Goal: Information Seeking & Learning: Learn about a topic

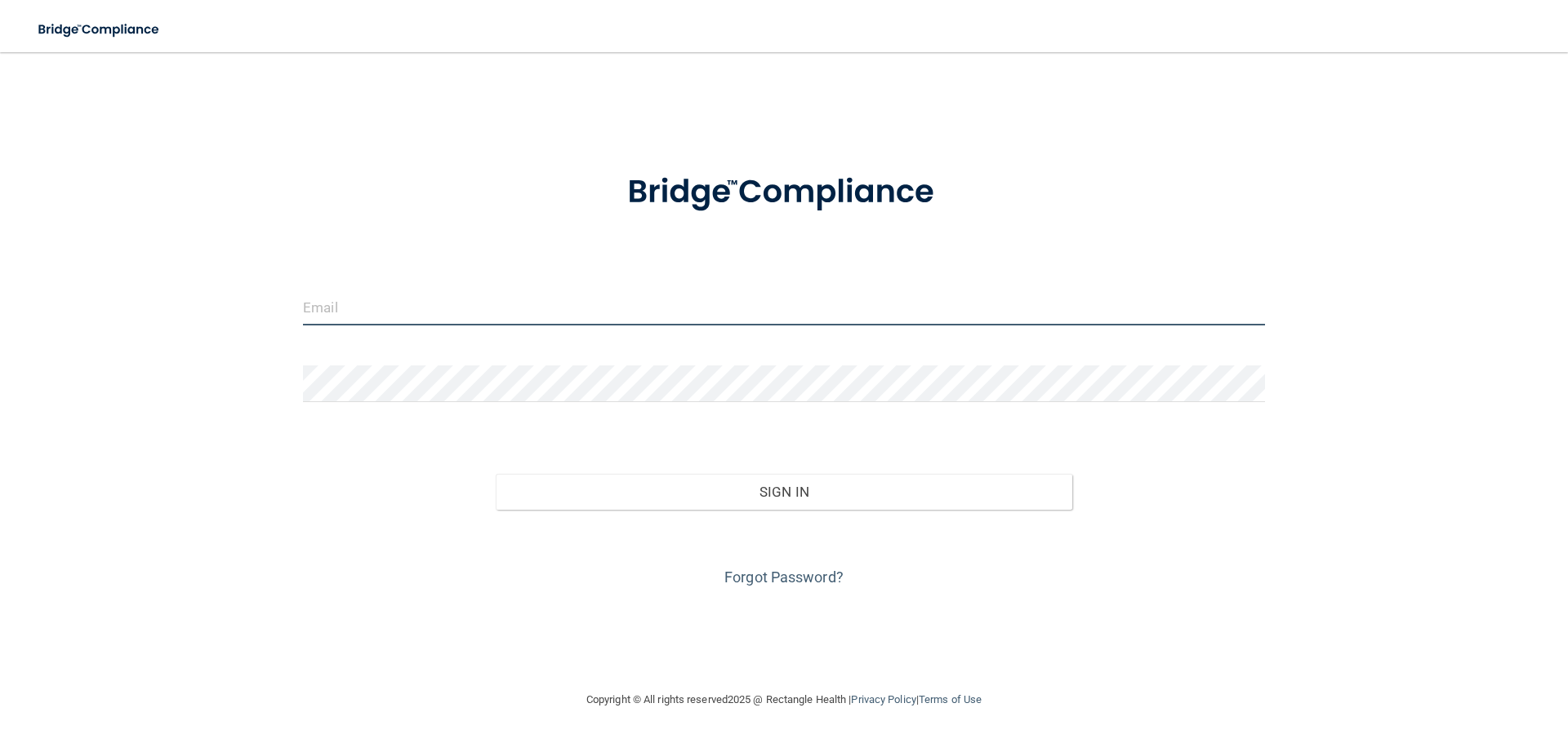
click at [542, 322] on input "email" at bounding box center [784, 306] width 962 height 36
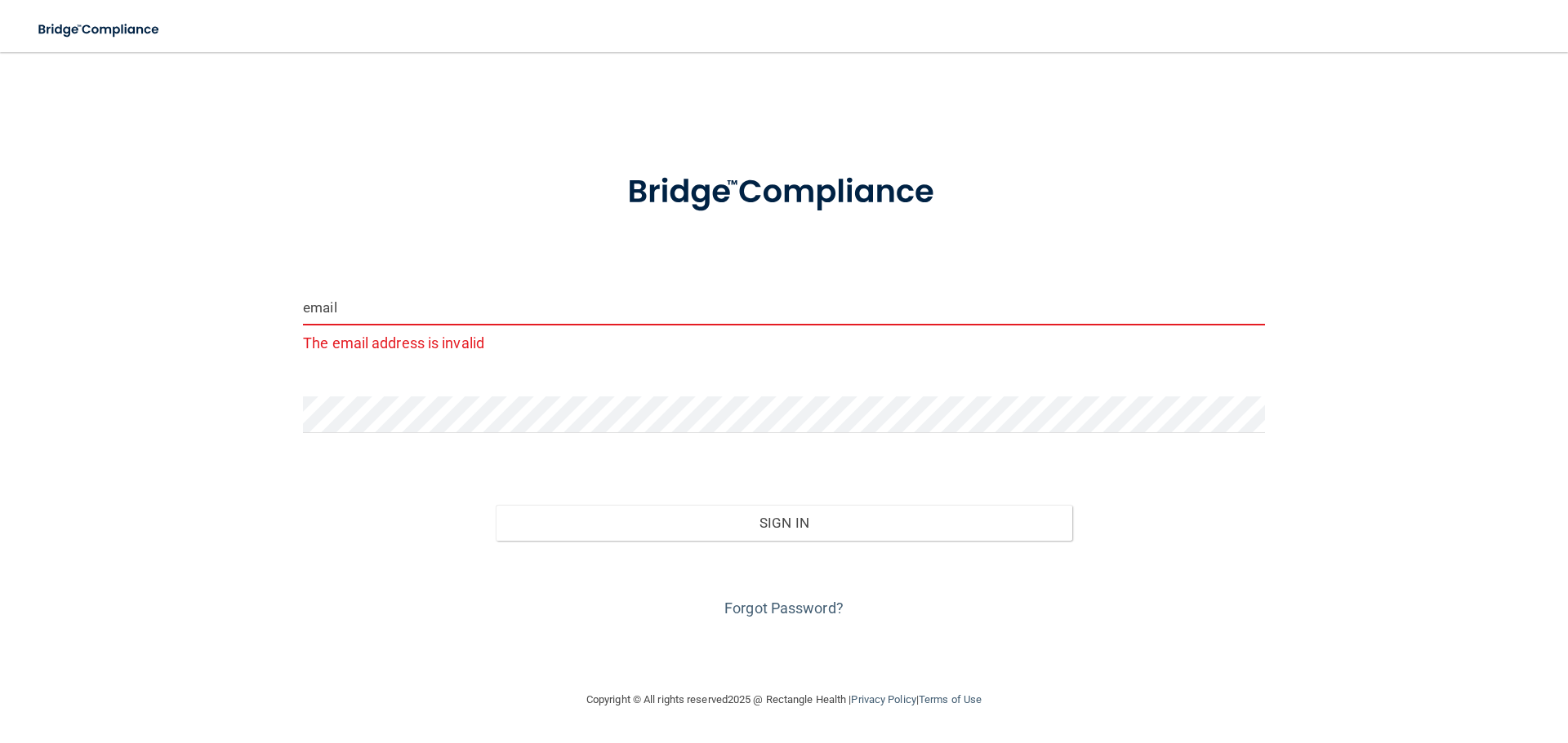
click at [446, 309] on input "email" at bounding box center [784, 306] width 962 height 36
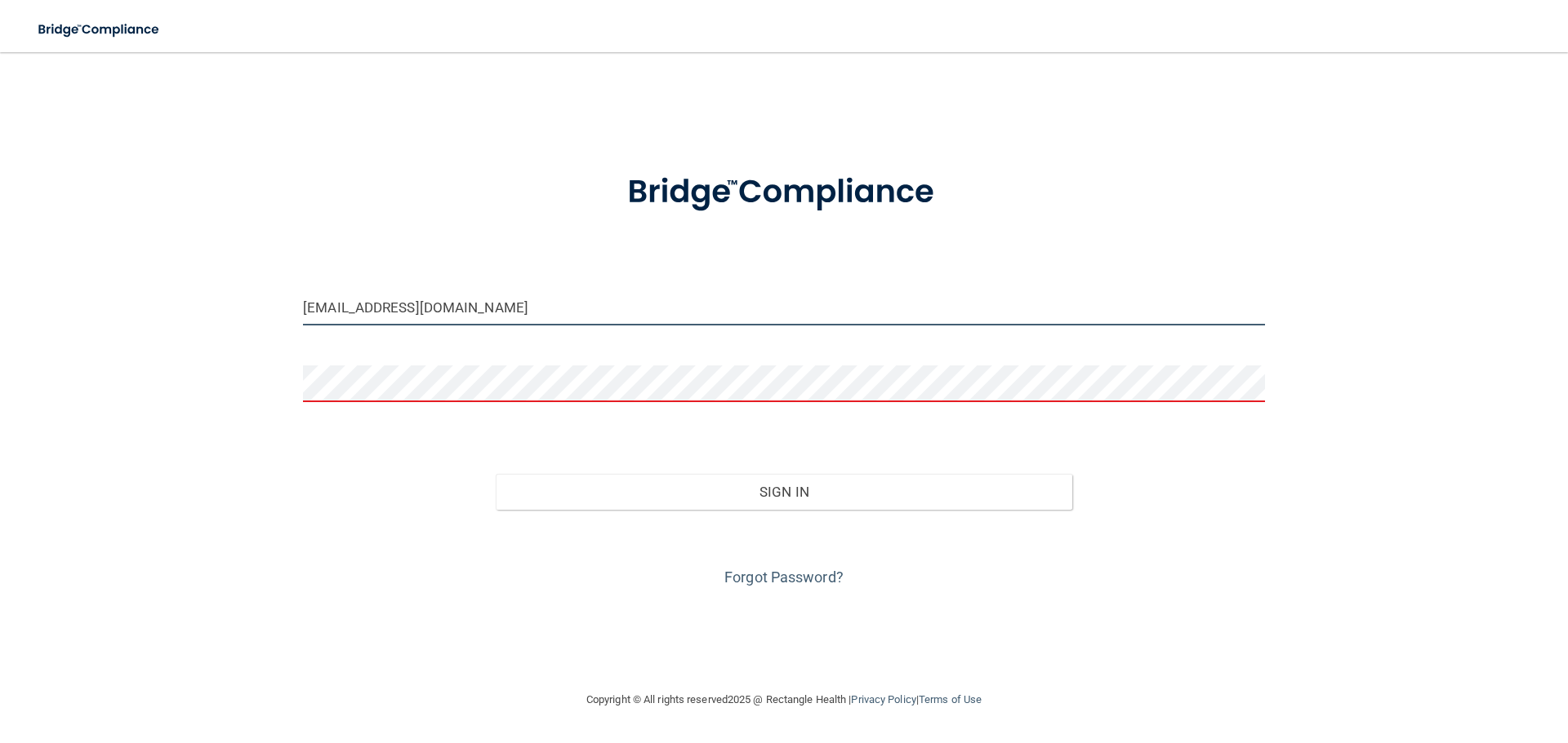
type input "[EMAIL_ADDRESS][DOMAIN_NAME]"
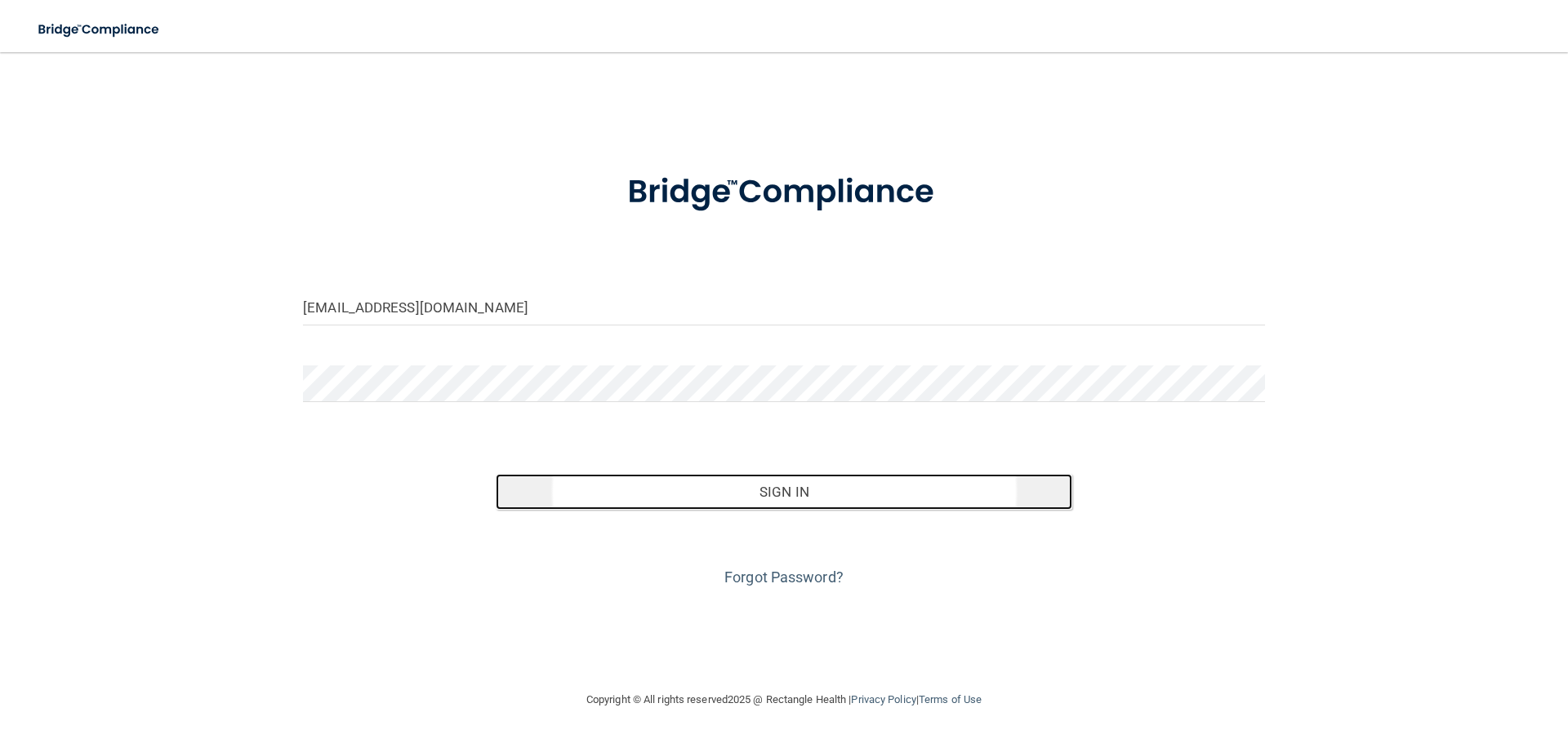
click at [840, 496] on button "Sign In" at bounding box center [784, 492] width 577 height 35
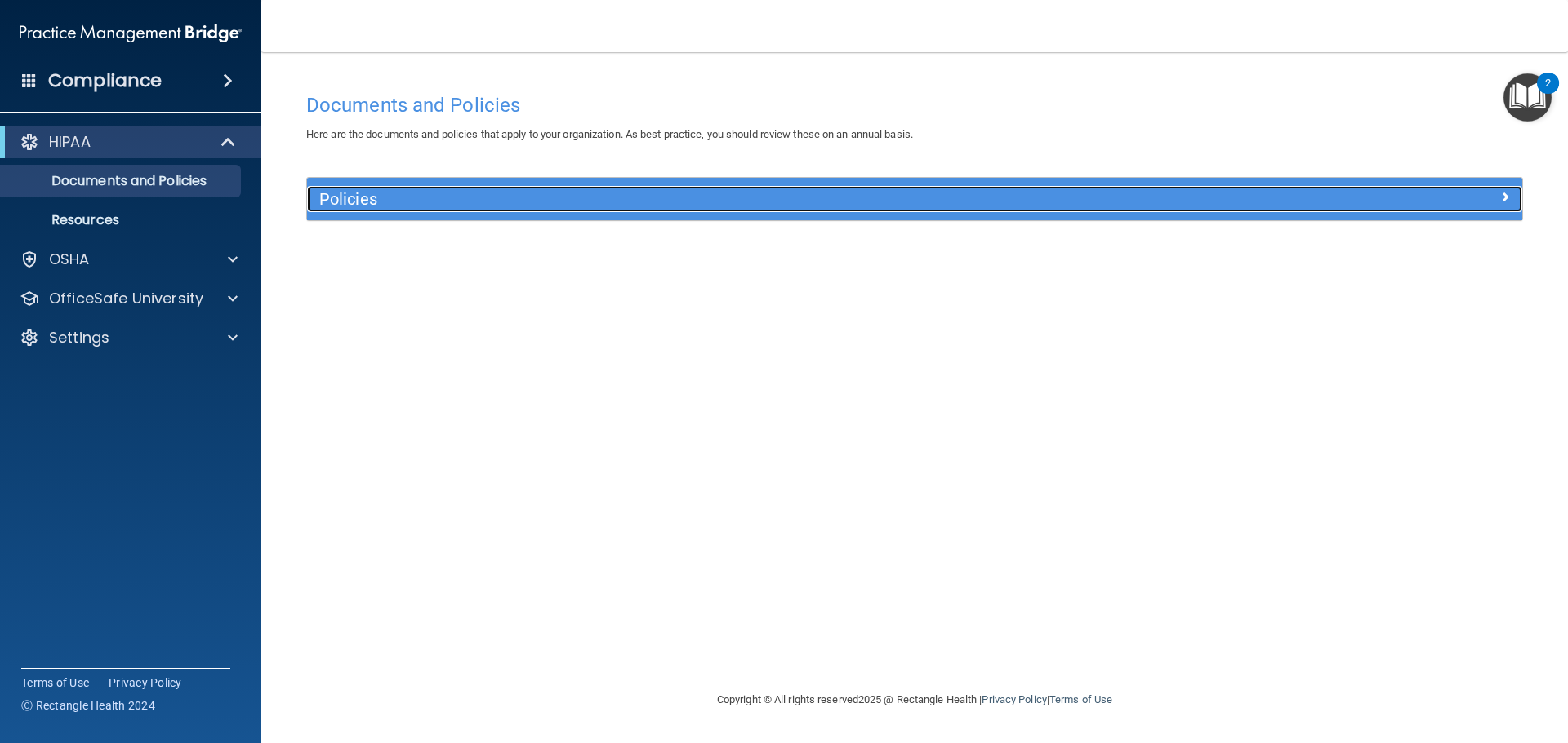
click at [464, 202] on h5 "Policies" at bounding box center [762, 199] width 886 height 18
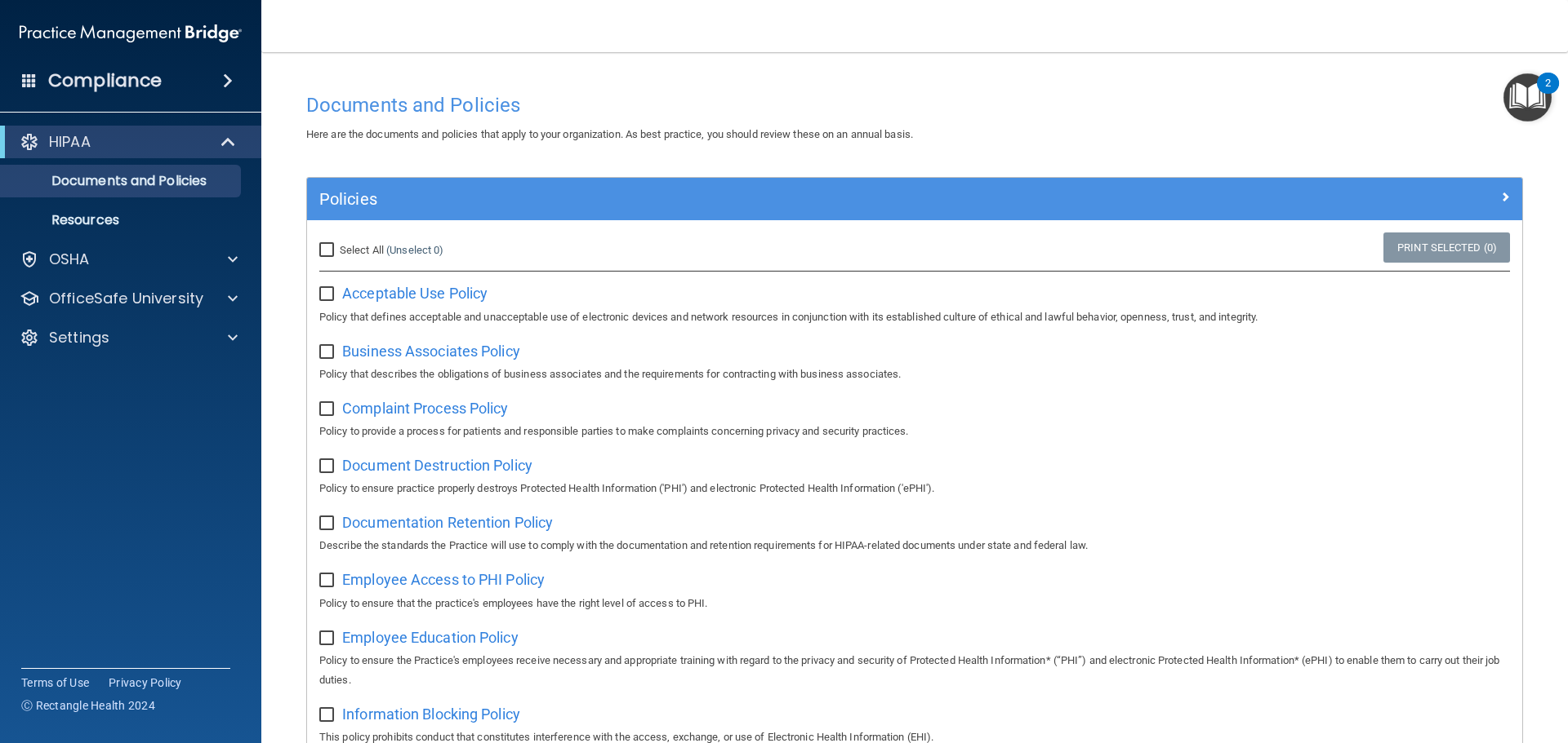
click at [329, 248] on input "Select All (Unselect 0) Unselect All" at bounding box center [329, 250] width 19 height 13
checkbox input "true"
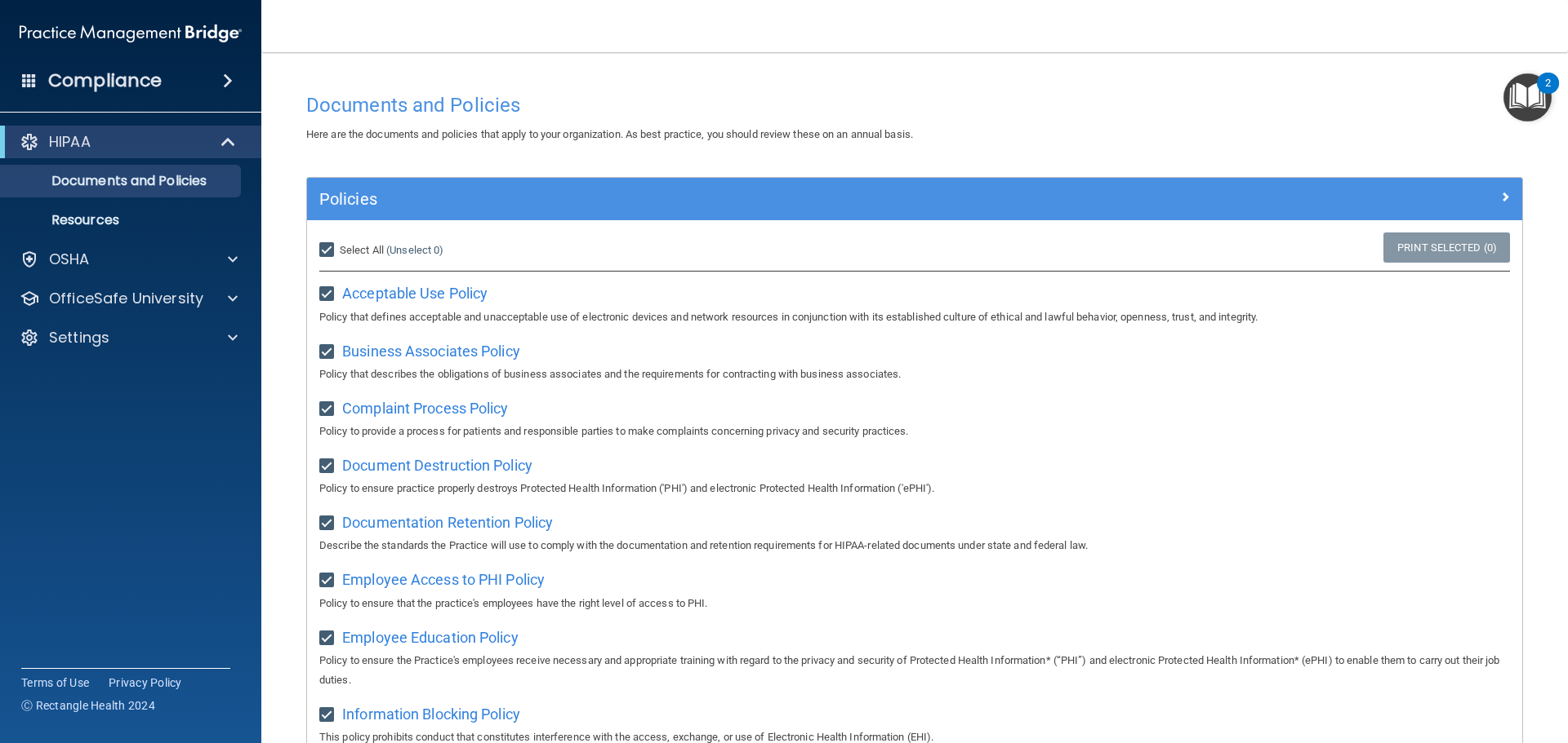
checkbox input "true"
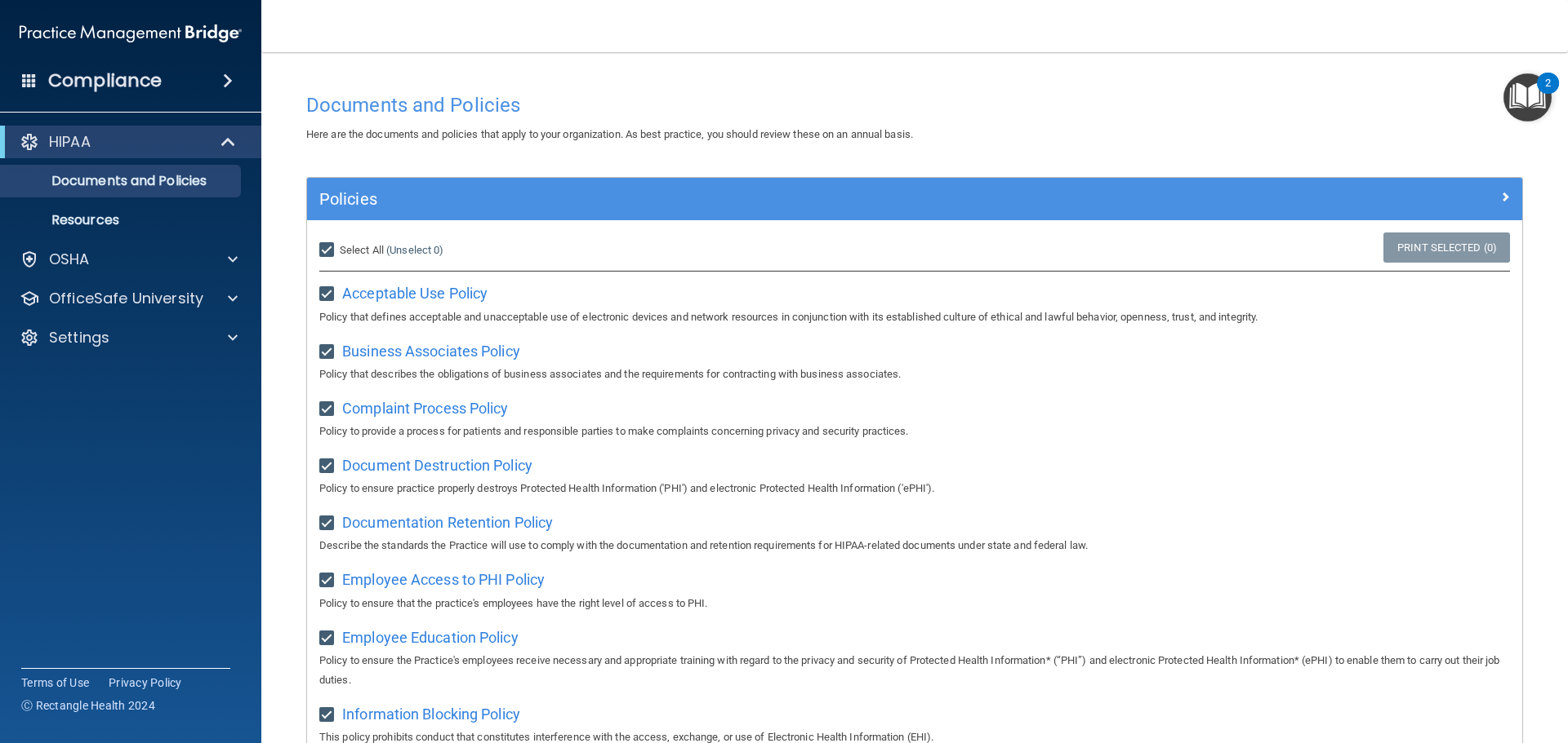
checkbox input "true"
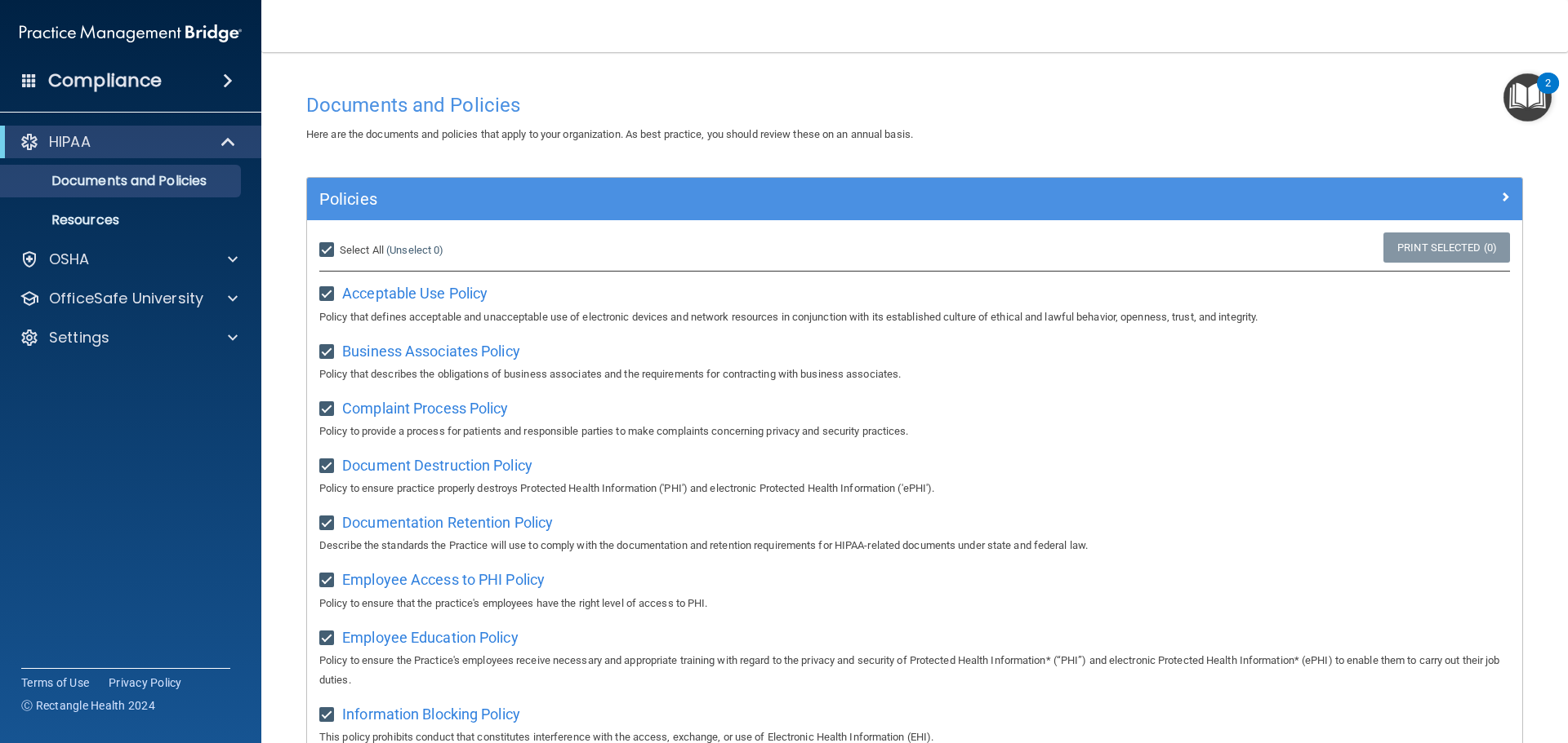
checkbox input "true"
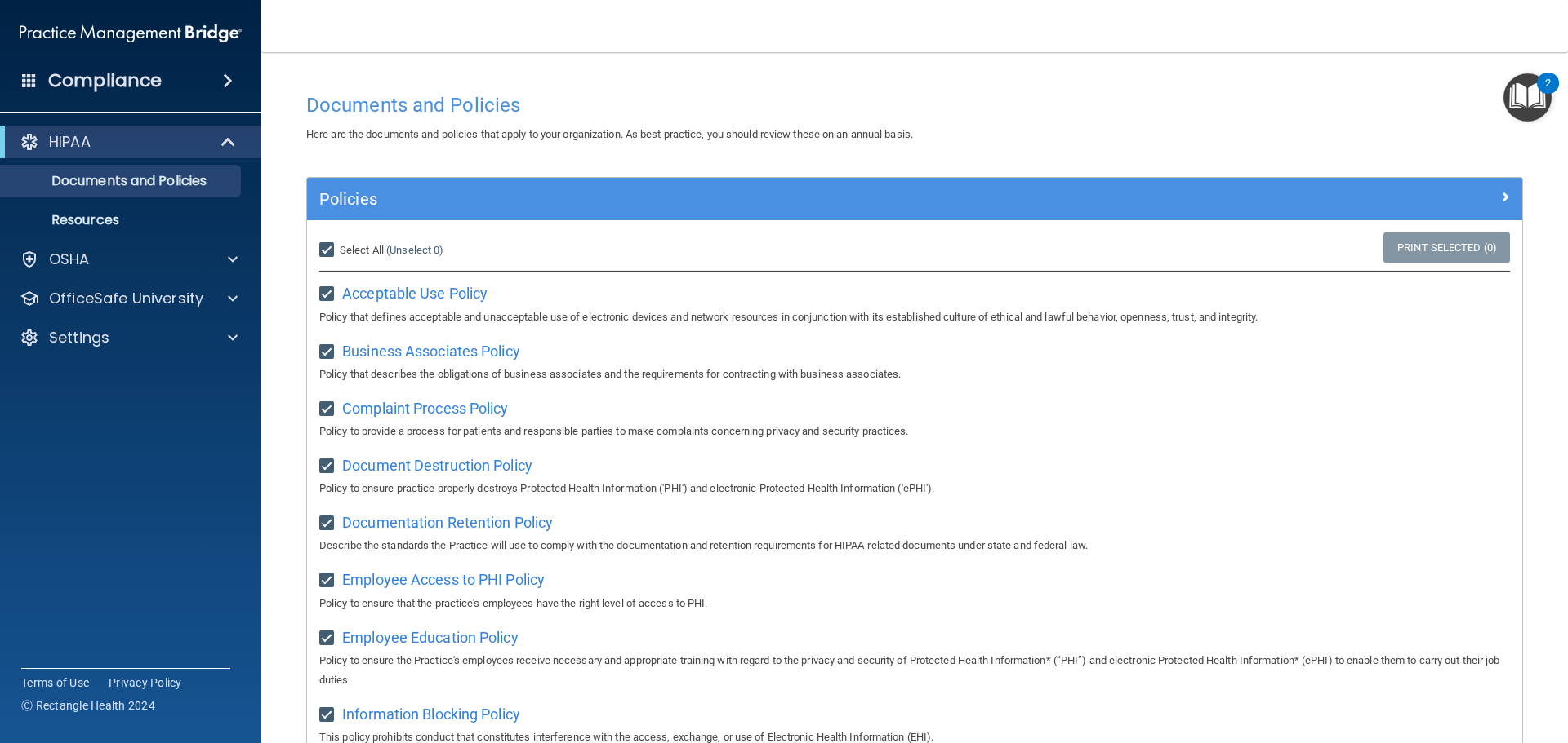
checkbox input "true"
click at [140, 127] on div "HIPAA" at bounding box center [131, 142] width 261 height 33
click at [223, 143] on span at bounding box center [230, 142] width 14 height 20
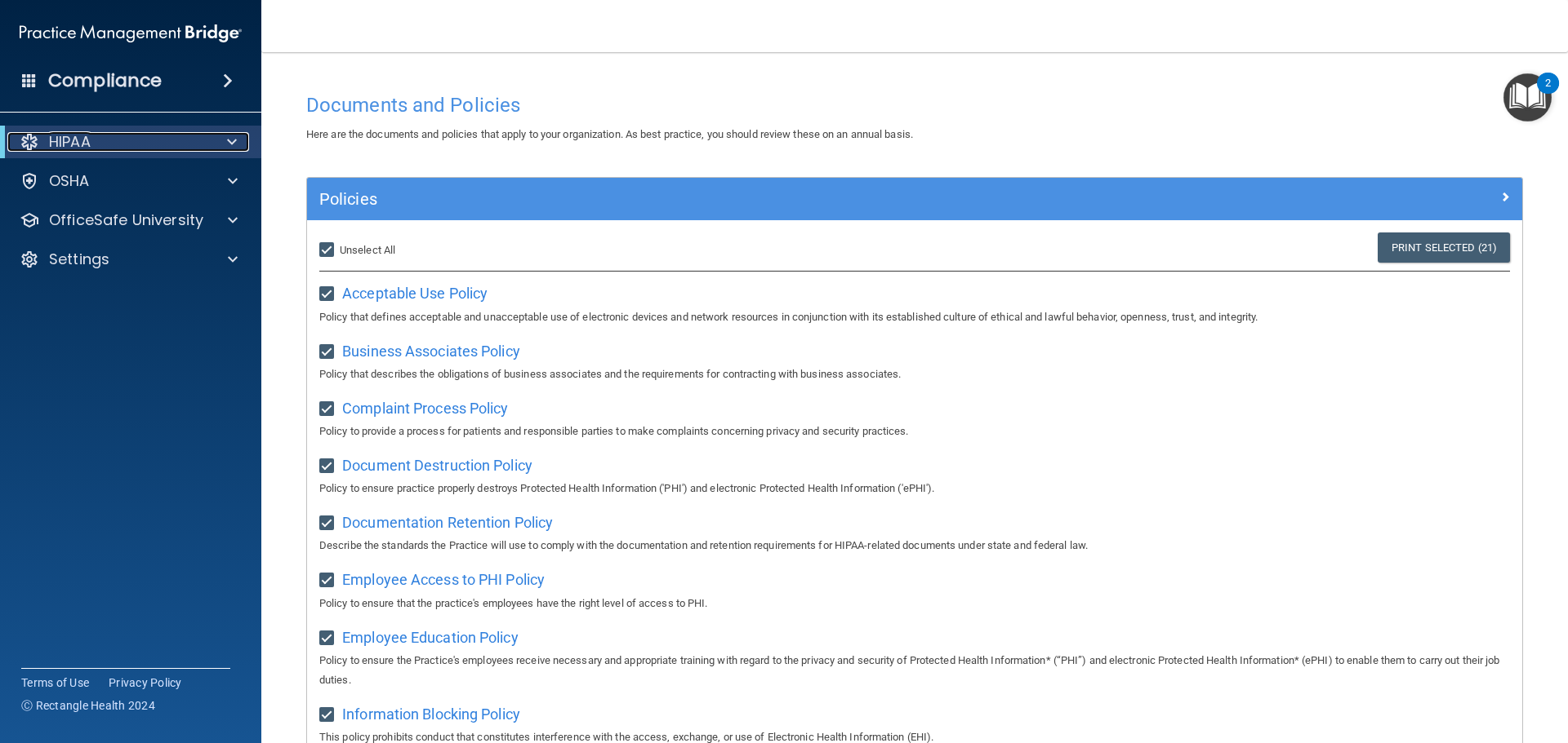
click at [224, 144] on div at bounding box center [229, 142] width 40 height 20
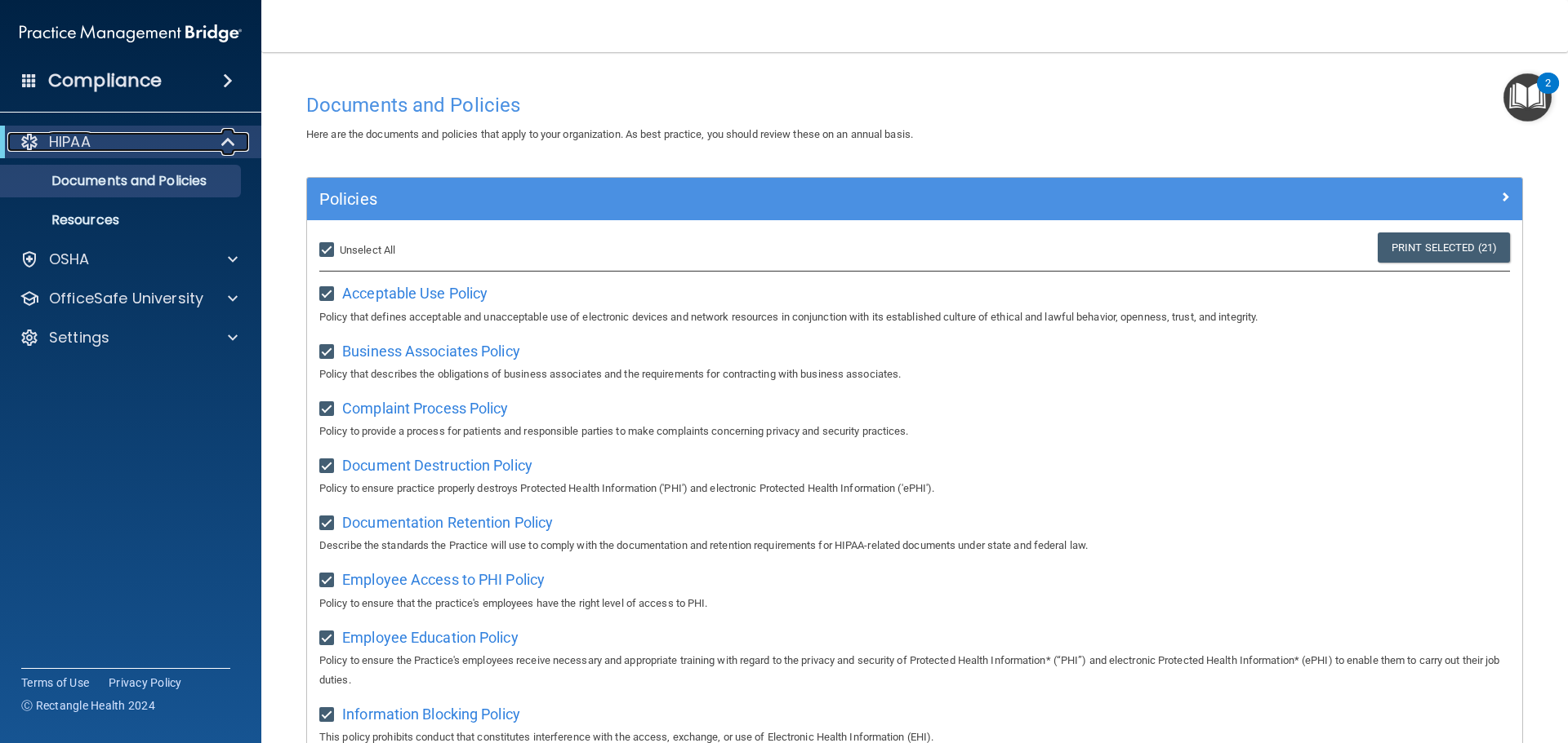
click at [224, 144] on span at bounding box center [230, 142] width 14 height 20
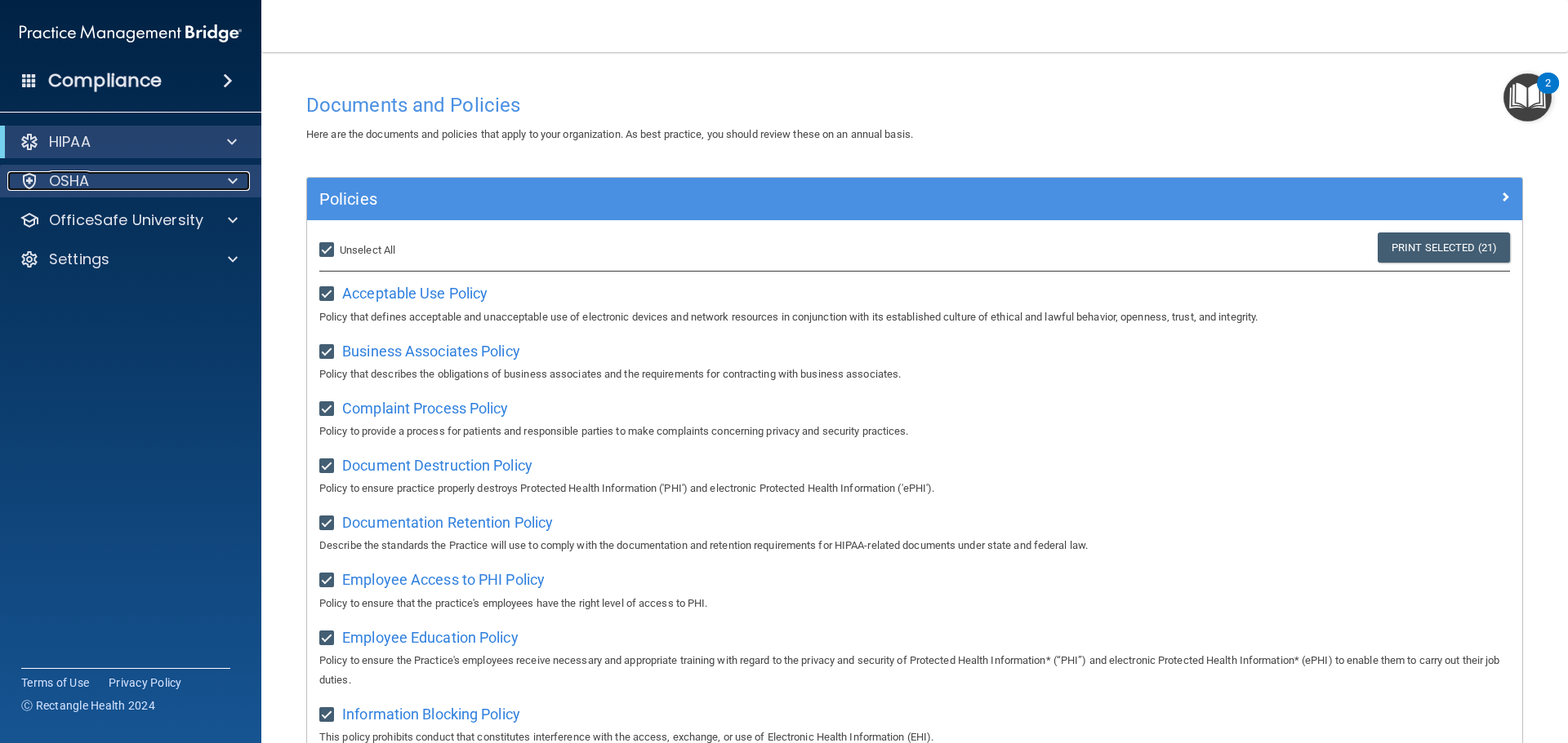
click at [225, 185] on div at bounding box center [231, 181] width 41 height 20
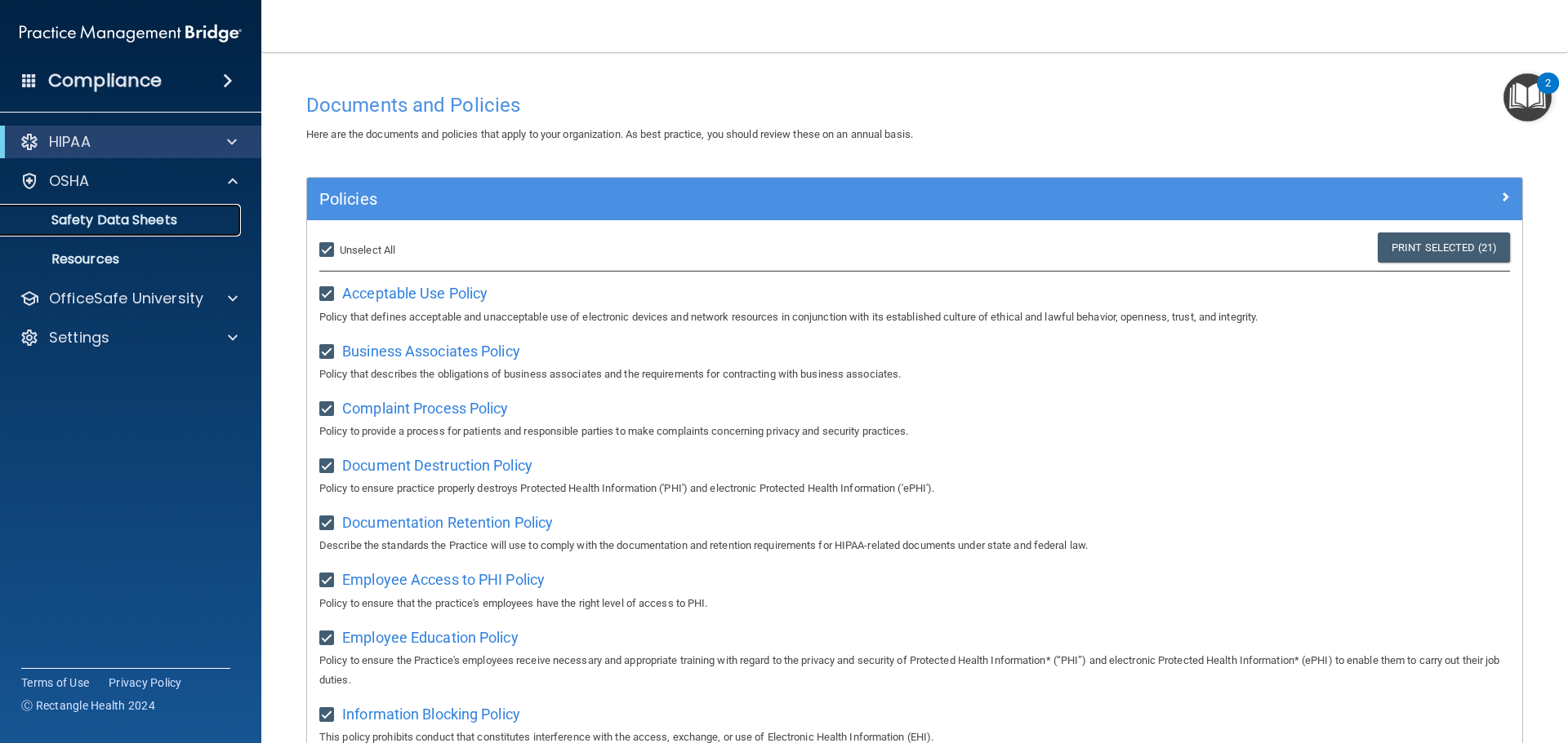
click at [211, 211] on link "Safety Data Sheets" at bounding box center [112, 220] width 257 height 33
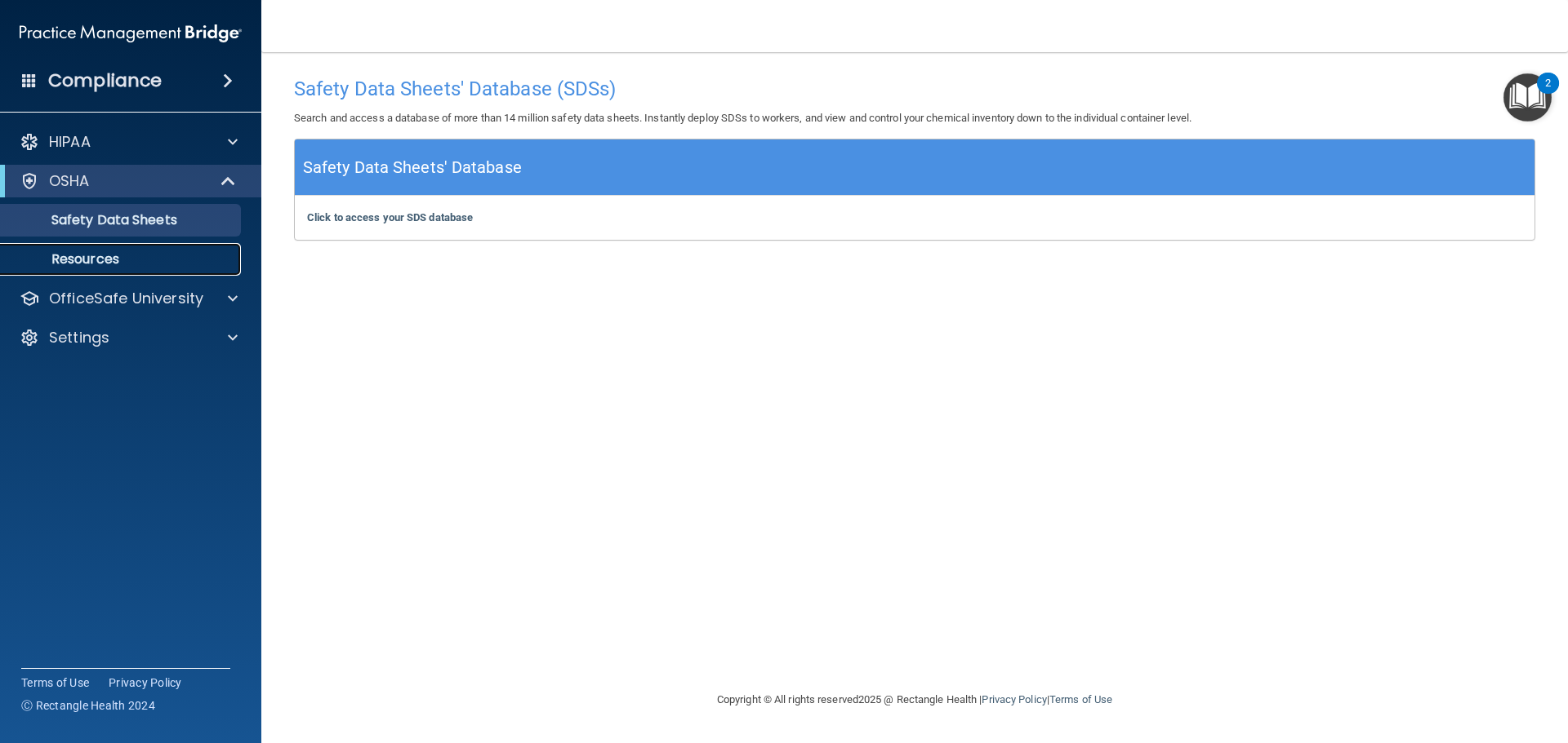
click at [151, 254] on p "Resources" at bounding box center [121, 259] width 223 height 16
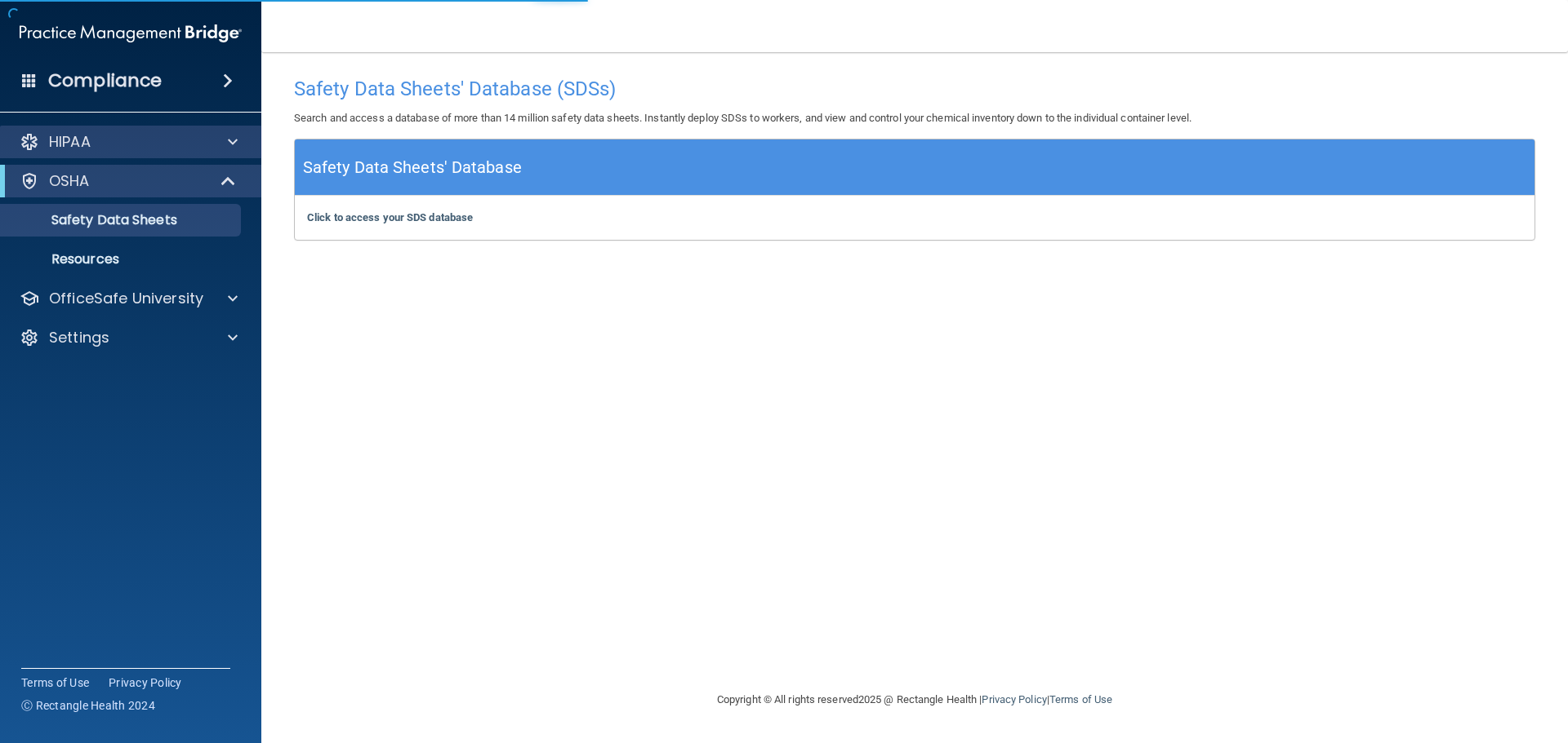
click at [195, 154] on div "HIPAA" at bounding box center [131, 142] width 262 height 33
click at [208, 151] on div "HIPAA" at bounding box center [108, 142] width 203 height 20
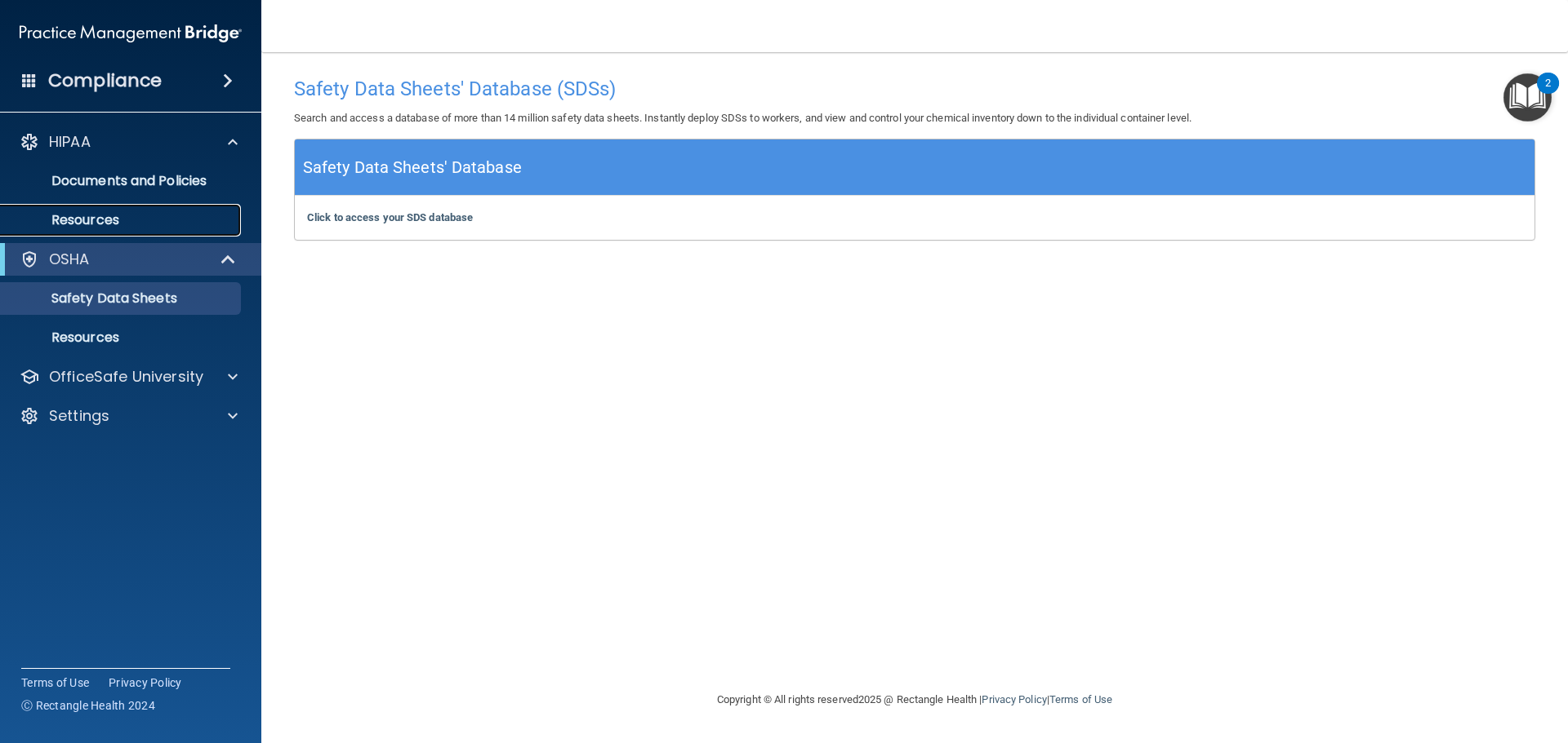
click at [170, 217] on p "Resources" at bounding box center [121, 219] width 223 height 16
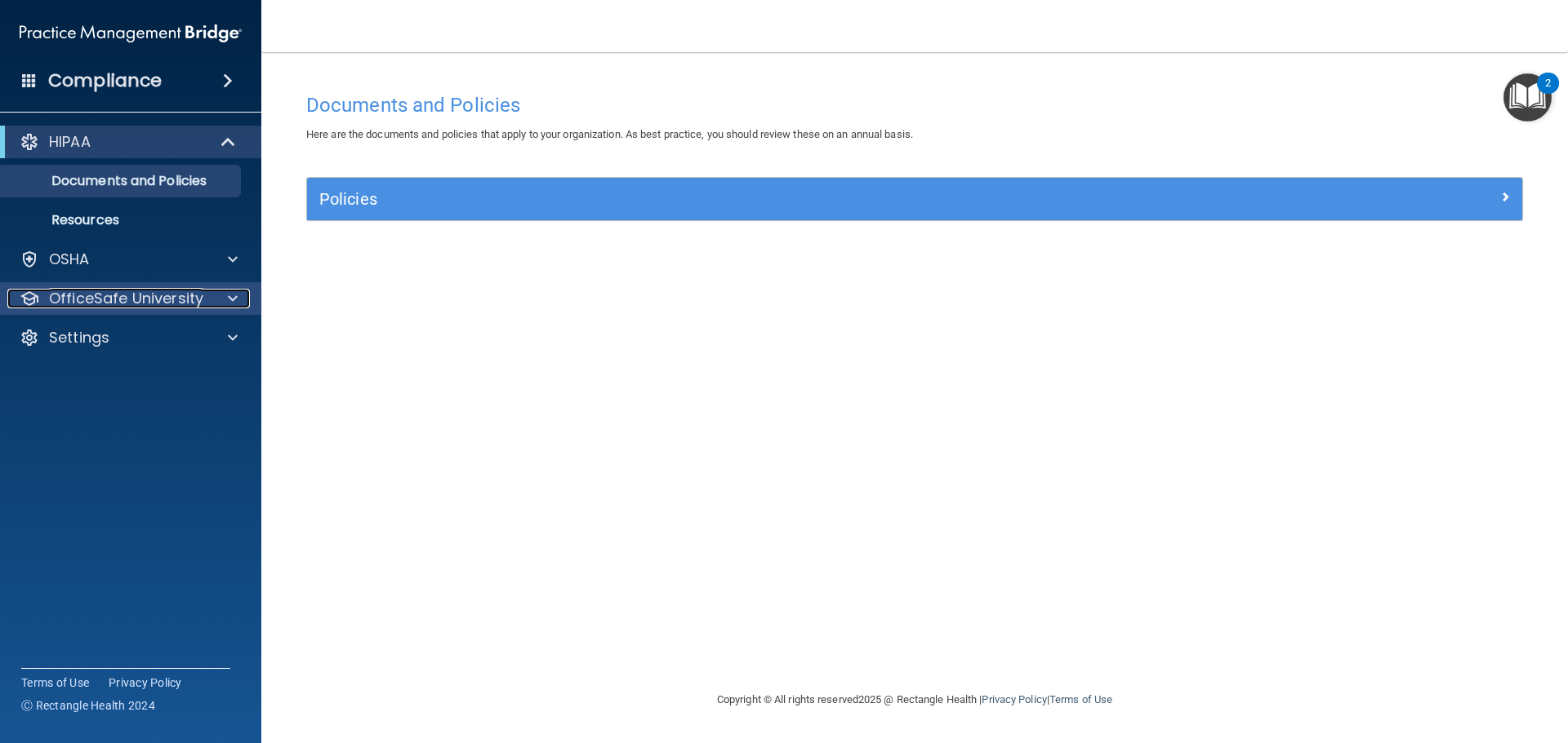
click at [232, 308] on span at bounding box center [233, 298] width 9 height 20
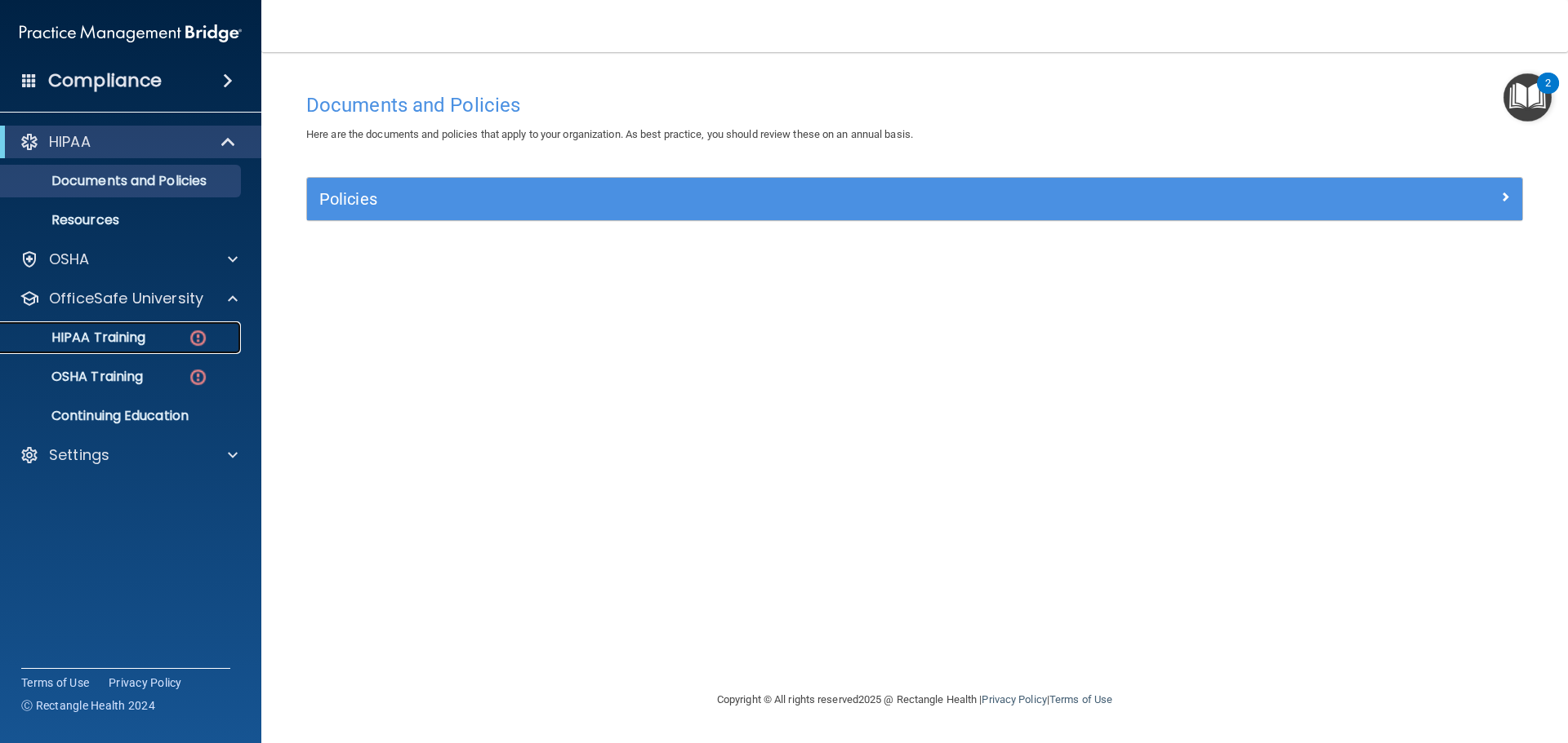
click at [176, 347] on link "HIPAA Training" at bounding box center [112, 337] width 257 height 33
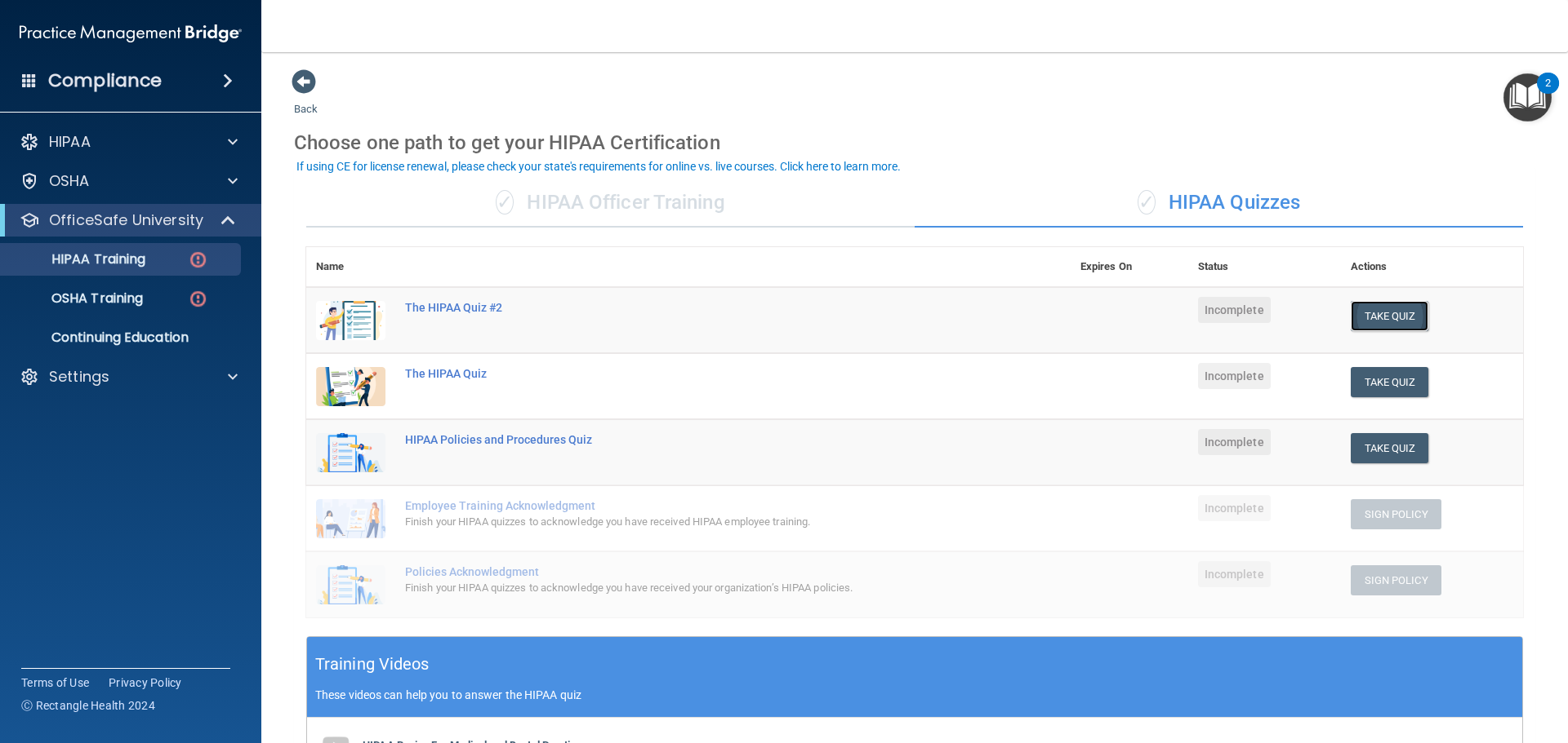
click at [1392, 308] on button "Take Quiz" at bounding box center [1390, 316] width 78 height 30
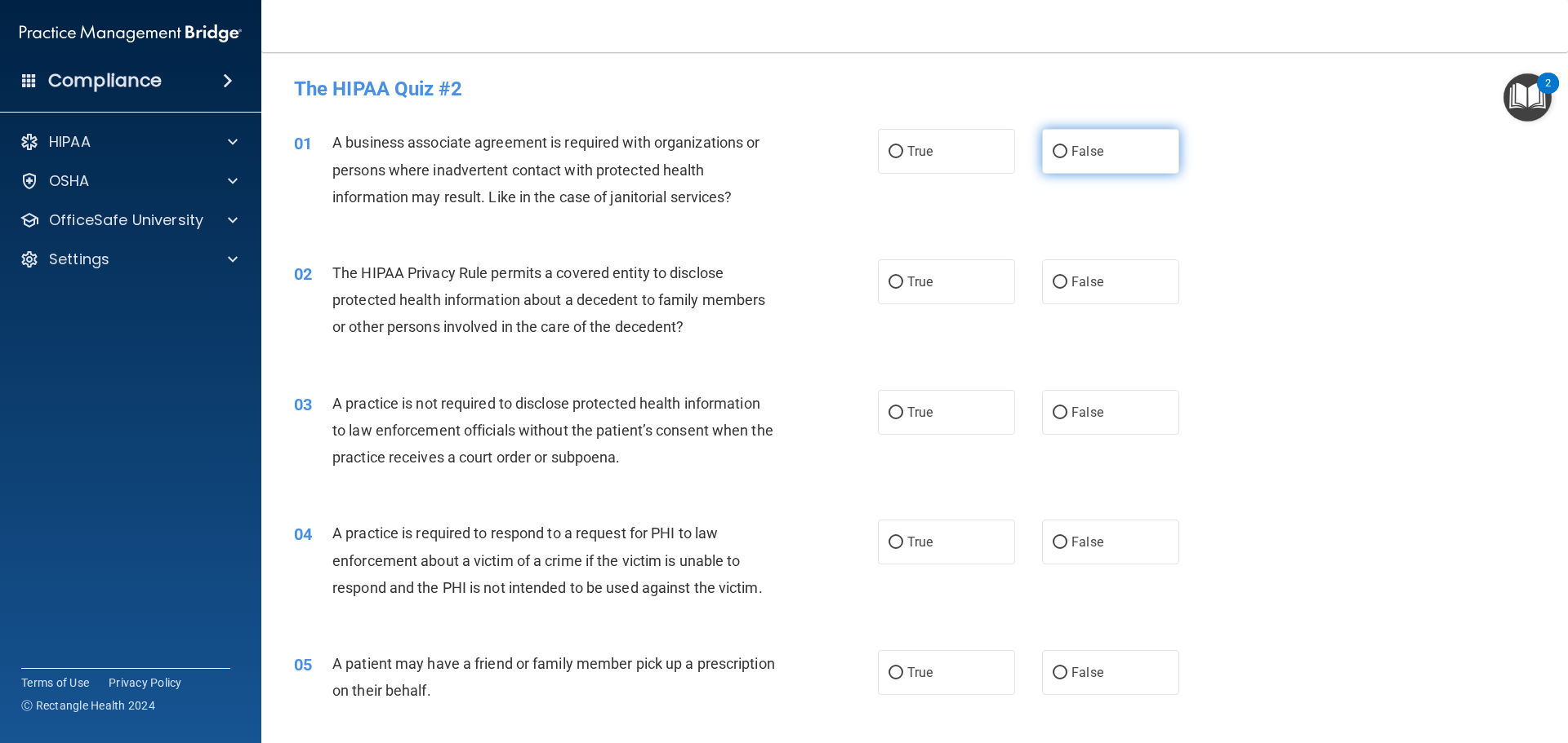
click at [1098, 160] on label "False" at bounding box center [1110, 151] width 137 height 45
click at [1067, 159] on input "False" at bounding box center [1060, 151] width 15 height 12
radio input "true"
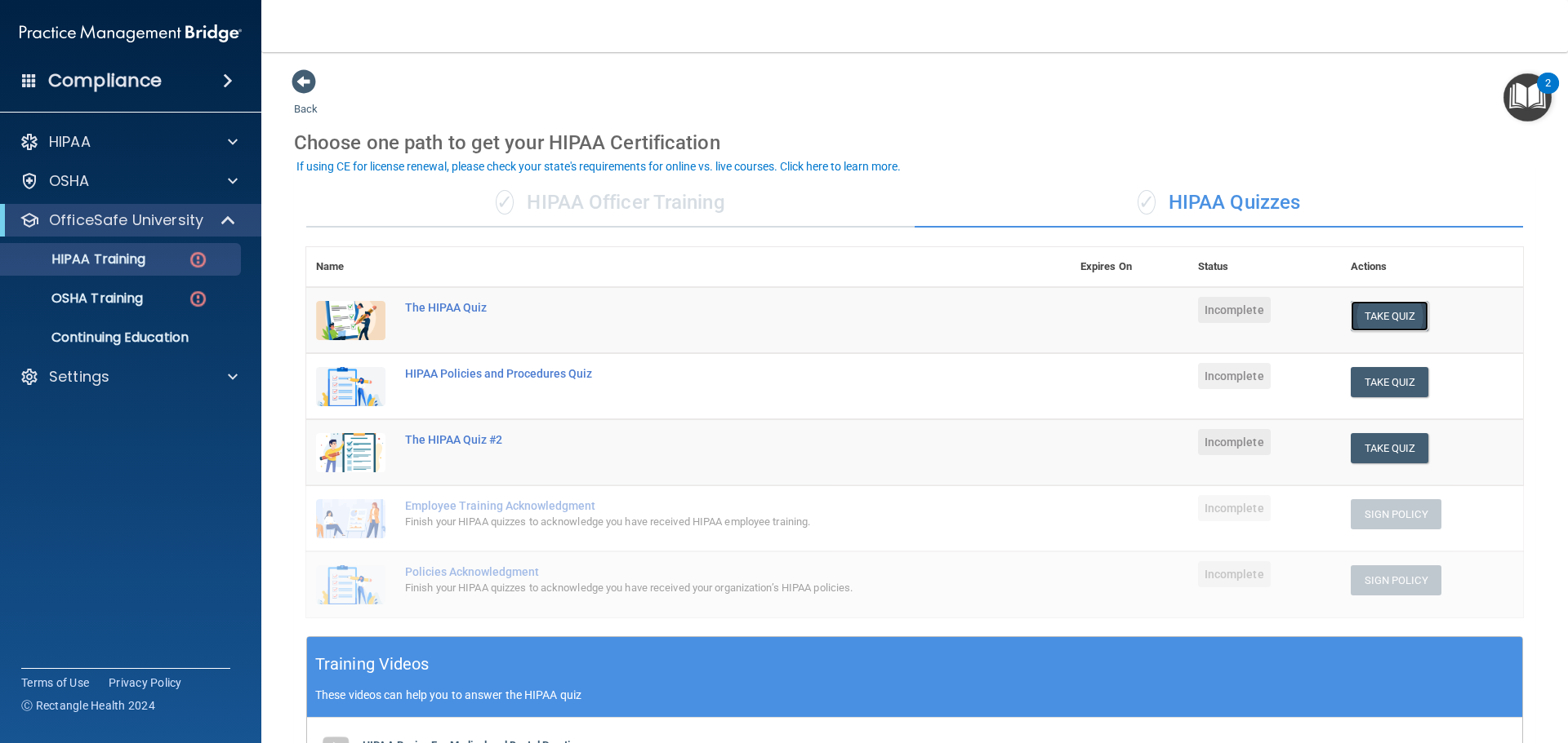
click at [1376, 319] on button "Take Quiz" at bounding box center [1390, 316] width 78 height 30
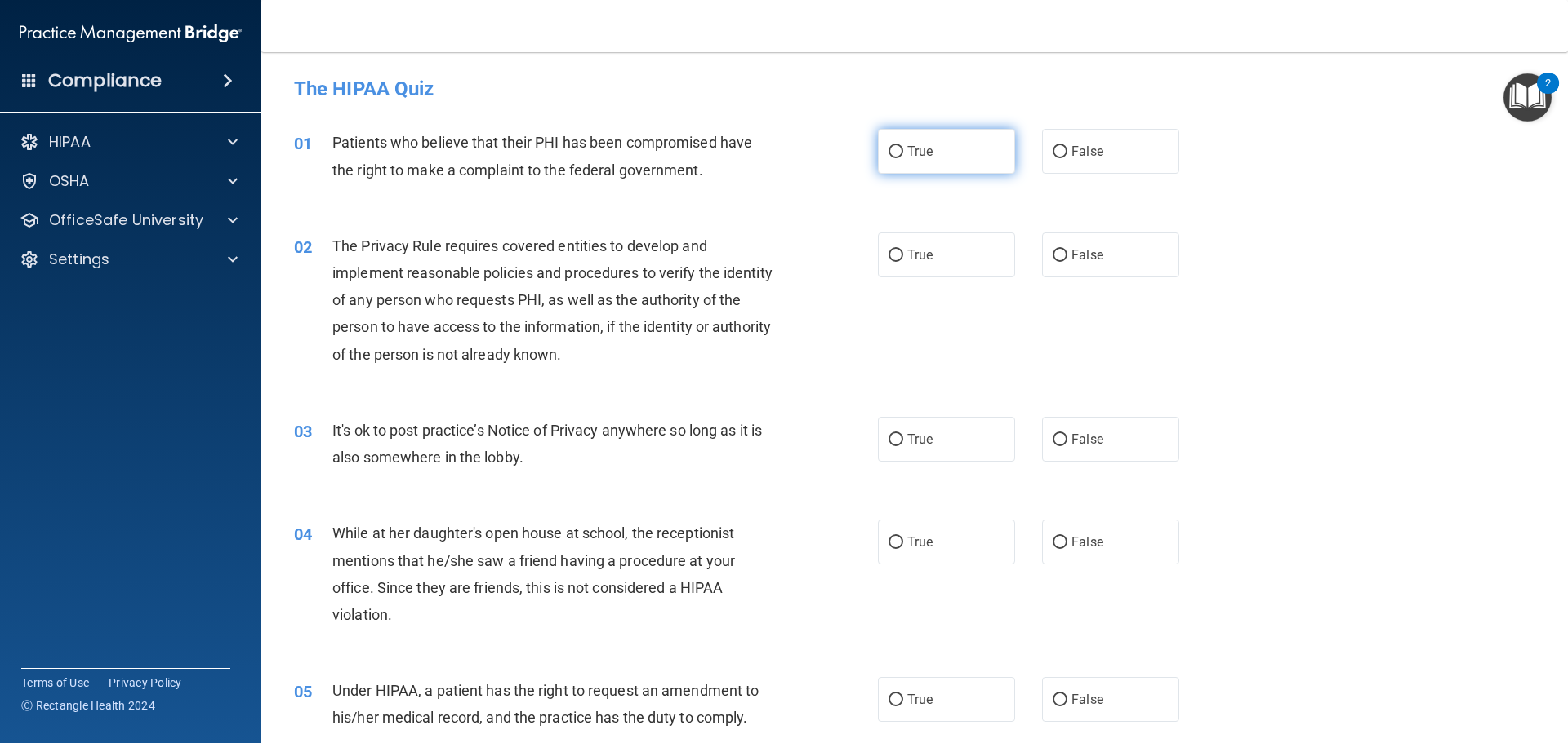
click at [919, 161] on label "True" at bounding box center [946, 151] width 137 height 45
click at [903, 159] on input "True" at bounding box center [896, 151] width 15 height 12
radio input "true"
click at [898, 250] on label "True" at bounding box center [946, 255] width 137 height 45
click at [898, 250] on input "True" at bounding box center [896, 256] width 15 height 12
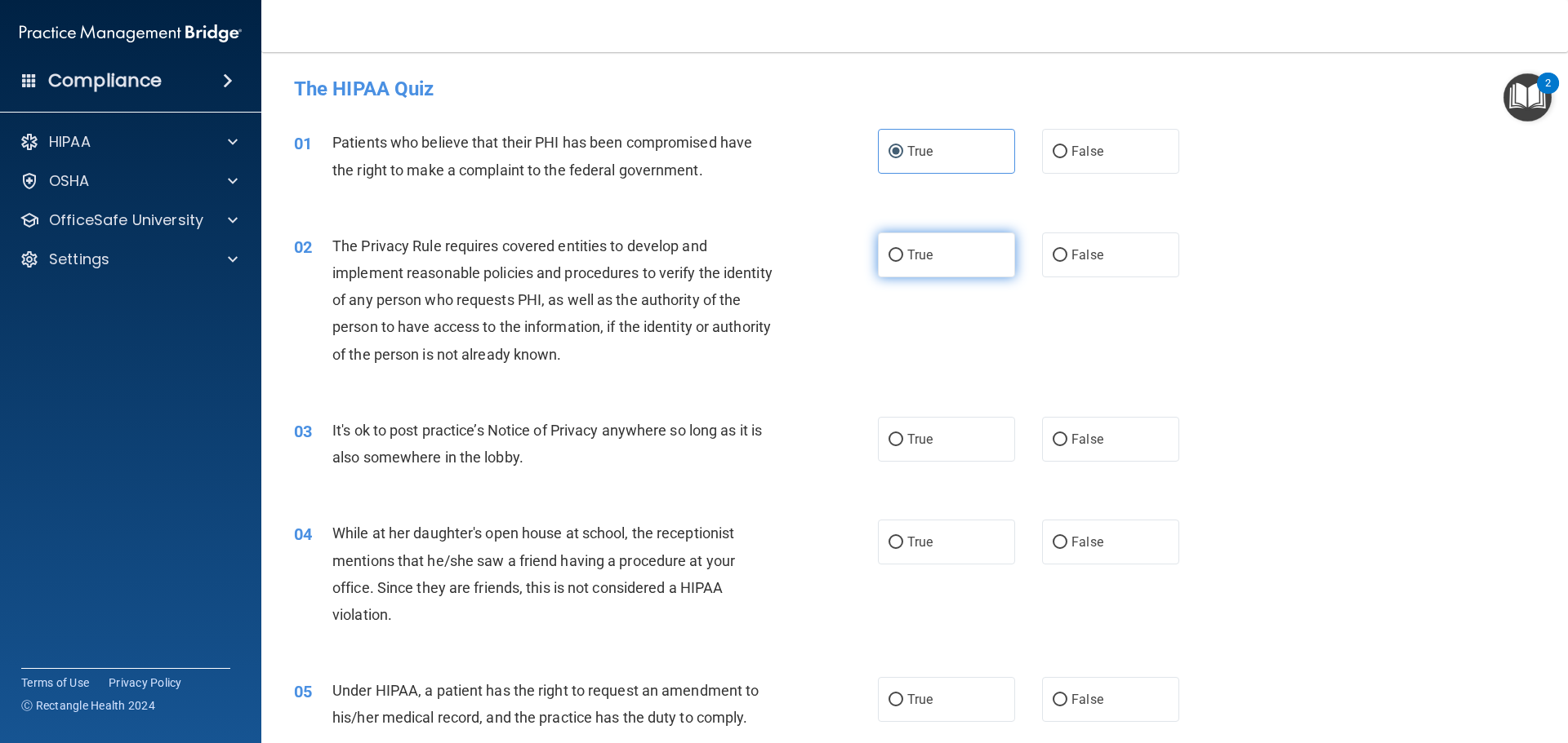
radio input "true"
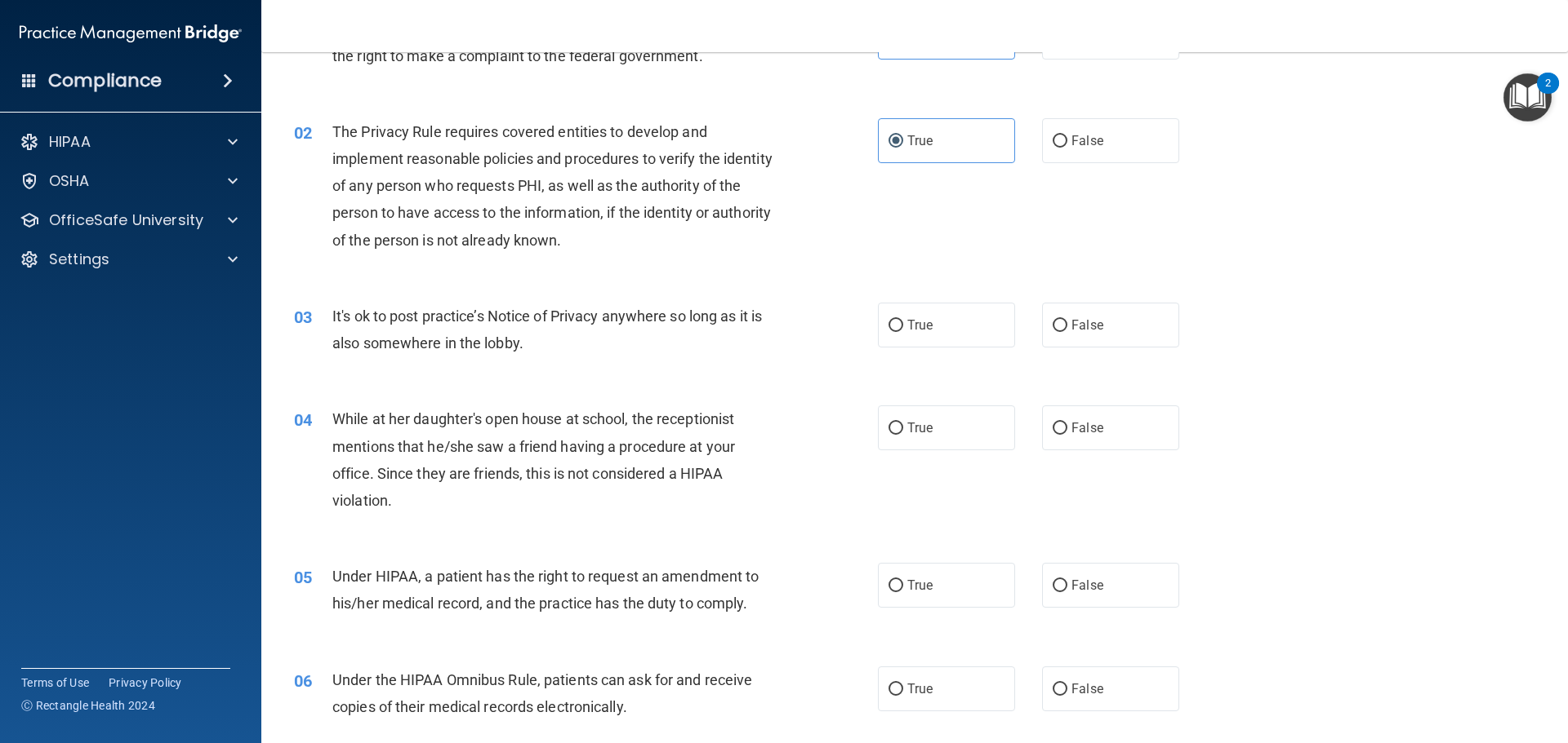
scroll to position [163, 0]
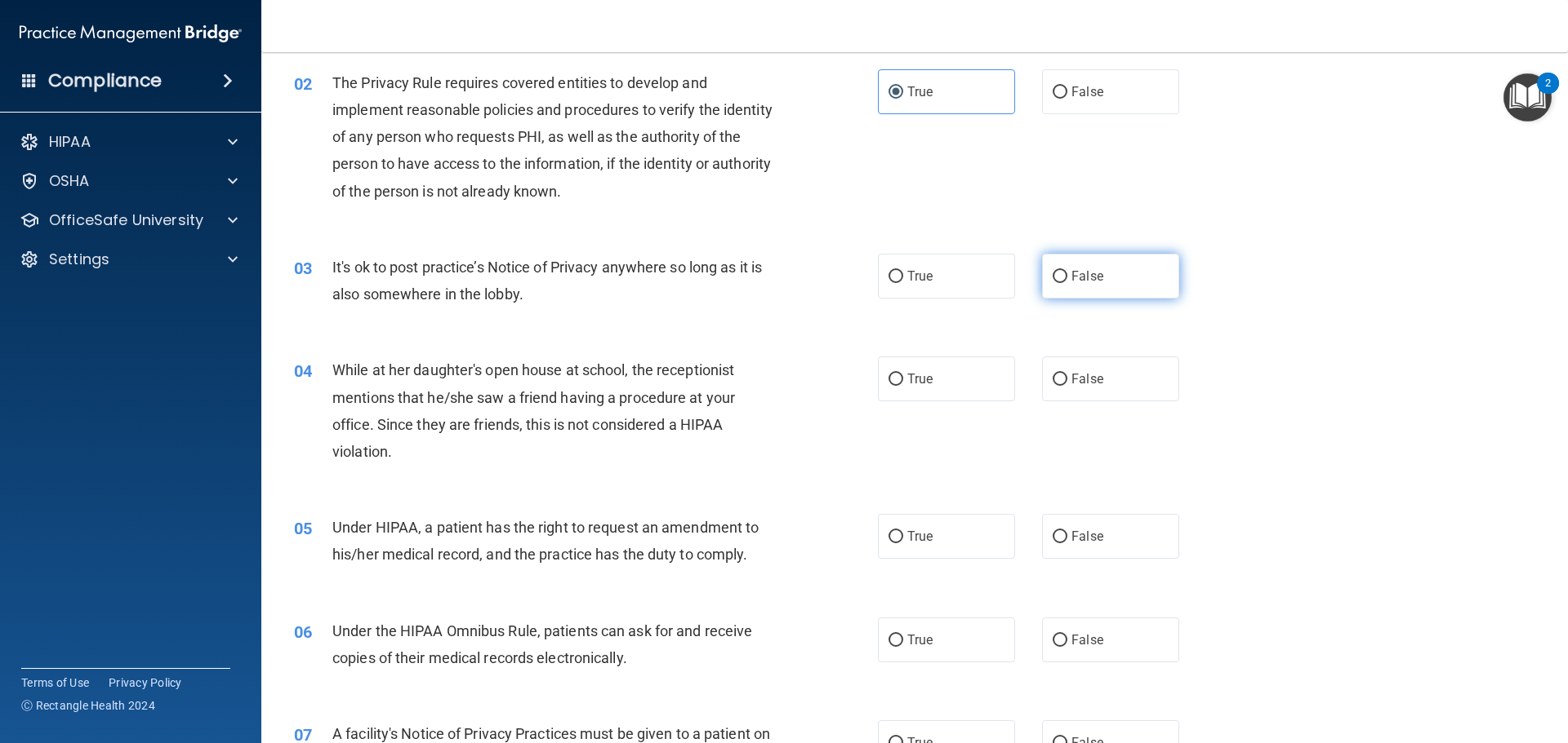
click at [1053, 277] on input "False" at bounding box center [1060, 276] width 15 height 12
radio input "true"
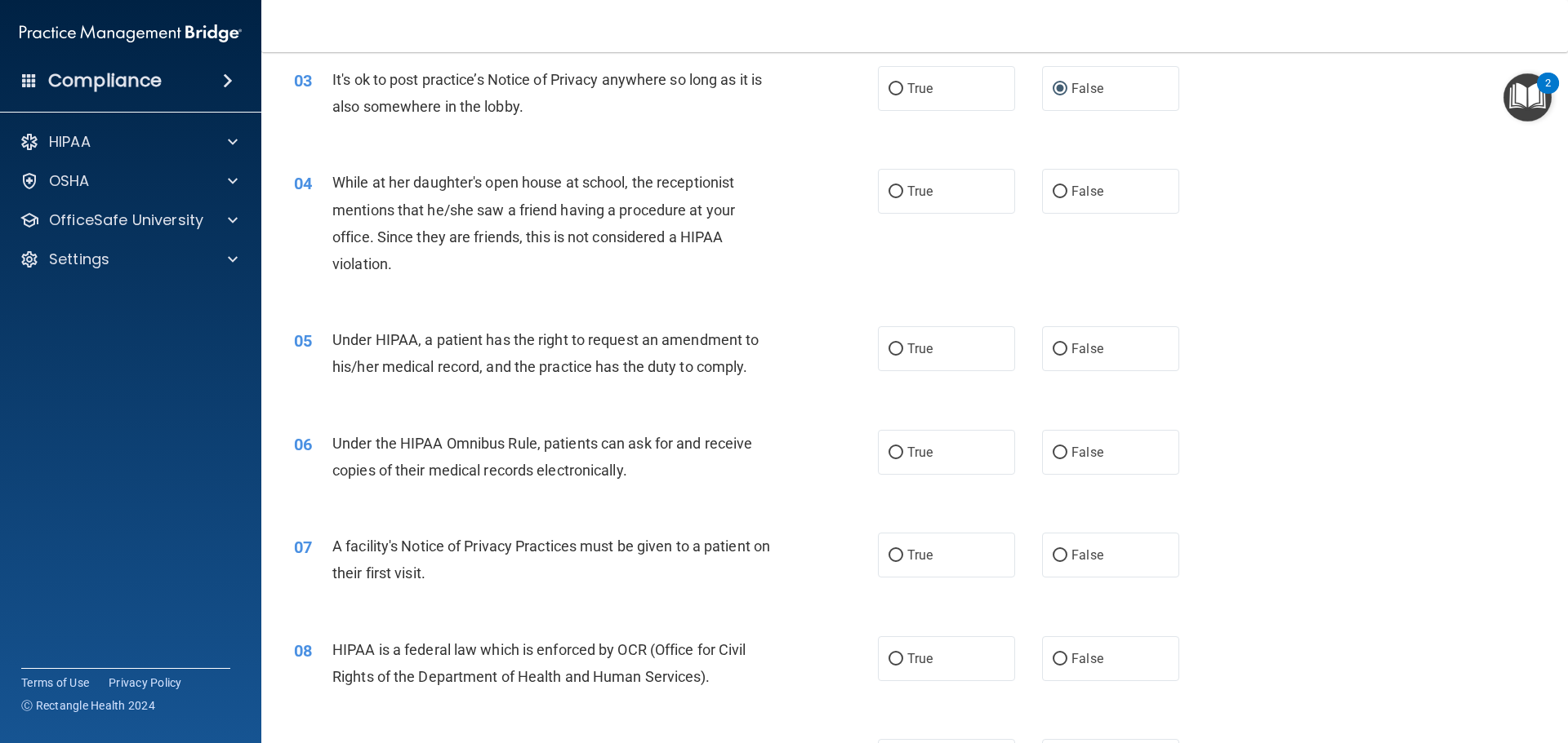
scroll to position [408, 0]
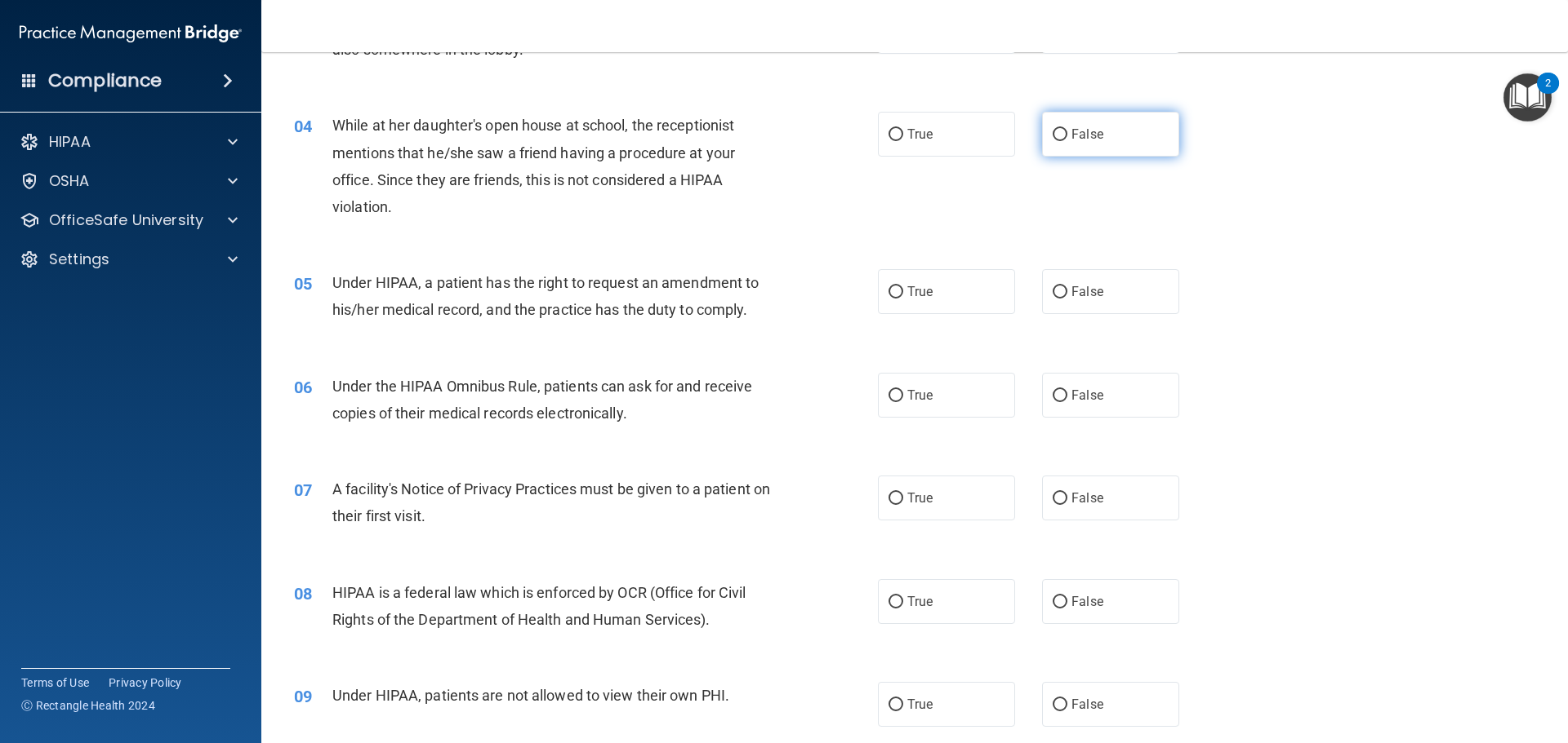
click at [1071, 139] on span "False" at bounding box center [1087, 134] width 32 height 16
click at [1067, 139] on input "False" at bounding box center [1060, 134] width 15 height 12
radio input "true"
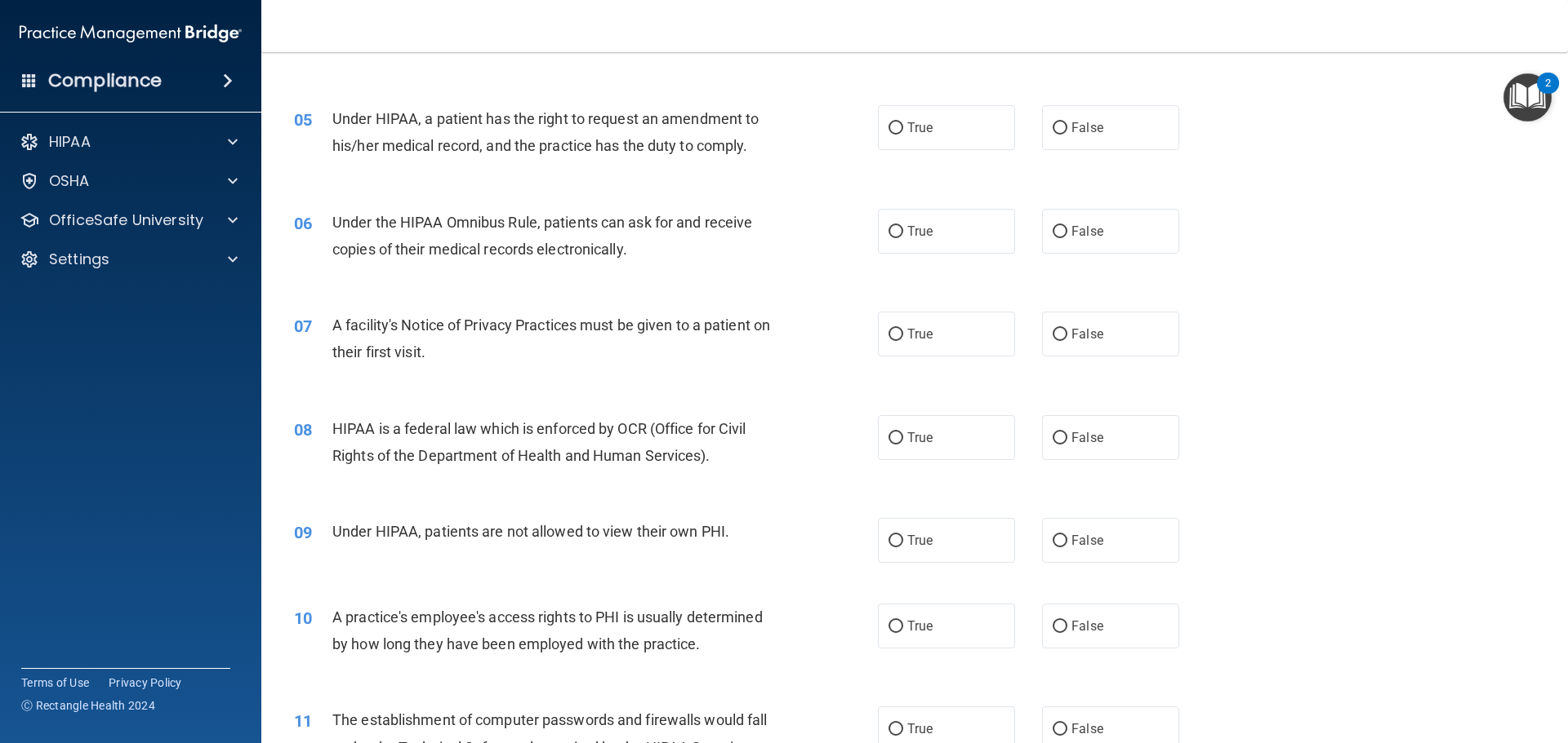
scroll to position [571, 0]
click at [1110, 146] on label "False" at bounding box center [1110, 129] width 137 height 45
click at [1067, 135] on input "False" at bounding box center [1060, 129] width 15 height 12
radio input "true"
click at [930, 235] on label "True" at bounding box center [946, 232] width 137 height 45
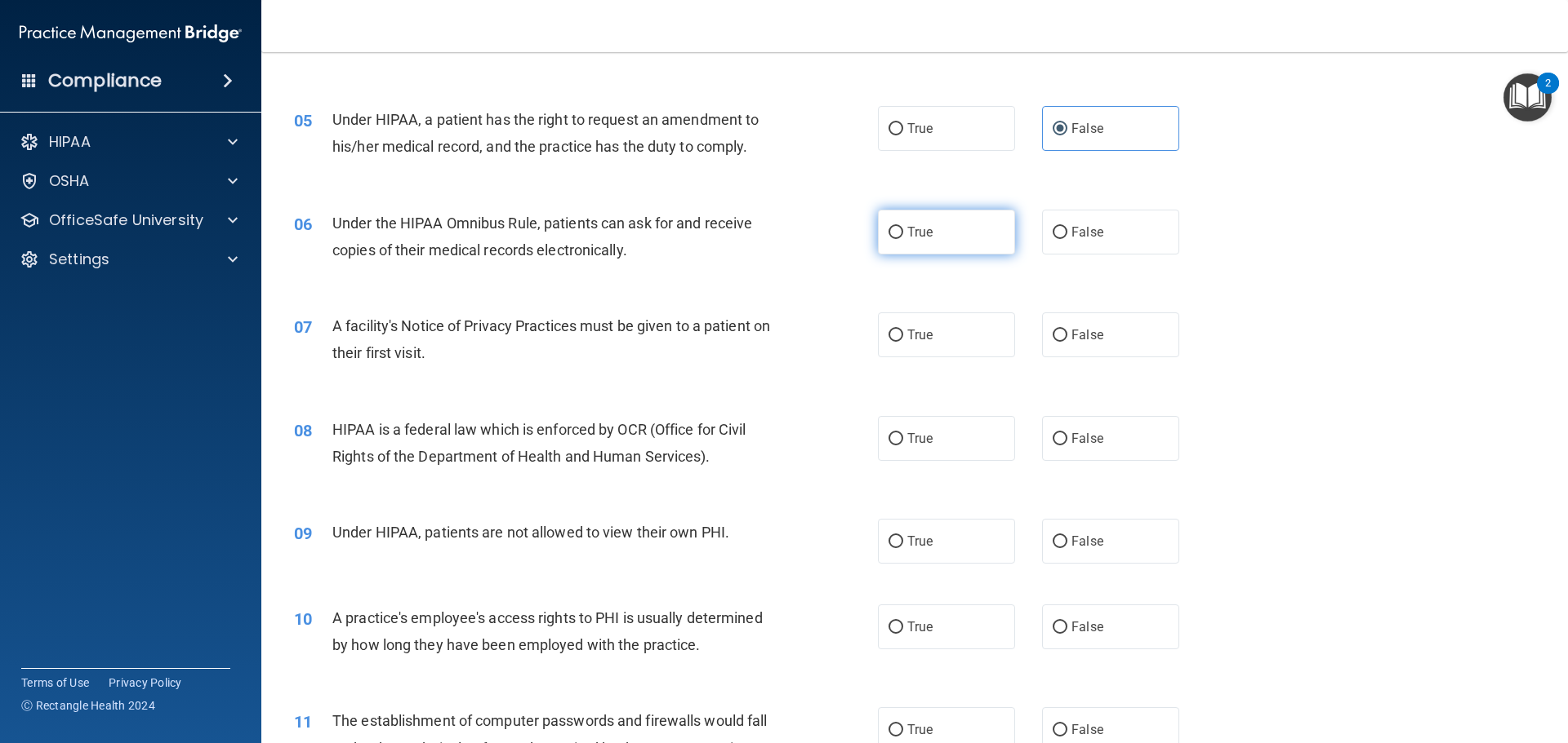
click at [903, 235] on input "True" at bounding box center [896, 232] width 15 height 12
radio input "true"
click at [968, 340] on label "True" at bounding box center [946, 335] width 137 height 45
click at [903, 340] on input "True" at bounding box center [896, 335] width 15 height 12
radio input "true"
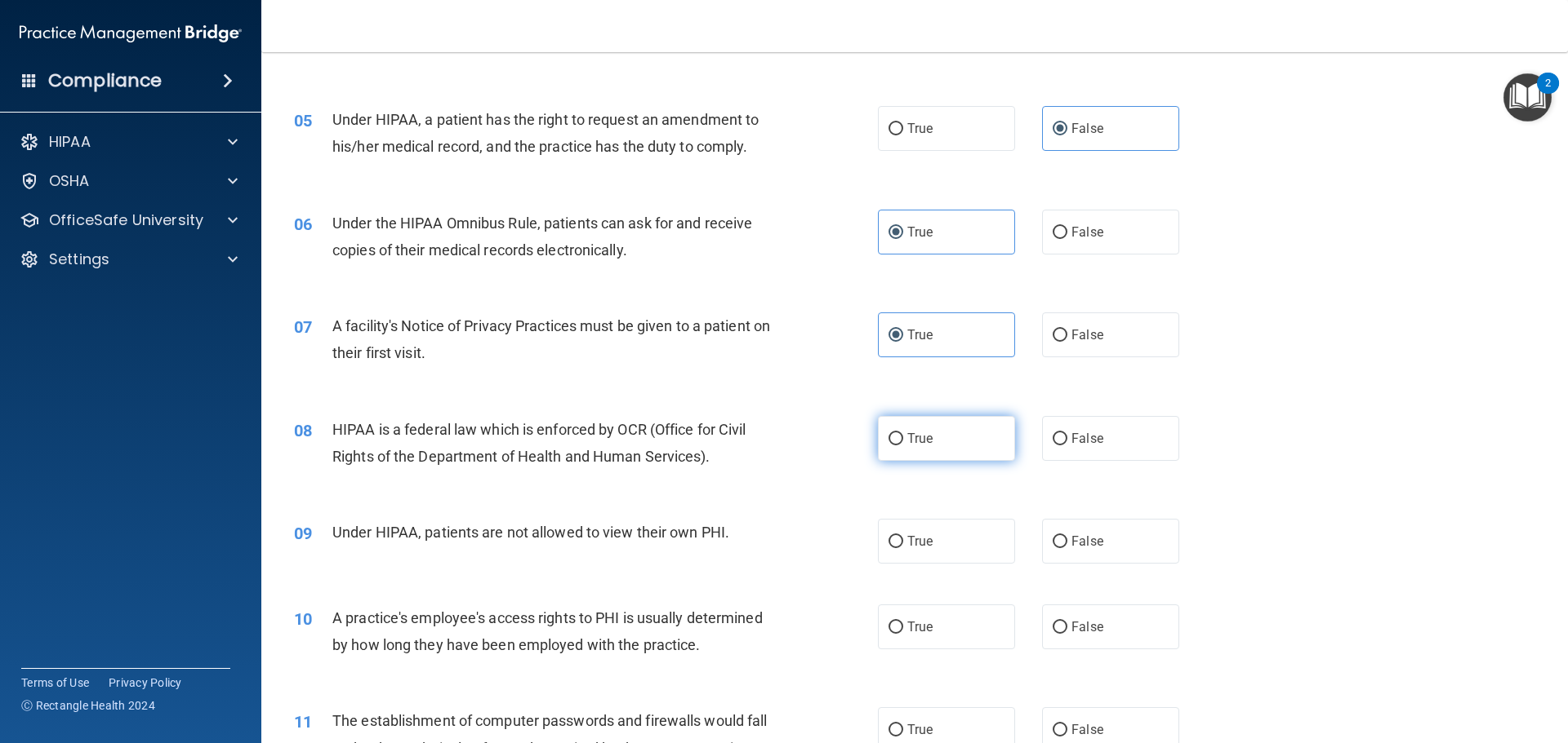
click at [952, 434] on label "True" at bounding box center [946, 439] width 137 height 45
click at [903, 434] on input "True" at bounding box center [896, 439] width 15 height 12
radio input "true"
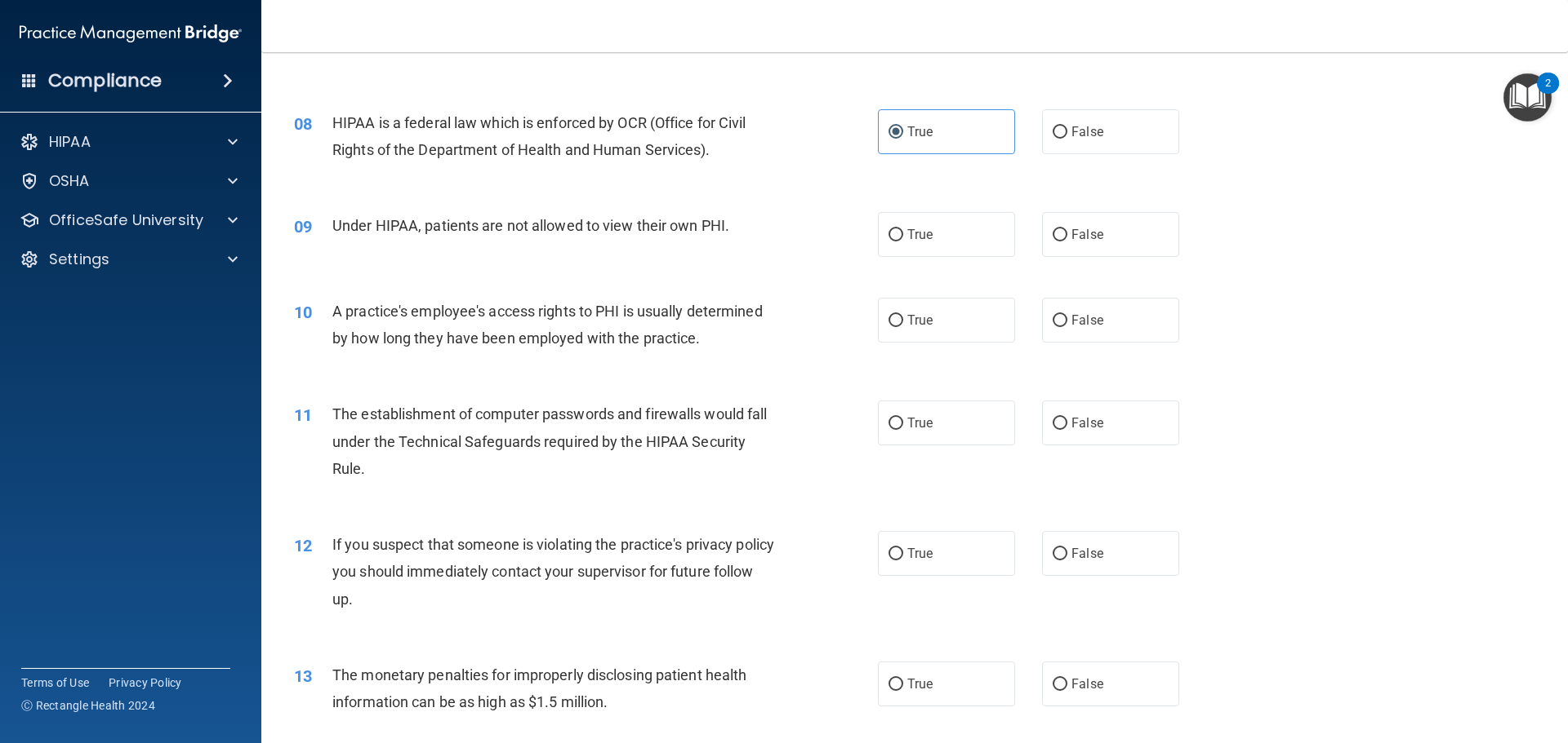
scroll to position [898, 0]
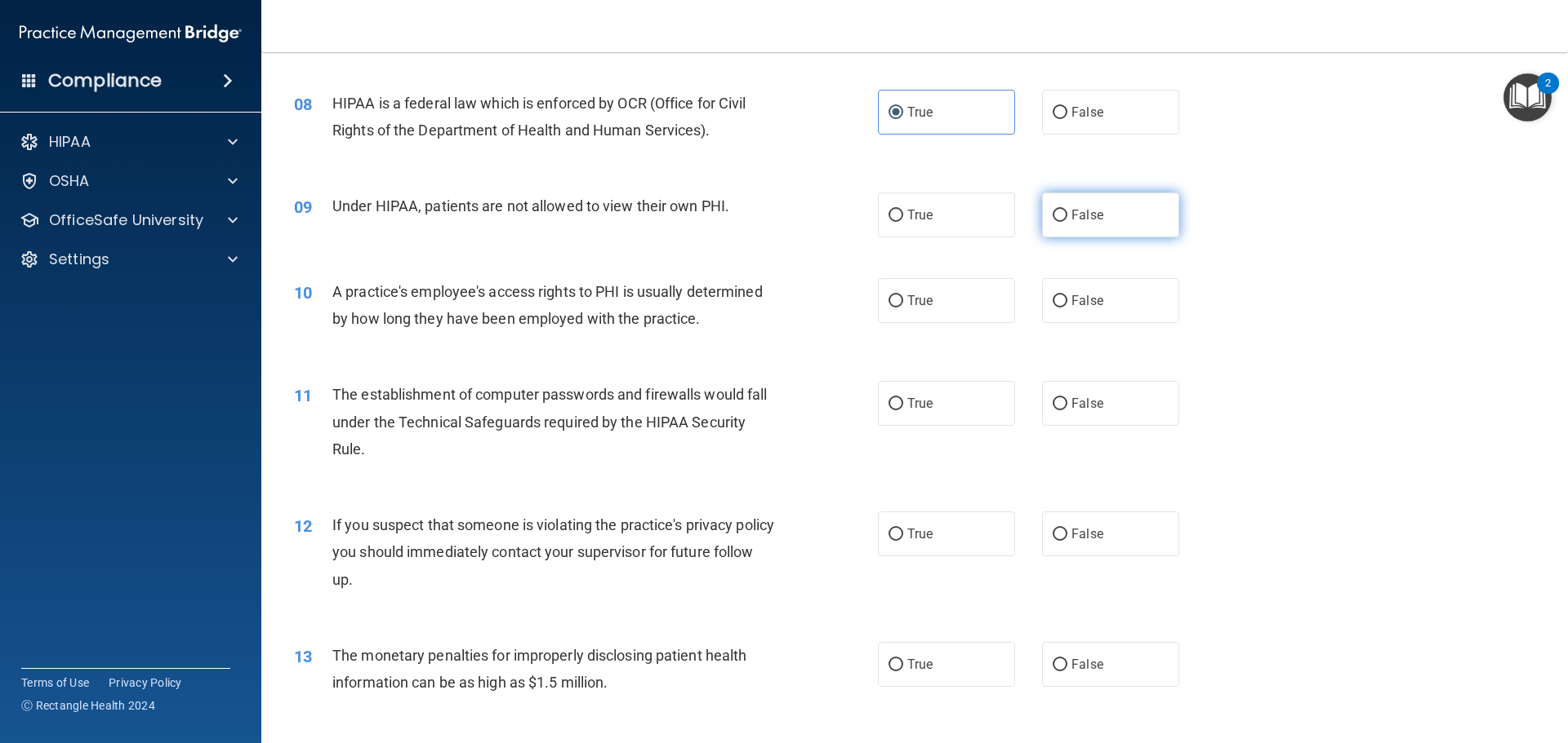
click at [1060, 214] on label "False" at bounding box center [1110, 215] width 137 height 45
click at [1060, 214] on input "False" at bounding box center [1060, 216] width 15 height 12
radio input "true"
click at [1128, 298] on label "False" at bounding box center [1110, 301] width 137 height 45
click at [1067, 298] on input "False" at bounding box center [1060, 301] width 15 height 12
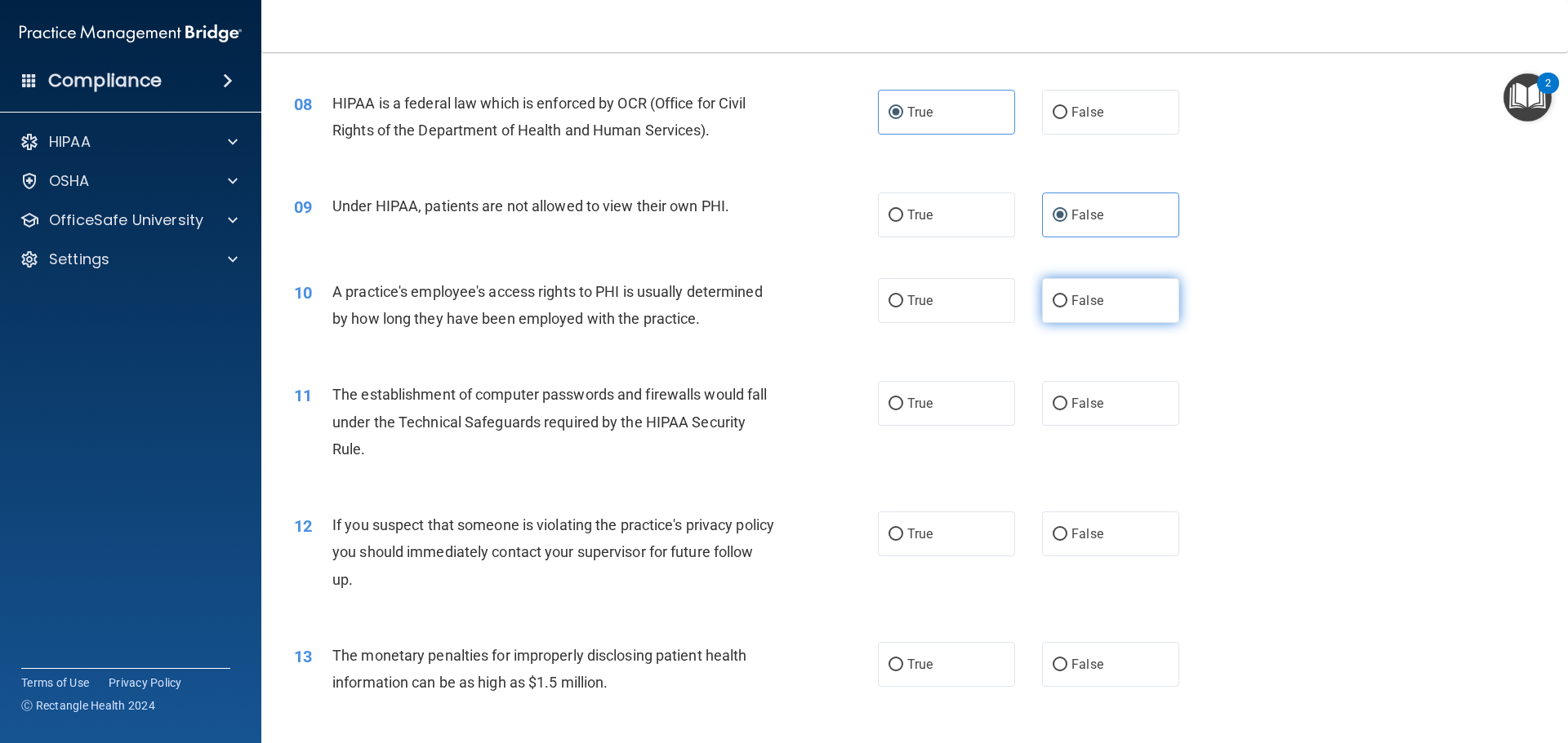
radio input "true"
click at [948, 399] on label "True" at bounding box center [946, 403] width 137 height 45
click at [903, 399] on input "True" at bounding box center [896, 404] width 15 height 12
radio input "true"
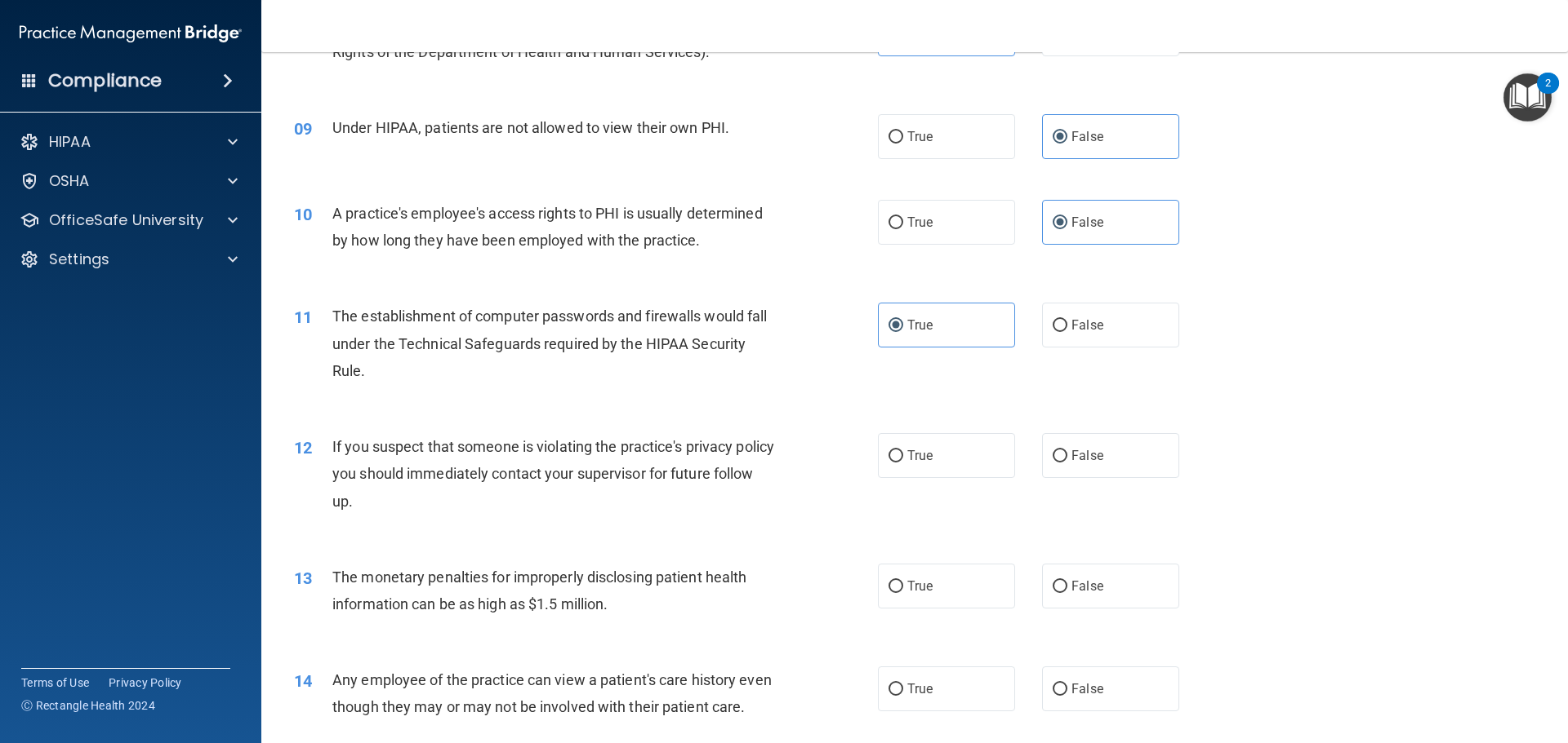
scroll to position [979, 0]
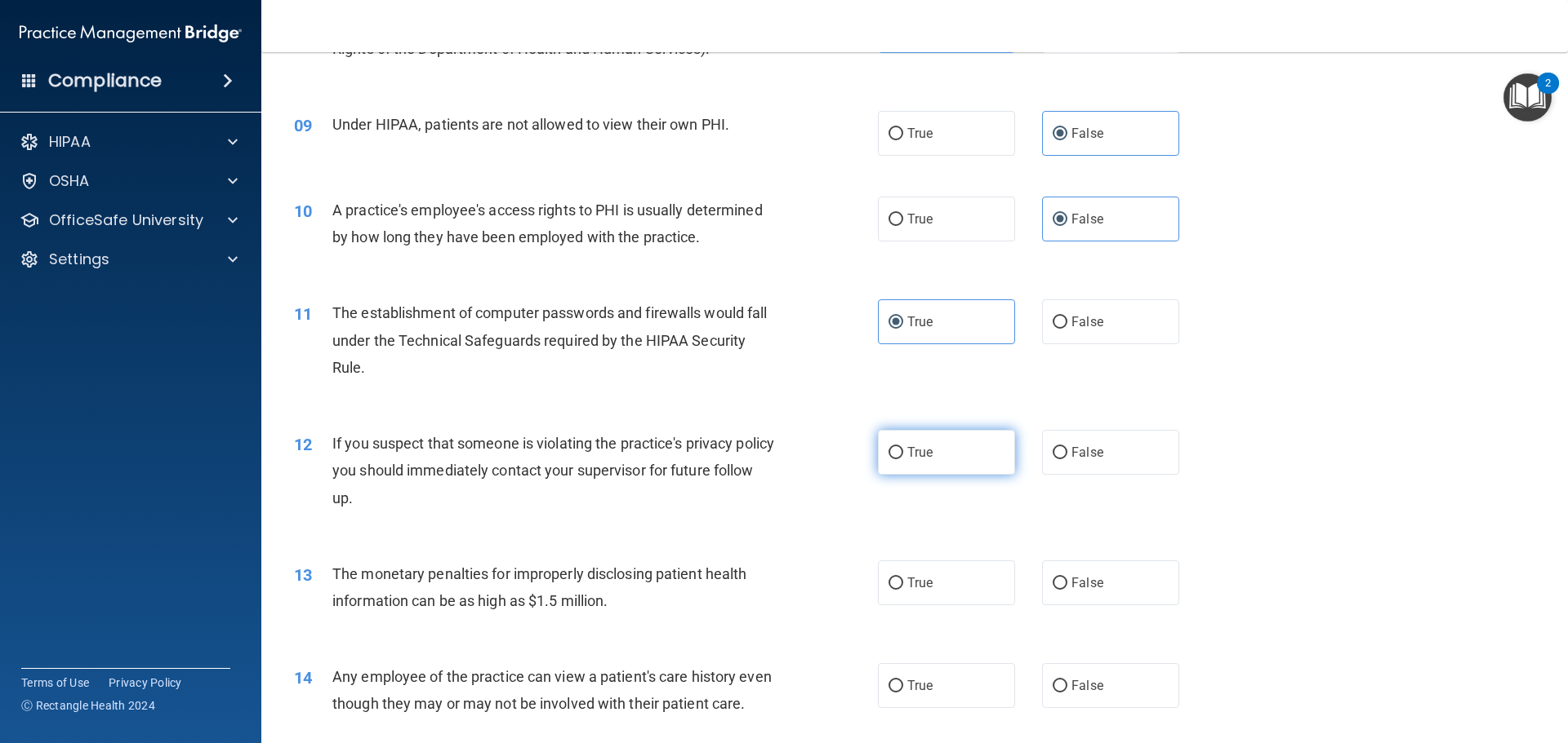
click at [945, 459] on label "True" at bounding box center [946, 453] width 137 height 45
click at [903, 459] on input "True" at bounding box center [896, 453] width 15 height 12
radio input "true"
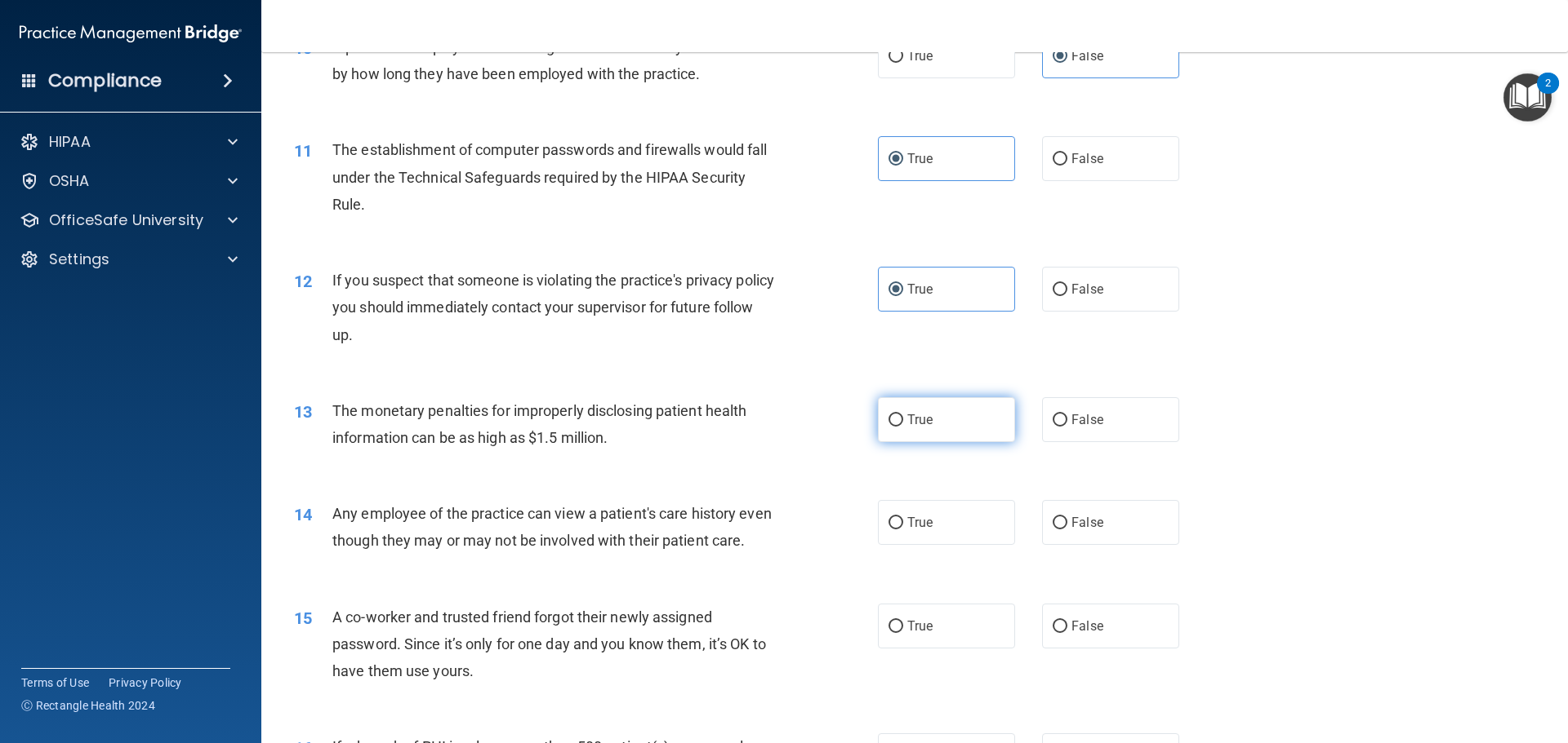
click at [914, 417] on span "True" at bounding box center [919, 420] width 25 height 16
click at [903, 417] on input "True" at bounding box center [896, 420] width 15 height 12
radio input "true"
click at [1073, 524] on span "False" at bounding box center [1087, 523] width 32 height 16
click at [1067, 524] on input "False" at bounding box center [1060, 523] width 15 height 12
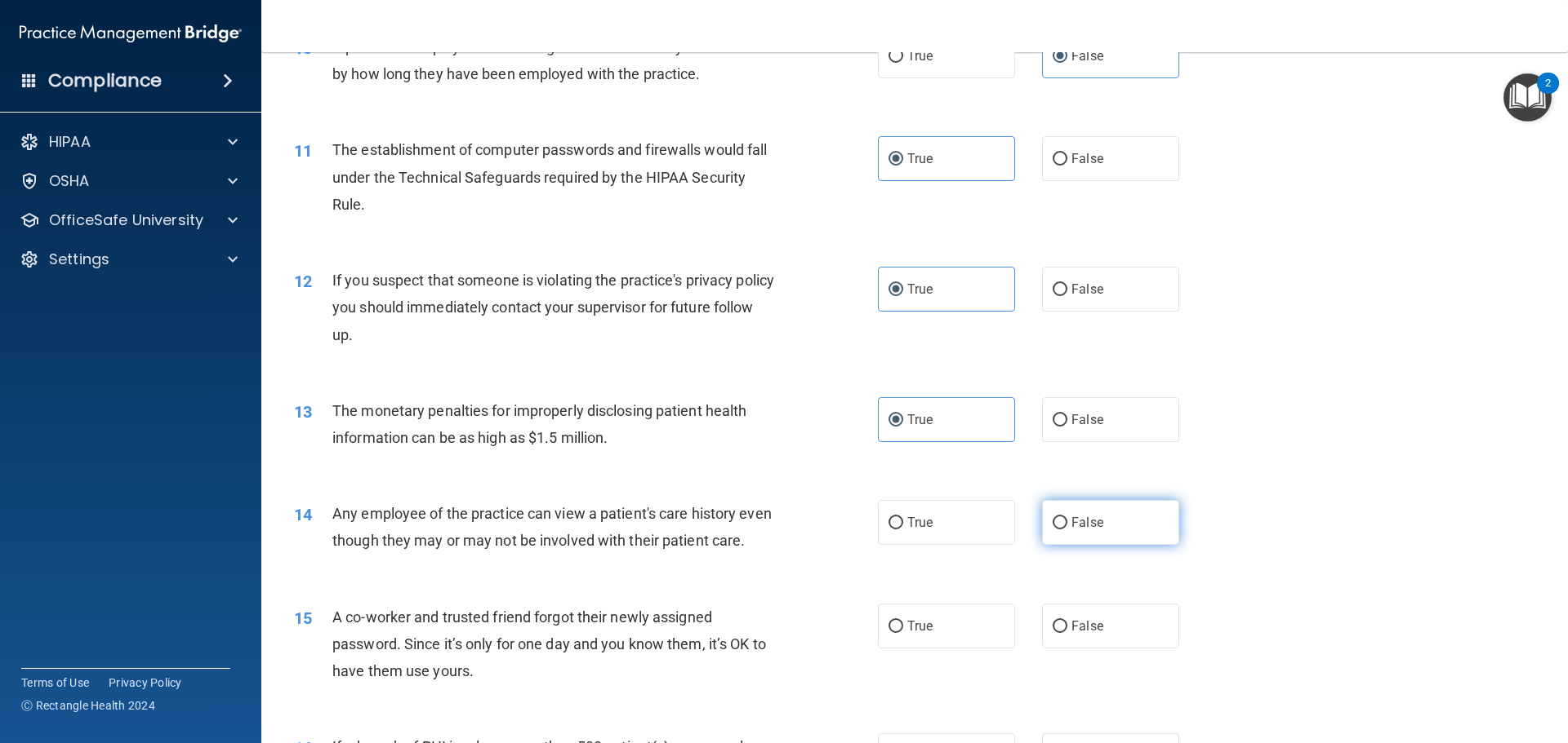
radio input "true"
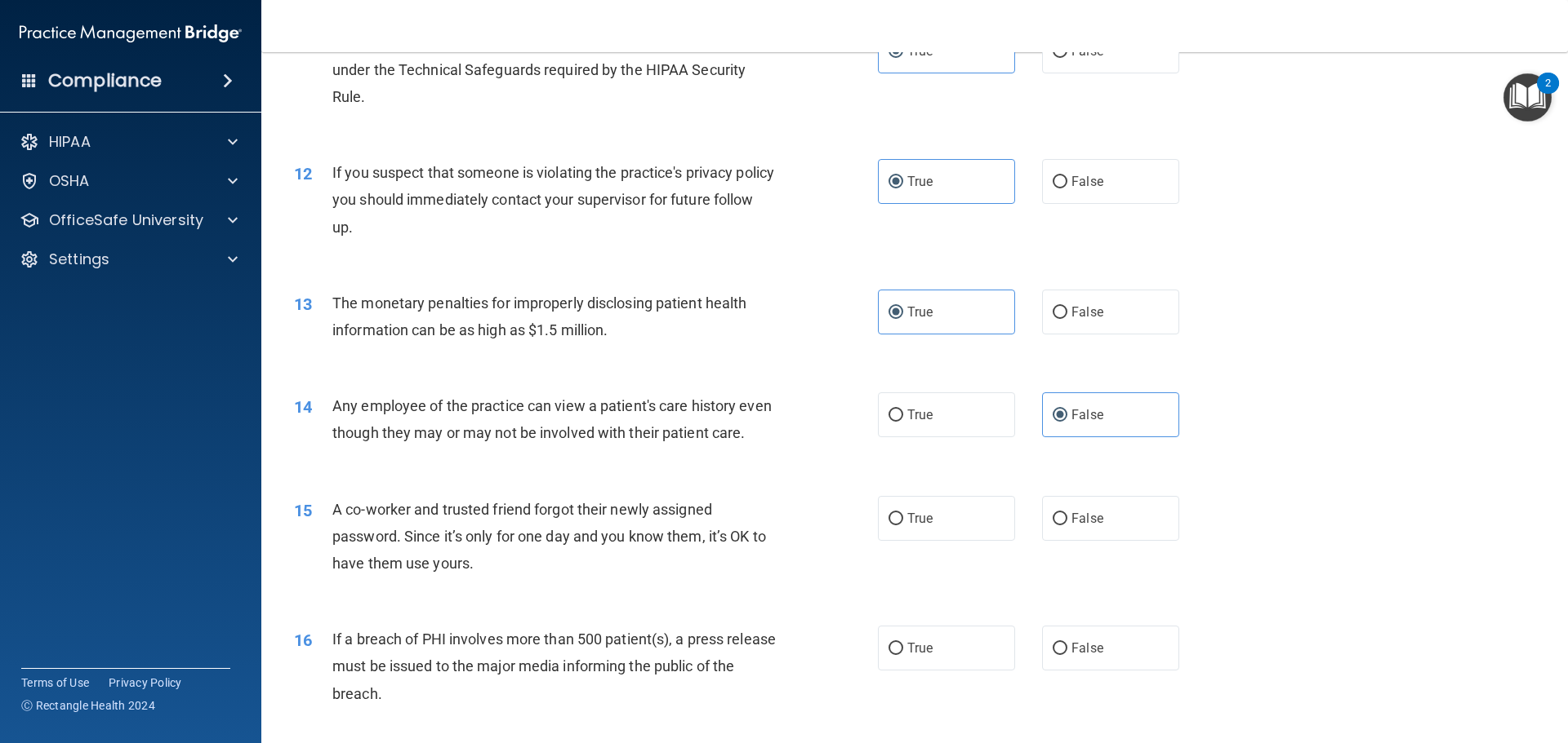
scroll to position [1306, 0]
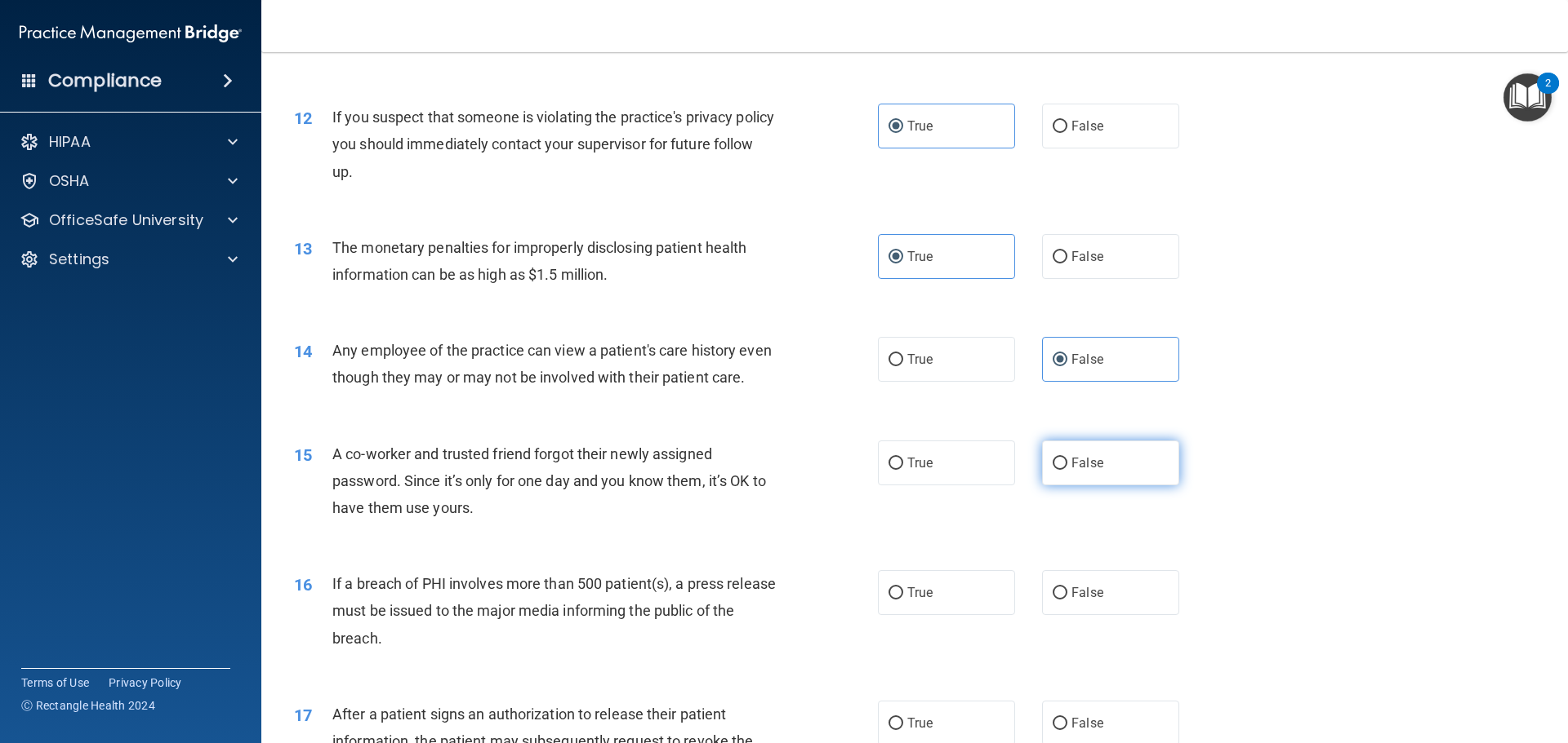
click at [1114, 485] on label "False" at bounding box center [1110, 463] width 137 height 45
click at [1067, 470] on input "False" at bounding box center [1060, 463] width 15 height 12
radio input "true"
click at [949, 615] on label "True" at bounding box center [946, 593] width 137 height 45
click at [903, 600] on input "True" at bounding box center [896, 593] width 15 height 12
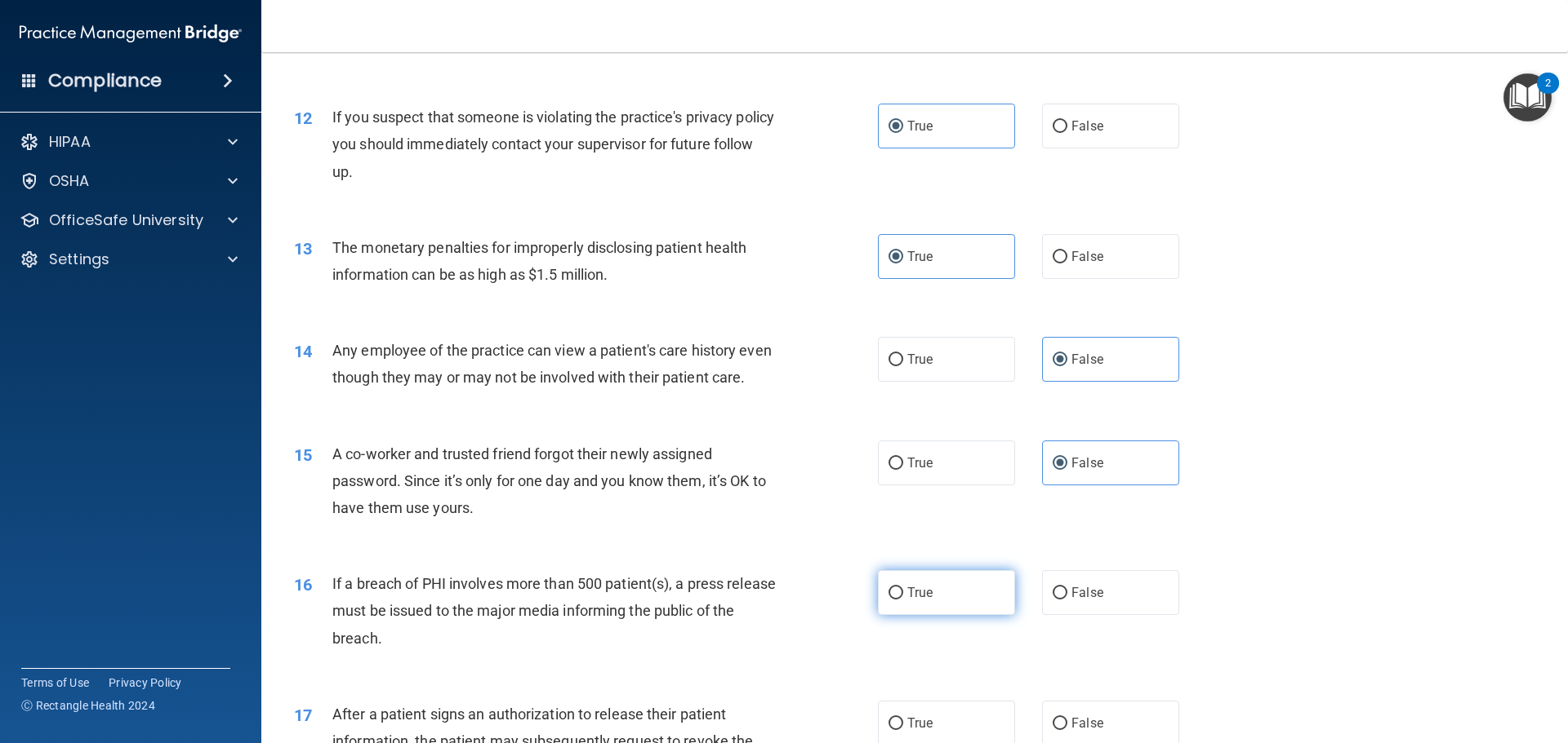
radio input "true"
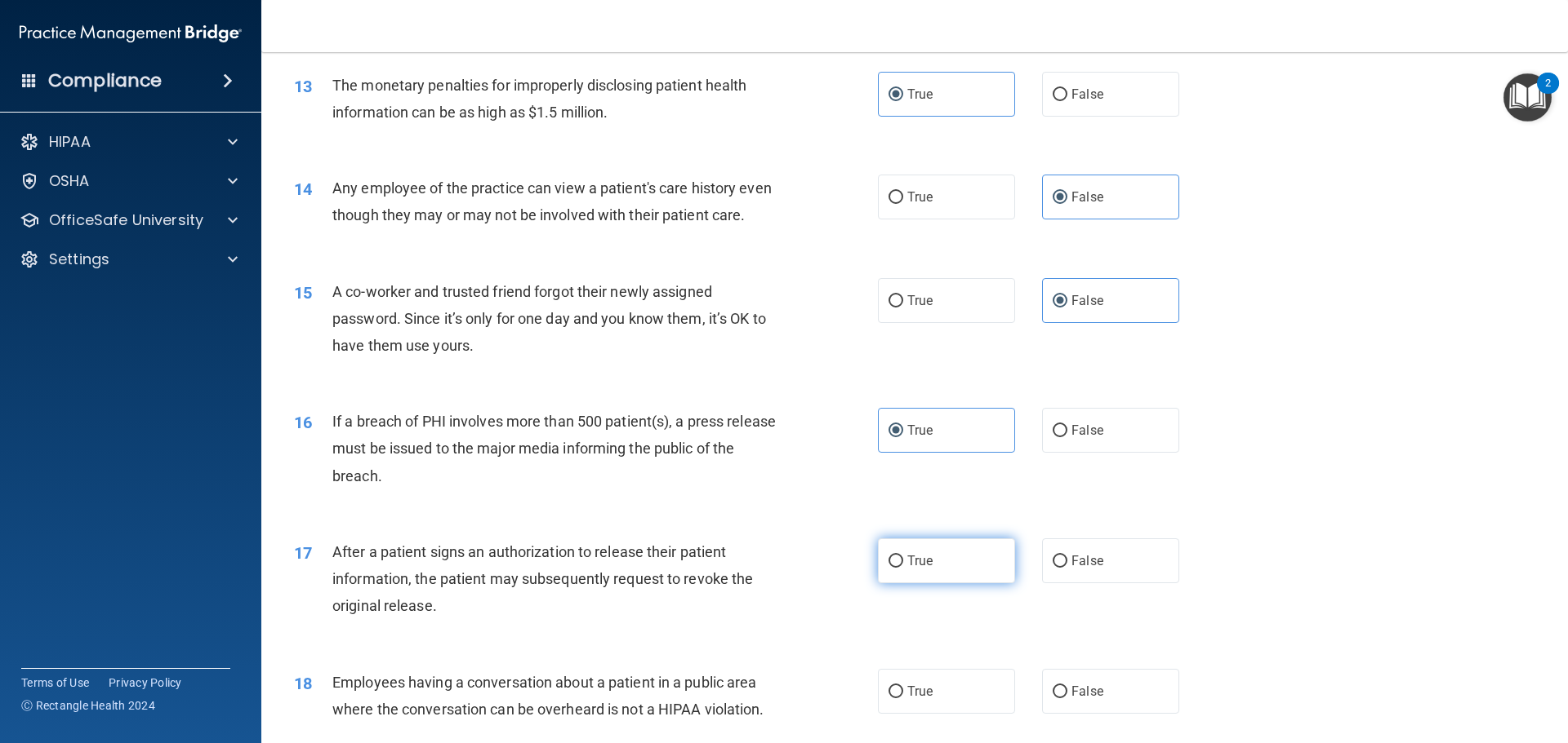
scroll to position [1469, 0]
click at [984, 582] on label "True" at bounding box center [946, 560] width 137 height 45
click at [903, 568] on input "True" at bounding box center [896, 561] width 15 height 12
radio input "true"
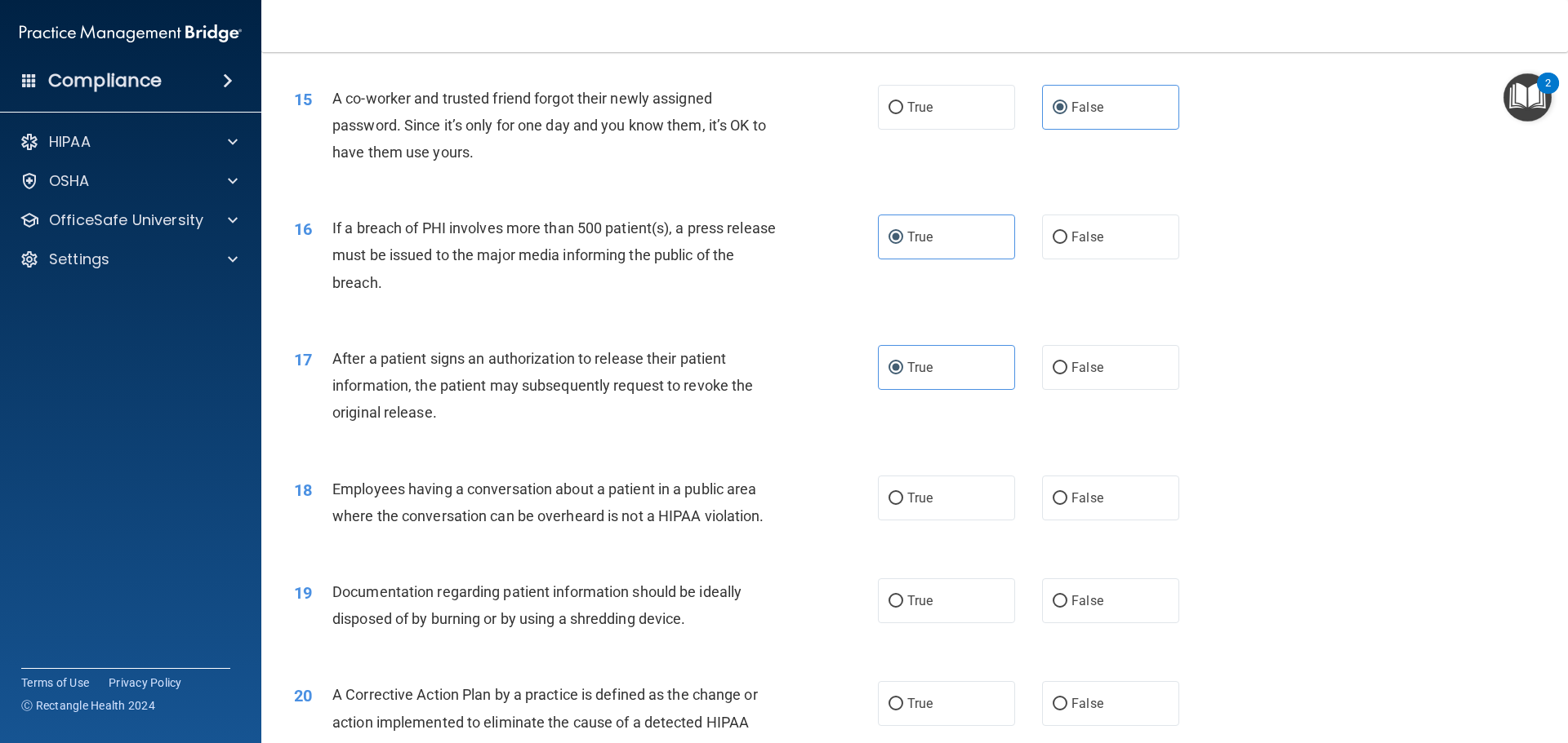
scroll to position [1714, 0]
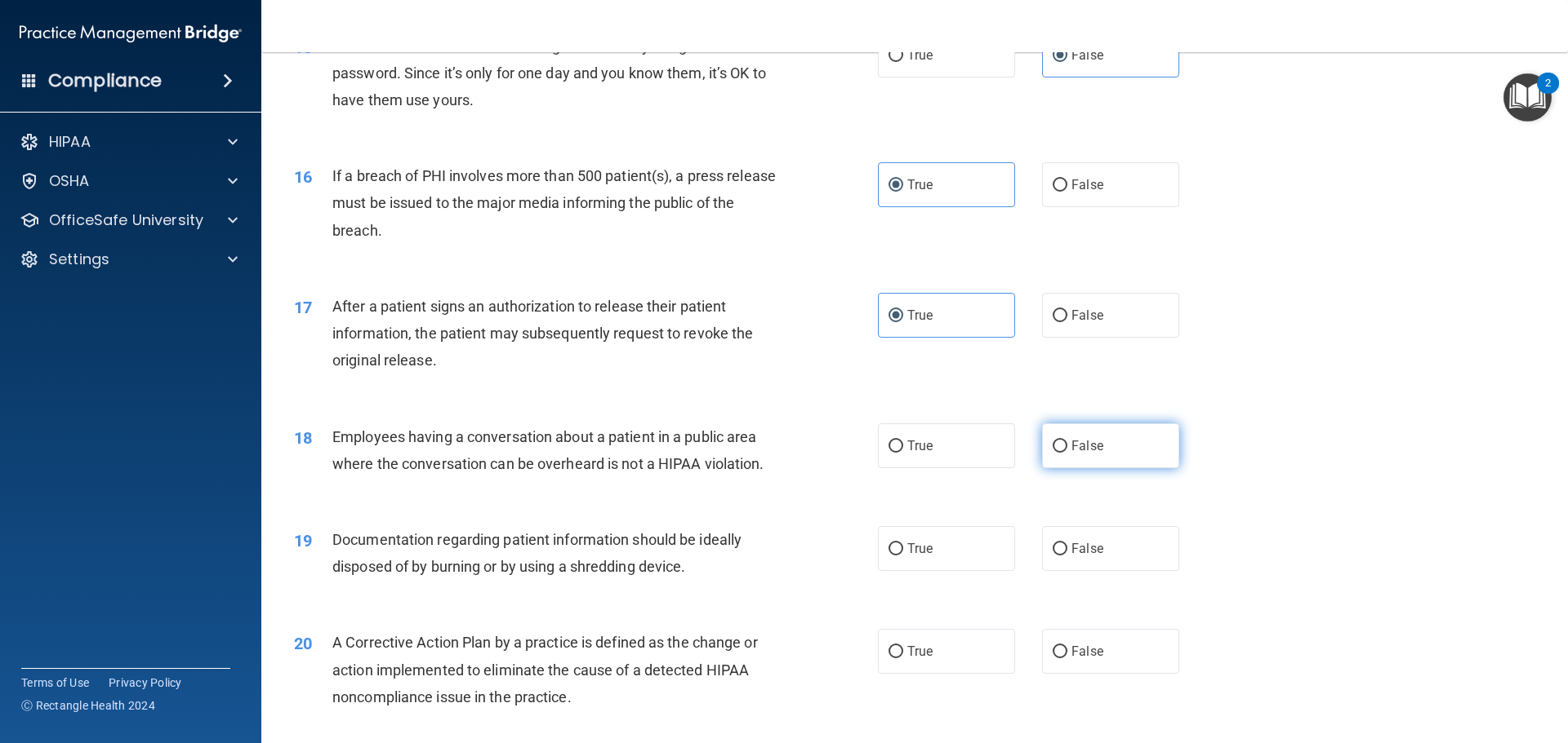
click at [1110, 469] on label "False" at bounding box center [1110, 446] width 137 height 45
click at [1067, 453] on input "False" at bounding box center [1060, 446] width 15 height 12
radio input "true"
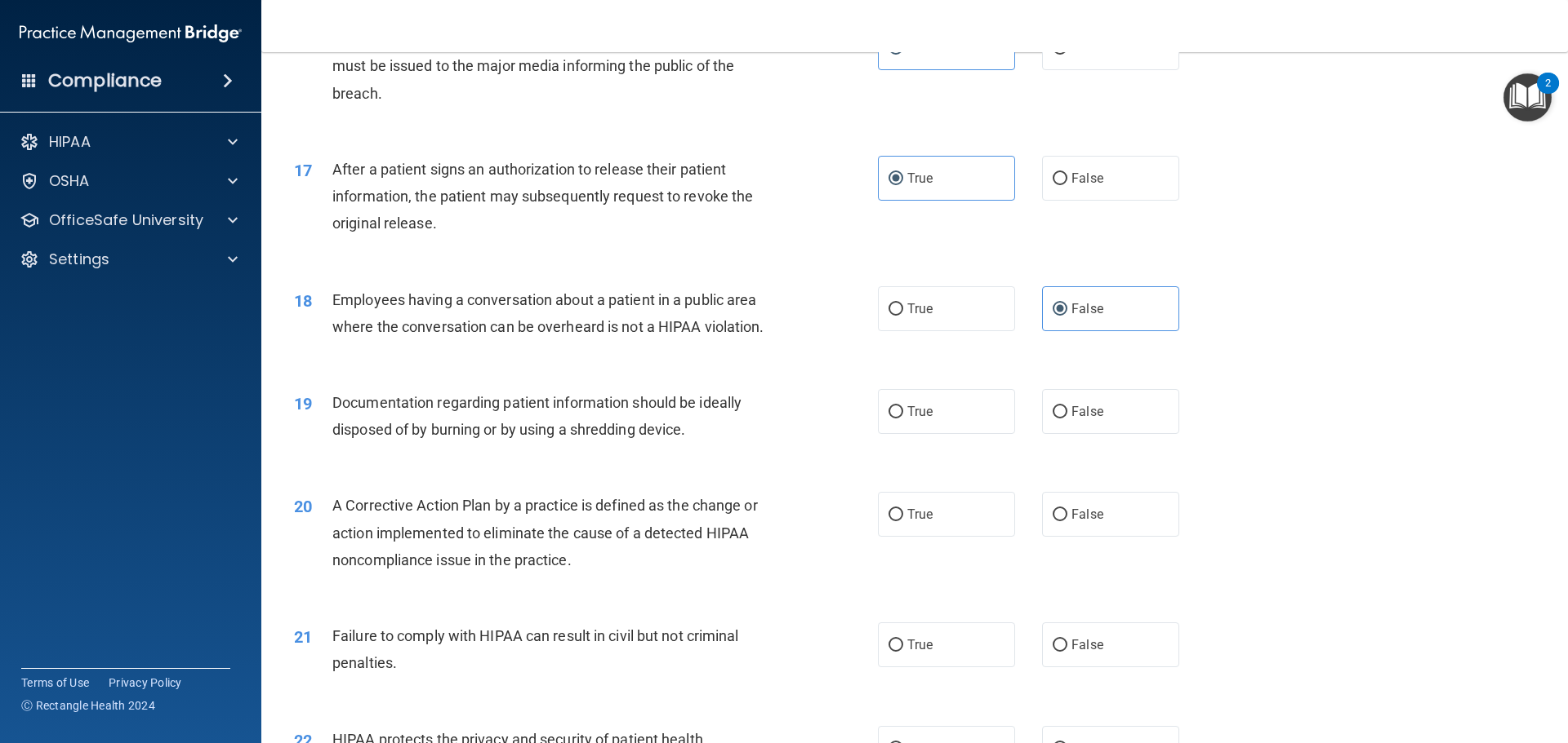
scroll to position [1877, 0]
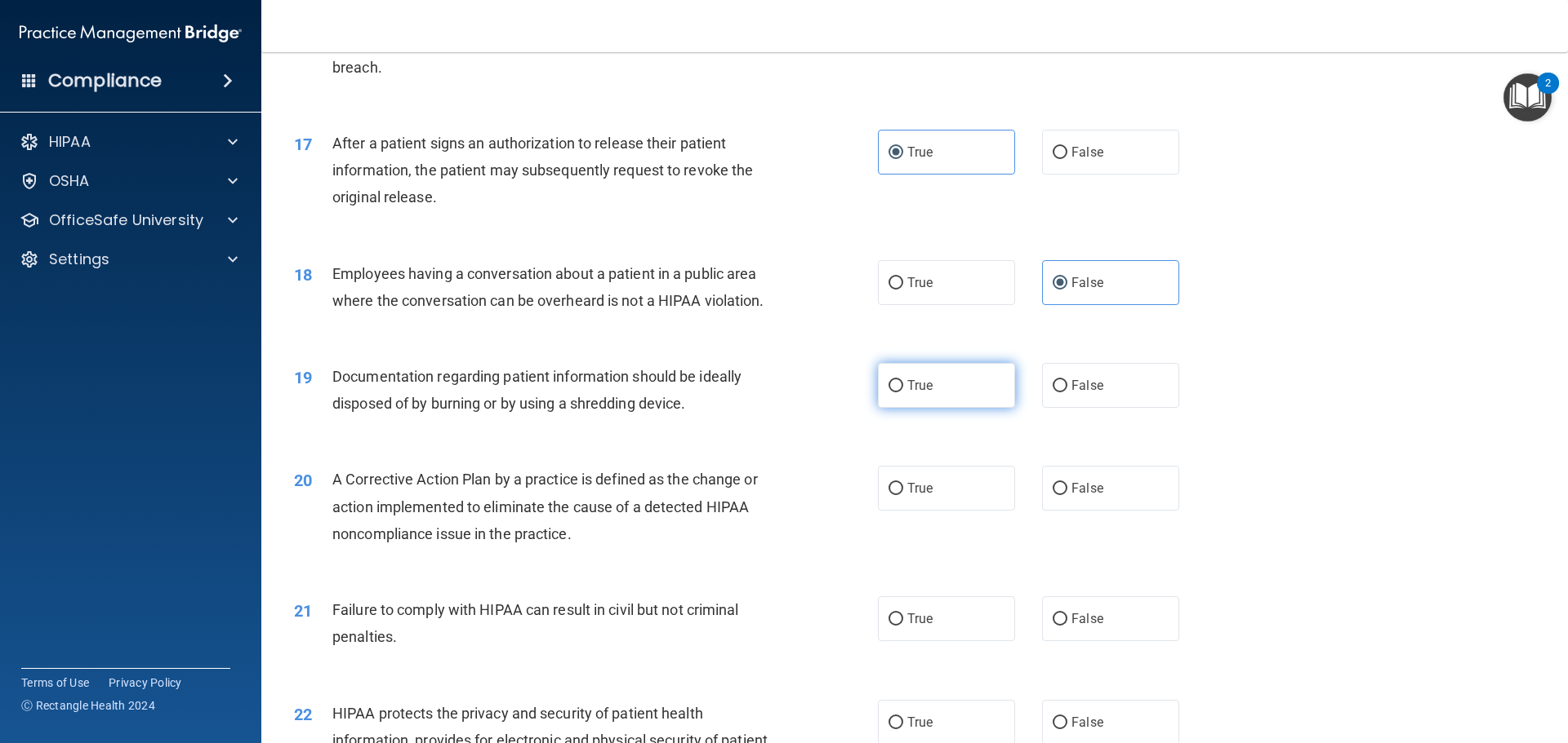
click at [951, 408] on label "True" at bounding box center [946, 386] width 137 height 45
click at [903, 393] on input "True" at bounding box center [896, 386] width 15 height 12
radio input "true"
click at [953, 511] on label "True" at bounding box center [946, 488] width 137 height 45
click at [903, 496] on input "True" at bounding box center [896, 489] width 15 height 12
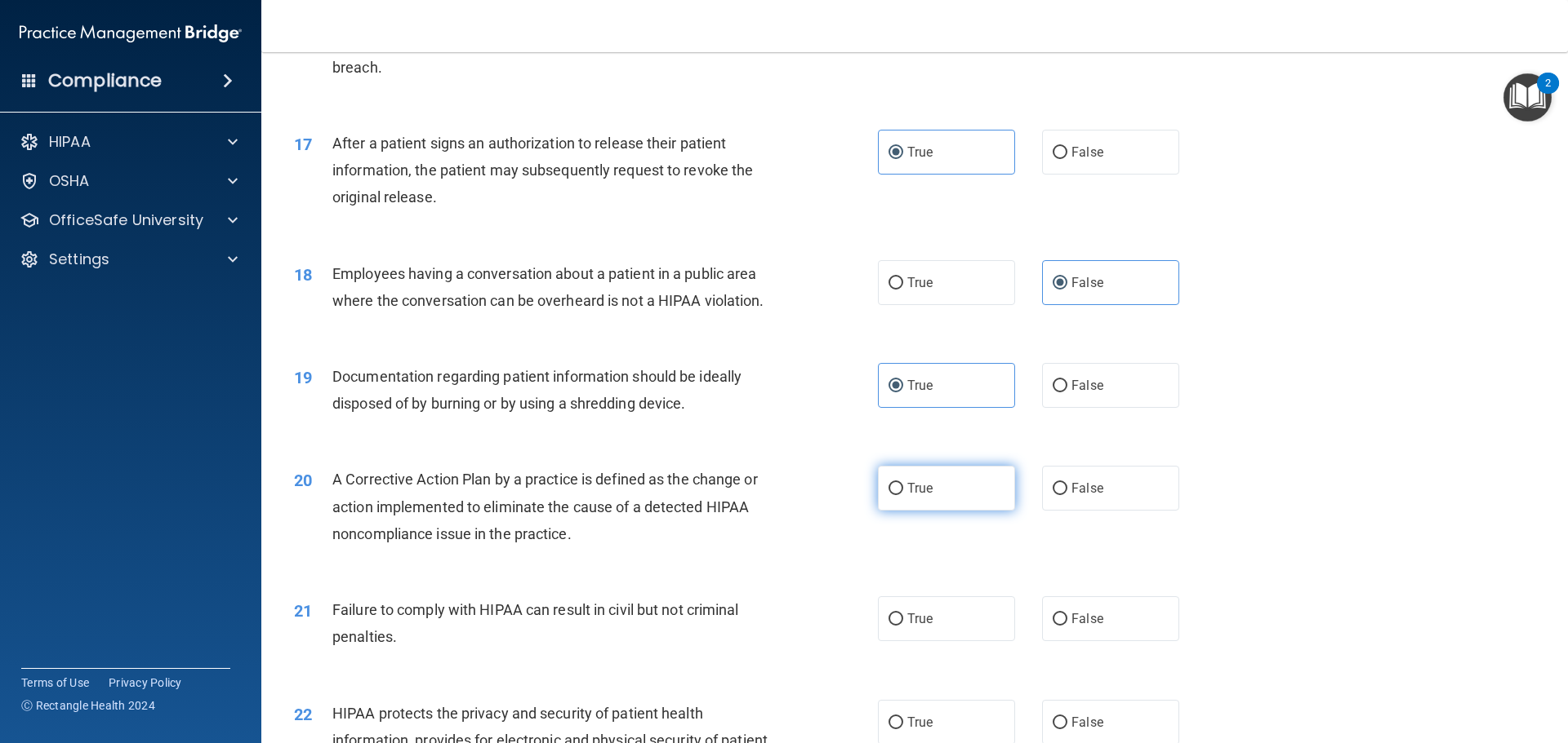
radio input "true"
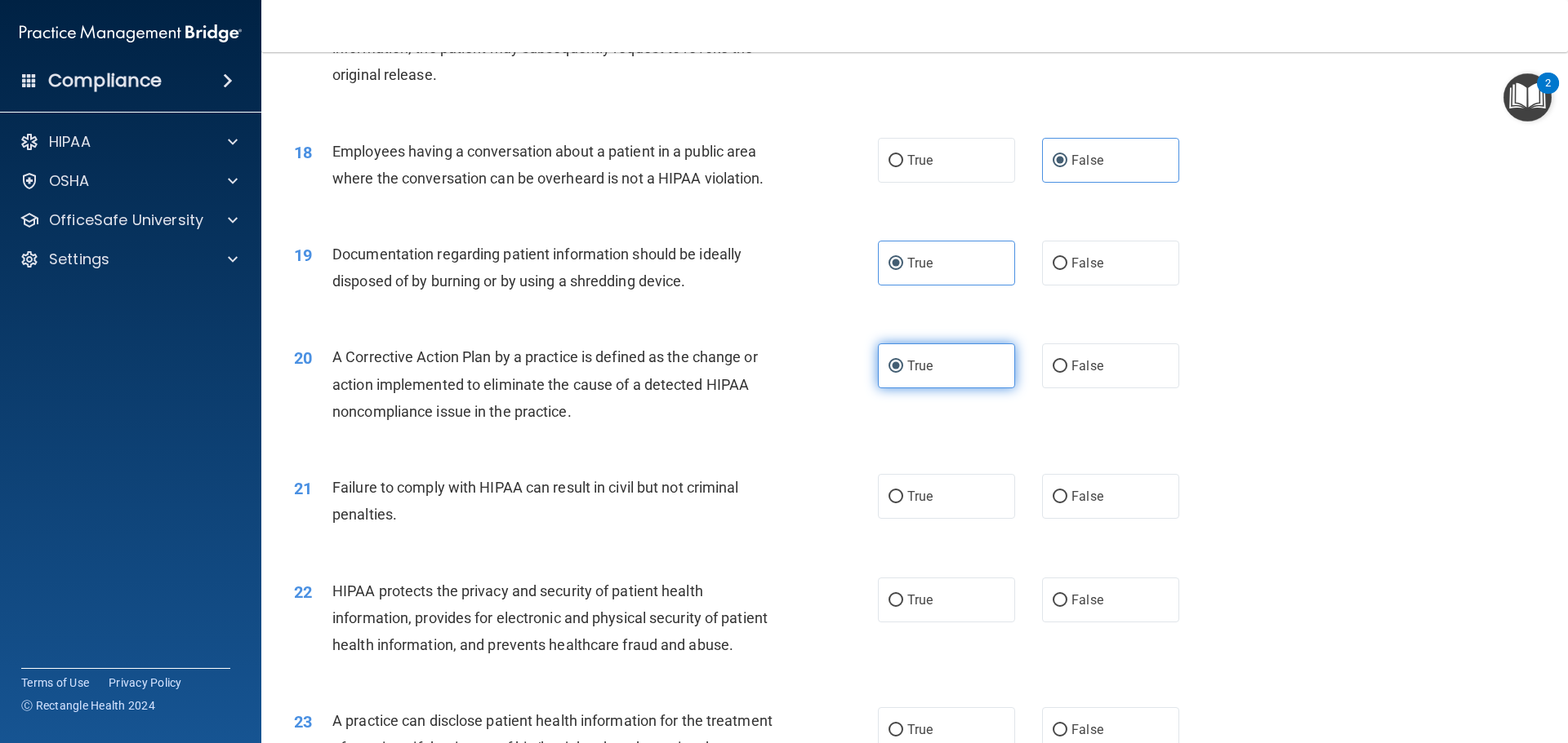
scroll to position [2040, 0]
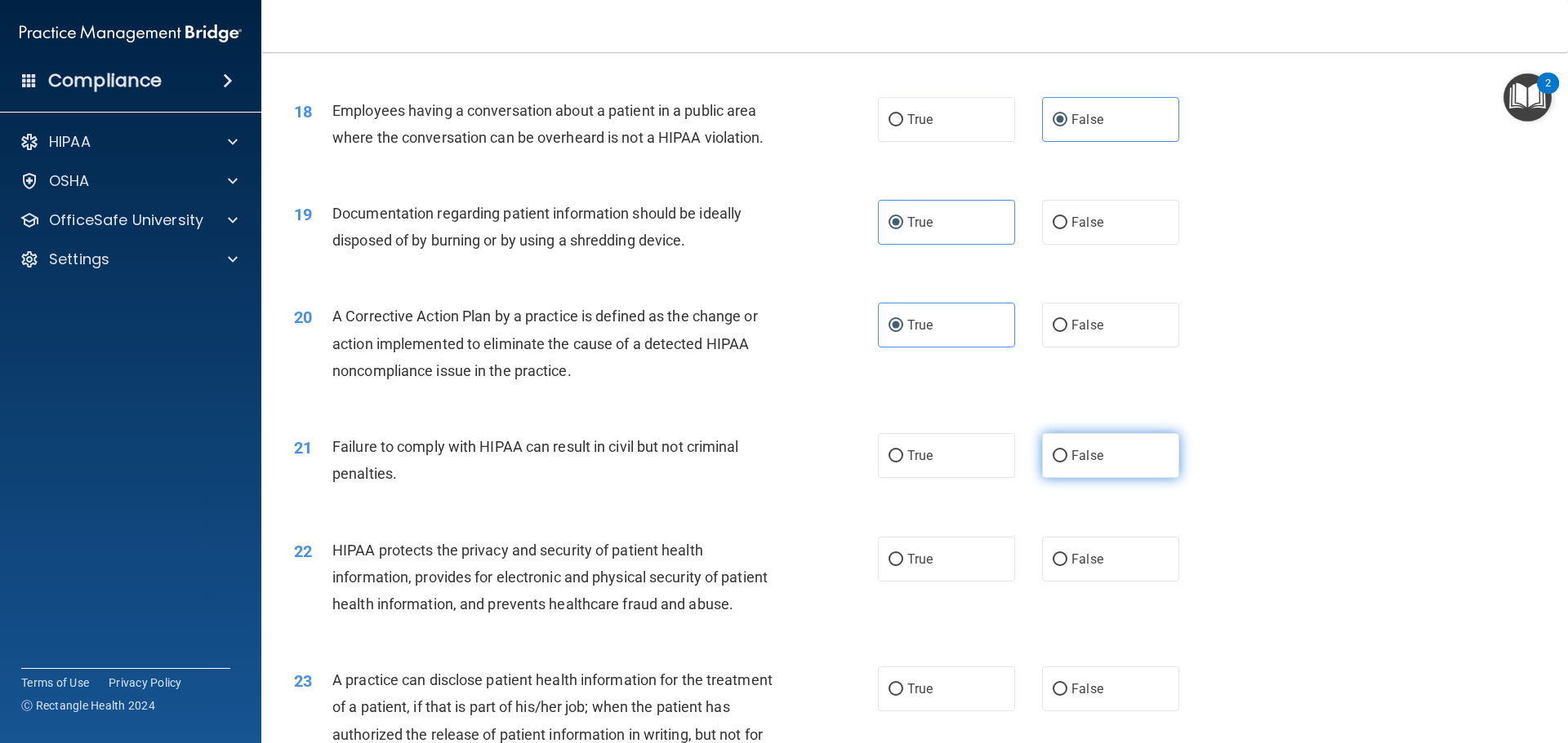
click at [1071, 464] on span "False" at bounding box center [1087, 456] width 32 height 16
click at [1067, 463] on input "False" at bounding box center [1060, 456] width 15 height 12
radio input "true"
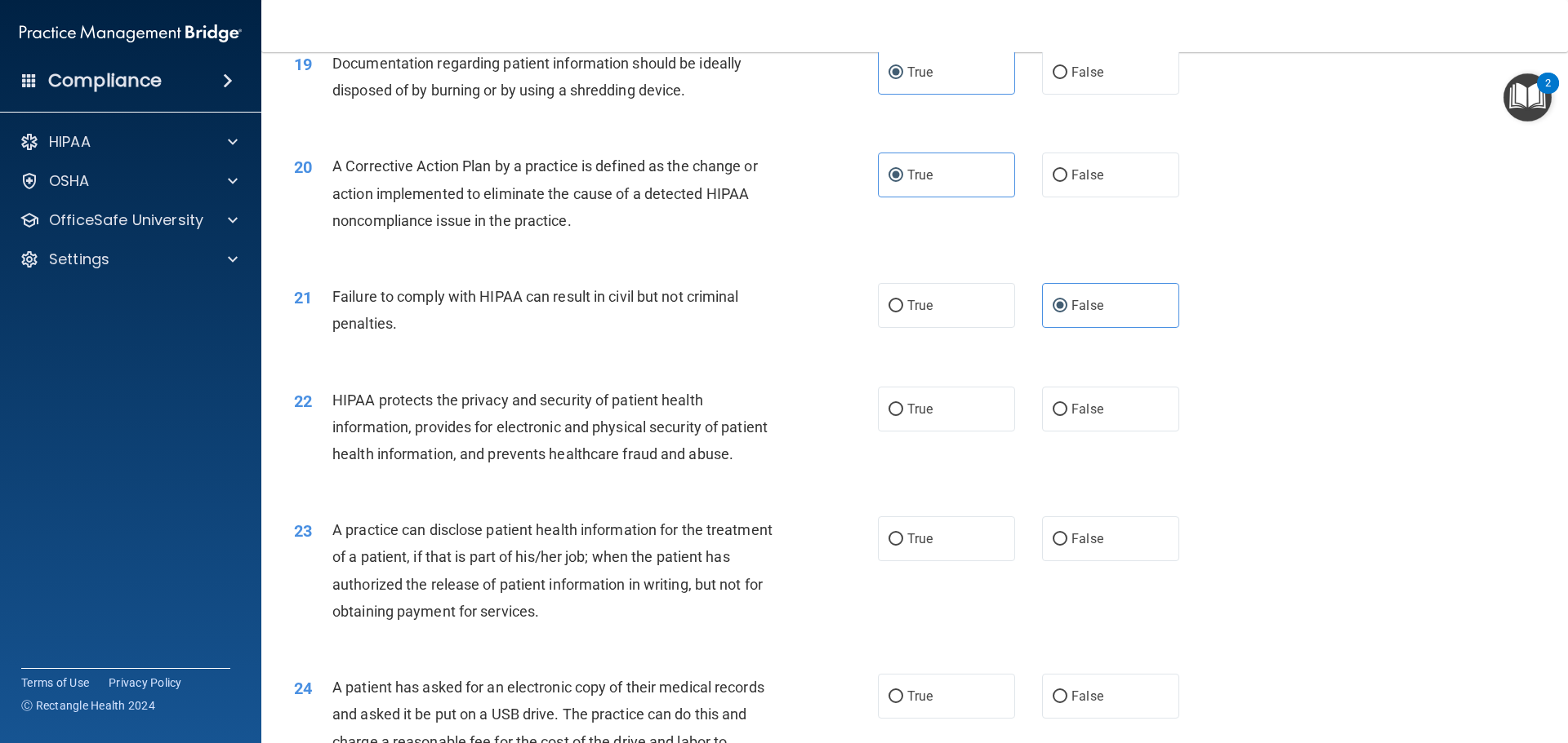
scroll to position [2204, 0]
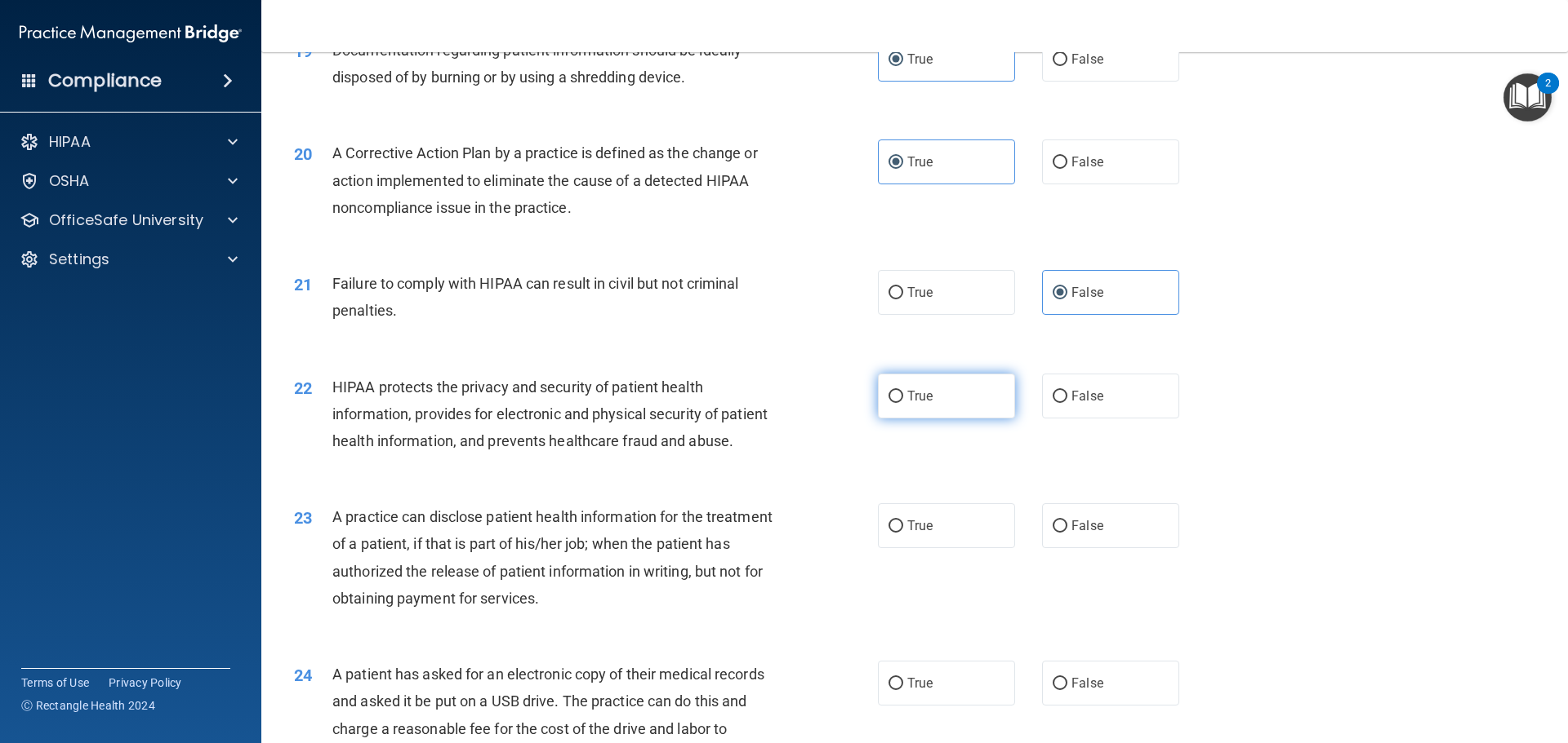
click at [949, 419] on label "True" at bounding box center [946, 396] width 137 height 45
click at [903, 403] on input "True" at bounding box center [896, 397] width 15 height 12
radio input "true"
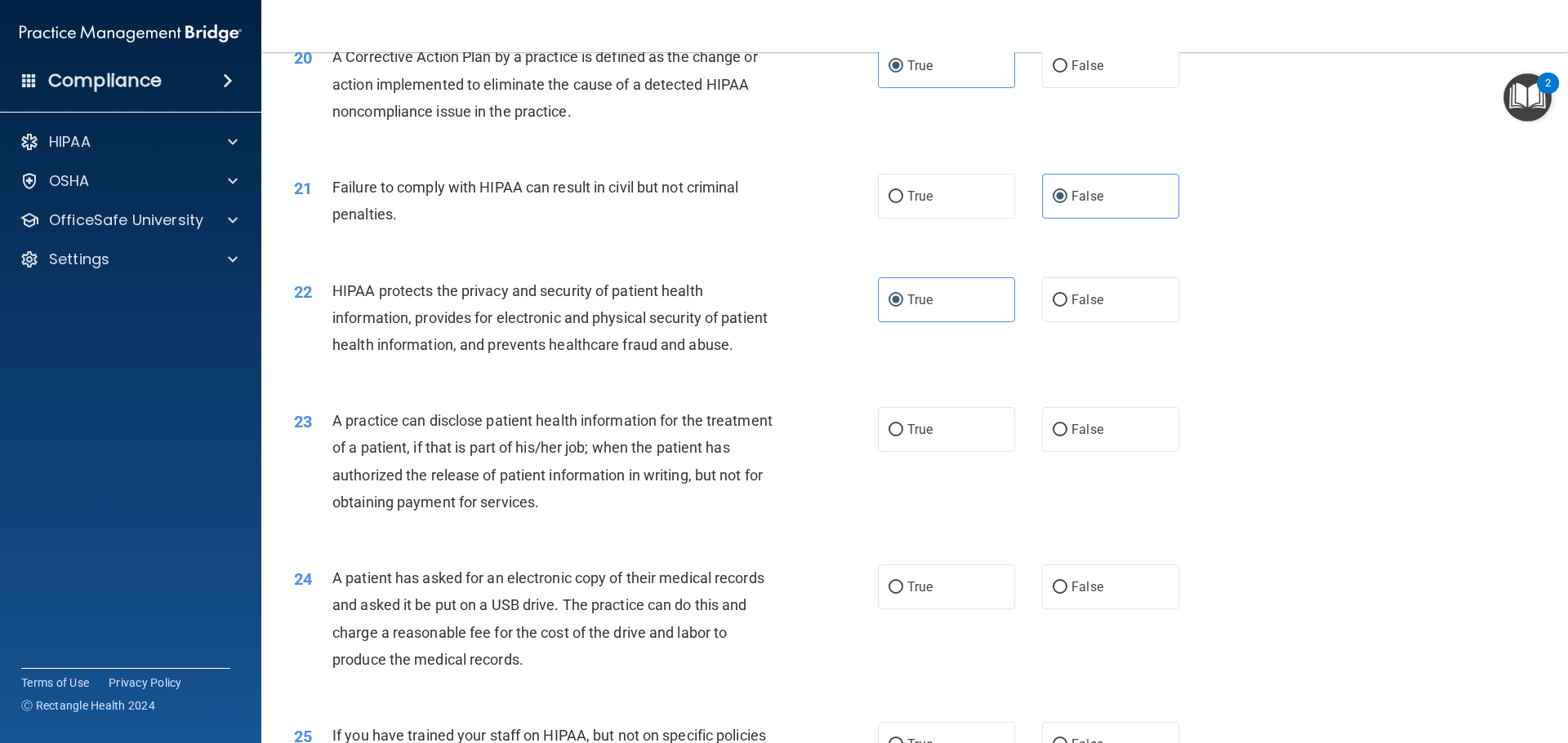
scroll to position [2303, 0]
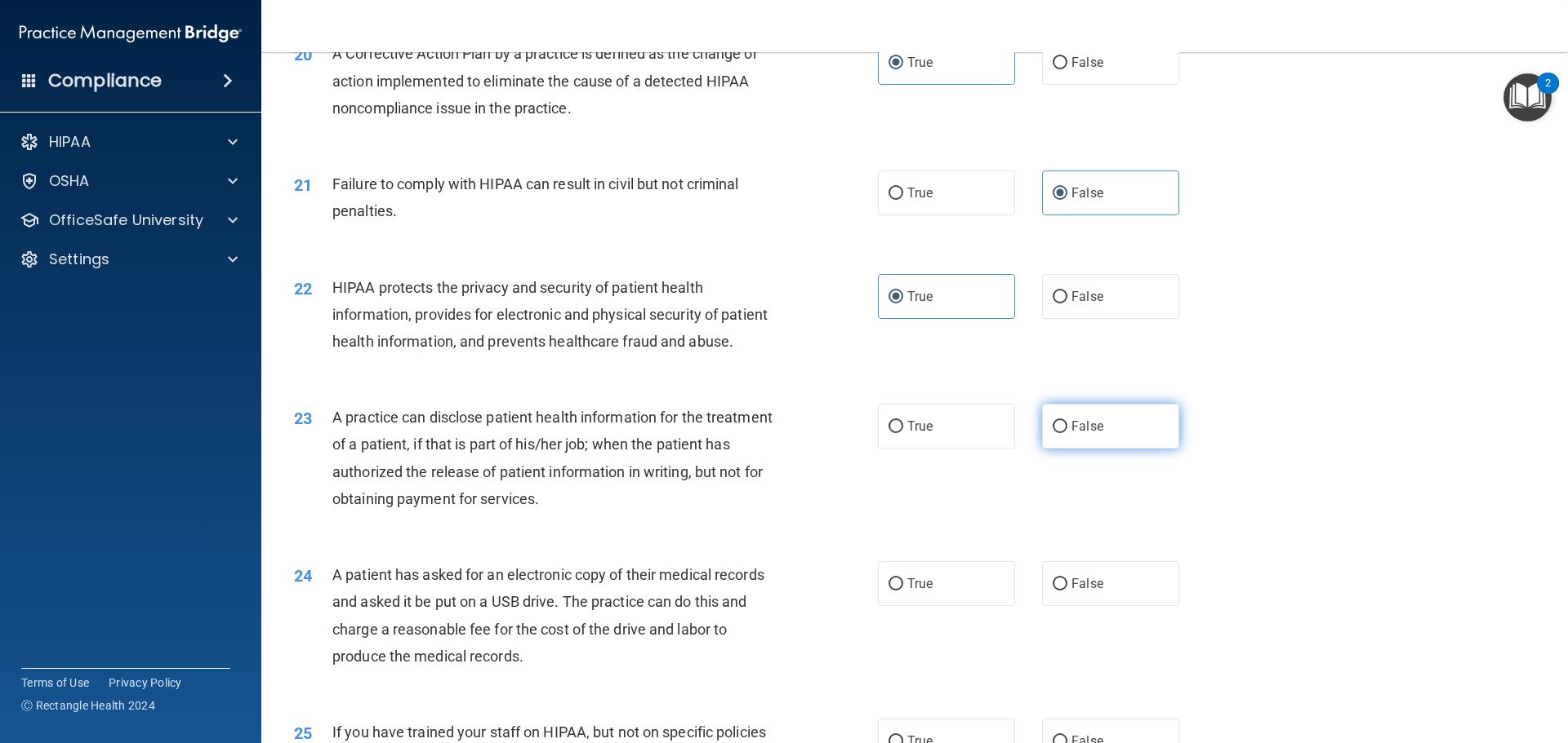
click at [1121, 449] on label "False" at bounding box center [1110, 427] width 137 height 45
click at [1067, 433] on input "False" at bounding box center [1060, 427] width 15 height 12
radio input "true"
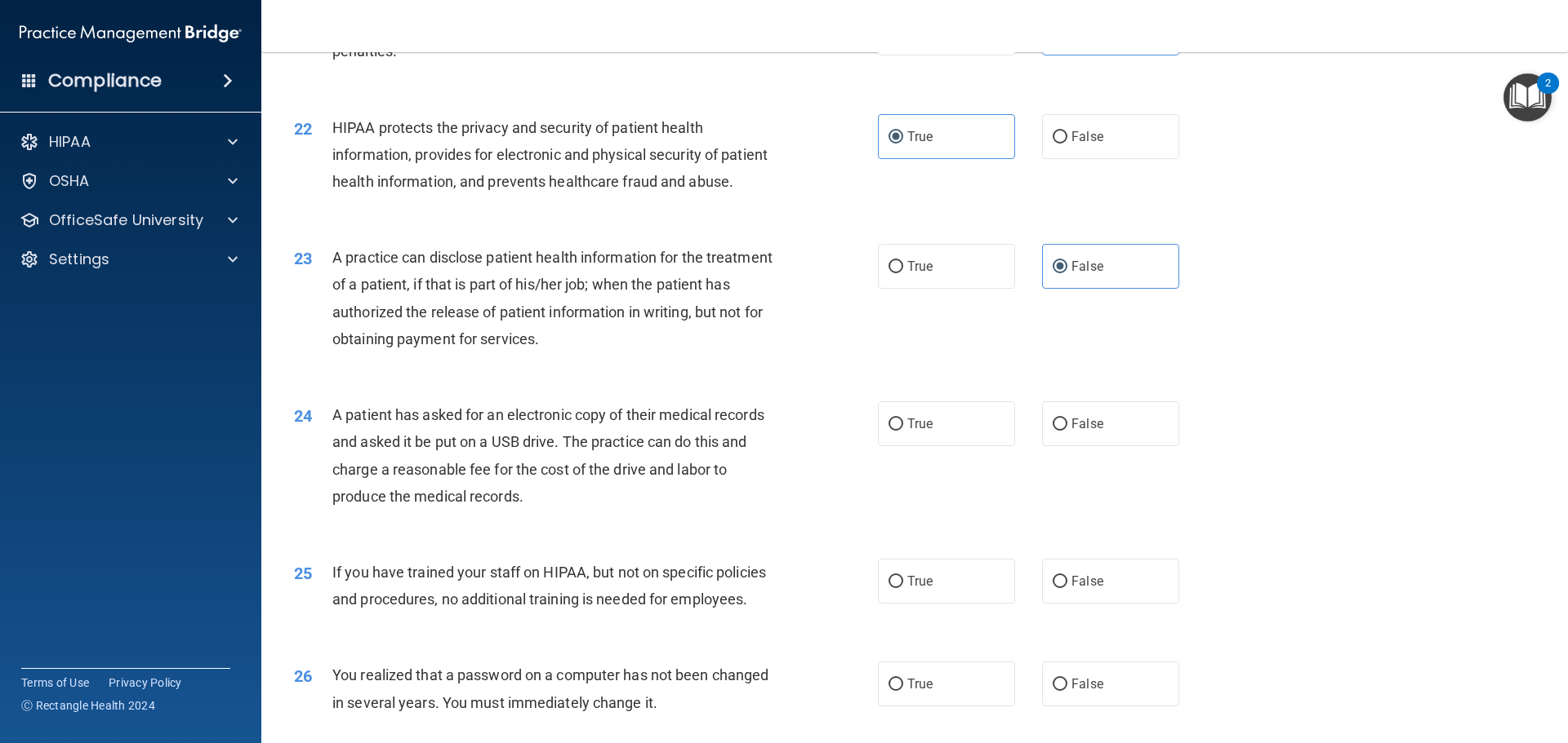
scroll to position [2466, 0]
click at [969, 443] on label "True" at bounding box center [946, 421] width 137 height 45
click at [903, 428] on input "True" at bounding box center [896, 421] width 15 height 12
radio input "true"
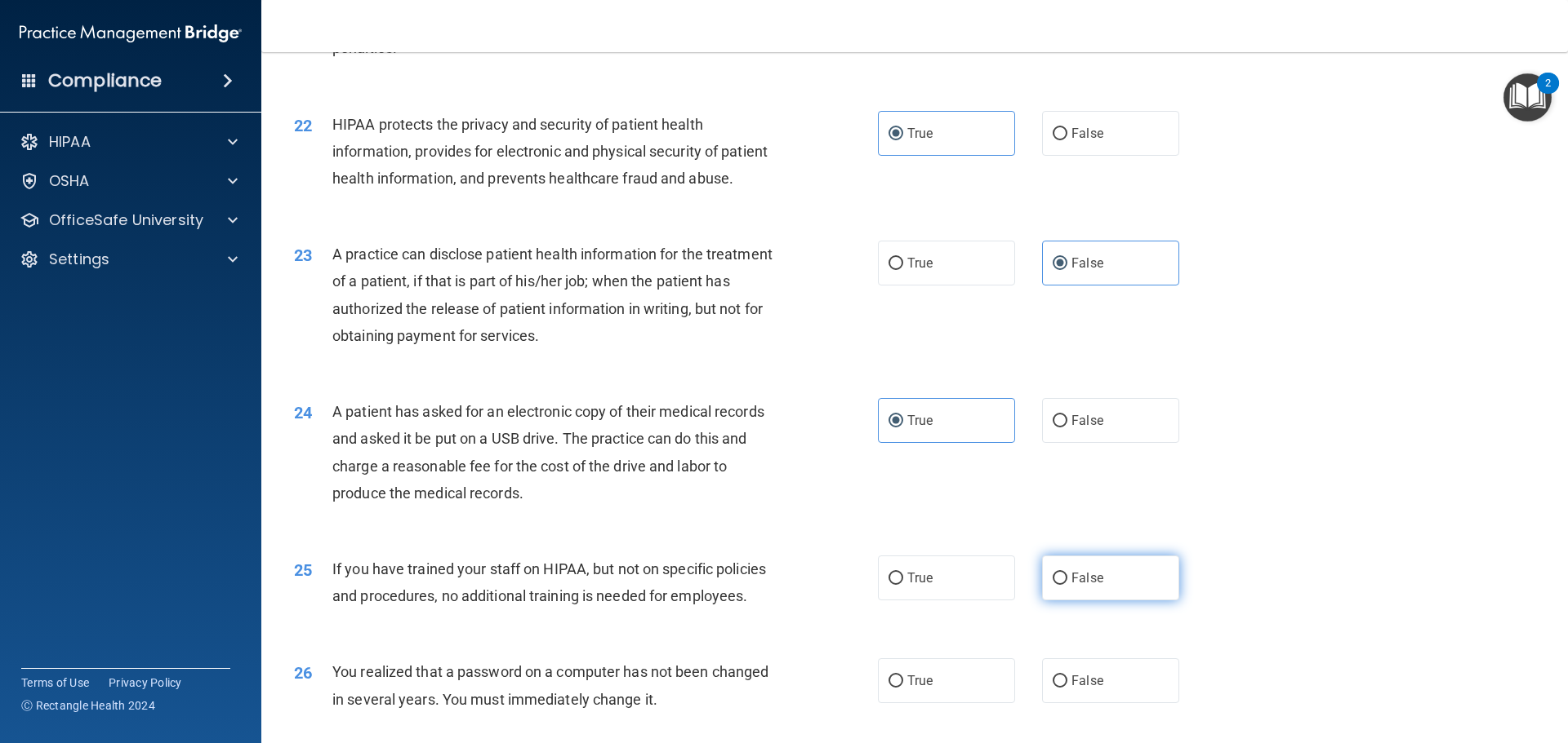
click at [1109, 600] on label "False" at bounding box center [1110, 578] width 137 height 45
click at [1067, 585] on input "False" at bounding box center [1060, 579] width 15 height 12
radio input "true"
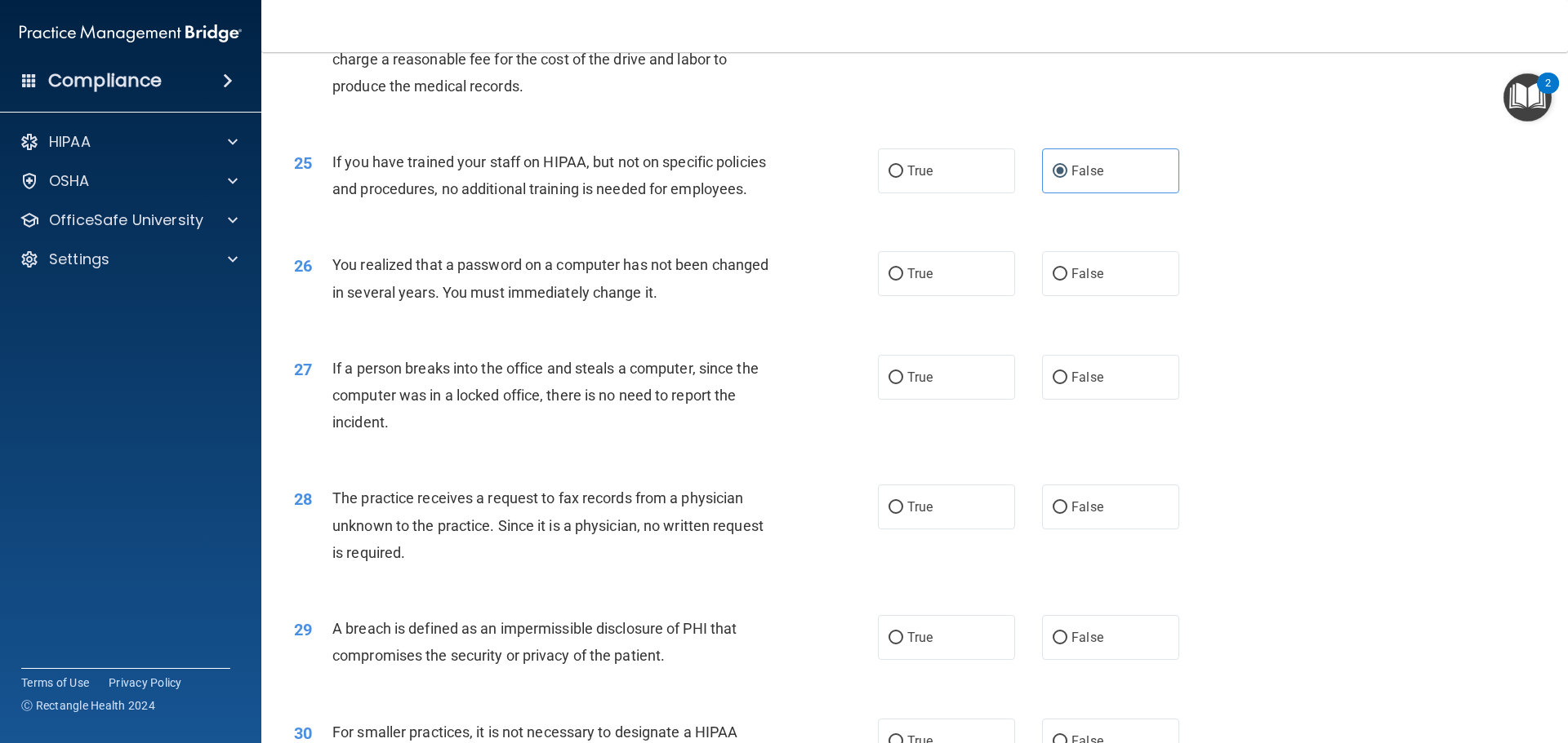
scroll to position [2874, 0]
click at [996, 295] on label "True" at bounding box center [946, 273] width 137 height 45
click at [903, 280] on input "True" at bounding box center [896, 273] width 15 height 12
radio input "true"
click at [1076, 385] on span "False" at bounding box center [1087, 376] width 32 height 16
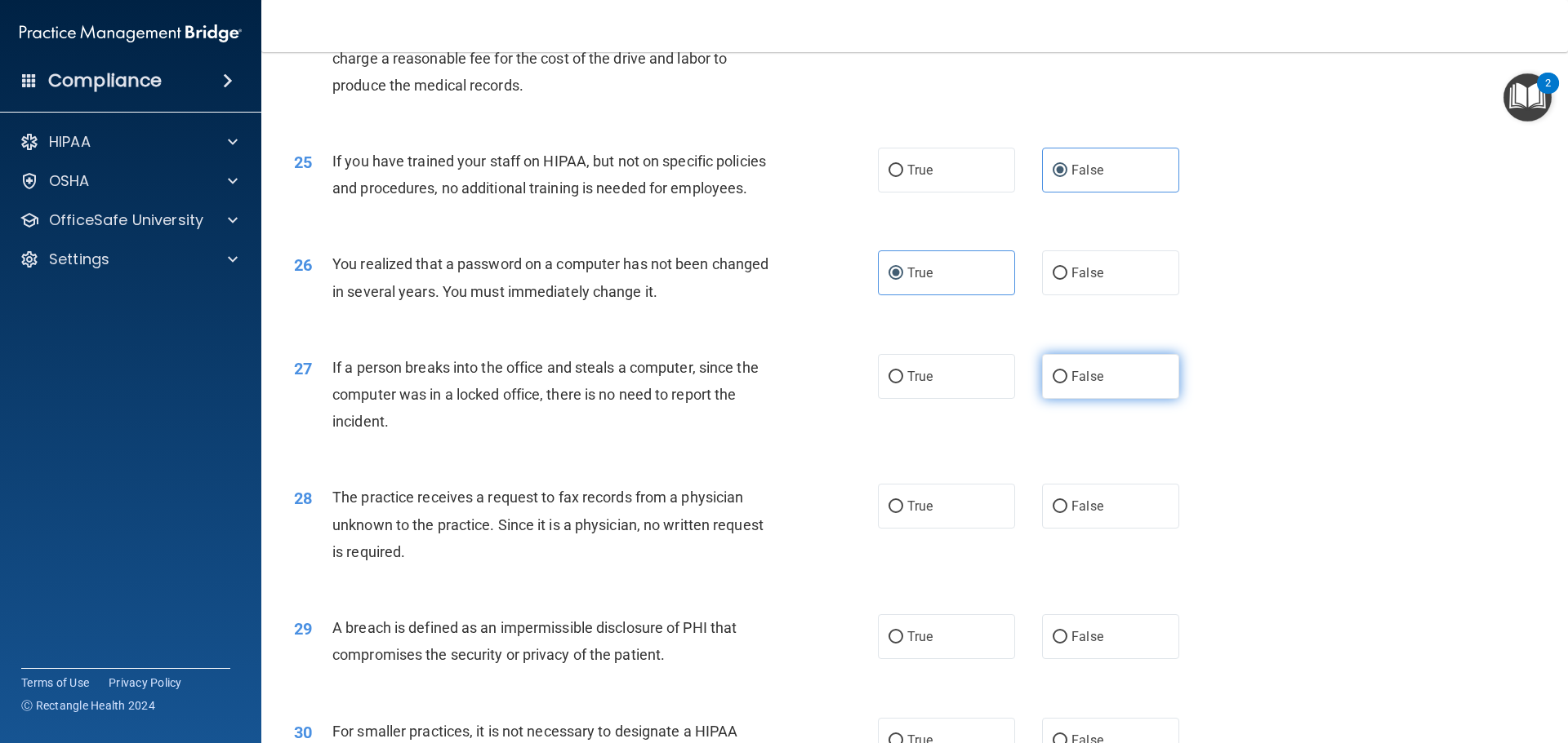
click at [1067, 384] on input "False" at bounding box center [1060, 377] width 15 height 12
radio input "true"
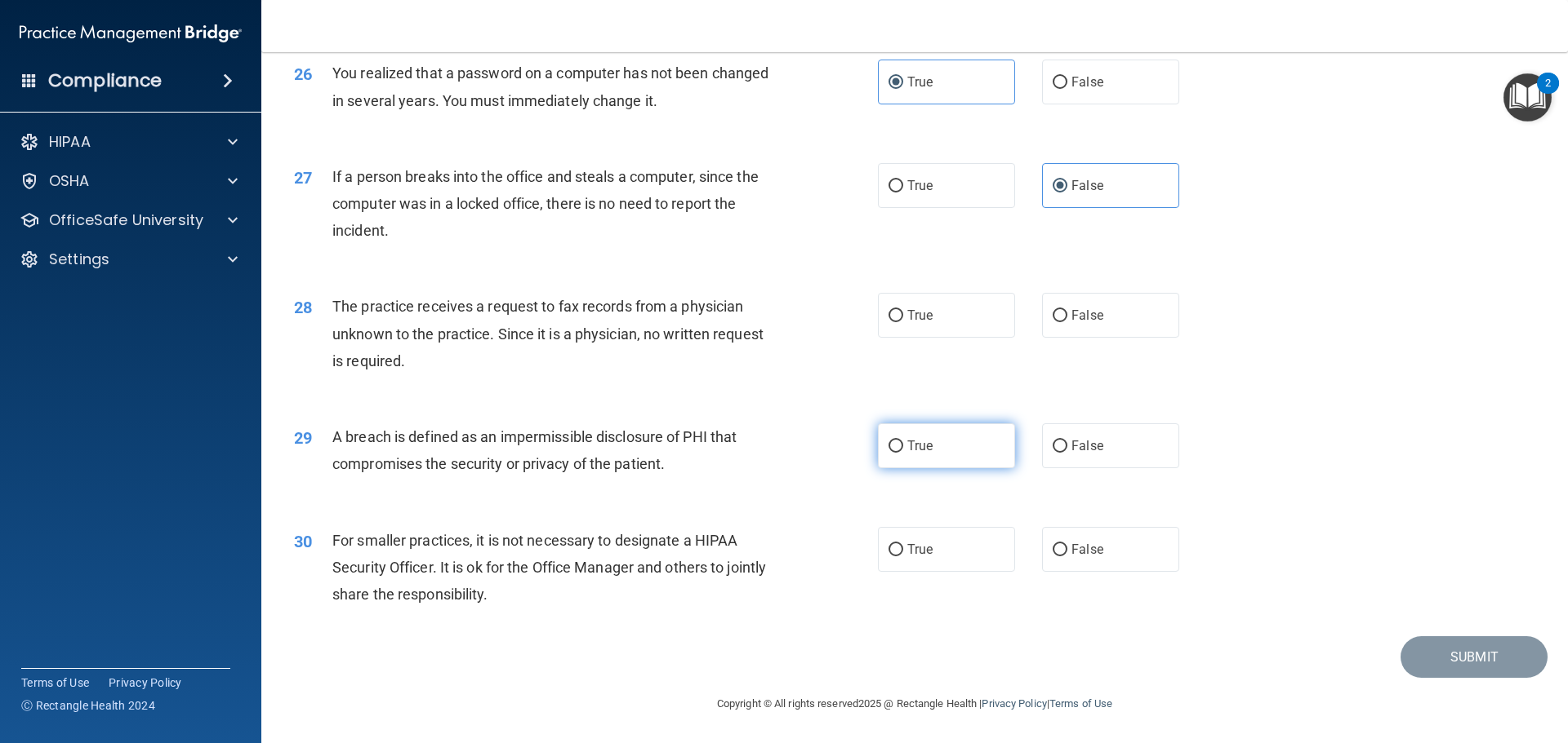
scroll to position [3119, 0]
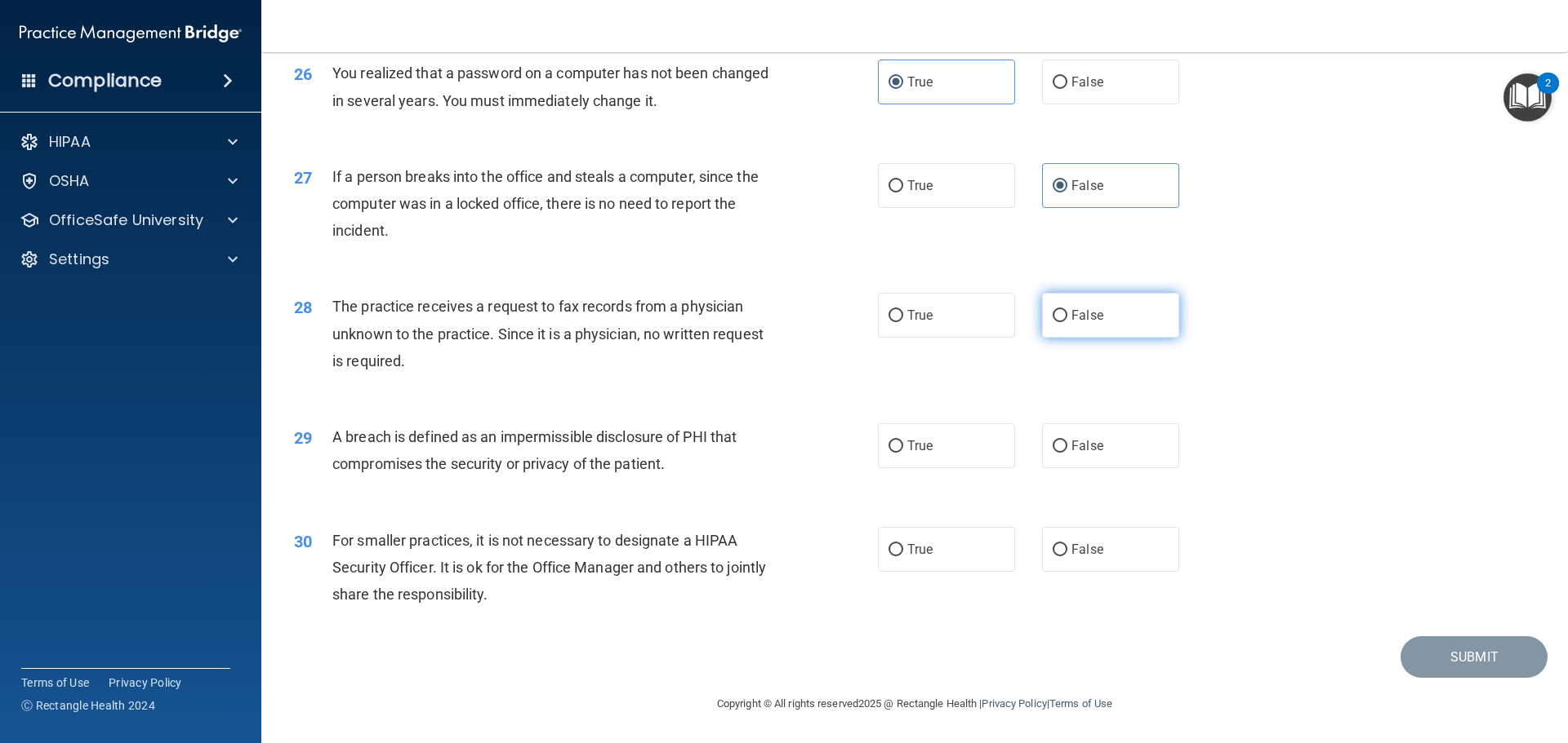
click at [1137, 329] on label "False" at bounding box center [1110, 315] width 137 height 45
click at [1067, 322] on input "False" at bounding box center [1060, 315] width 15 height 12
radio input "true"
click at [958, 447] on label "True" at bounding box center [946, 446] width 137 height 45
click at [903, 447] on input "True" at bounding box center [896, 446] width 15 height 12
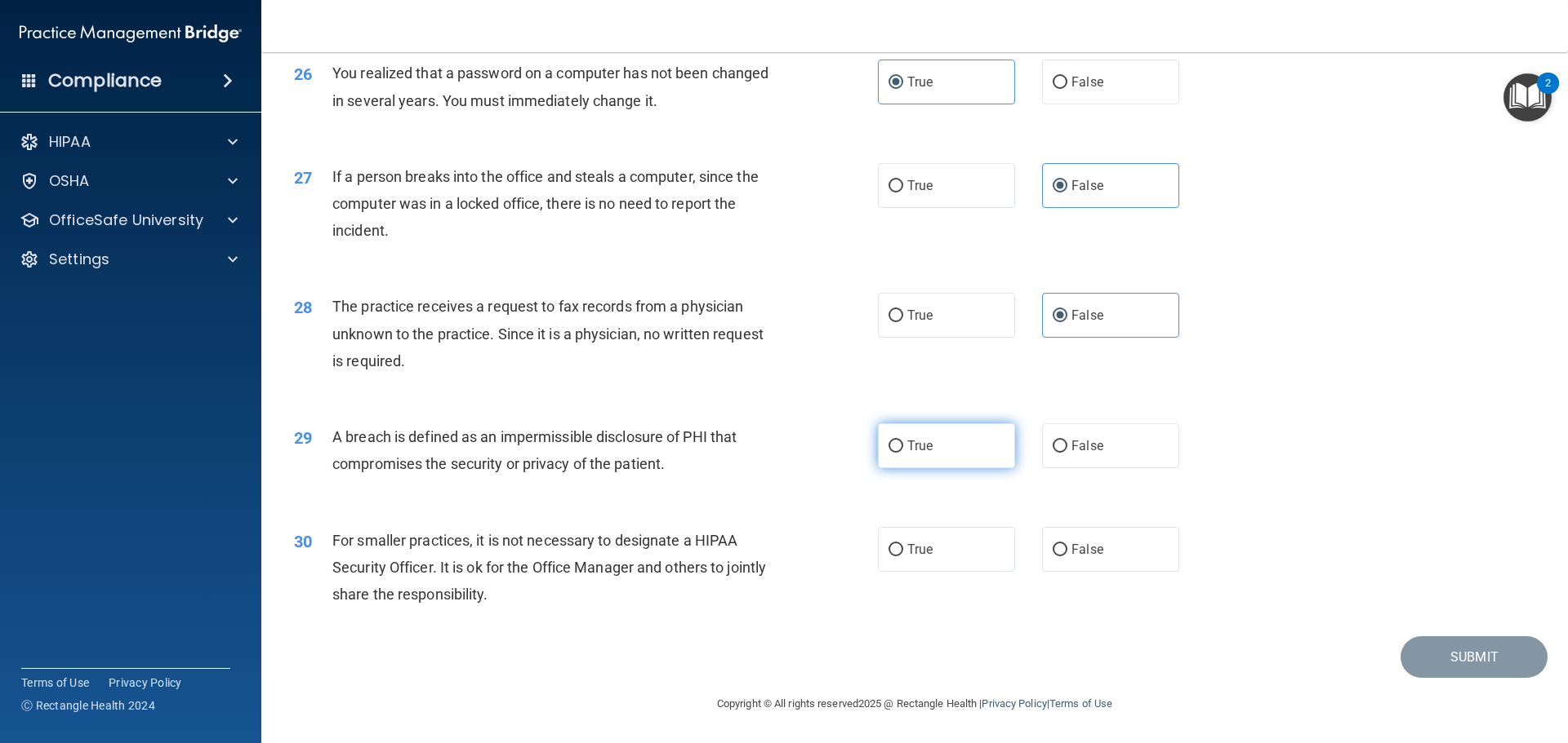
radio input "true"
click at [1086, 547] on span "False" at bounding box center [1087, 550] width 32 height 16
click at [1067, 547] on input "False" at bounding box center [1060, 550] width 15 height 12
radio input "true"
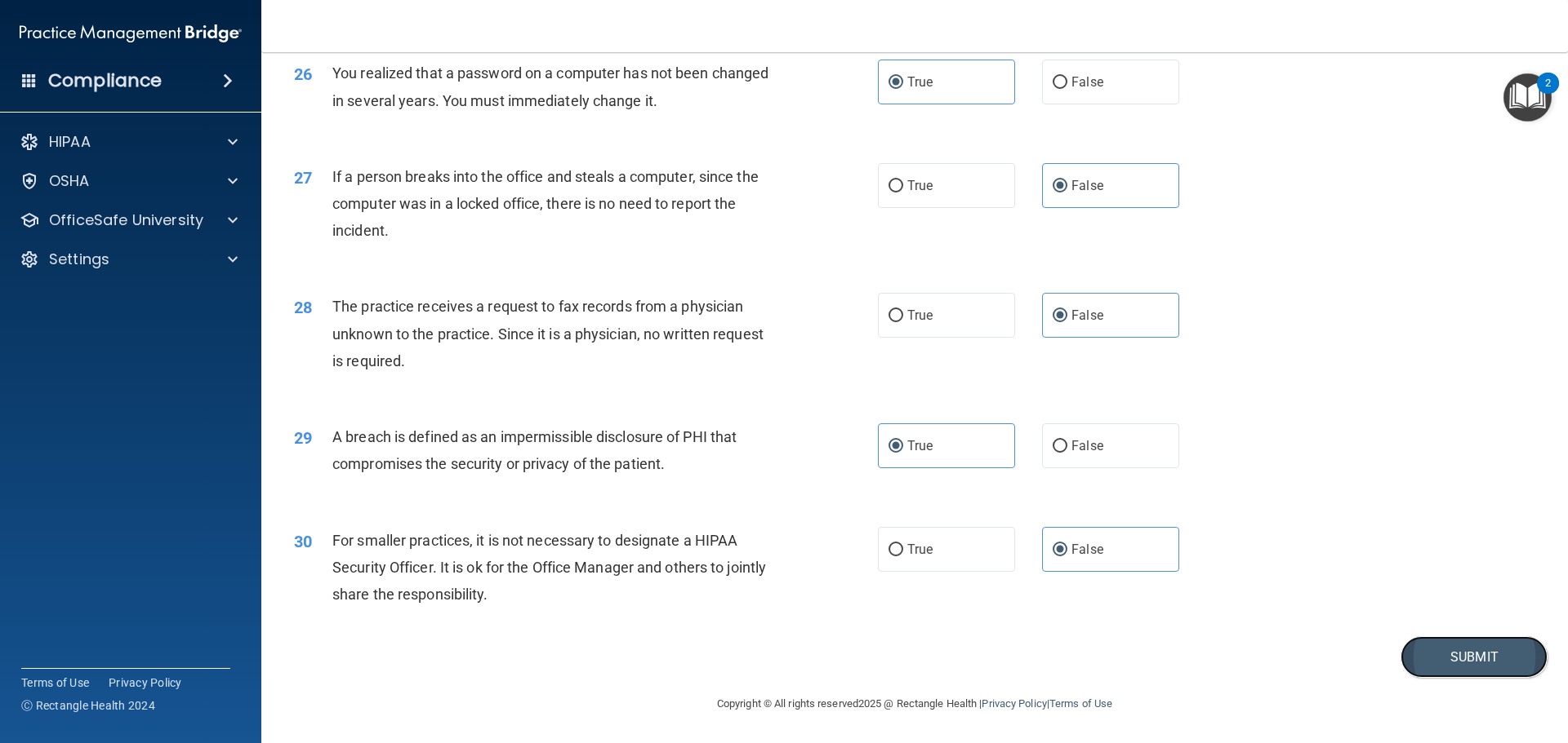
click at [1483, 667] on button "Submit" at bounding box center [1473, 657] width 147 height 42
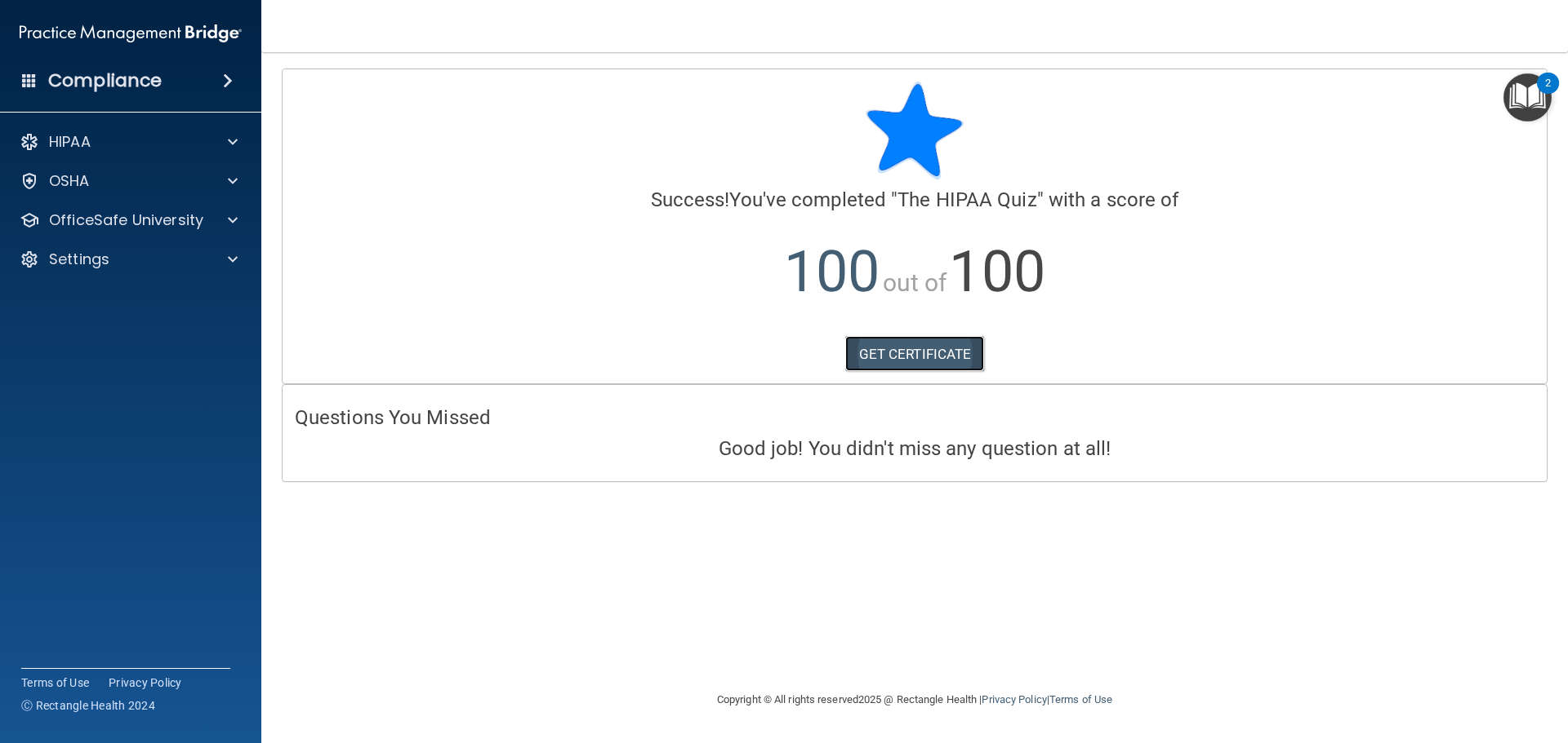
click at [912, 351] on link "GET CERTIFICATE" at bounding box center [915, 354] width 140 height 35
click at [119, 140] on div "HIPAA" at bounding box center [108, 142] width 203 height 20
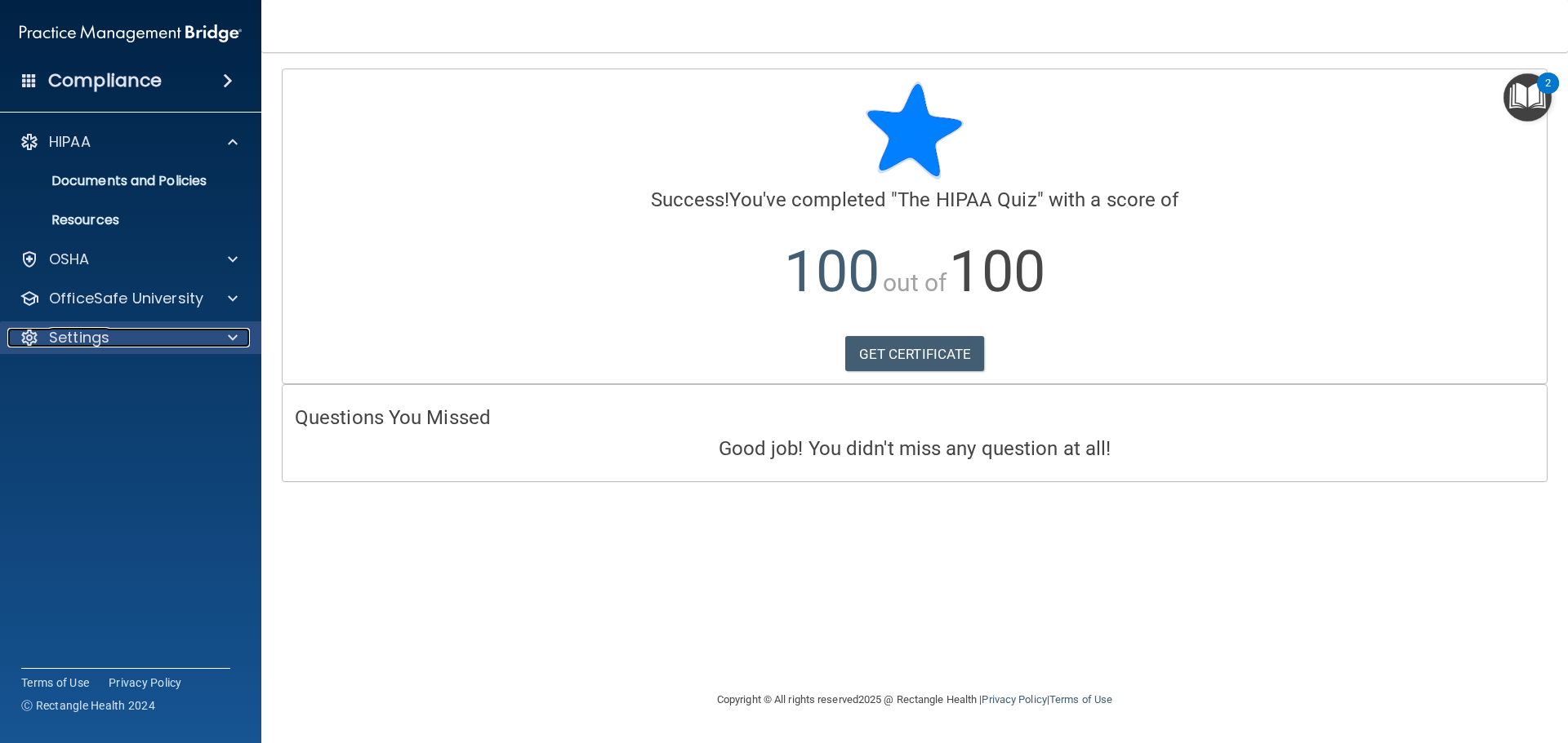
click at [160, 330] on div "Settings" at bounding box center [108, 337] width 203 height 20
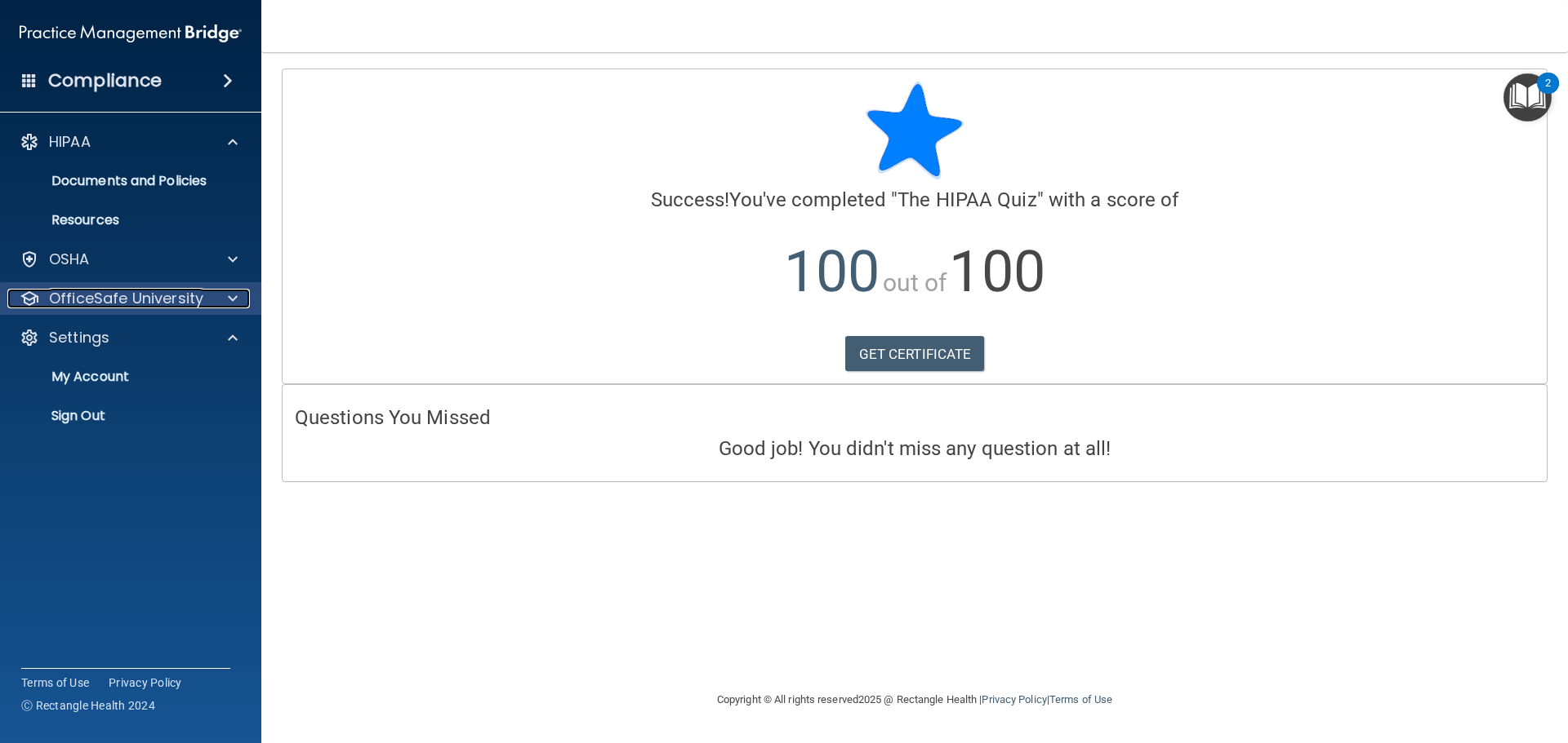
click at [193, 294] on p "OfficeSafe University" at bounding box center [125, 298] width 154 height 20
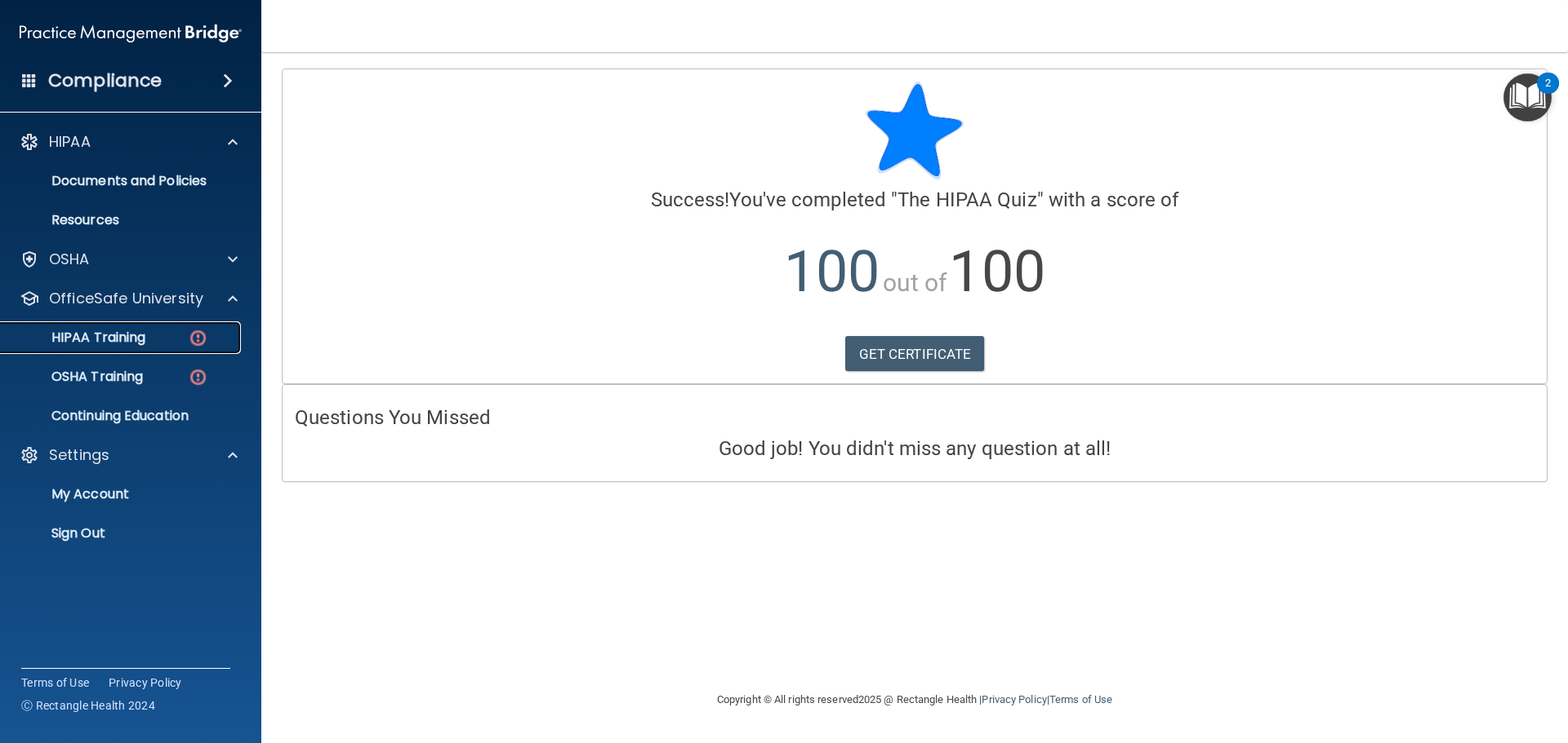
click at [157, 343] on div "HIPAA Training" at bounding box center [121, 337] width 223 height 16
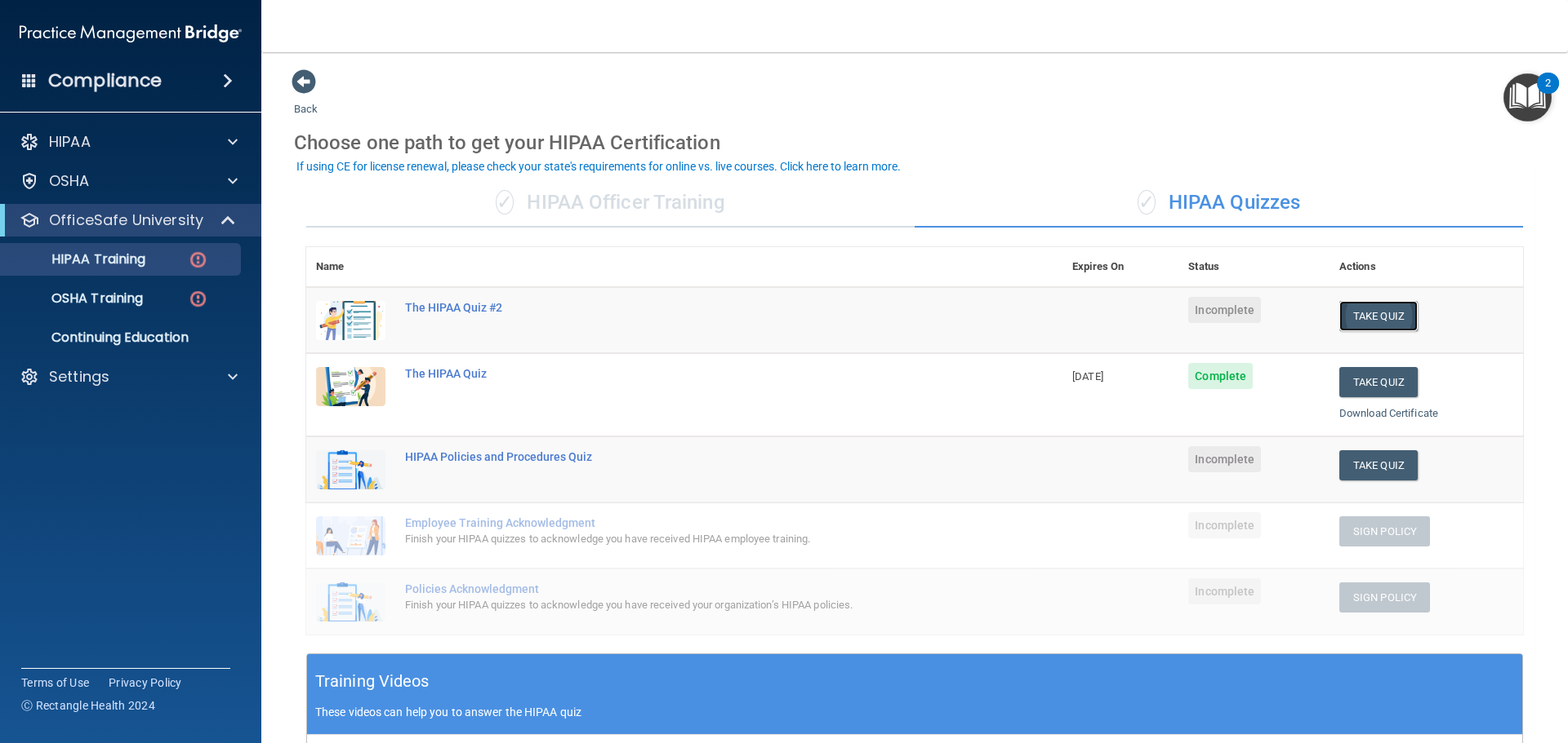
click at [1363, 316] on button "Take Quiz" at bounding box center [1378, 316] width 78 height 30
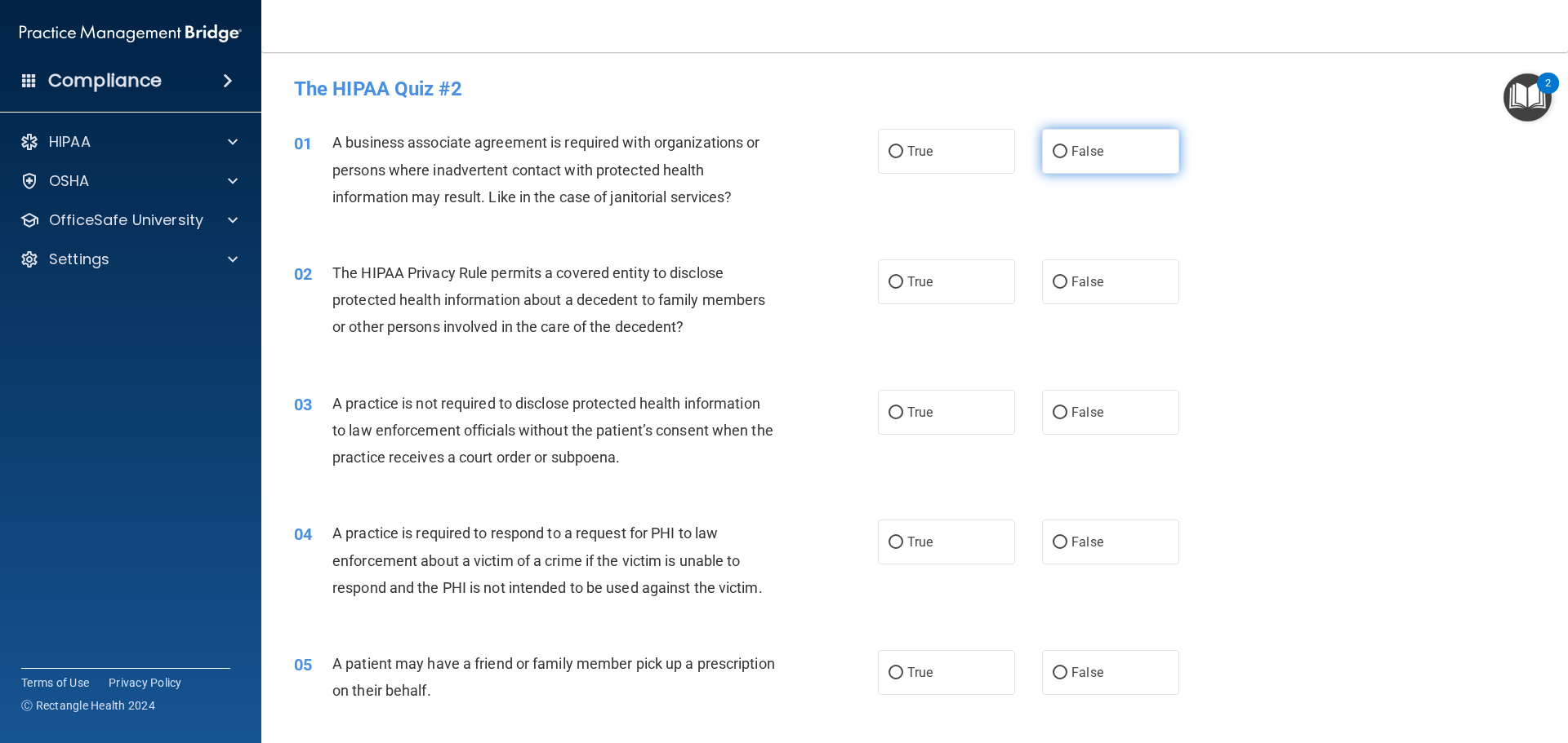
click at [1132, 172] on label "False" at bounding box center [1110, 151] width 137 height 45
click at [1067, 159] on input "False" at bounding box center [1060, 151] width 15 height 12
radio input "true"
click at [939, 276] on label "True" at bounding box center [946, 282] width 137 height 45
click at [903, 276] on input "True" at bounding box center [896, 282] width 15 height 12
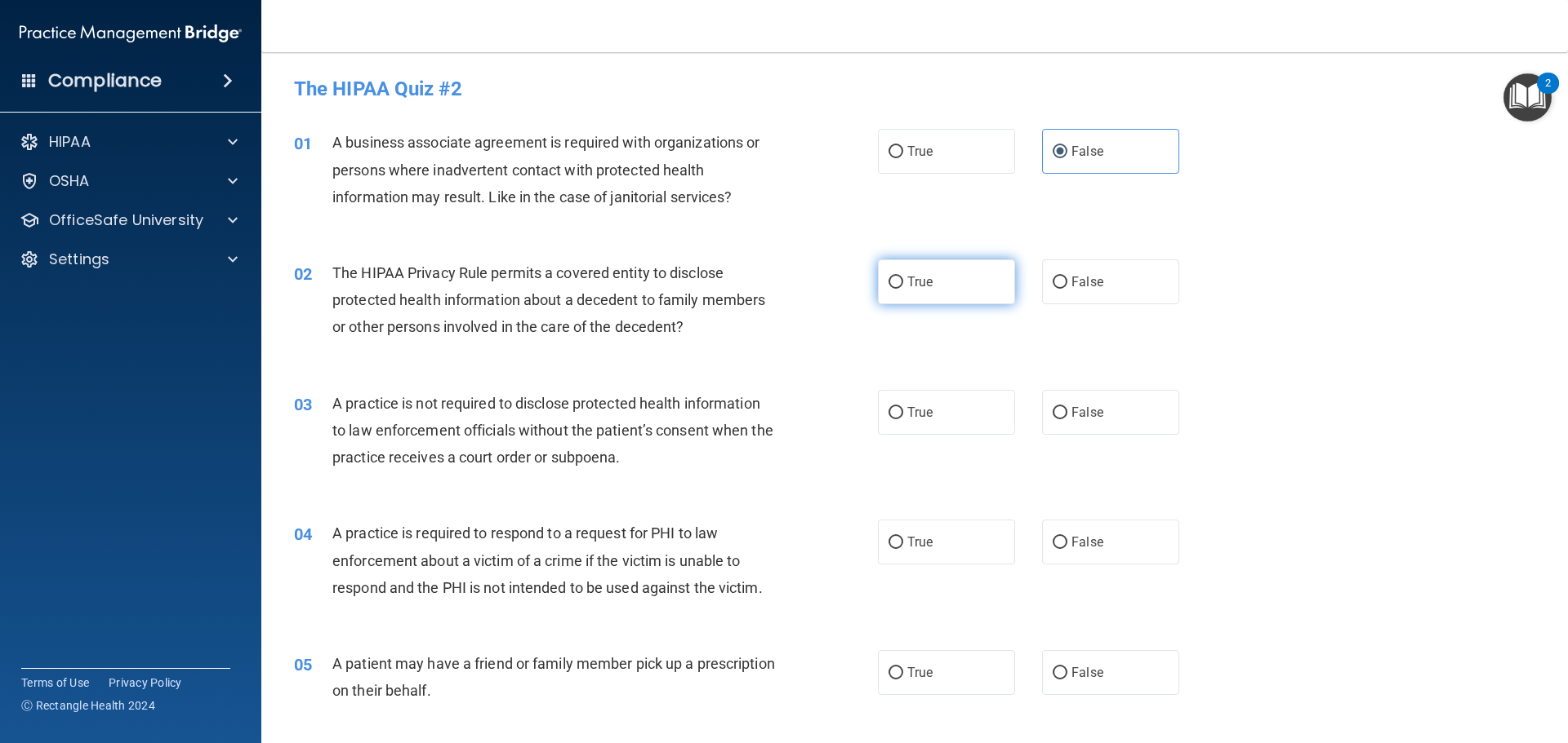
radio input "true"
click at [1075, 412] on span "False" at bounding box center [1087, 413] width 32 height 16
click at [1067, 412] on input "False" at bounding box center [1060, 413] width 15 height 12
radio input "true"
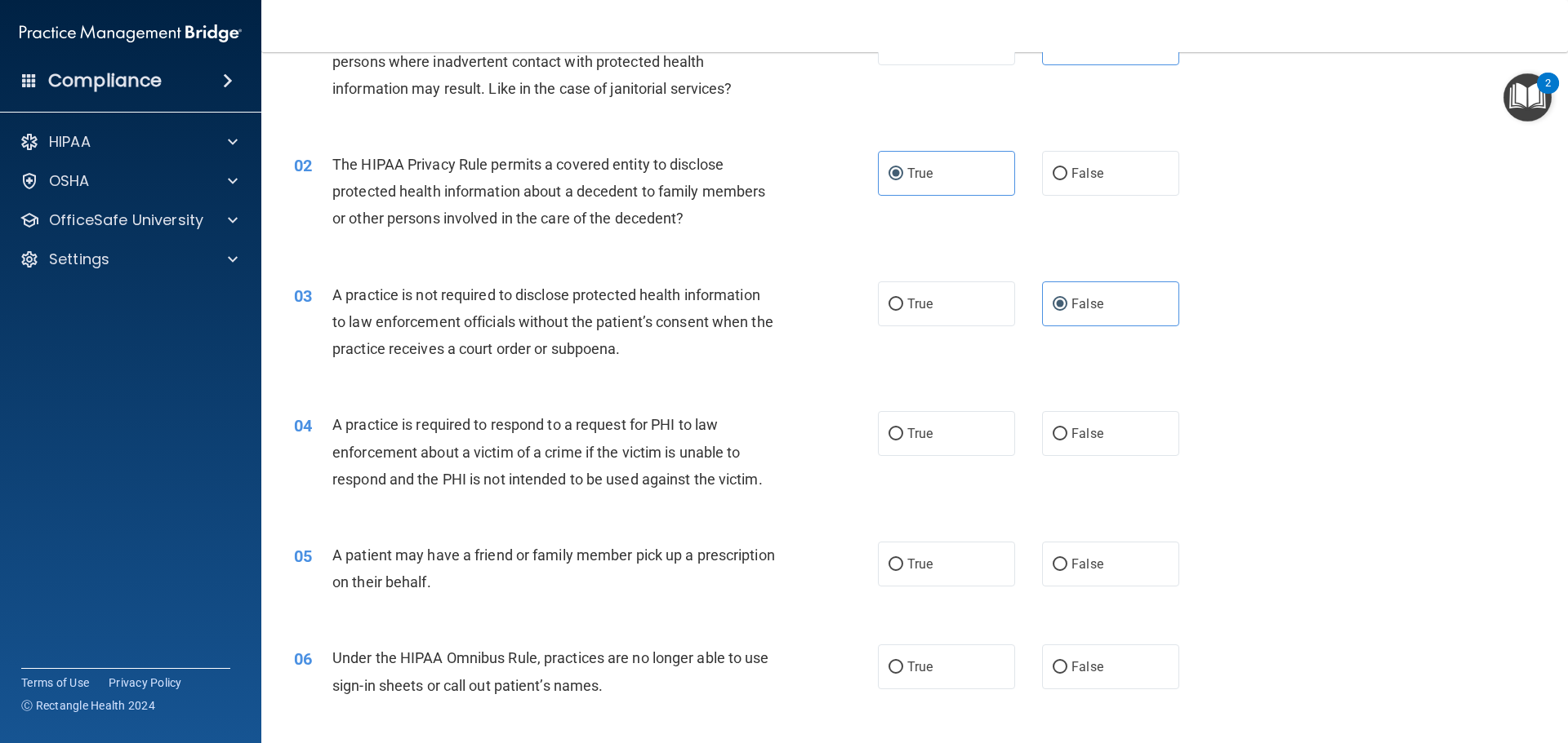
scroll to position [163, 0]
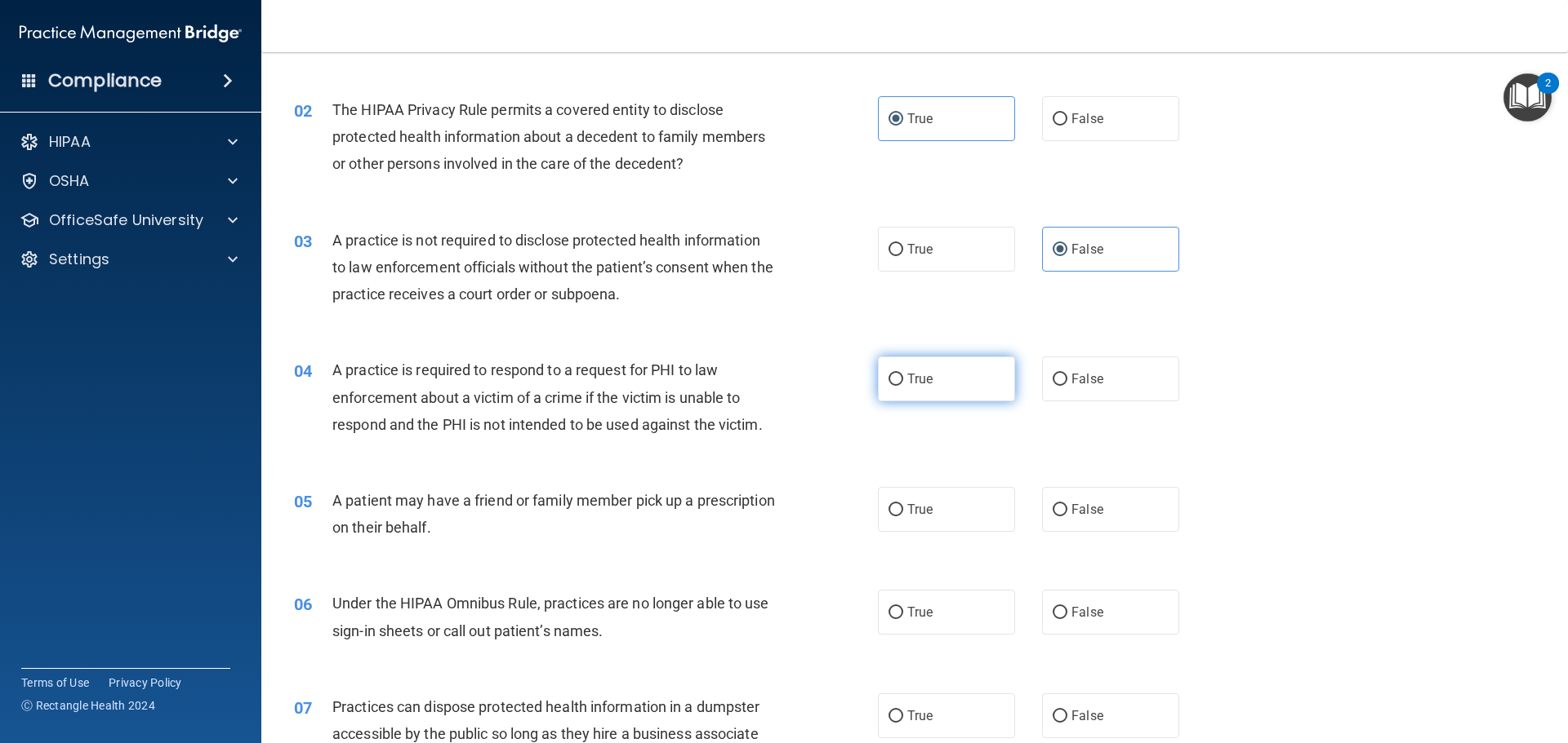
click at [939, 383] on label "True" at bounding box center [946, 379] width 137 height 45
click at [903, 383] on input "True" at bounding box center [896, 379] width 15 height 12
radio input "true"
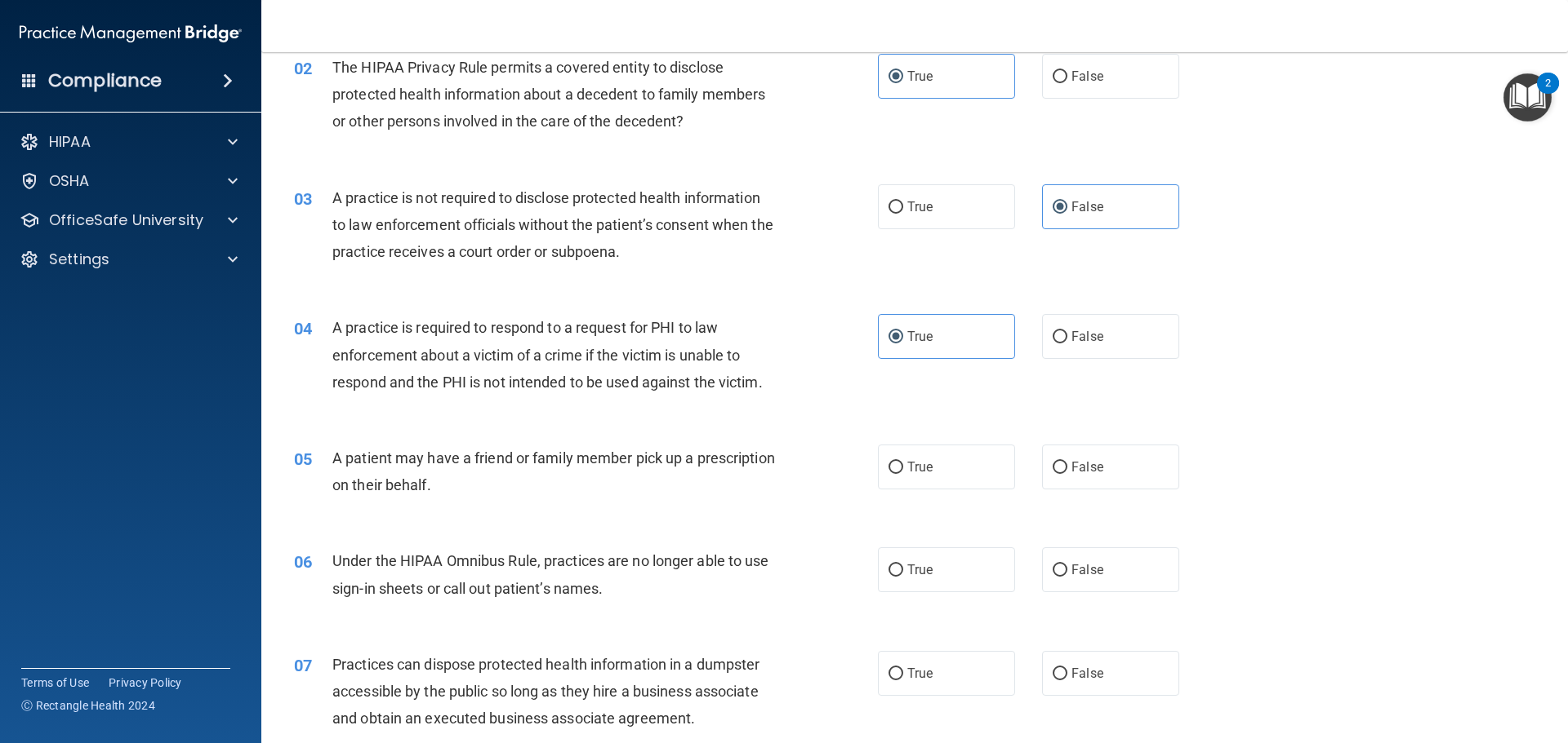
scroll to position [245, 0]
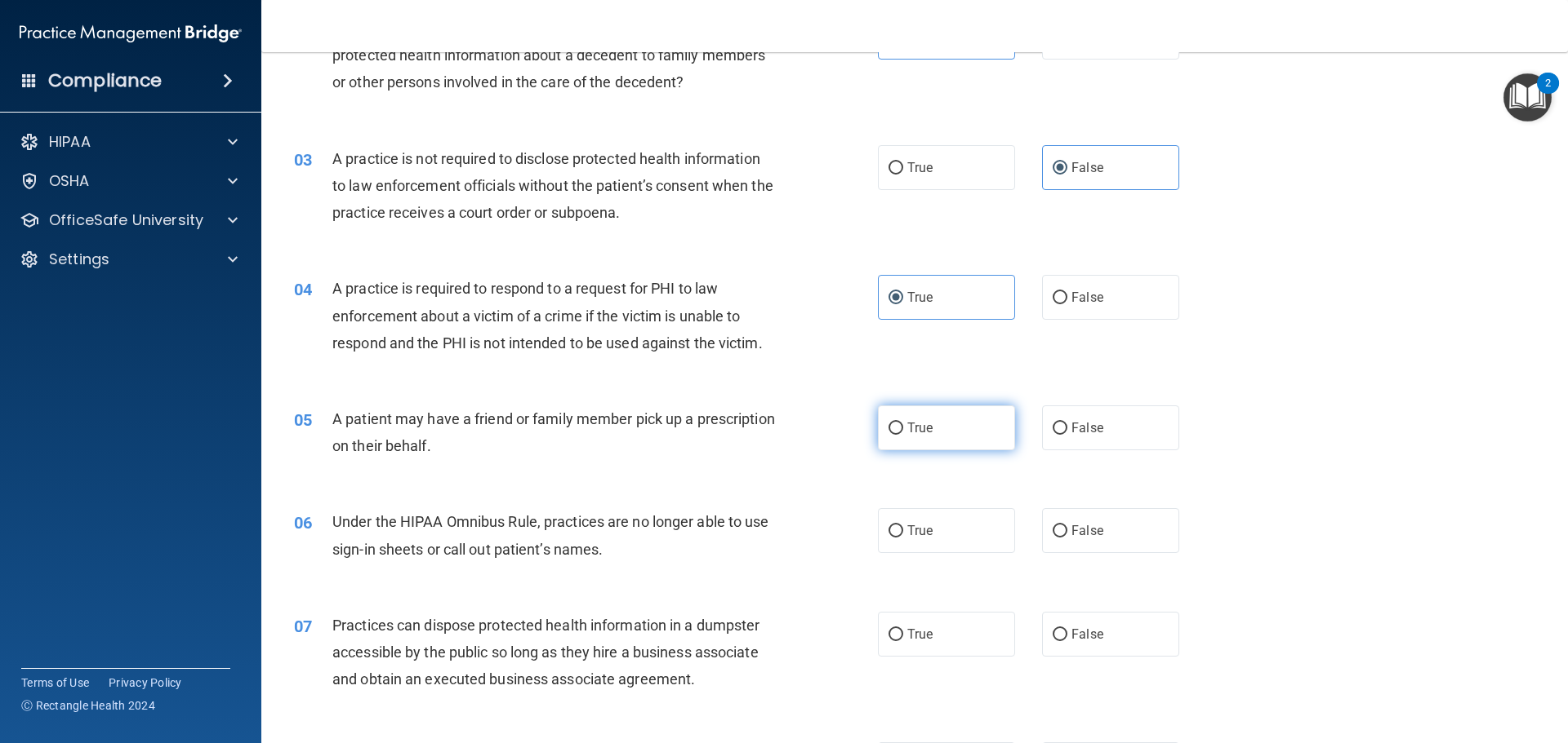
click at [951, 437] on label "True" at bounding box center [946, 428] width 137 height 45
click at [903, 435] on input "True" at bounding box center [896, 428] width 15 height 12
radio input "true"
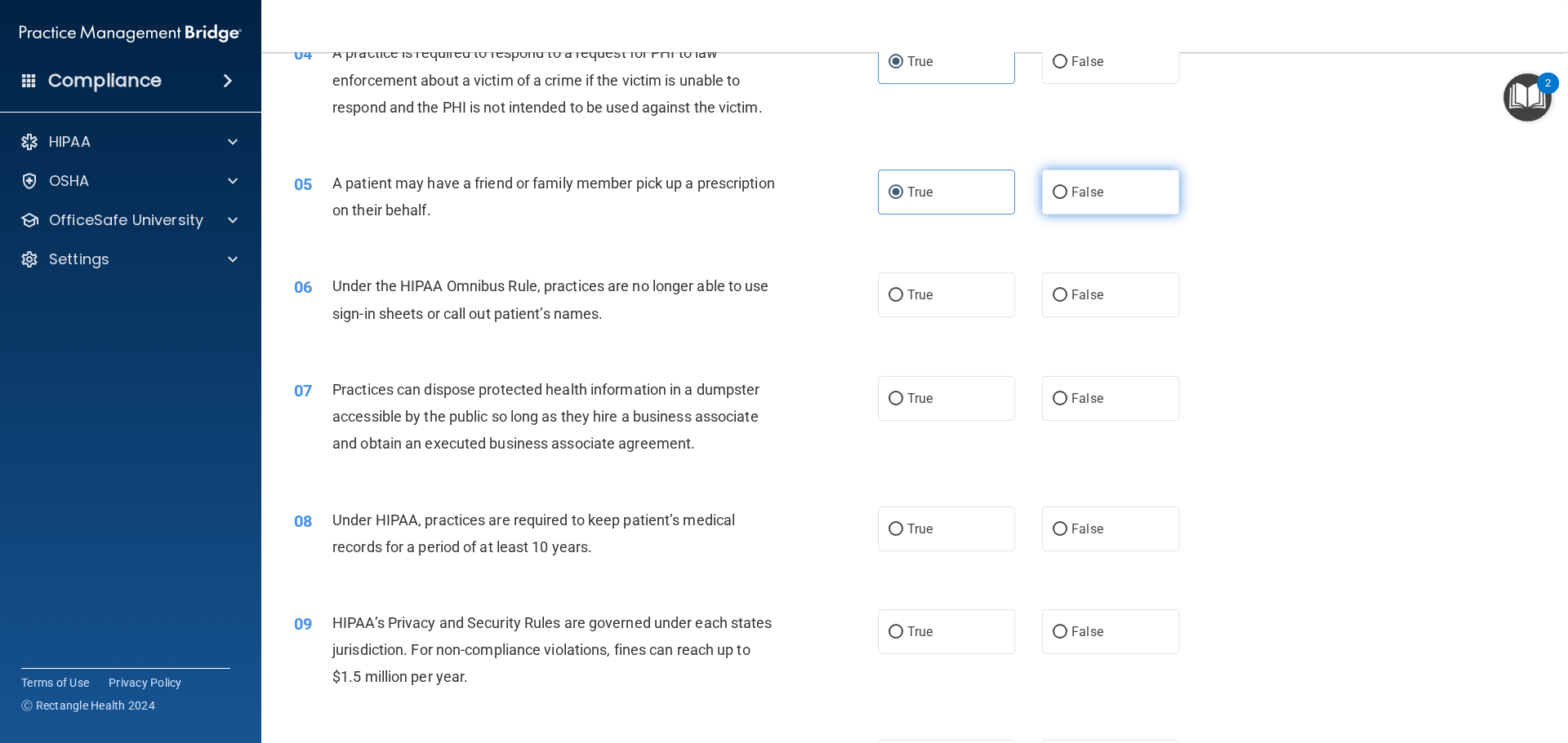
scroll to position [490, 0]
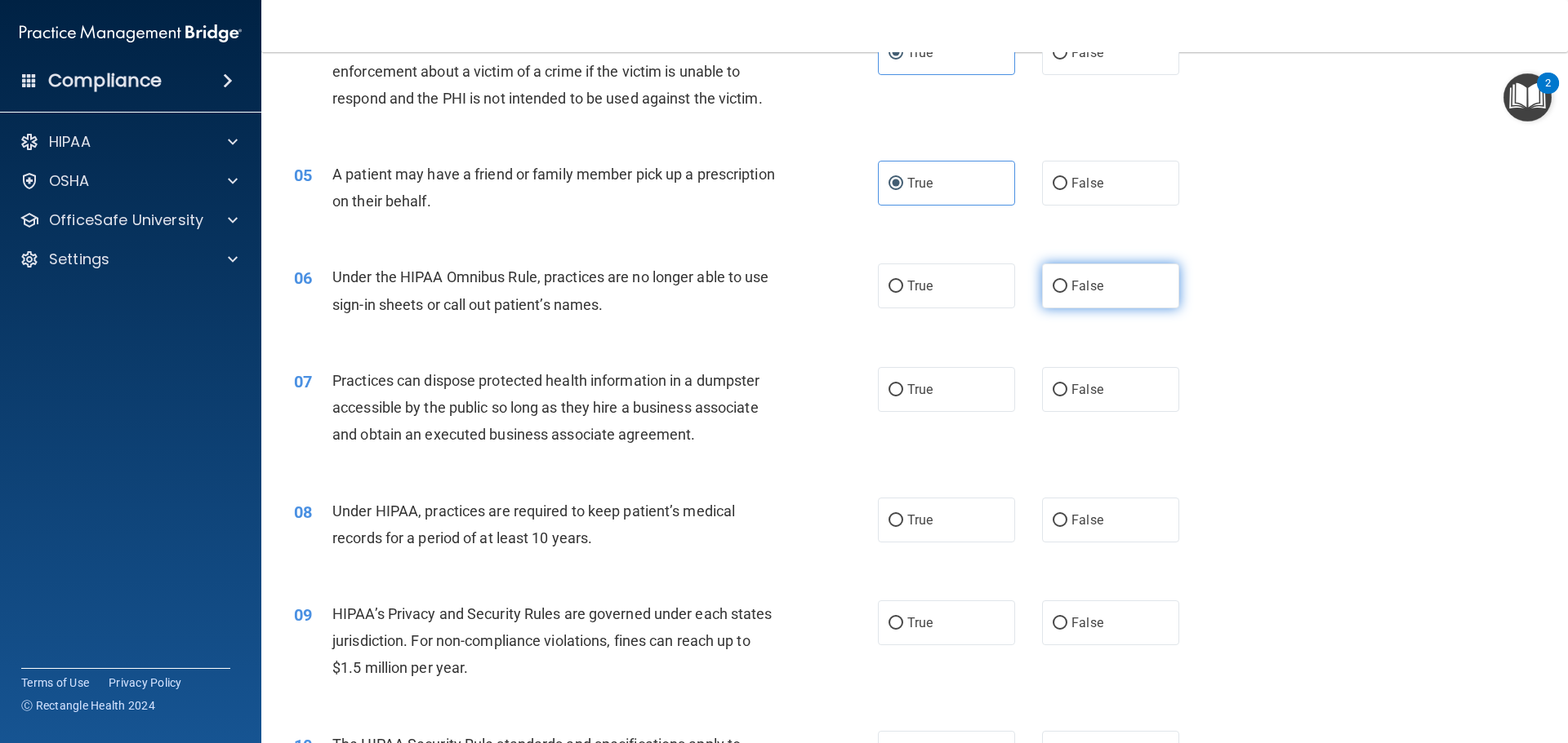
click at [1095, 298] on label "False" at bounding box center [1110, 286] width 137 height 45
click at [1067, 293] on input "False" at bounding box center [1060, 287] width 15 height 12
radio input "true"
click at [1091, 393] on span "False" at bounding box center [1087, 389] width 32 height 16
click at [1067, 393] on input "False" at bounding box center [1060, 390] width 15 height 12
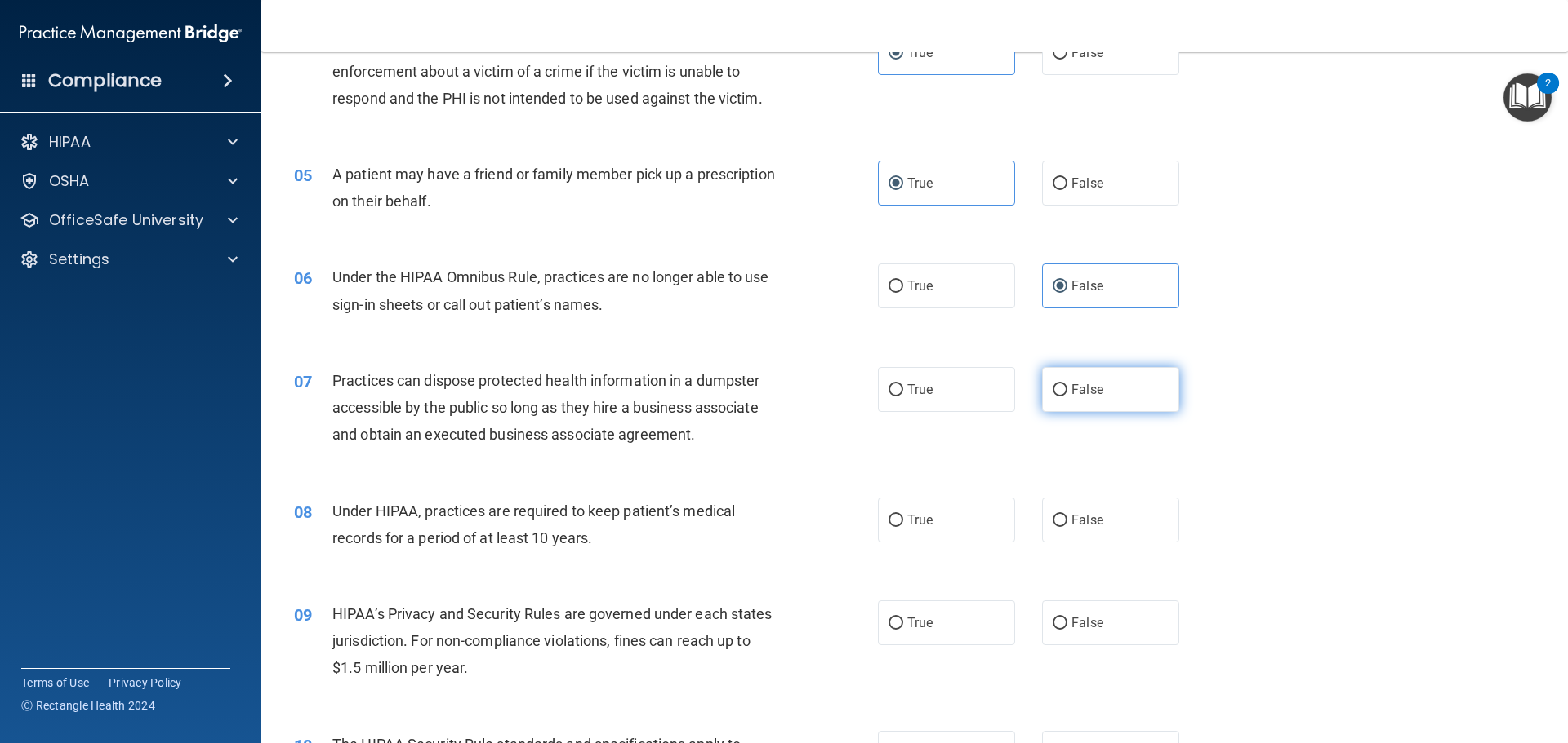
radio input "true"
click at [1071, 515] on span "False" at bounding box center [1087, 520] width 32 height 16
click at [1067, 515] on input "False" at bounding box center [1060, 521] width 15 height 12
radio input "true"
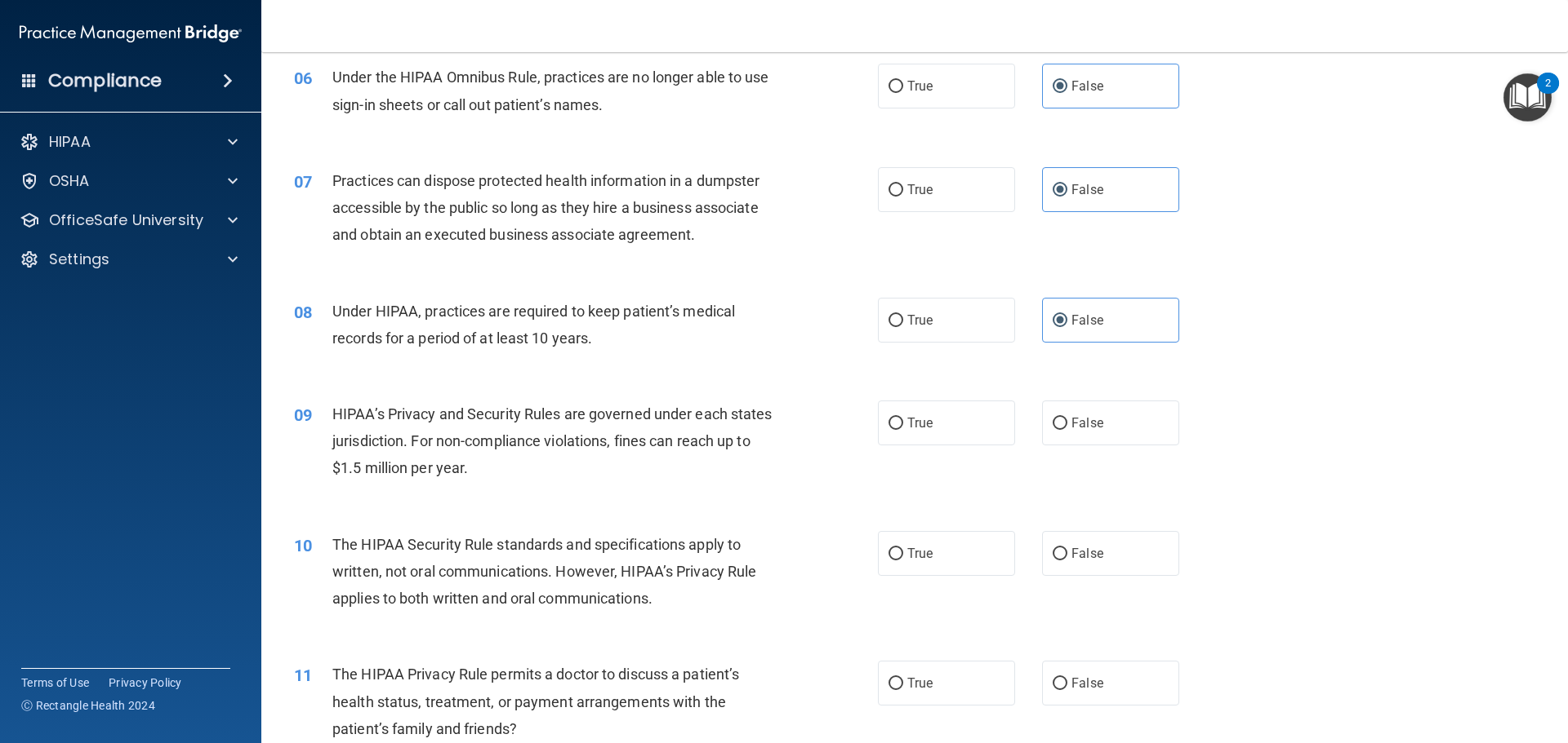
scroll to position [735, 0]
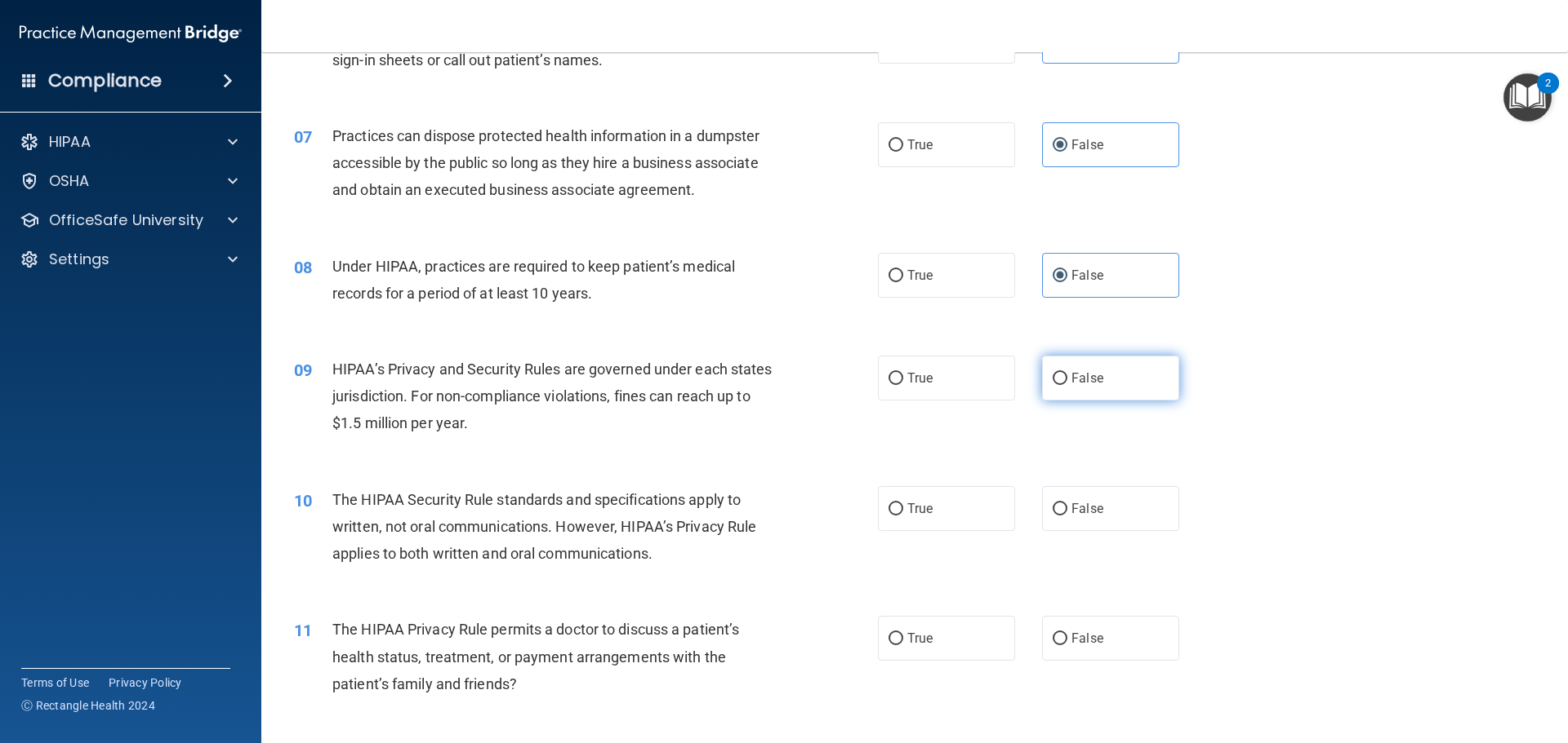
click at [1099, 367] on label "False" at bounding box center [1110, 378] width 137 height 45
click at [1067, 373] on input "False" at bounding box center [1060, 379] width 15 height 12
radio input "true"
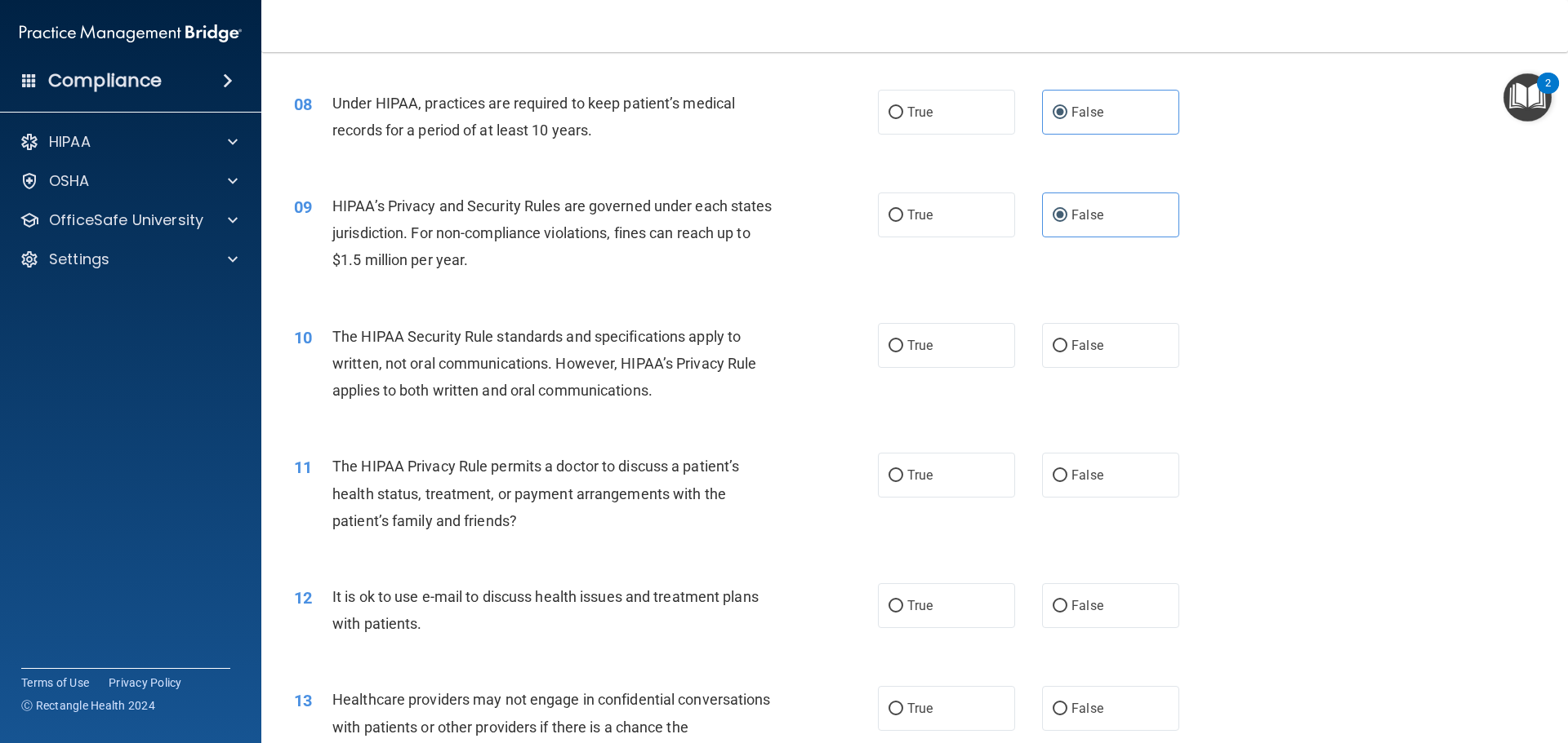
scroll to position [979, 0]
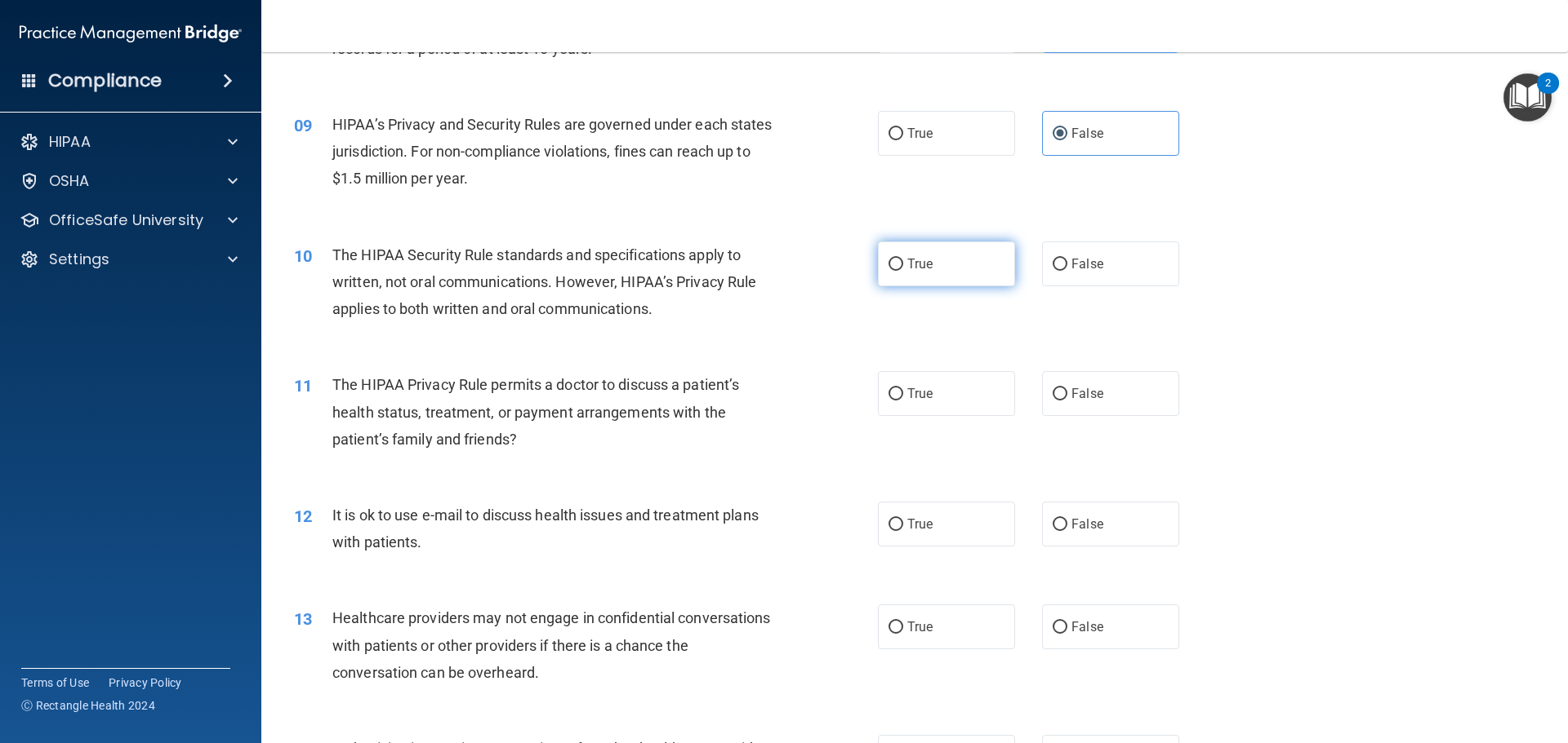
click at [981, 270] on label "True" at bounding box center [946, 264] width 137 height 45
click at [903, 270] on input "True" at bounding box center [896, 264] width 15 height 12
radio input "true"
click at [964, 386] on label "True" at bounding box center [946, 394] width 137 height 45
click at [903, 388] on input "True" at bounding box center [896, 394] width 15 height 12
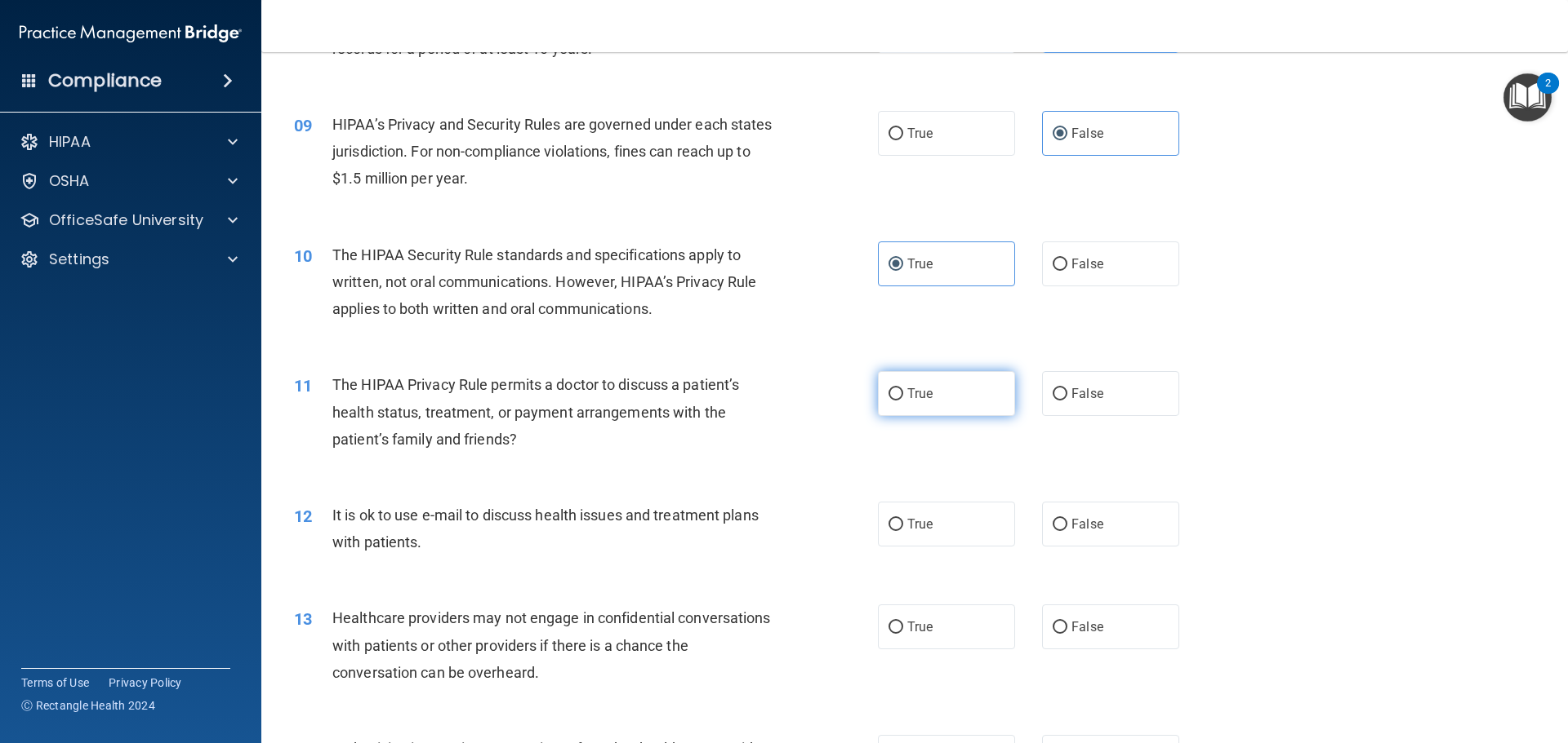
radio input "true"
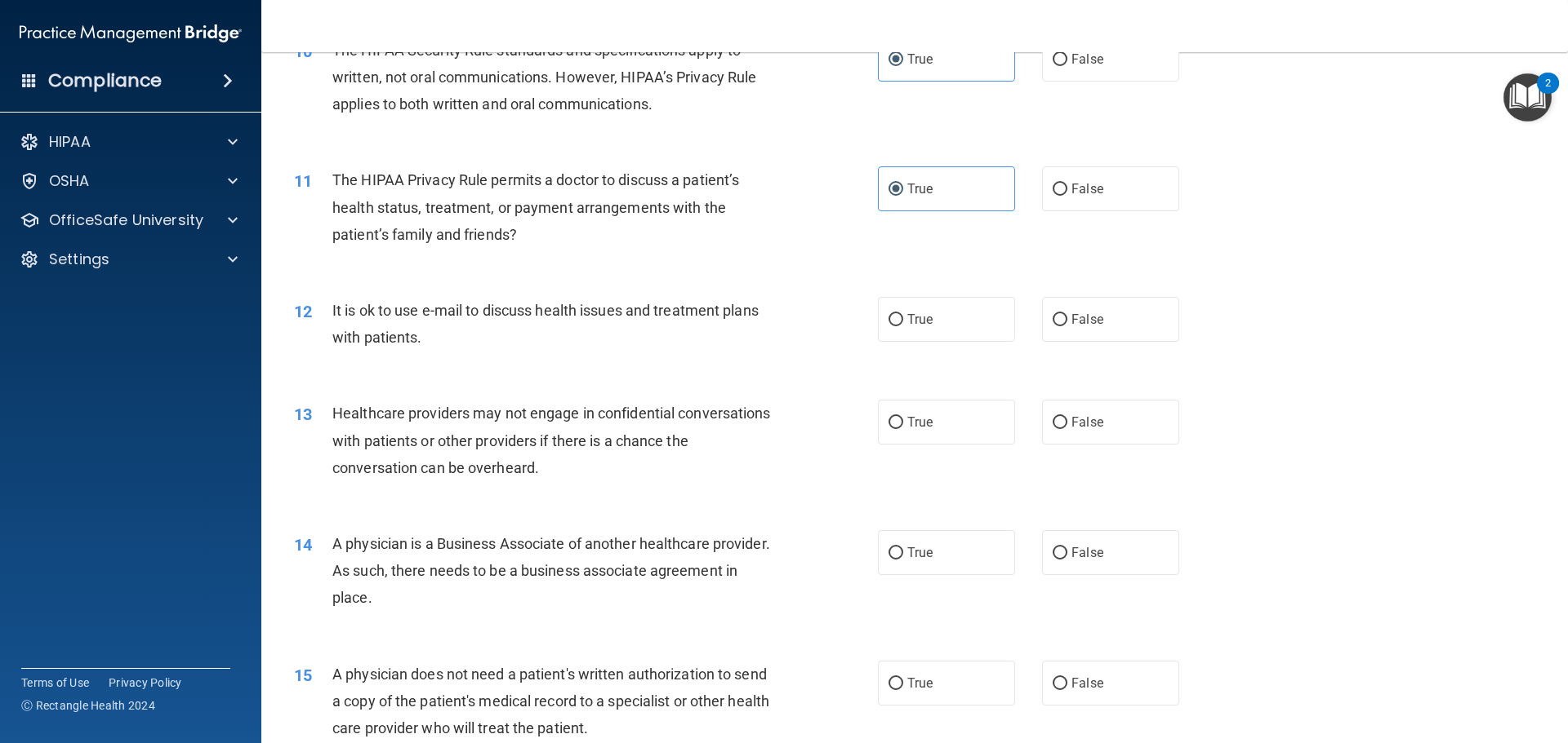
scroll to position [1224, 0]
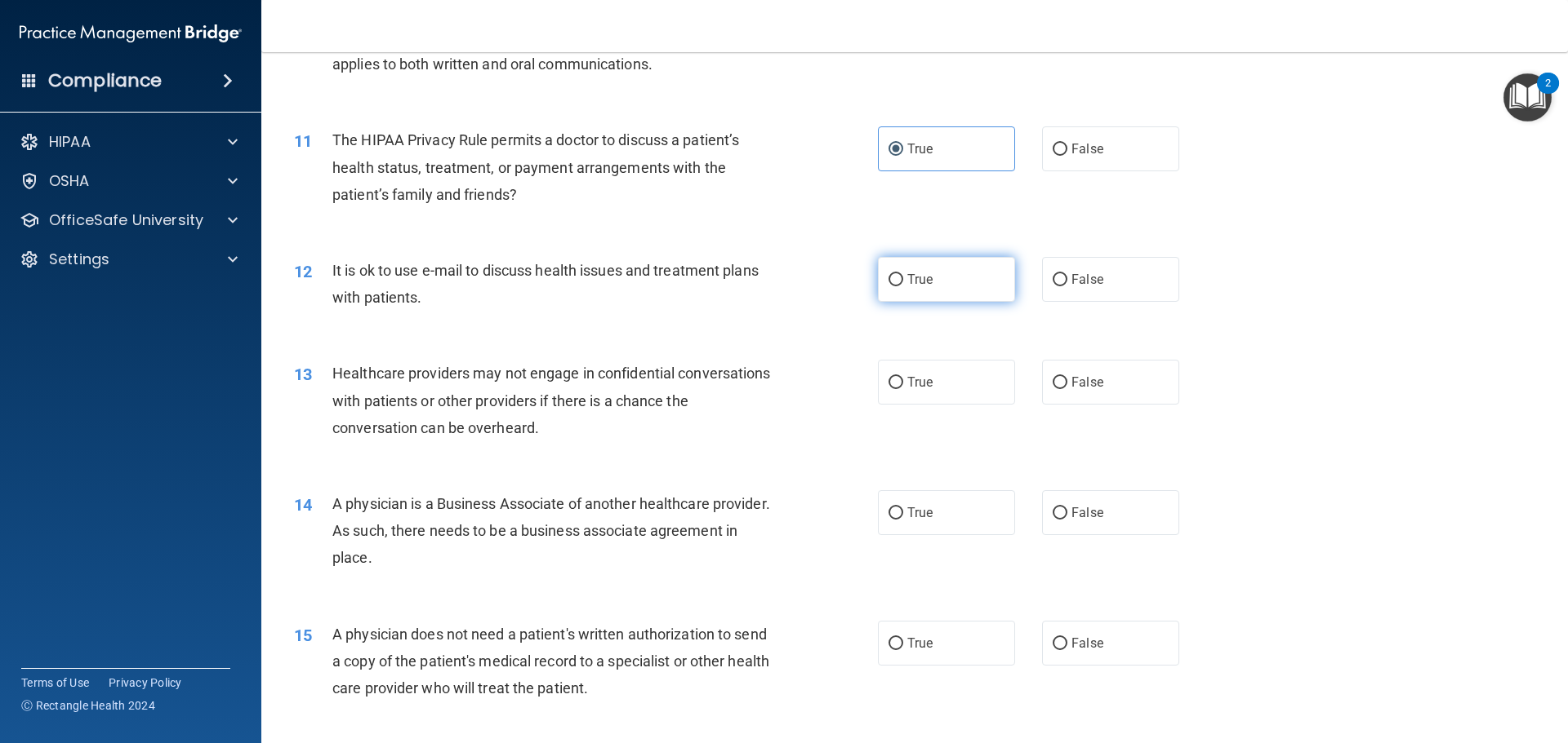
click at [972, 292] on label "True" at bounding box center [946, 279] width 137 height 45
click at [903, 287] on input "True" at bounding box center [896, 280] width 15 height 12
radio input "true"
click at [1114, 382] on label "False" at bounding box center [1110, 383] width 137 height 45
click at [1067, 382] on input "False" at bounding box center [1060, 383] width 15 height 12
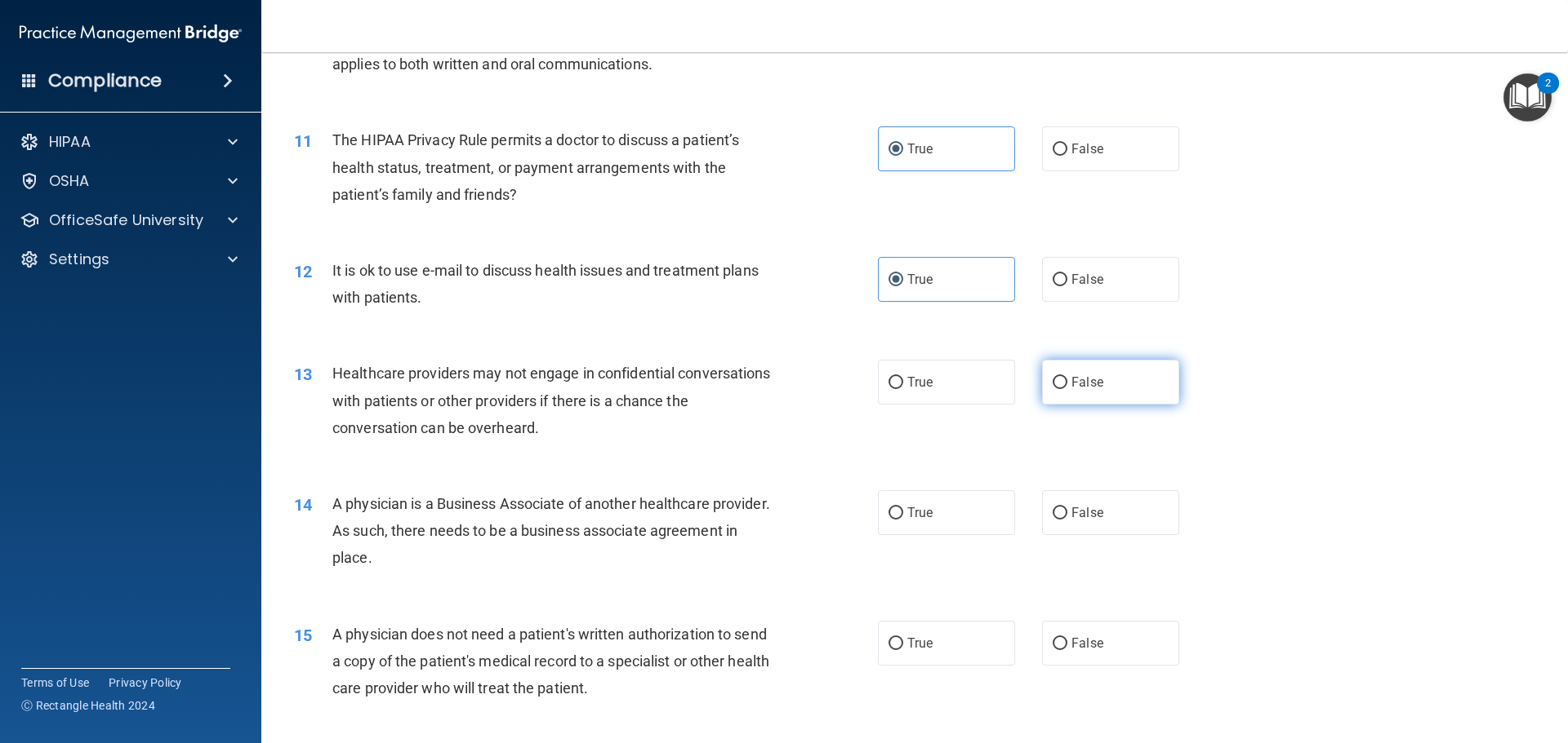
radio input "true"
click at [1087, 484] on div "14 A physician is a Business Associate of another healthcare provider. As such,…" at bounding box center [914, 536] width 1265 height 131
click at [1089, 506] on span "False" at bounding box center [1087, 512] width 32 height 16
click at [1067, 508] on input "False" at bounding box center [1060, 513] width 15 height 12
radio input "true"
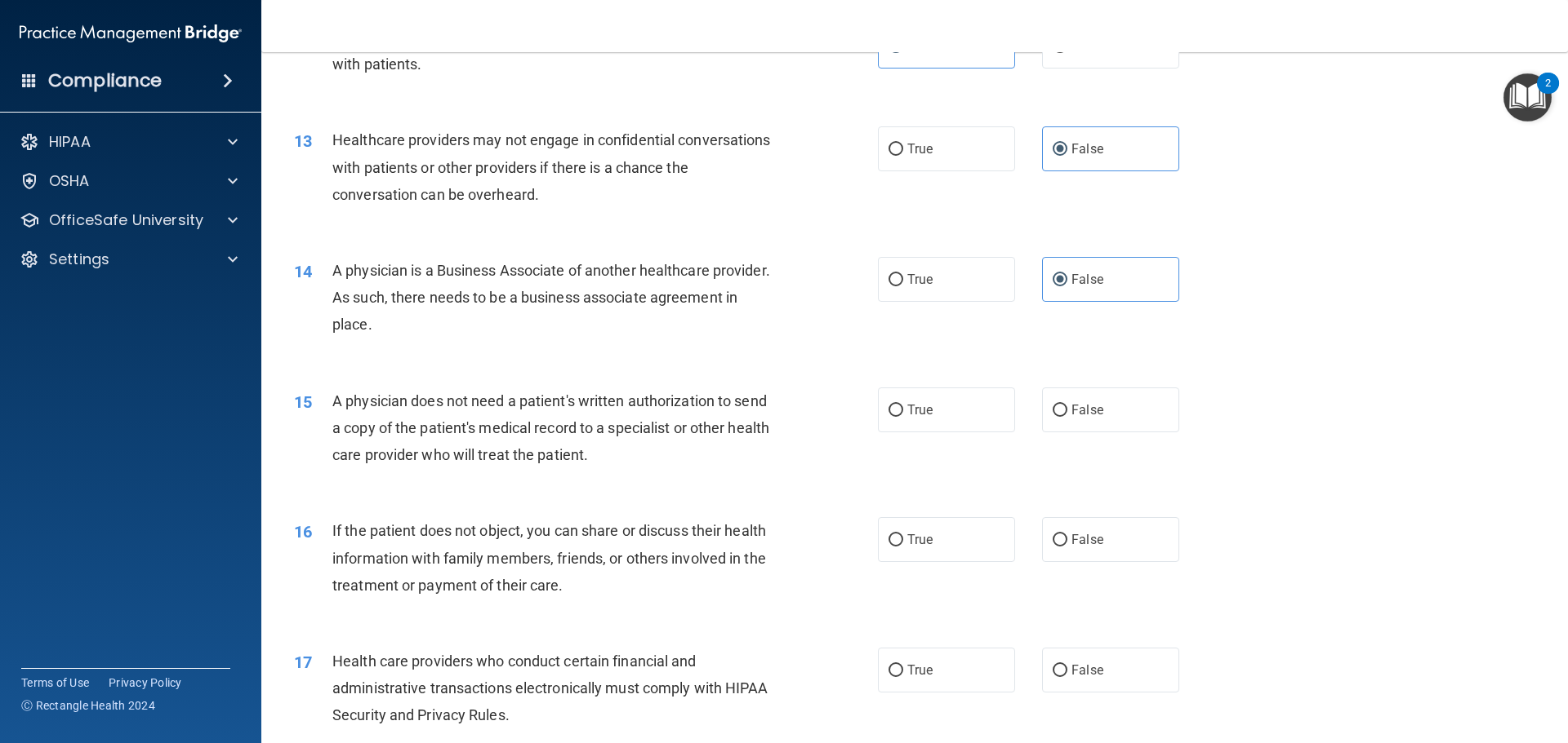
scroll to position [1550, 0]
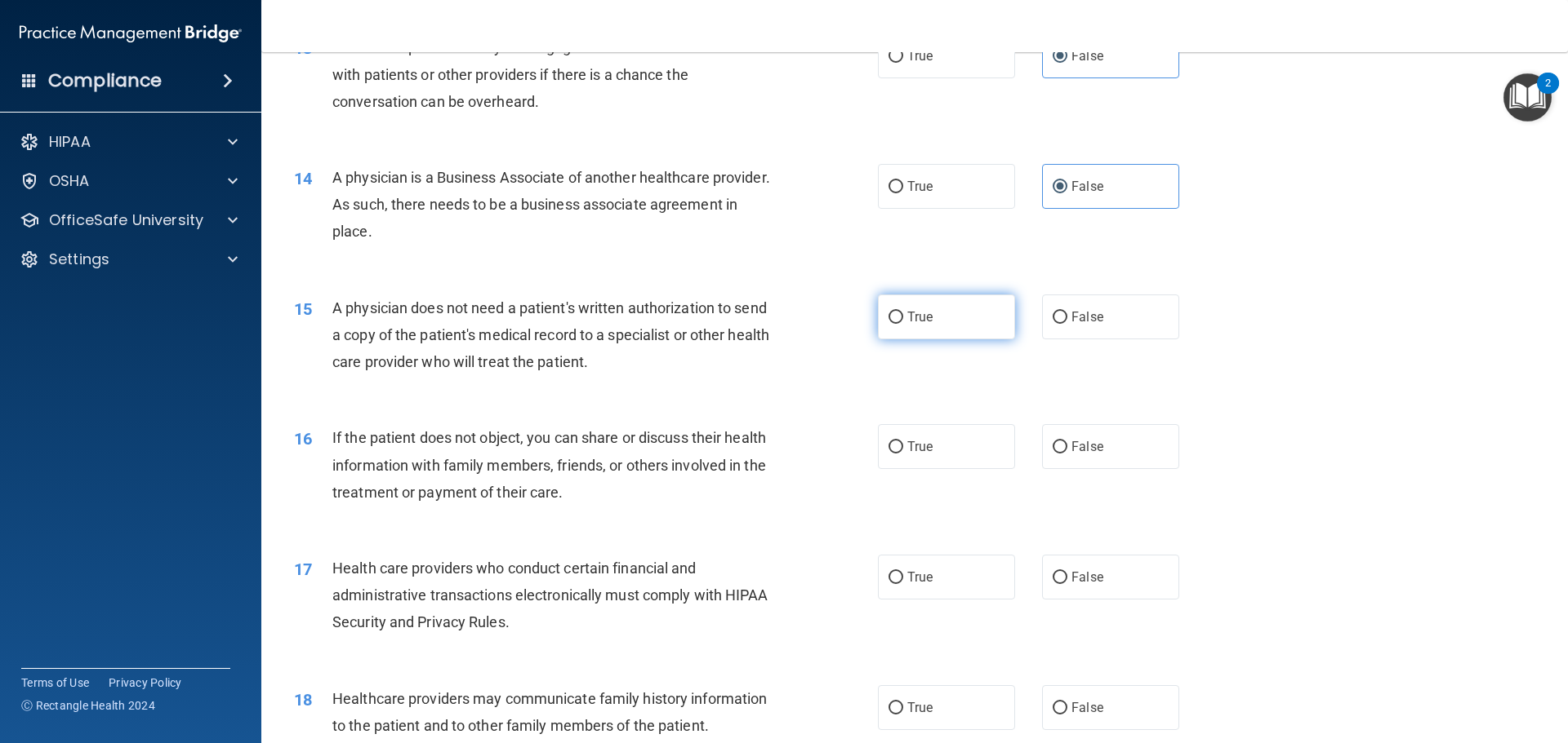
click at [943, 315] on label "True" at bounding box center [946, 317] width 137 height 45
click at [903, 315] on input "True" at bounding box center [896, 317] width 15 height 12
radio input "true"
click at [972, 454] on label "True" at bounding box center [946, 447] width 137 height 45
click at [903, 454] on input "True" at bounding box center [896, 447] width 15 height 12
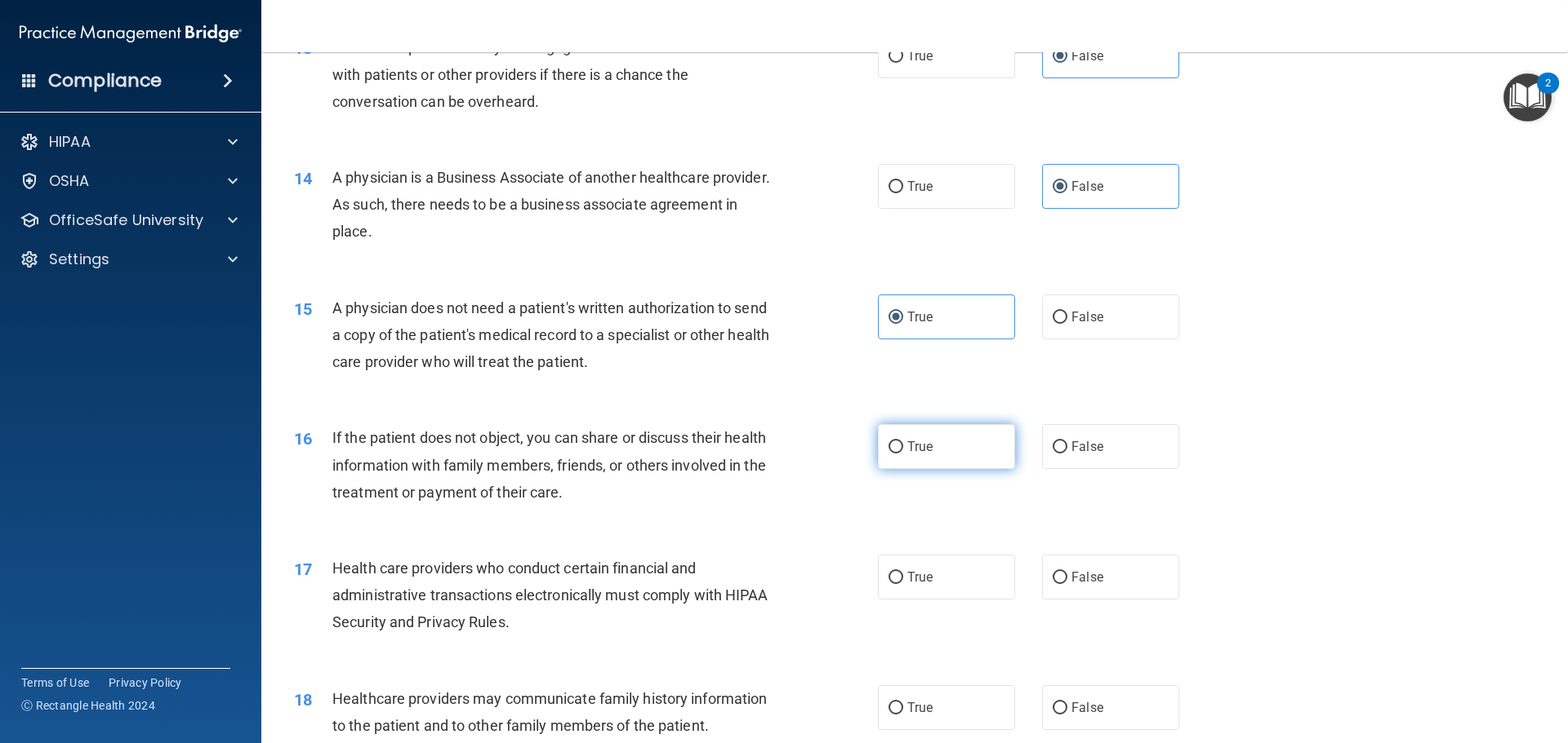
radio input "true"
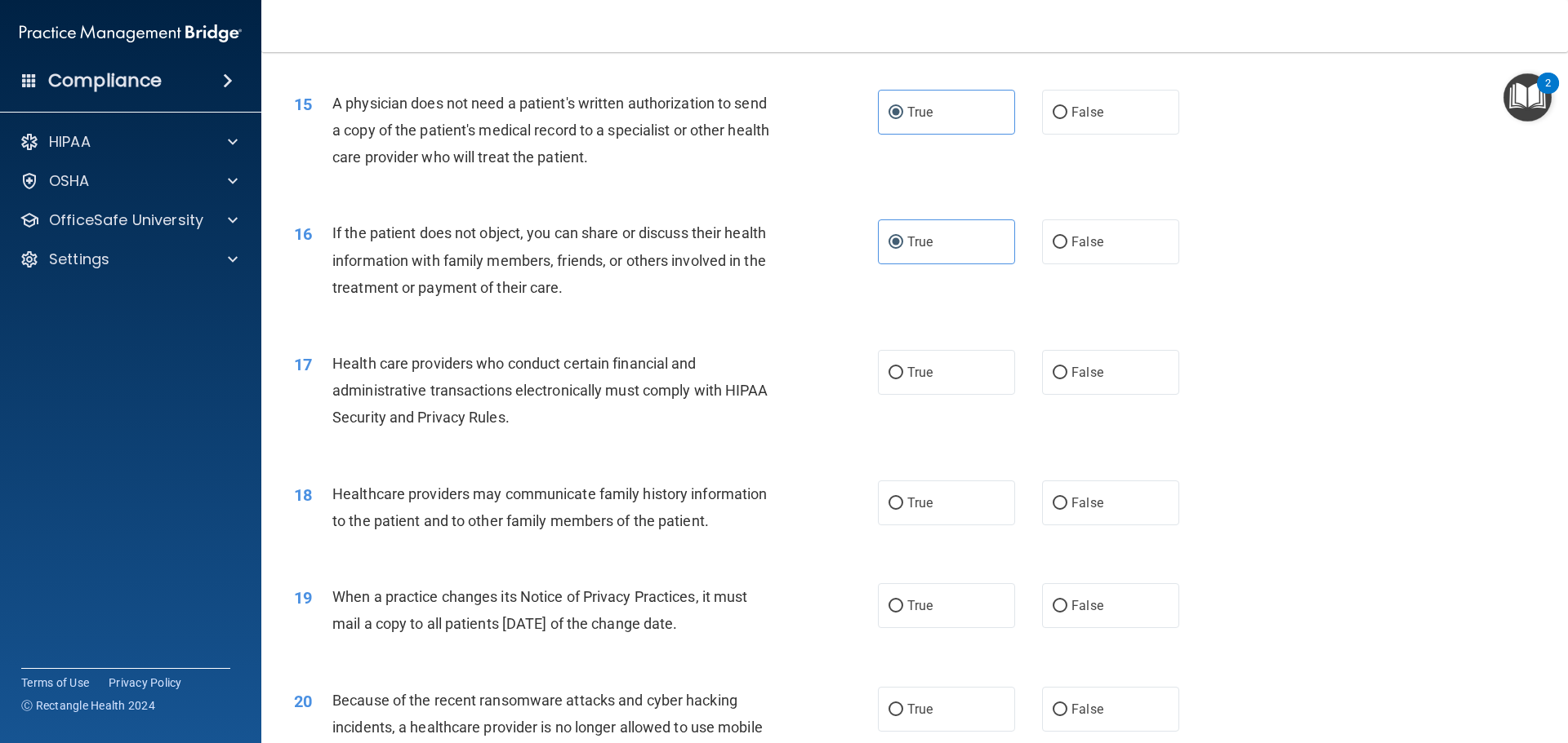
scroll to position [1877, 0]
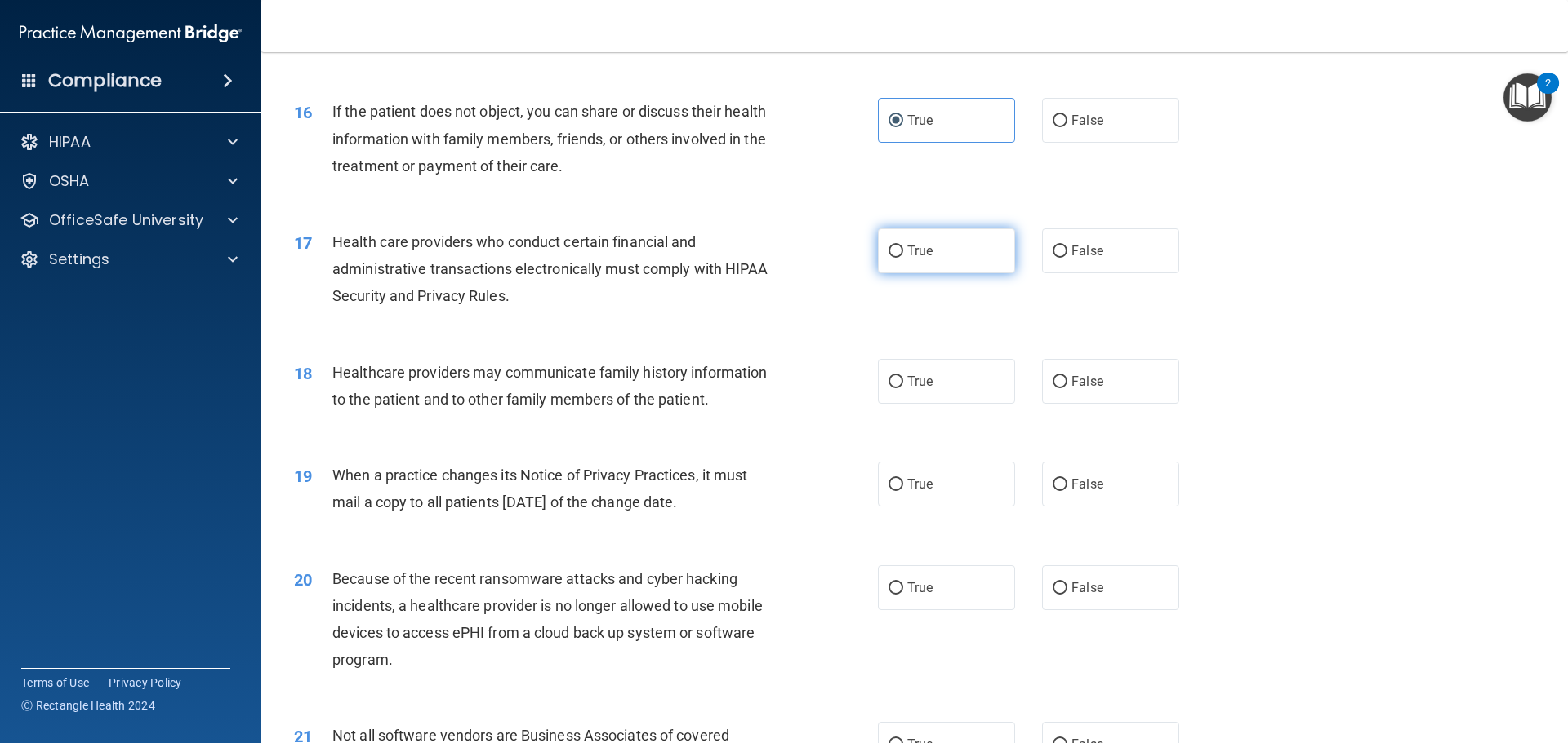
click at [991, 251] on label "True" at bounding box center [946, 251] width 137 height 45
click at [903, 251] on input "True" at bounding box center [896, 251] width 15 height 12
radio input "true"
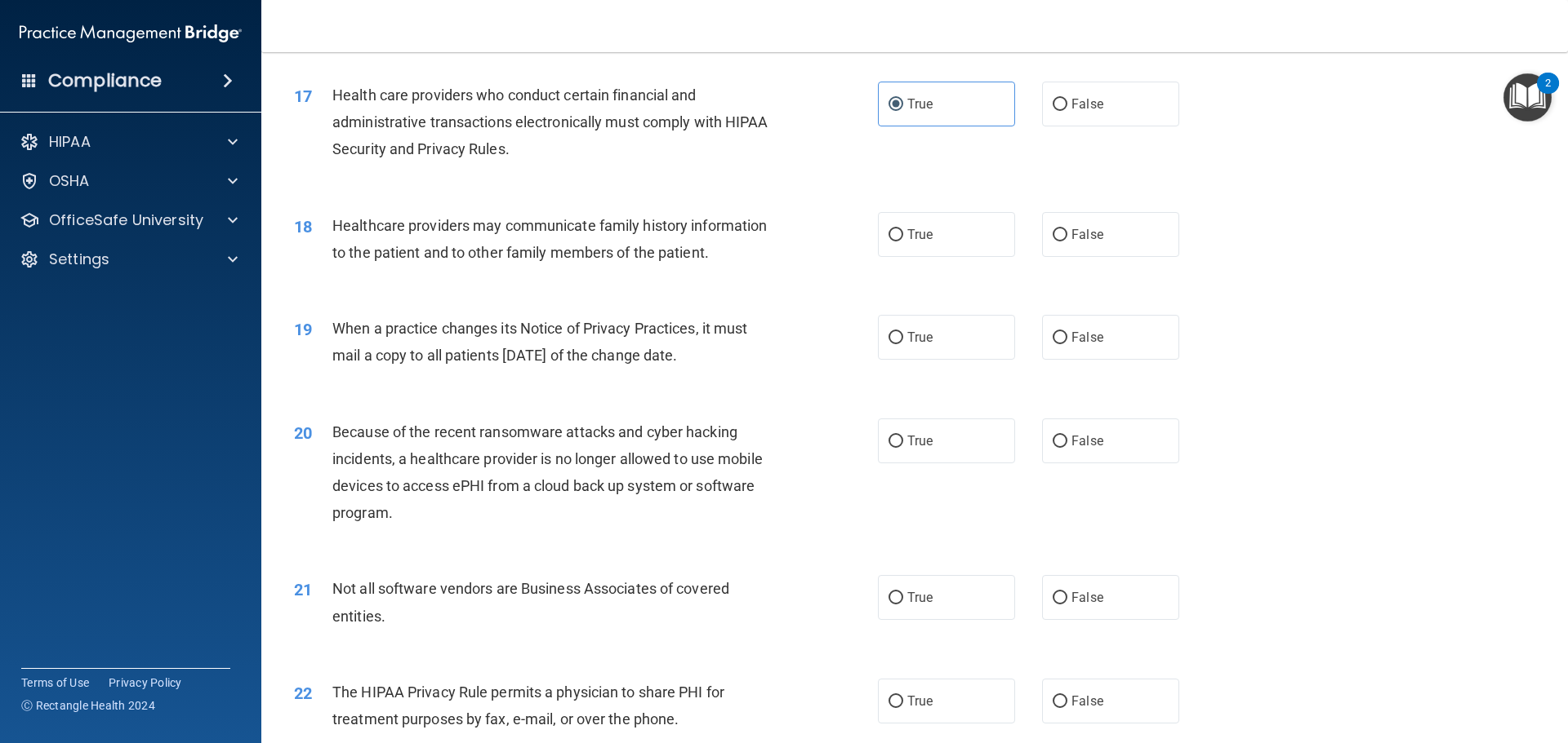
scroll to position [2040, 0]
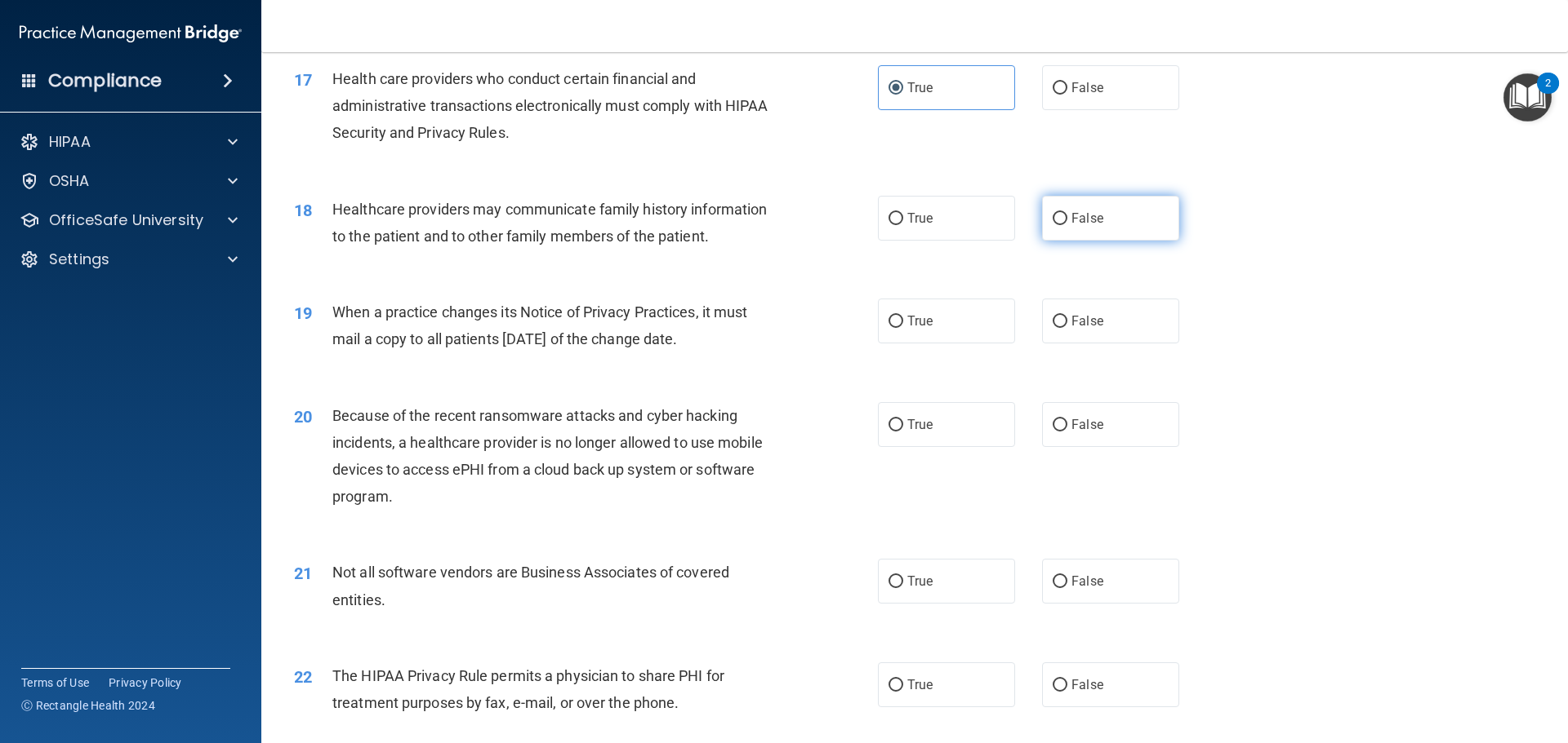
click at [1108, 223] on label "False" at bounding box center [1110, 218] width 137 height 45
click at [1067, 223] on input "False" at bounding box center [1060, 218] width 15 height 12
radio input "true"
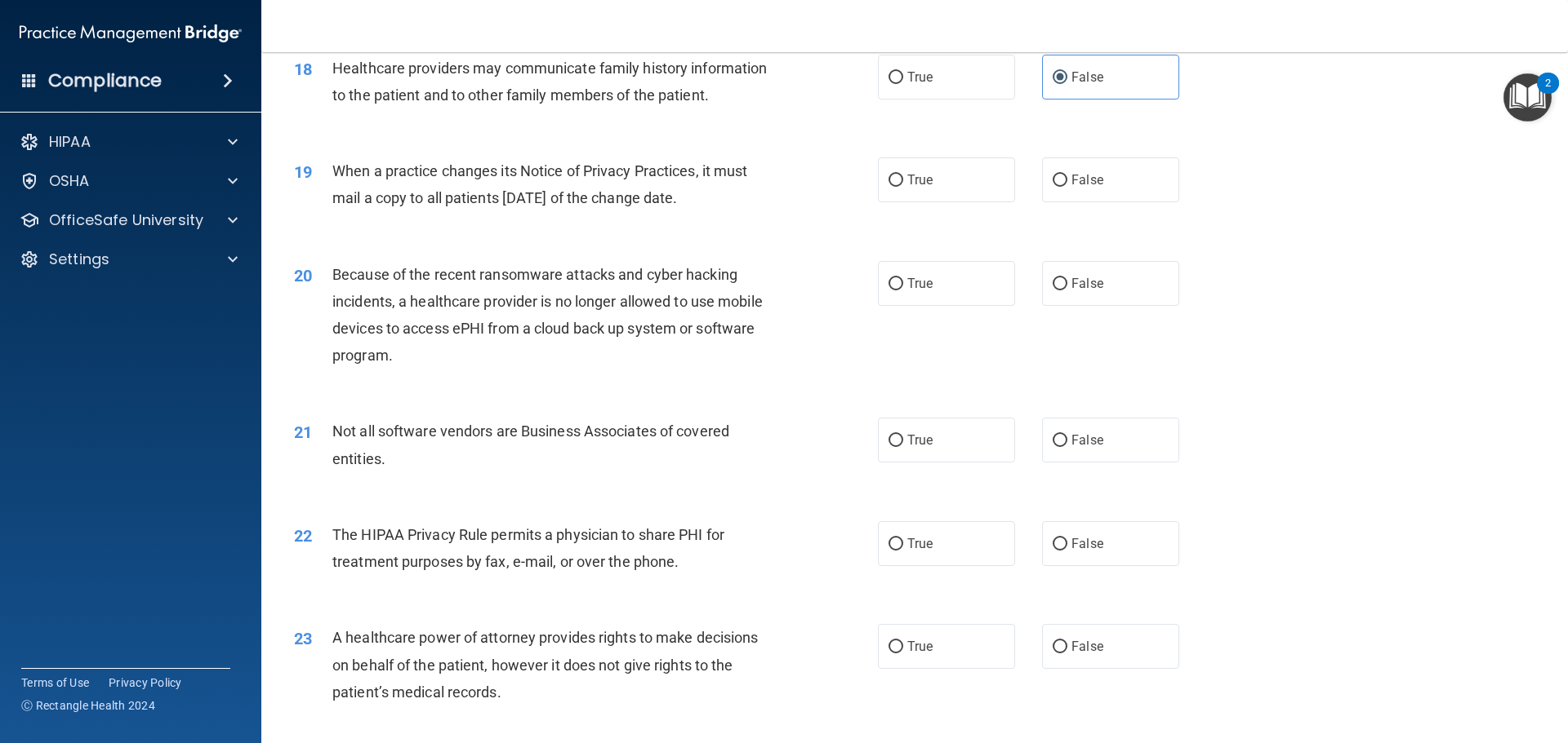
scroll to position [2204, 0]
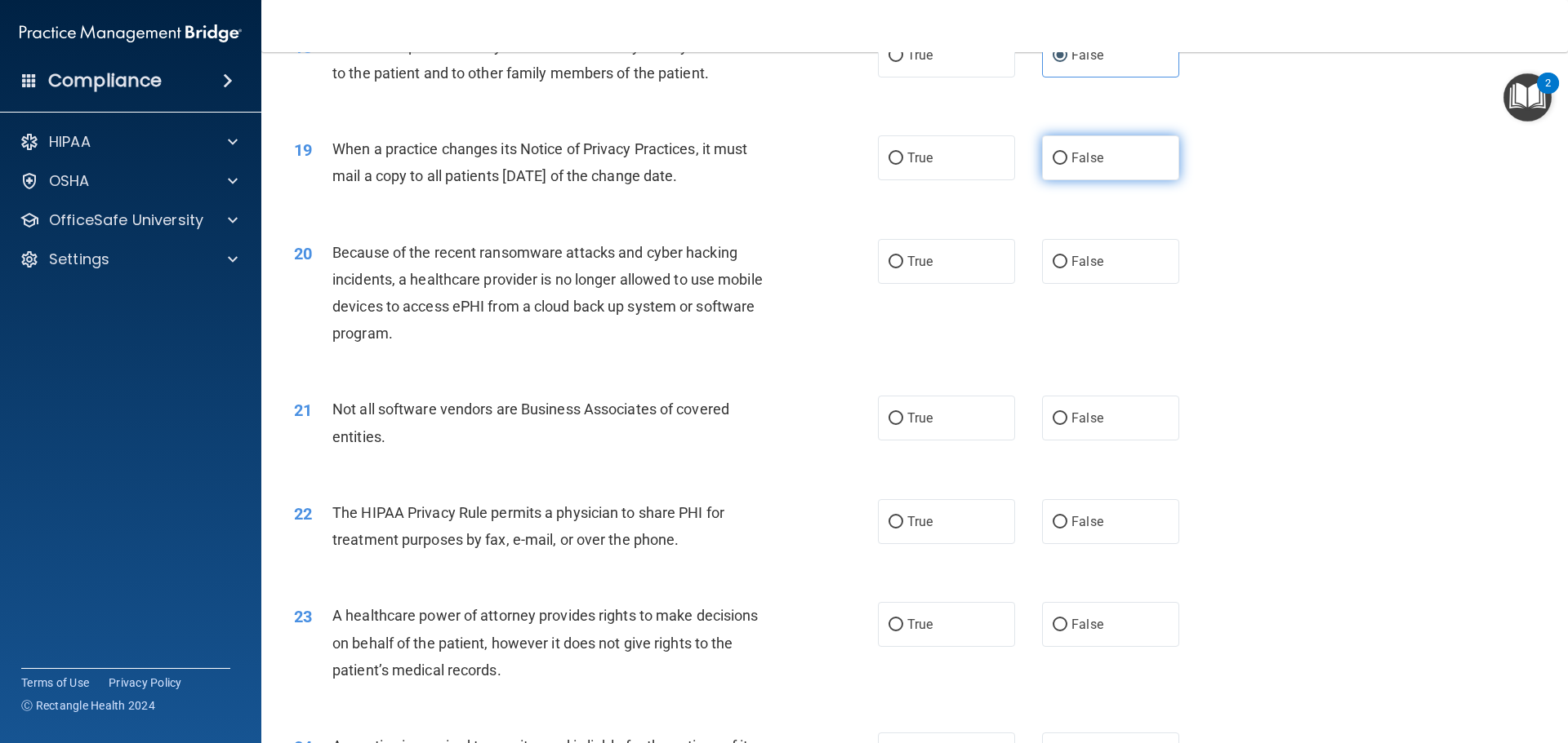
click at [1099, 151] on label "False" at bounding box center [1110, 158] width 137 height 45
click at [1067, 152] on input "False" at bounding box center [1060, 158] width 15 height 12
radio input "true"
click at [1100, 250] on label "False" at bounding box center [1110, 261] width 137 height 45
click at [1067, 257] on input "False" at bounding box center [1060, 262] width 15 height 12
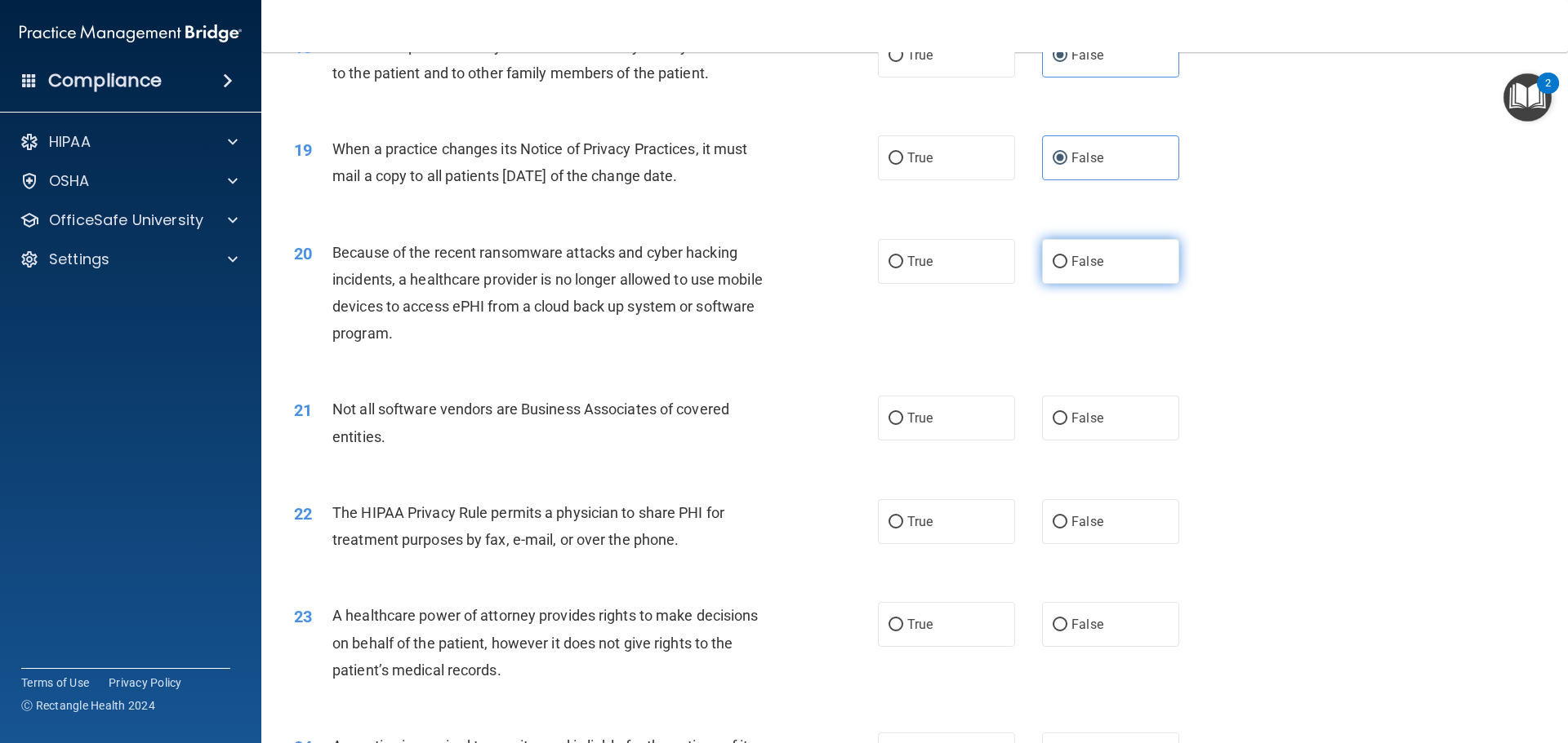
radio input "true"
click at [906, 412] on label "True" at bounding box center [946, 418] width 137 height 45
click at [903, 413] on input "True" at bounding box center [896, 418] width 15 height 12
radio input "true"
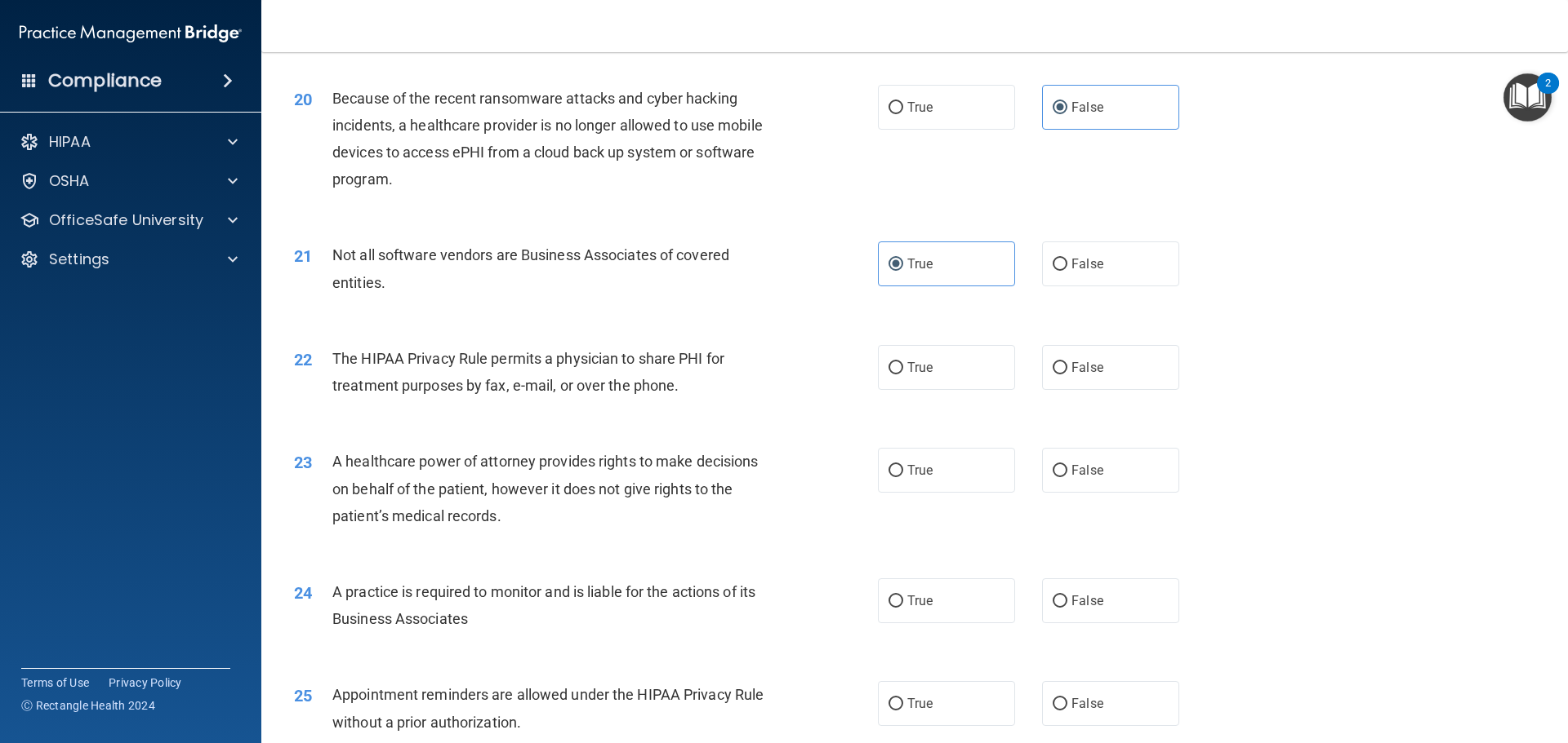
scroll to position [2366, 0]
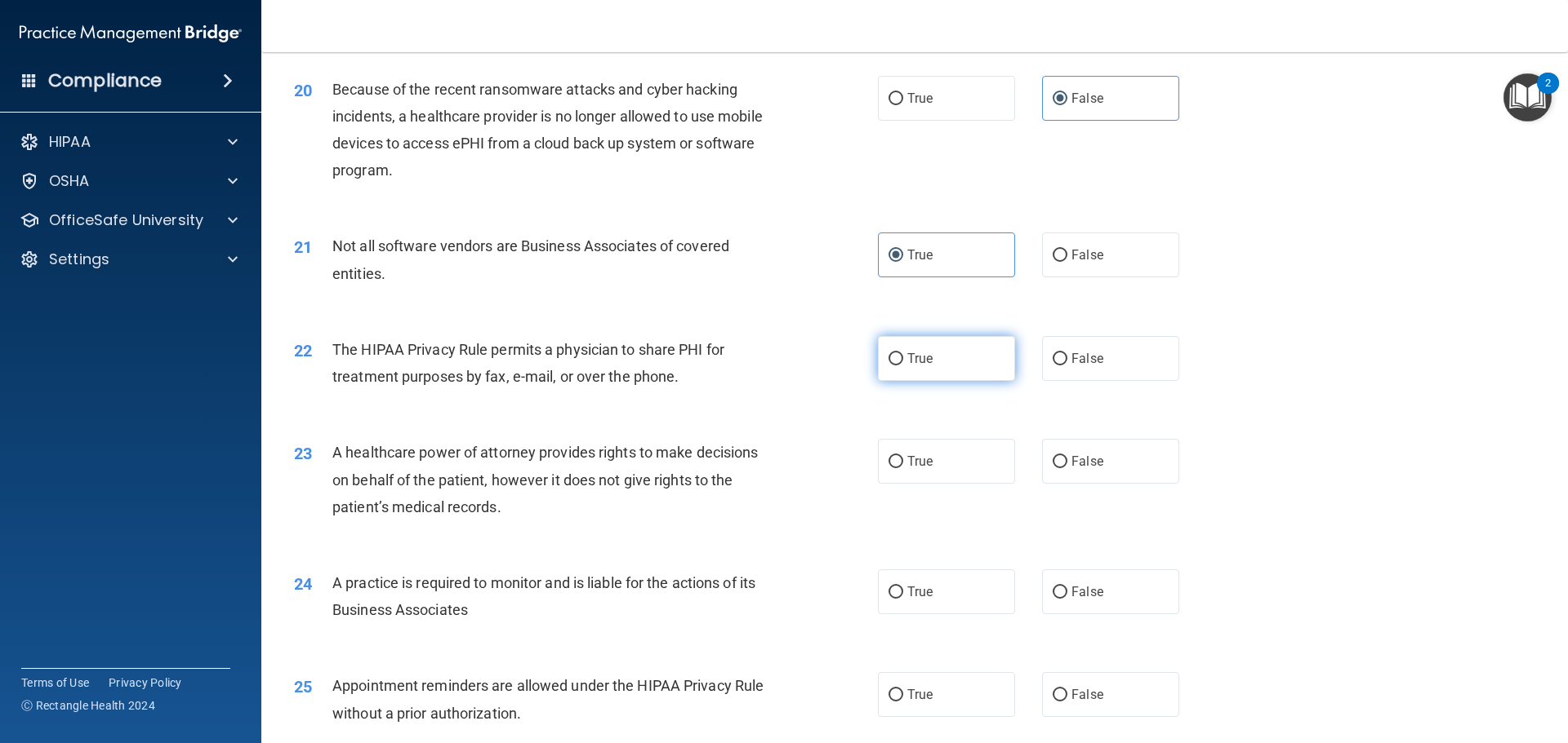
click at [971, 349] on label "True" at bounding box center [946, 358] width 137 height 45
click at [903, 354] on input "True" at bounding box center [896, 359] width 15 height 12
radio input "true"
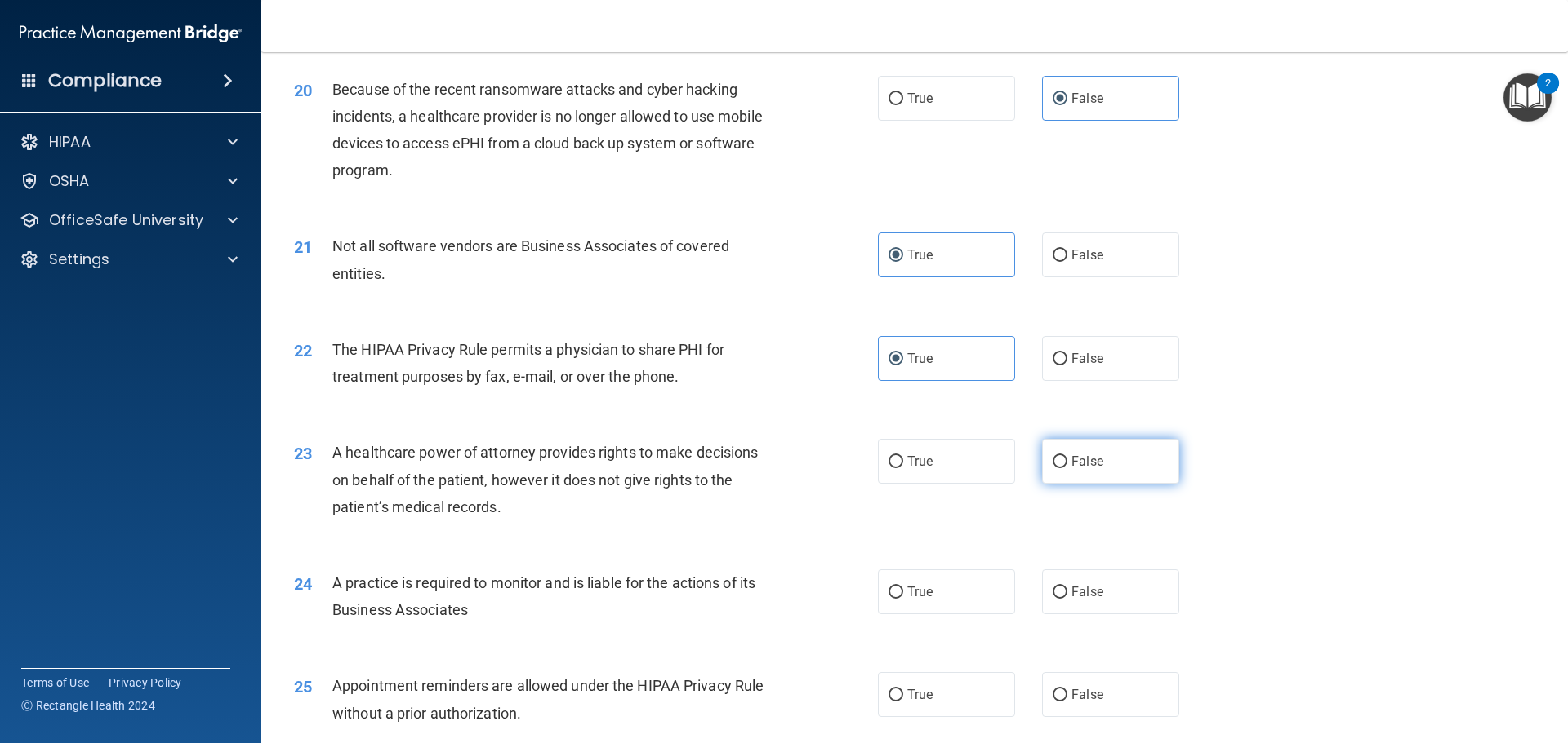
click at [1083, 468] on span "False" at bounding box center [1087, 461] width 32 height 16
click at [1067, 468] on input "False" at bounding box center [1060, 462] width 15 height 12
radio input "true"
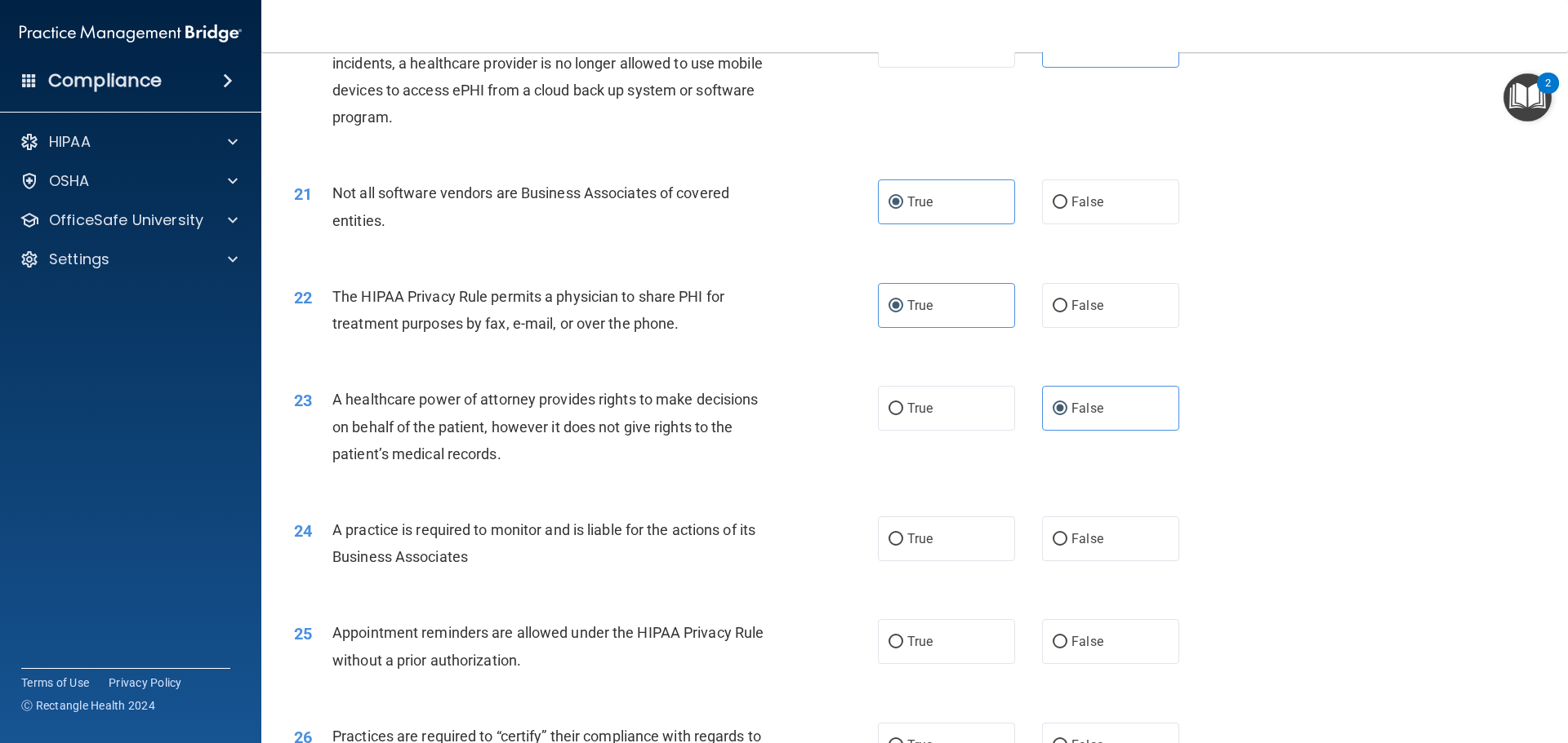
scroll to position [2448, 0]
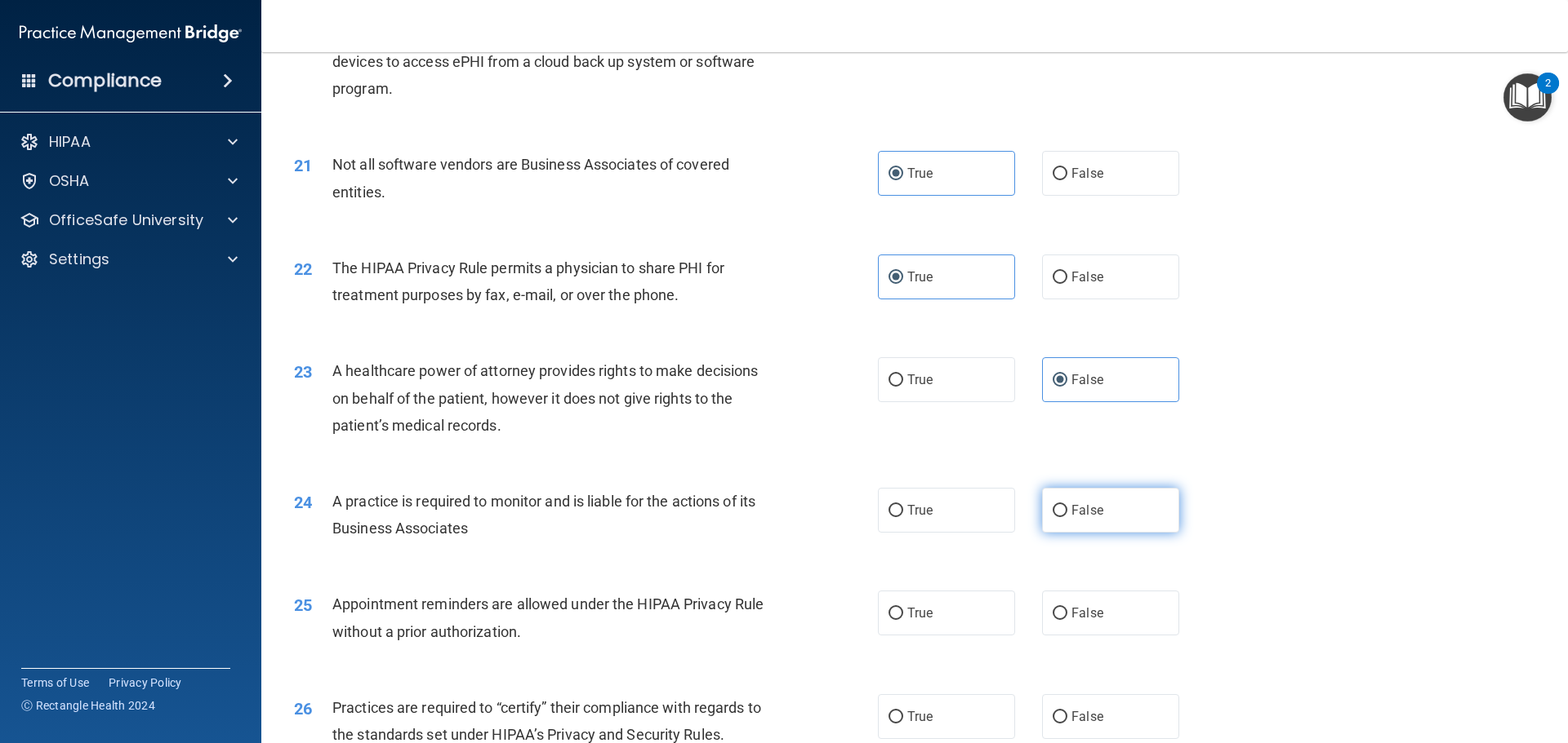
click at [1101, 498] on label "False" at bounding box center [1110, 511] width 137 height 45
click at [1067, 505] on input "False" at bounding box center [1060, 511] width 15 height 12
radio input "true"
click at [966, 618] on label "True" at bounding box center [946, 613] width 137 height 45
click at [903, 618] on input "True" at bounding box center [896, 613] width 15 height 12
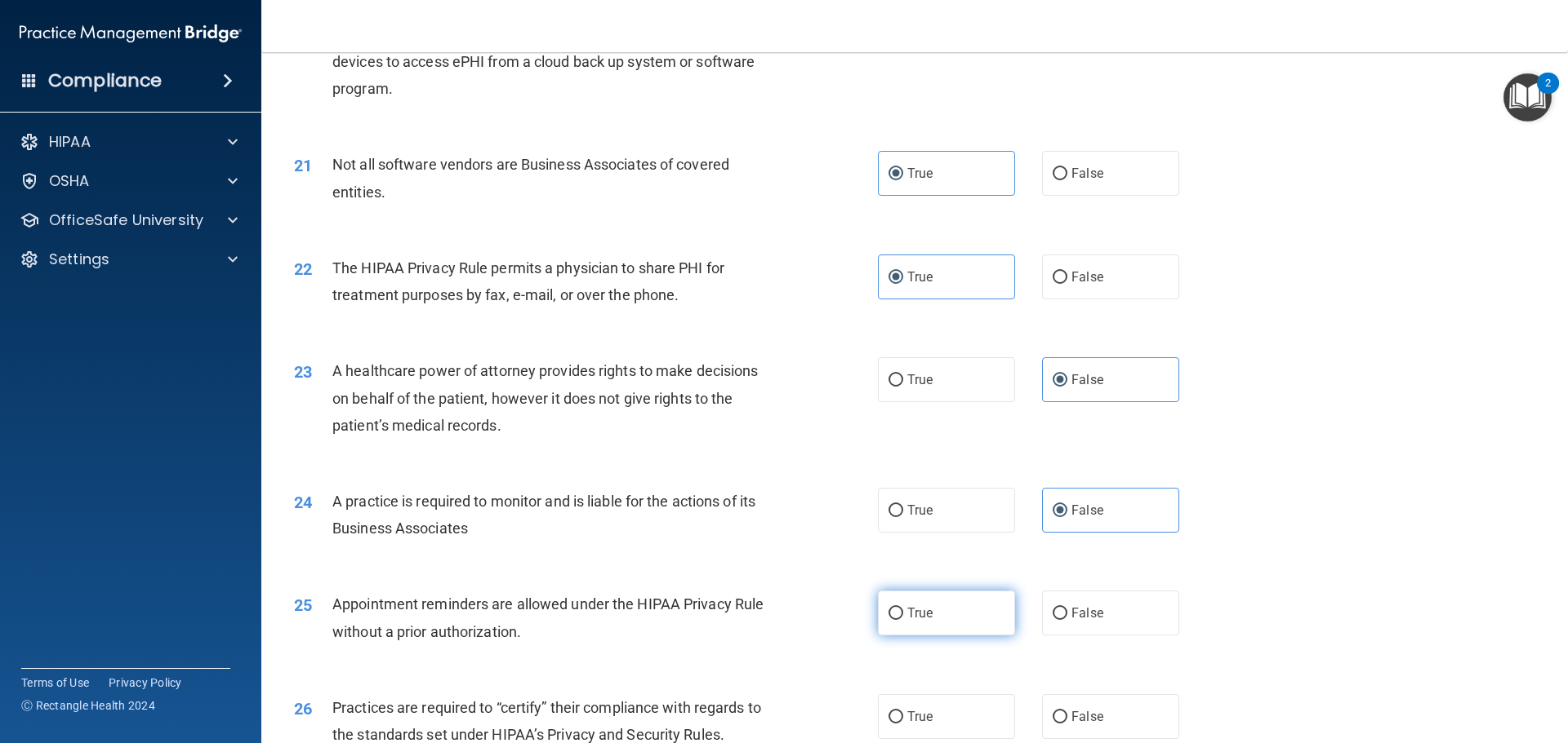
radio input "true"
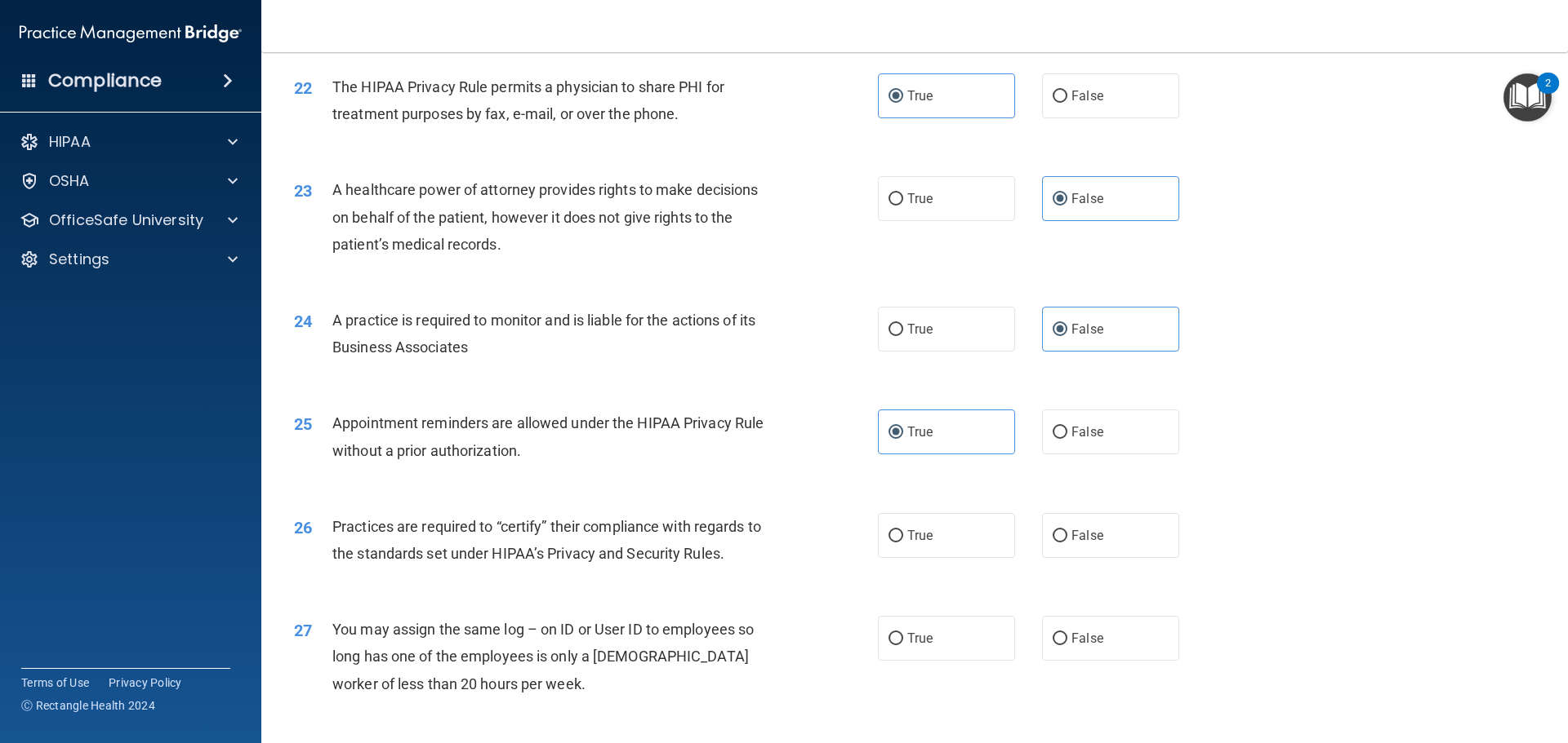
scroll to position [2693, 0]
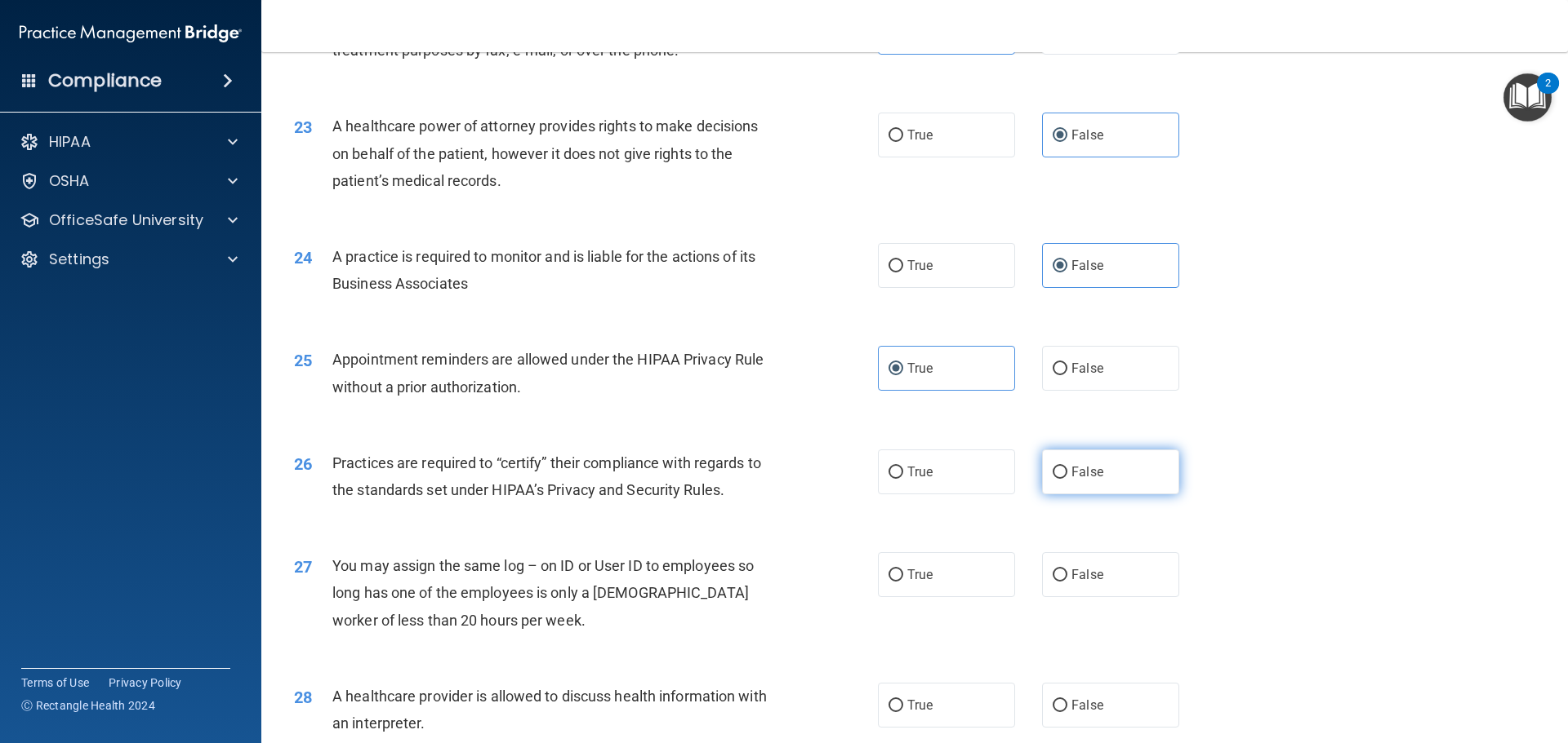
click at [1091, 479] on span "False" at bounding box center [1087, 471] width 32 height 16
click at [1067, 479] on input "False" at bounding box center [1060, 472] width 15 height 12
radio input "true"
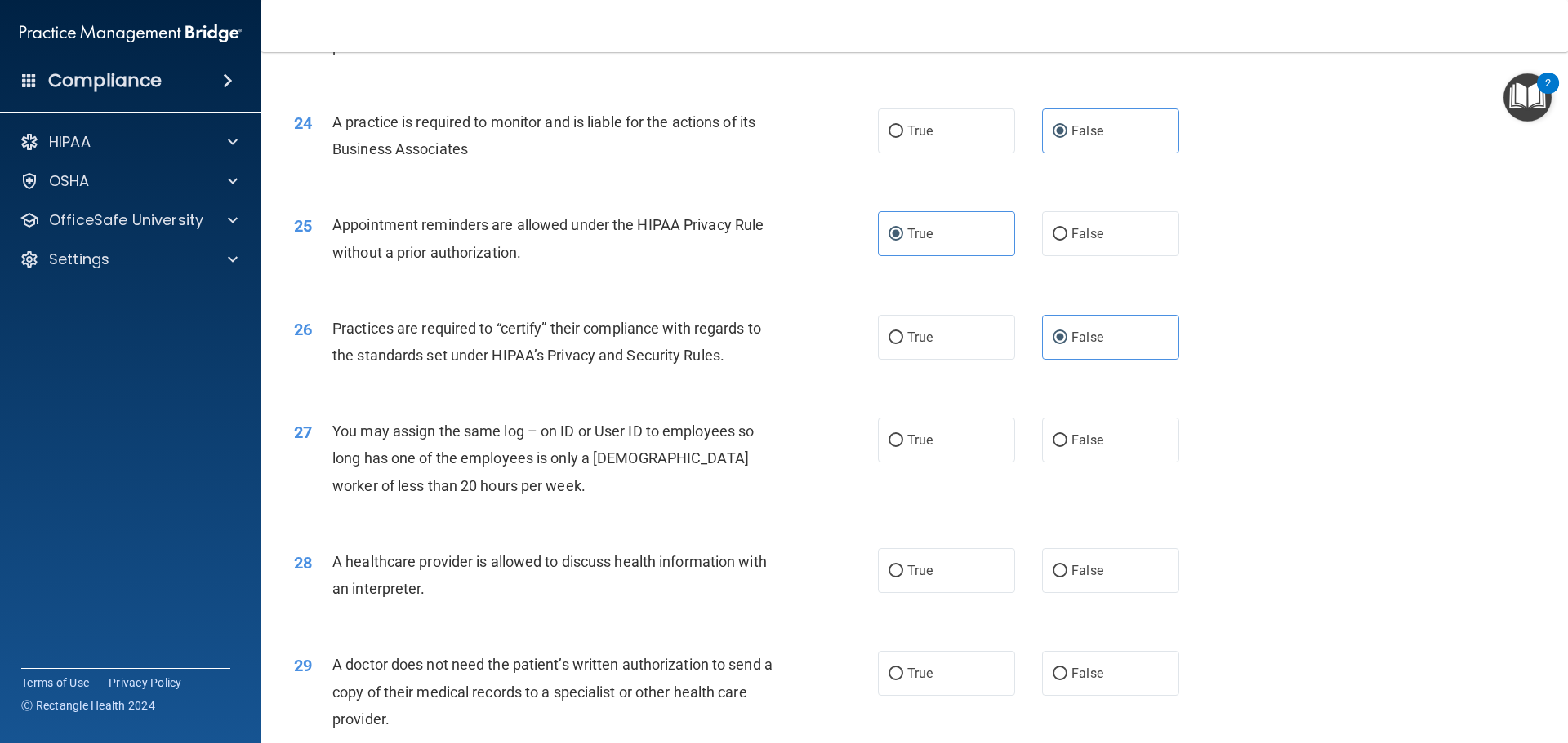
scroll to position [2856, 0]
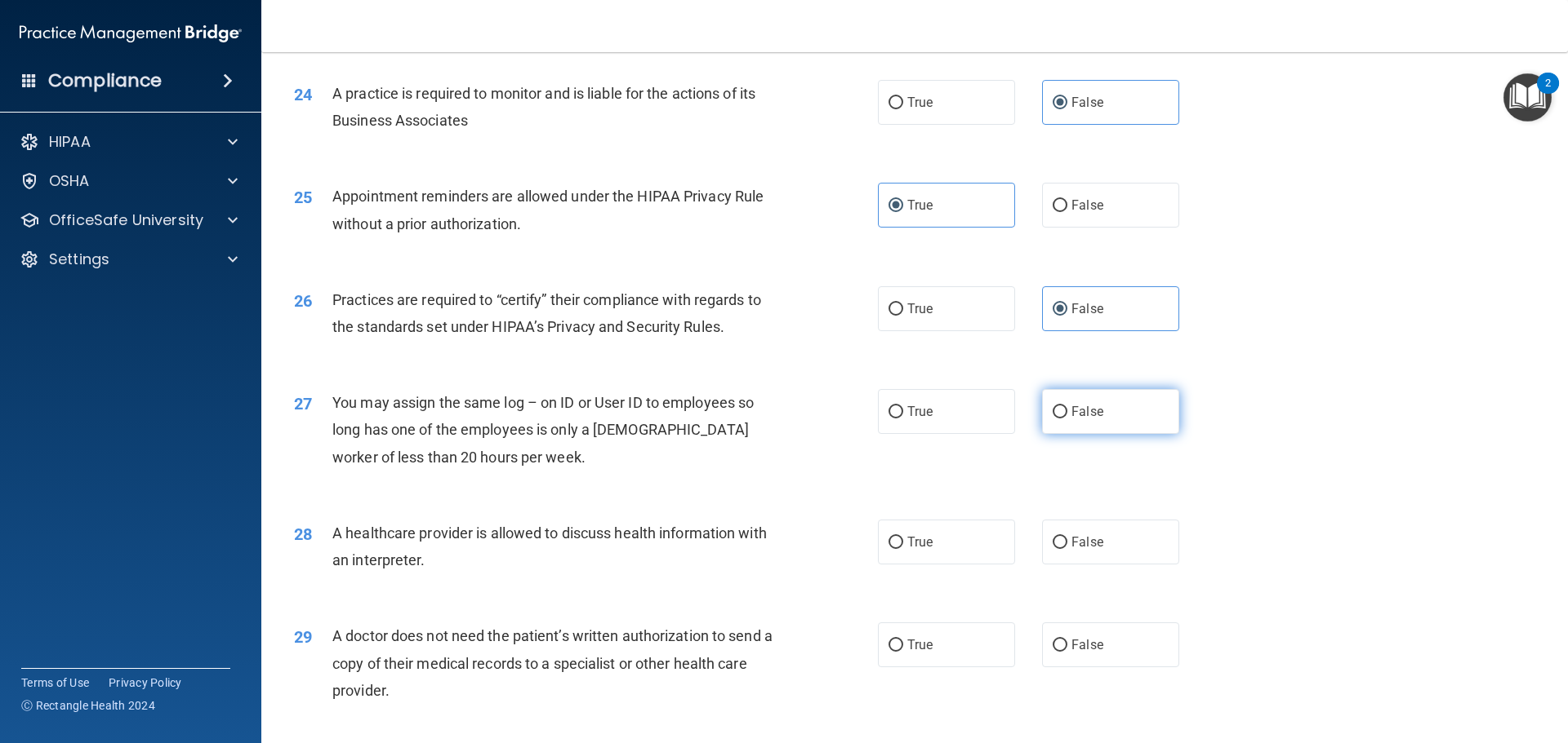
click at [1052, 413] on input "False" at bounding box center [1060, 412] width 15 height 12
radio input "true"
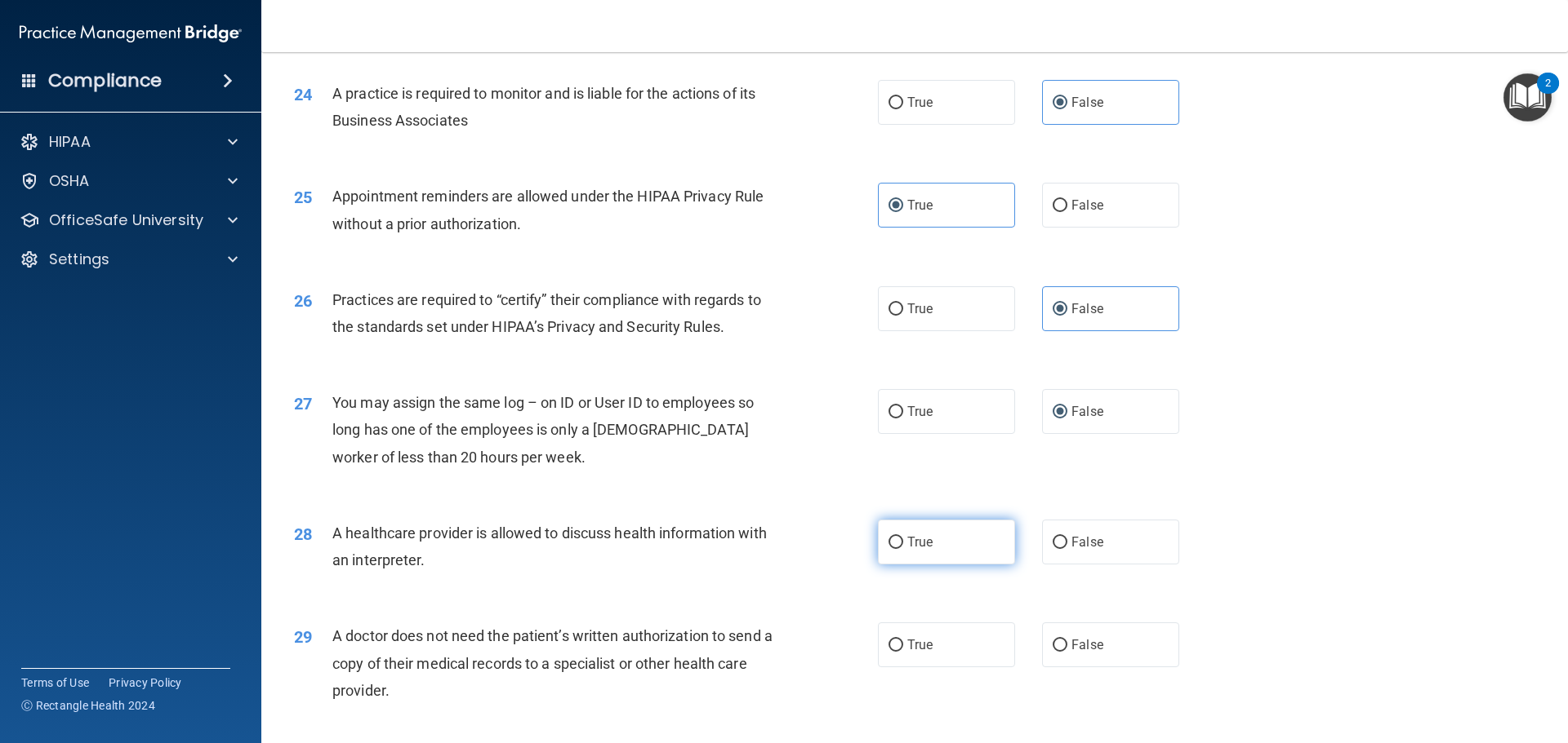
click at [932, 541] on label "True" at bounding box center [946, 542] width 137 height 45
click at [903, 541] on input "True" at bounding box center [896, 542] width 15 height 12
radio input "true"
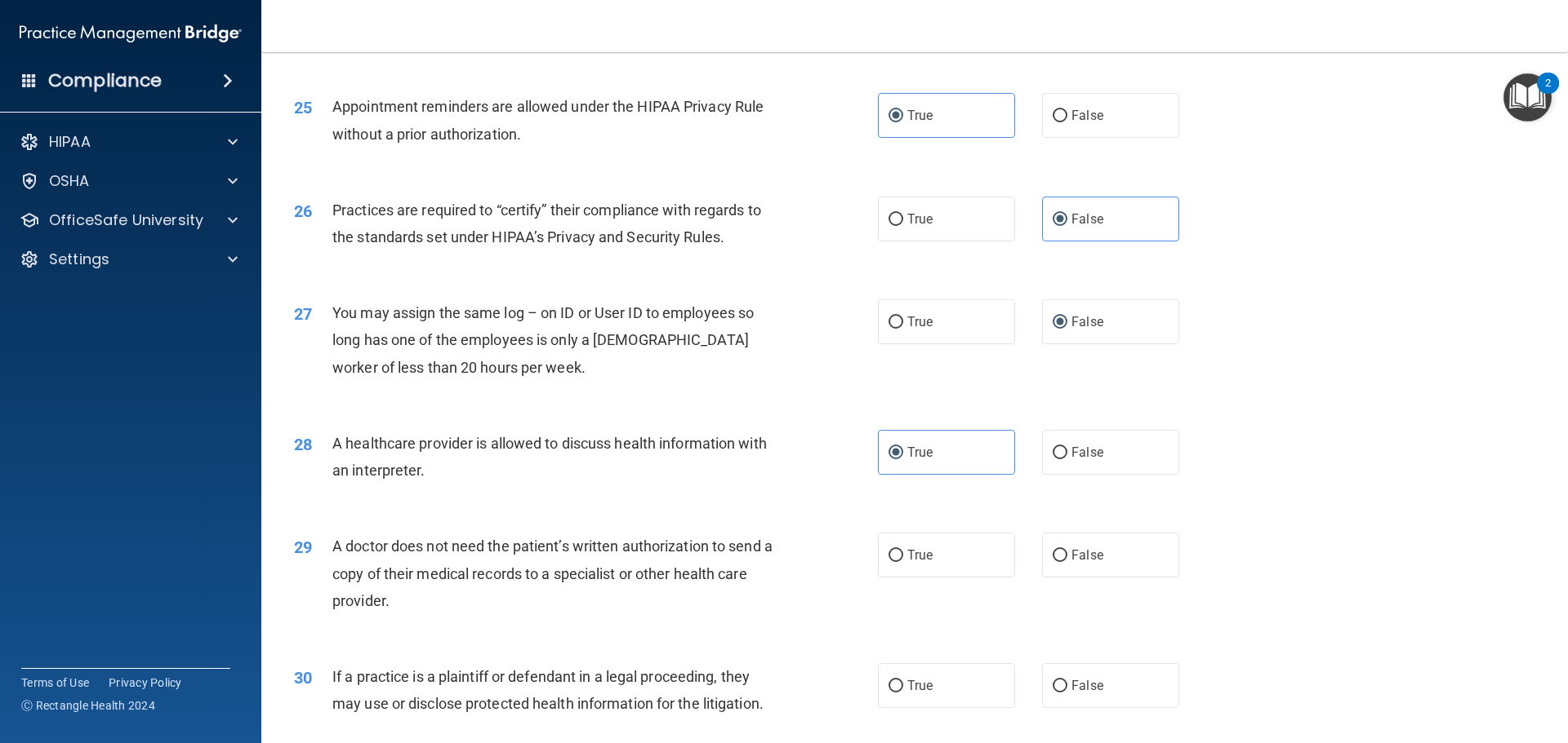
scroll to position [3055, 0]
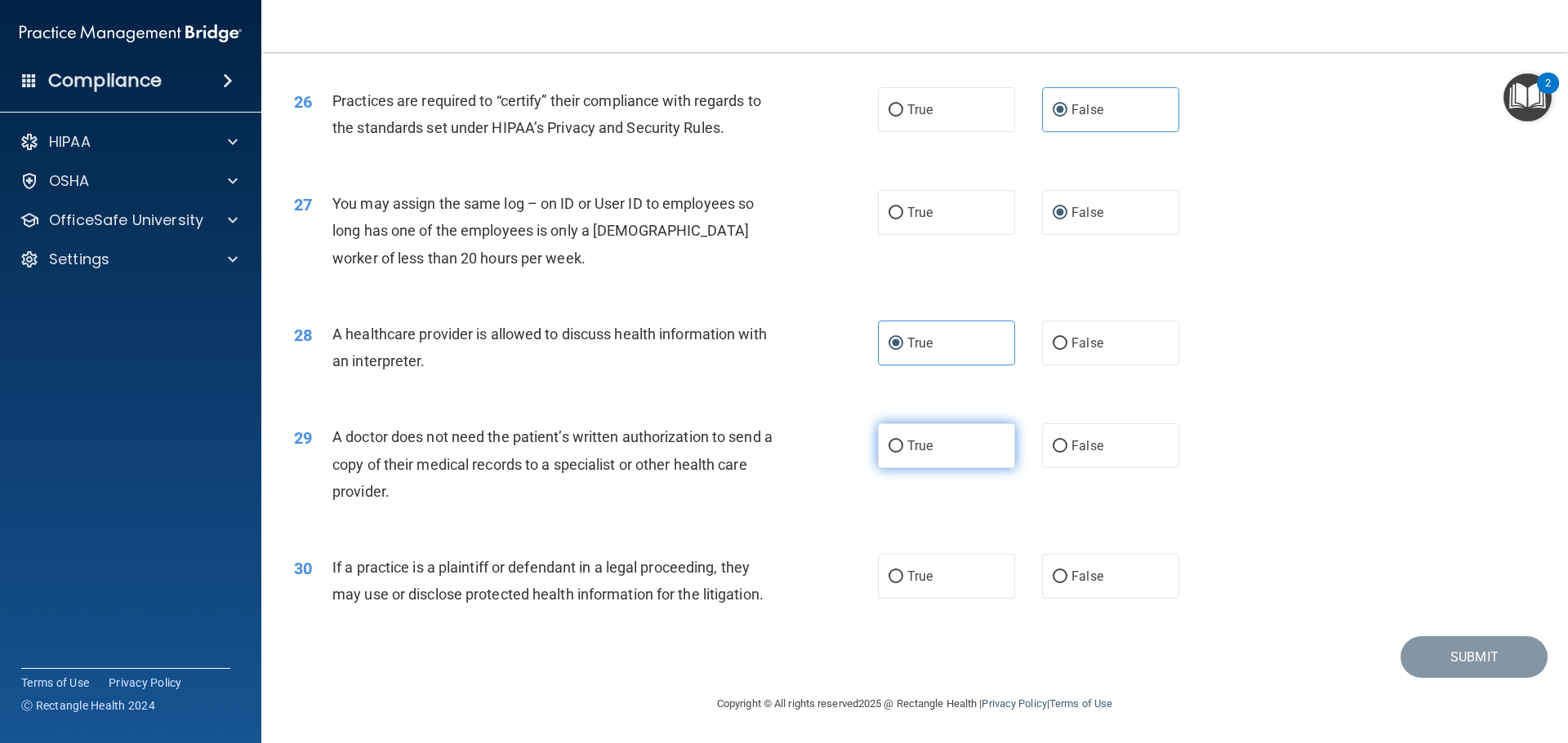
click at [926, 447] on span "True" at bounding box center [919, 445] width 25 height 16
click at [903, 447] on input "True" at bounding box center [896, 446] width 15 height 12
radio input "true"
click at [965, 585] on label "True" at bounding box center [946, 577] width 137 height 45
click at [903, 583] on input "True" at bounding box center [896, 577] width 15 height 12
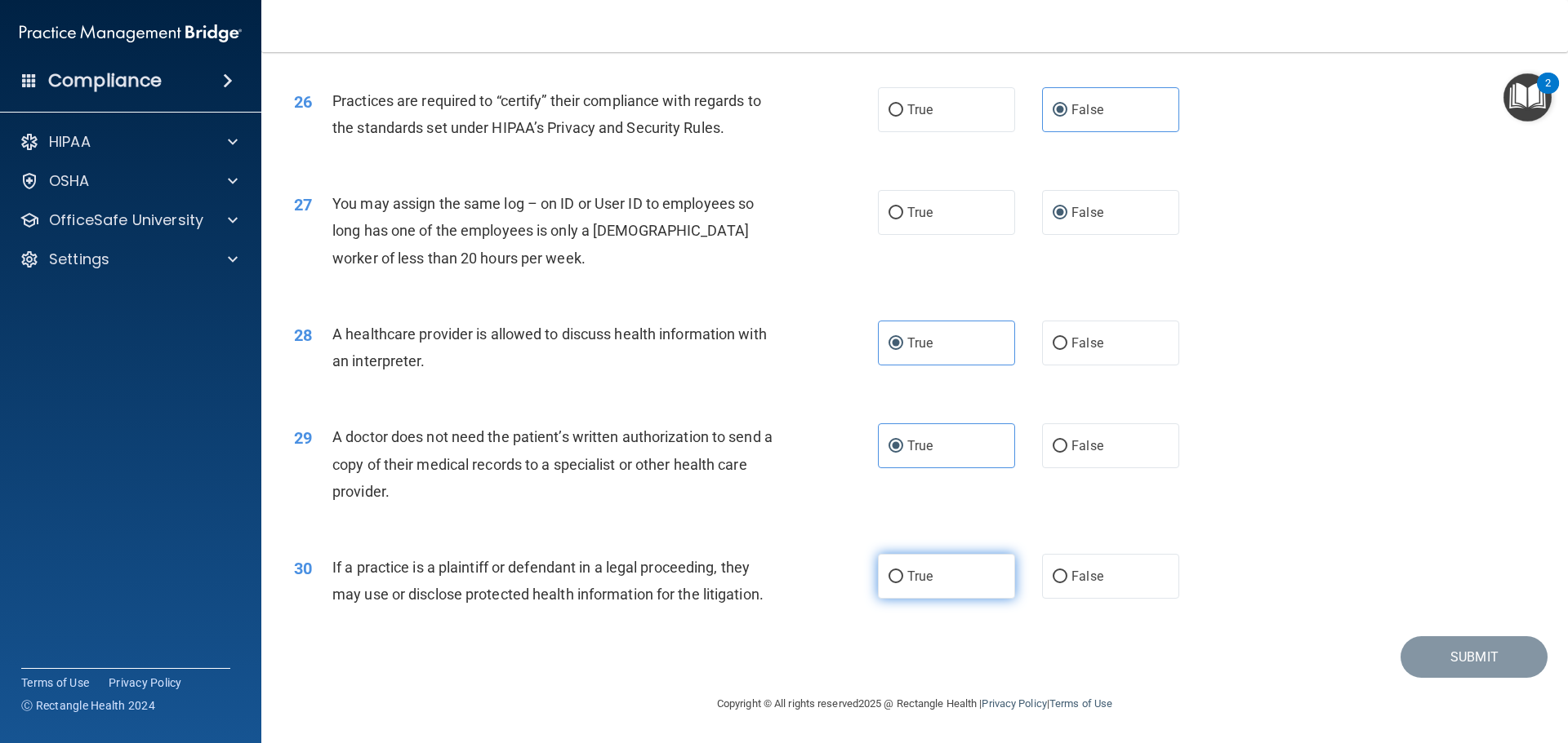
radio input "true"
click at [1505, 650] on button "Submit" at bounding box center [1473, 657] width 147 height 42
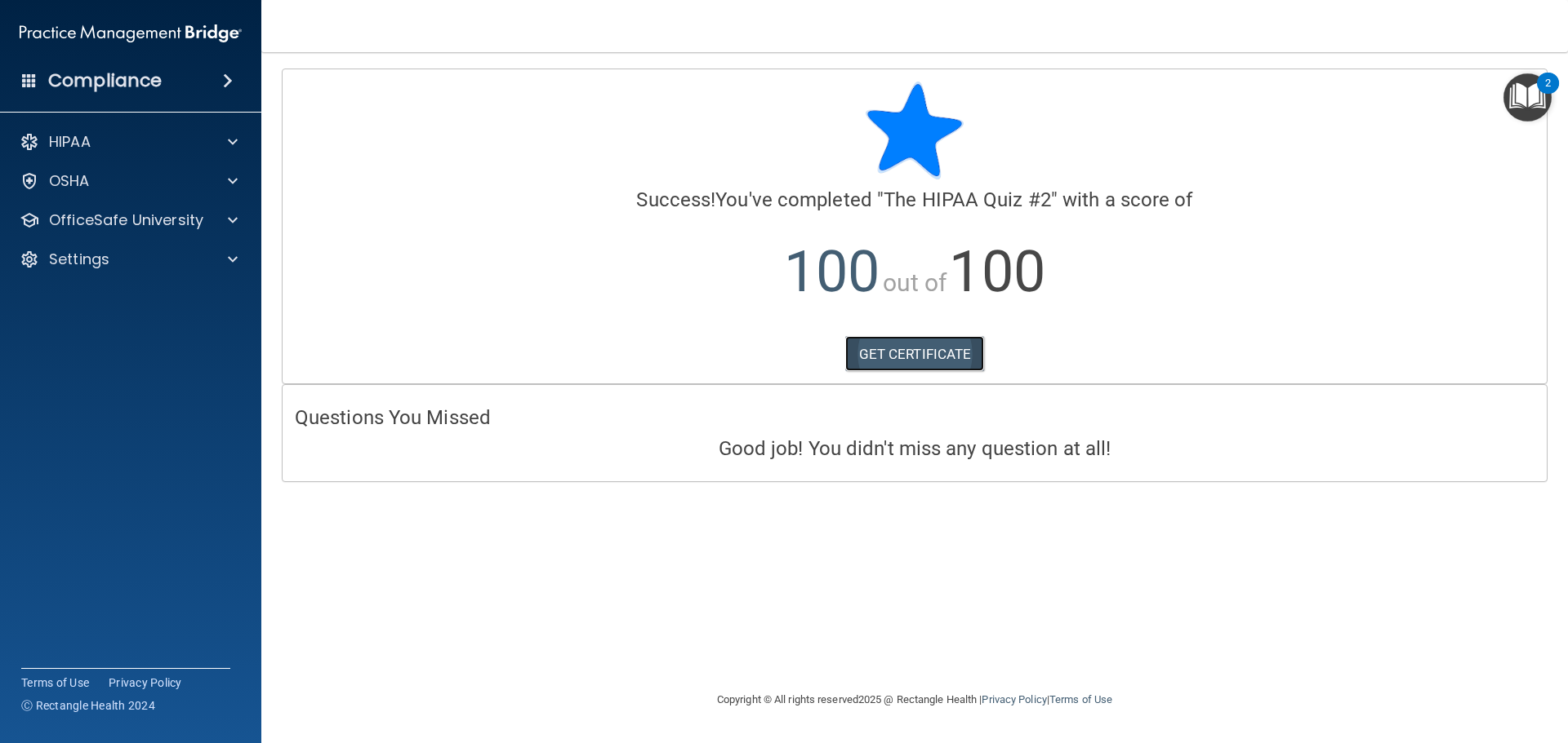
click at [958, 355] on link "GET CERTIFICATE" at bounding box center [915, 354] width 140 height 35
click at [140, 217] on p "OfficeSafe University" at bounding box center [125, 220] width 154 height 20
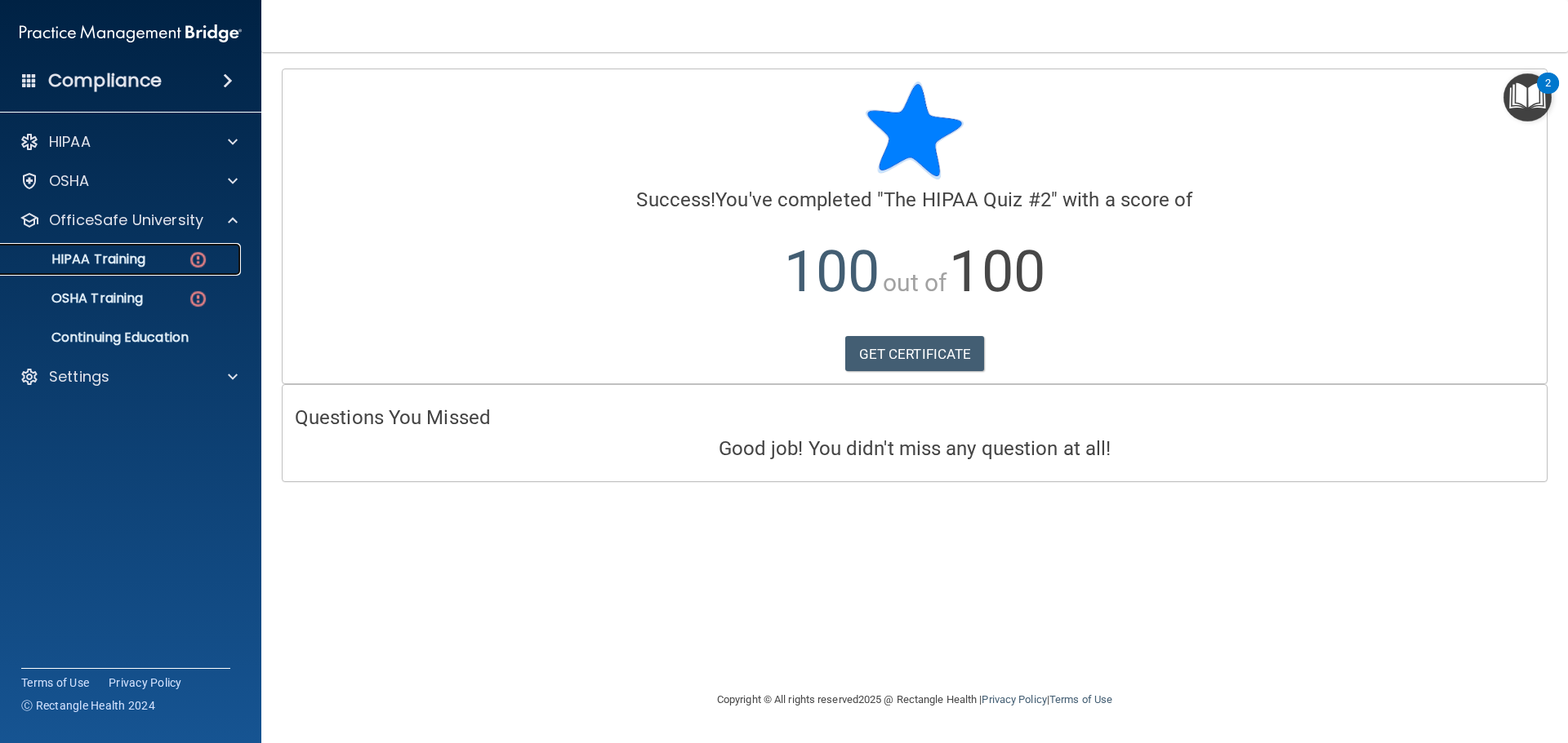
click at [140, 261] on p "HIPAA Training" at bounding box center [78, 259] width 134 height 16
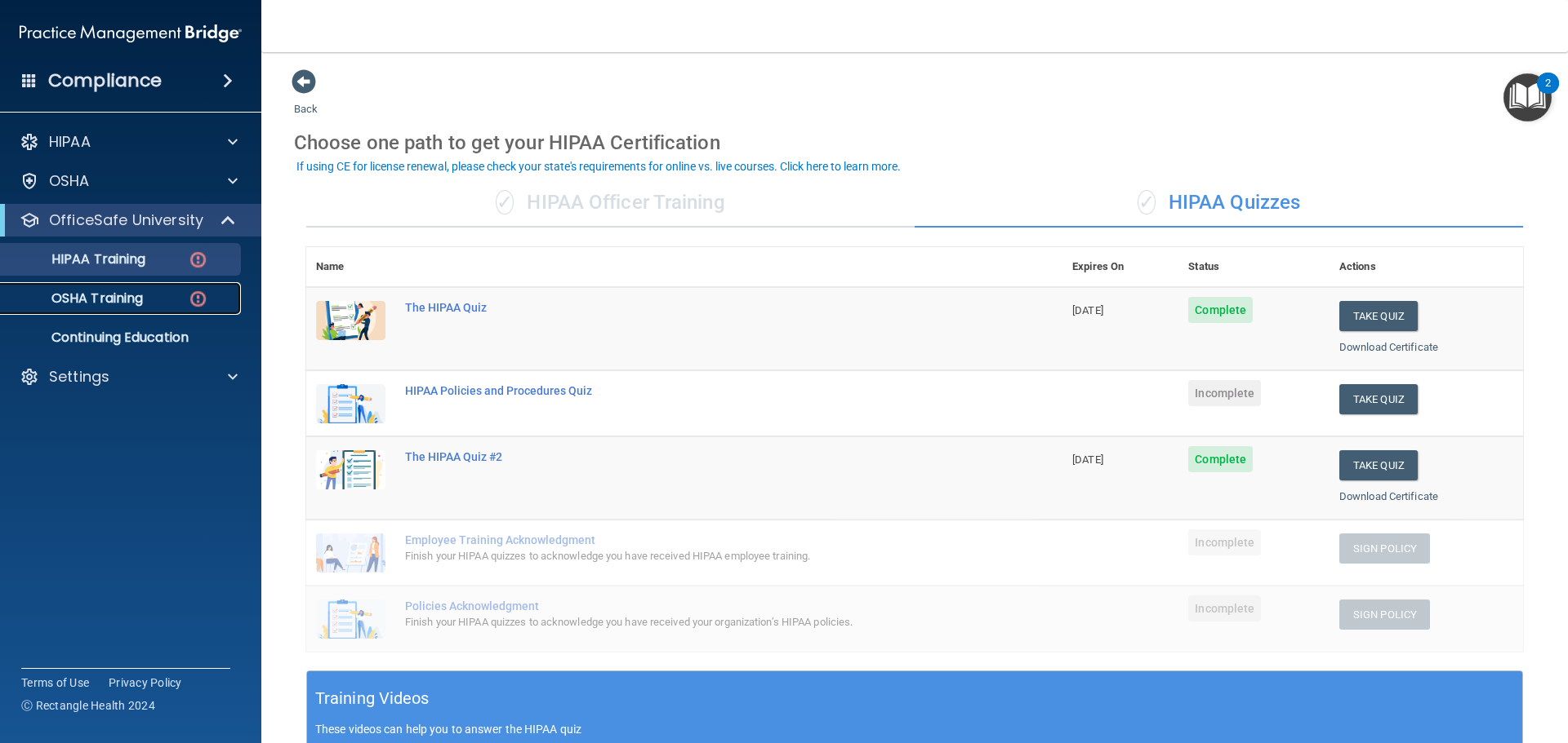
click at [113, 301] on p "OSHA Training" at bounding box center [77, 298] width 133 height 16
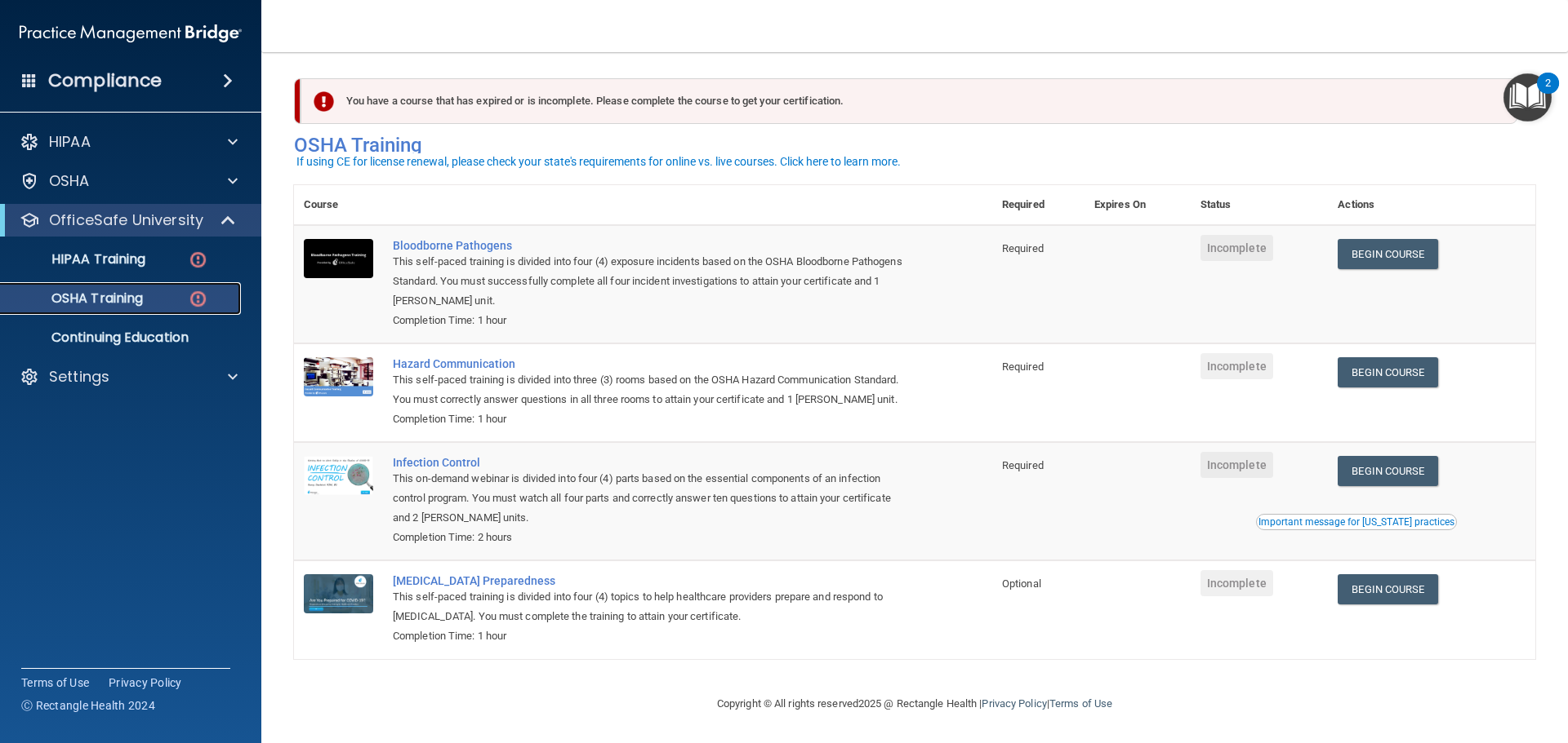
scroll to position [27, 0]
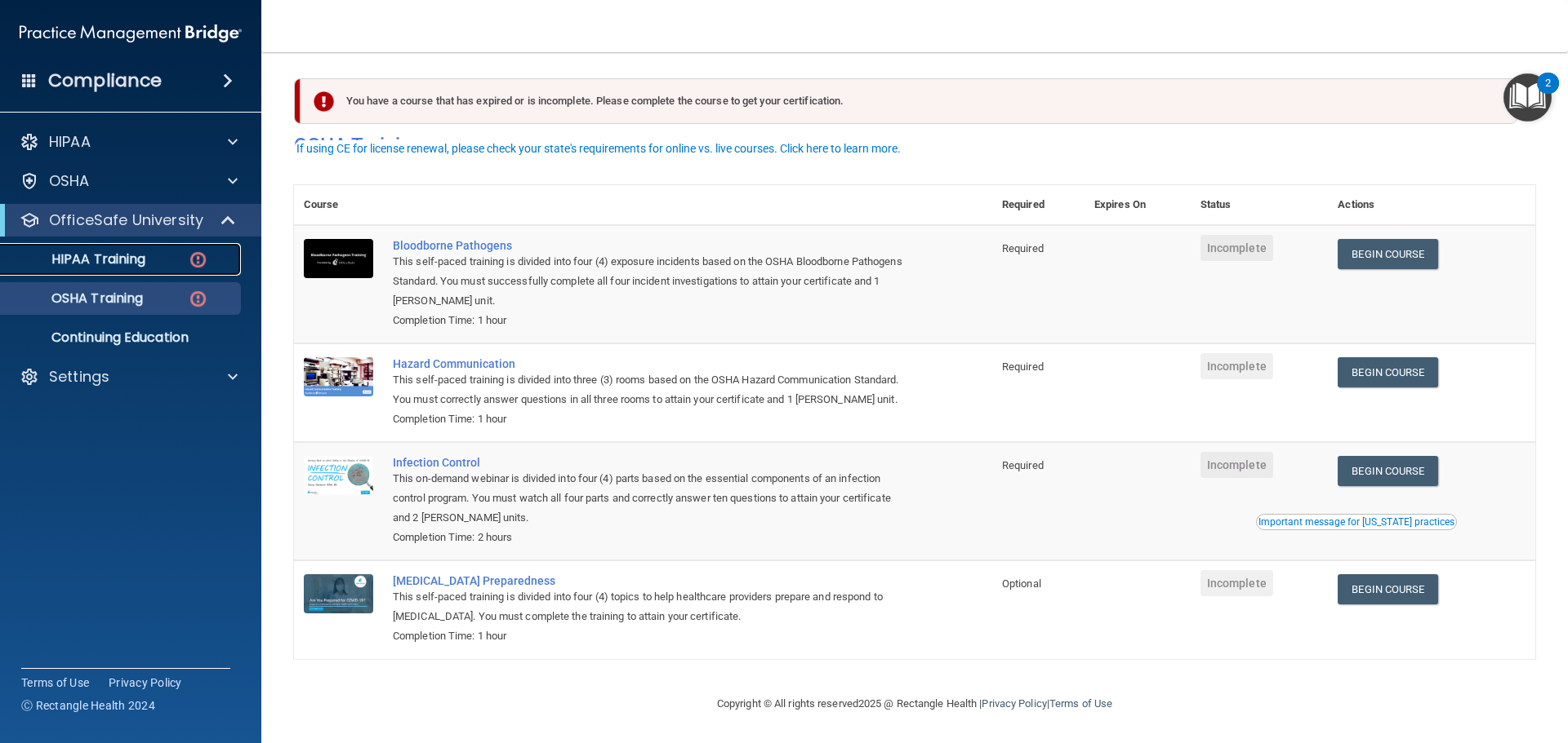
click at [162, 256] on div "HIPAA Training" at bounding box center [121, 259] width 223 height 16
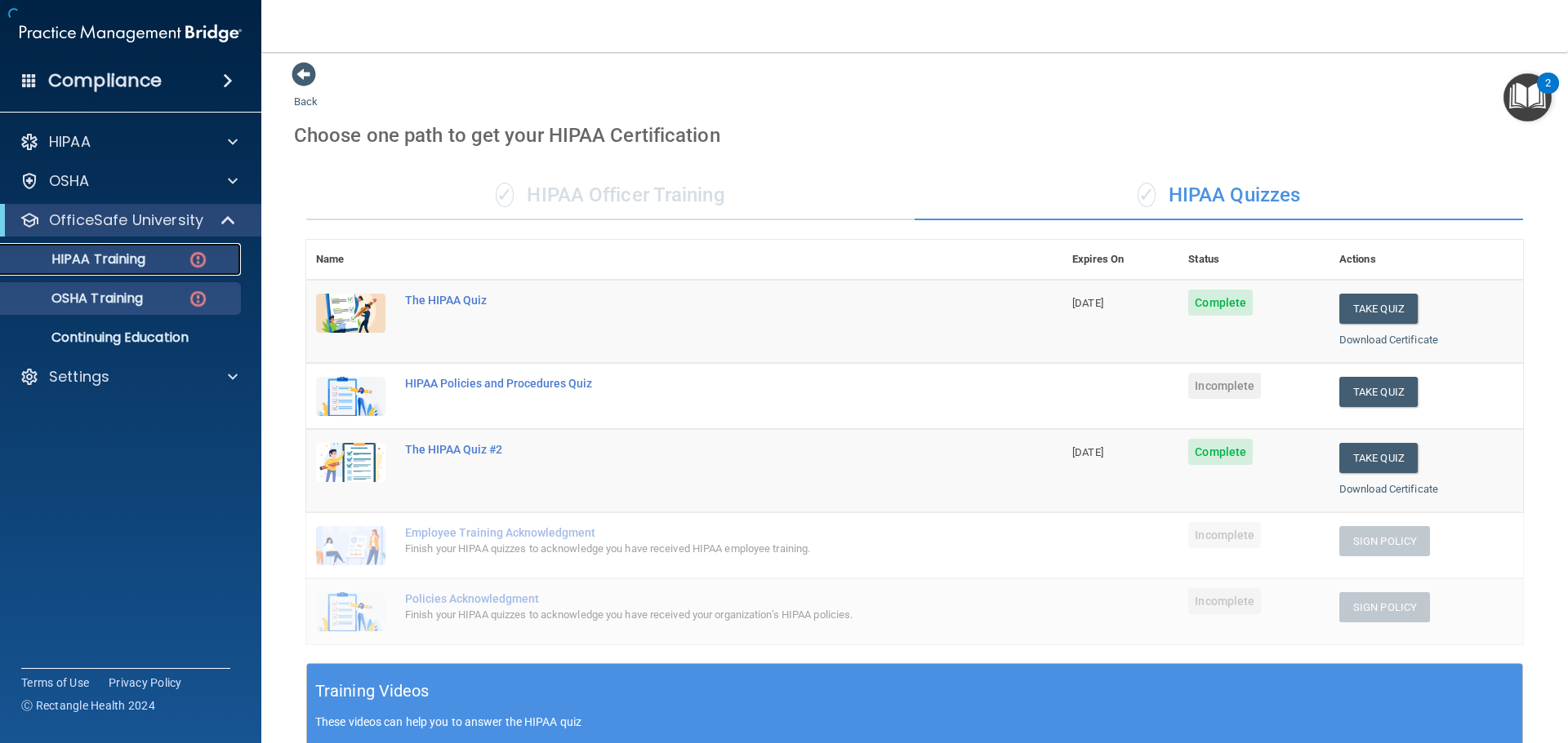
scroll to position [434, 0]
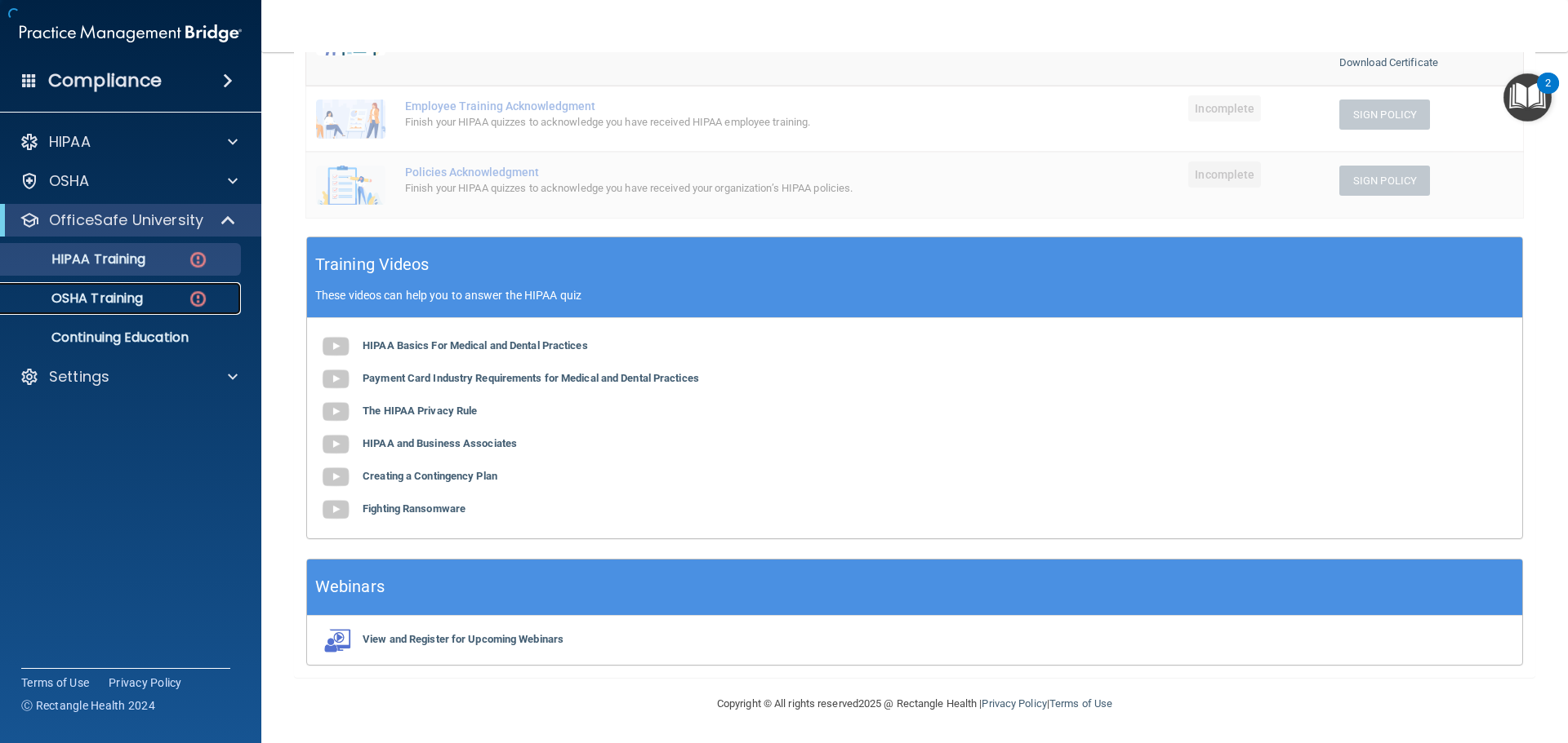
click at [183, 300] on div "OSHA Training" at bounding box center [121, 298] width 223 height 16
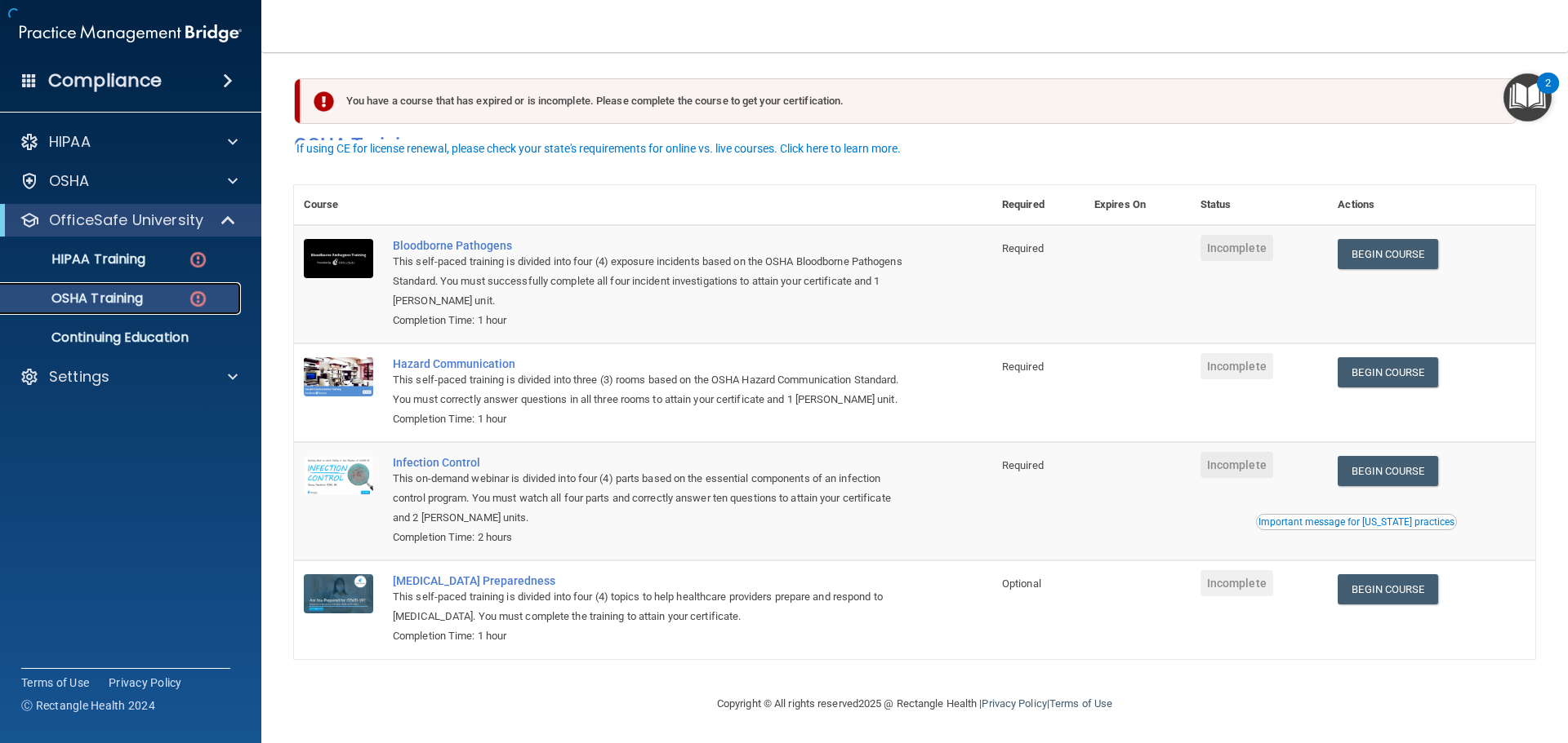
scroll to position [27, 0]
click at [145, 263] on p "HIPAA Training" at bounding box center [78, 259] width 134 height 16
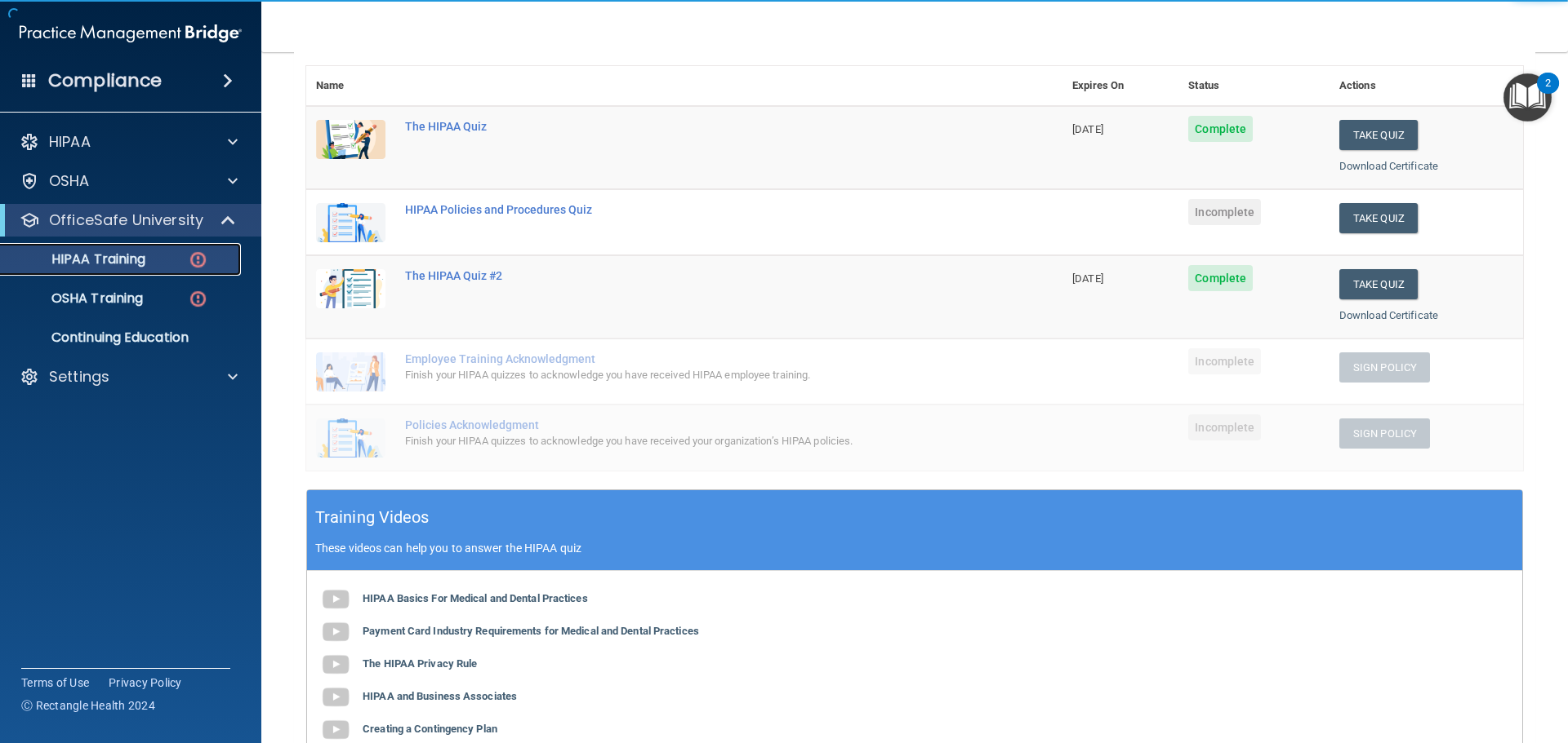
scroll to position [107, 0]
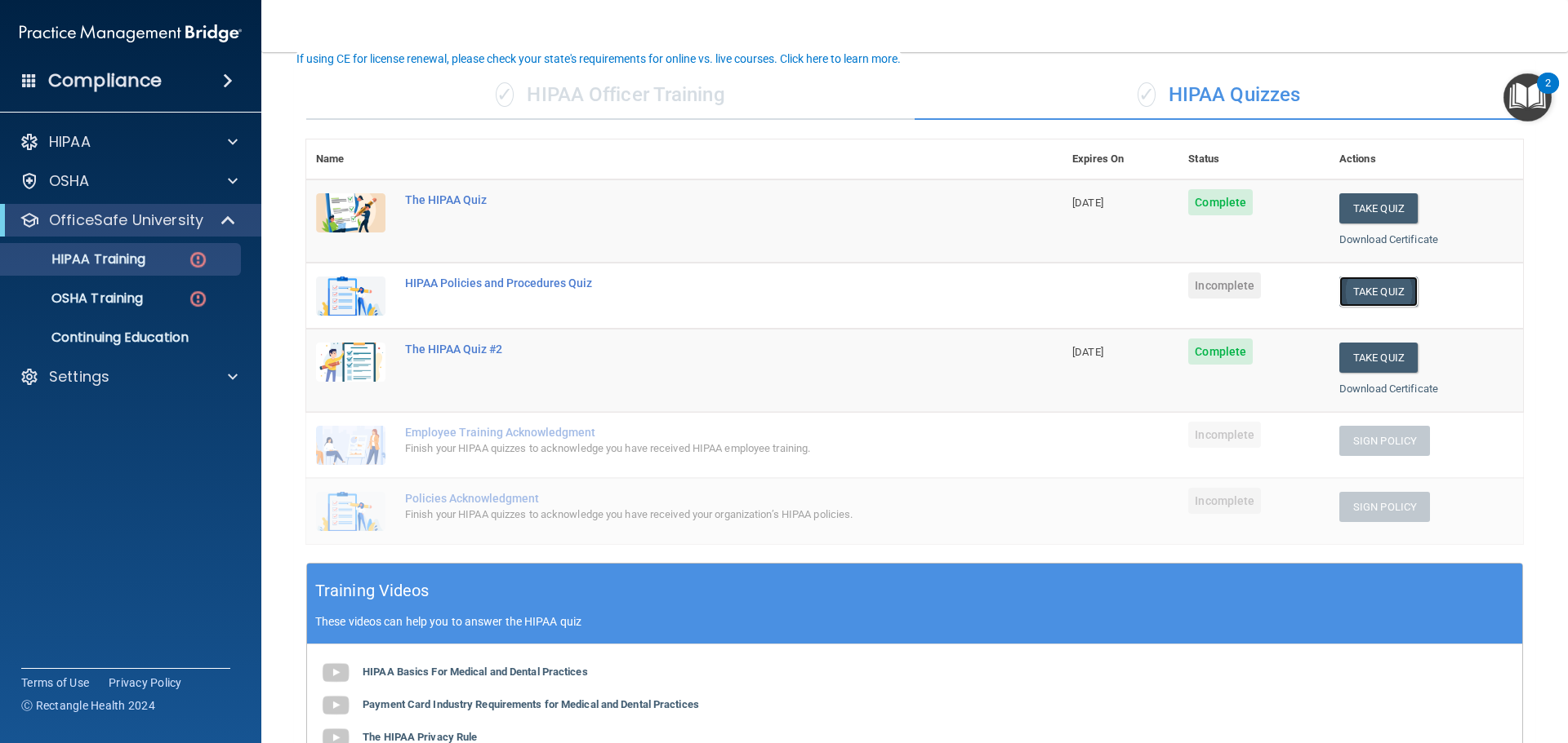
click at [1372, 298] on button "Take Quiz" at bounding box center [1378, 291] width 78 height 30
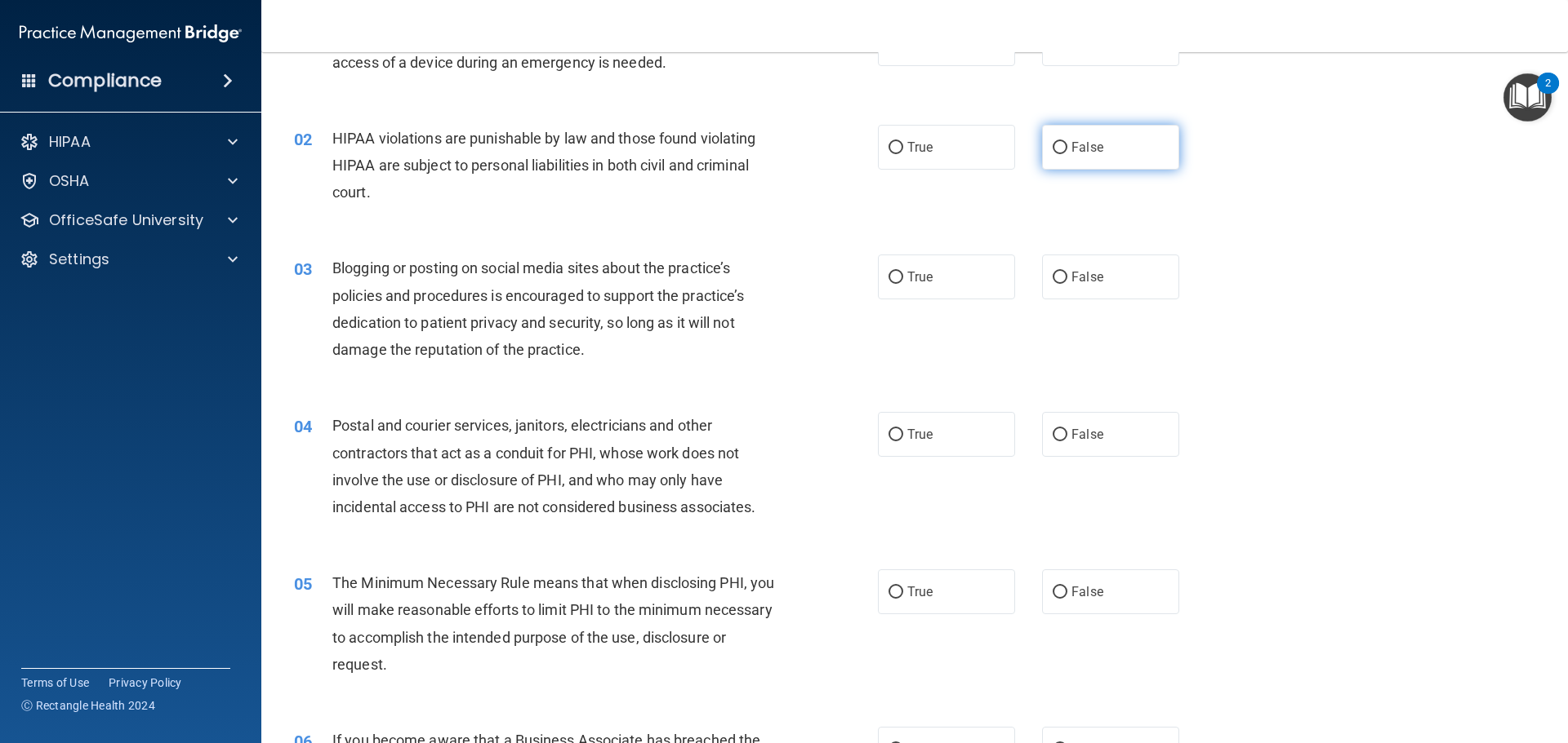
click at [1072, 150] on span "False" at bounding box center [1087, 147] width 32 height 16
click at [1067, 150] on input "False" at bounding box center [1060, 147] width 15 height 12
radio input "true"
click at [965, 285] on label "True" at bounding box center [946, 277] width 137 height 45
click at [903, 284] on input "True" at bounding box center [896, 277] width 15 height 12
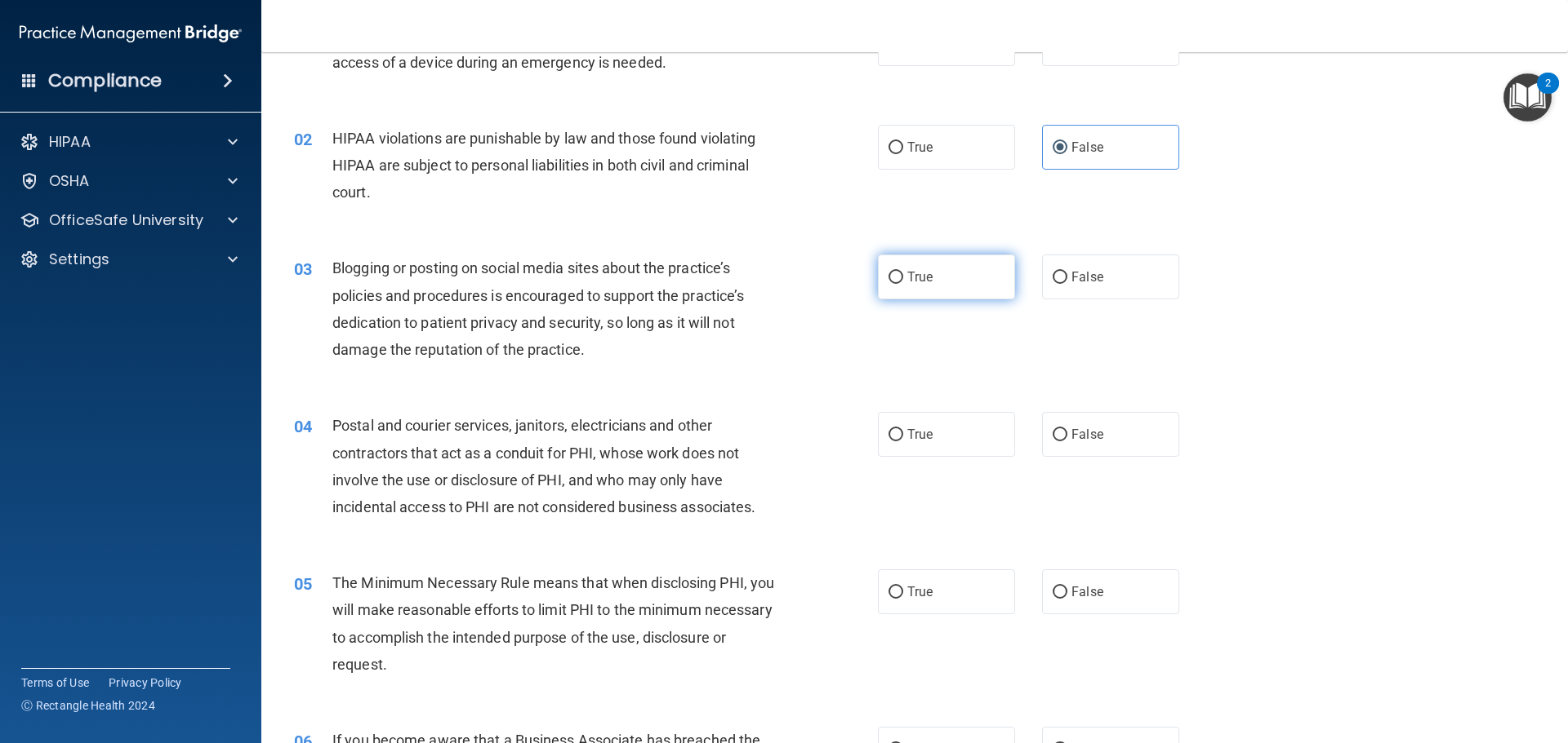
radio input "true"
click at [1077, 442] on label "False" at bounding box center [1110, 435] width 137 height 45
click at [1067, 442] on input "False" at bounding box center [1060, 435] width 15 height 12
radio input "true"
click at [967, 602] on label "True" at bounding box center [946, 592] width 137 height 45
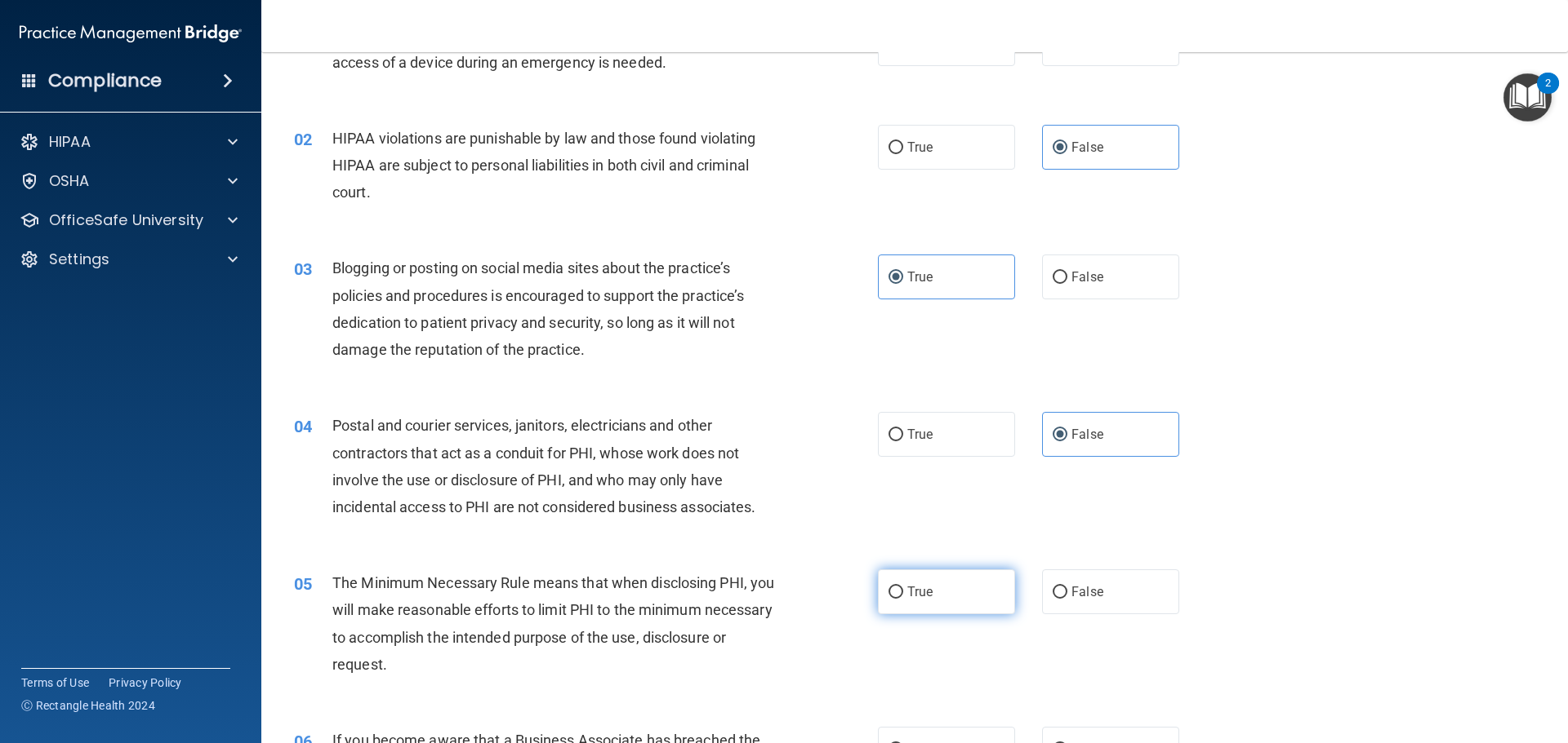
click at [903, 599] on input "True" at bounding box center [896, 593] width 15 height 12
radio input "true"
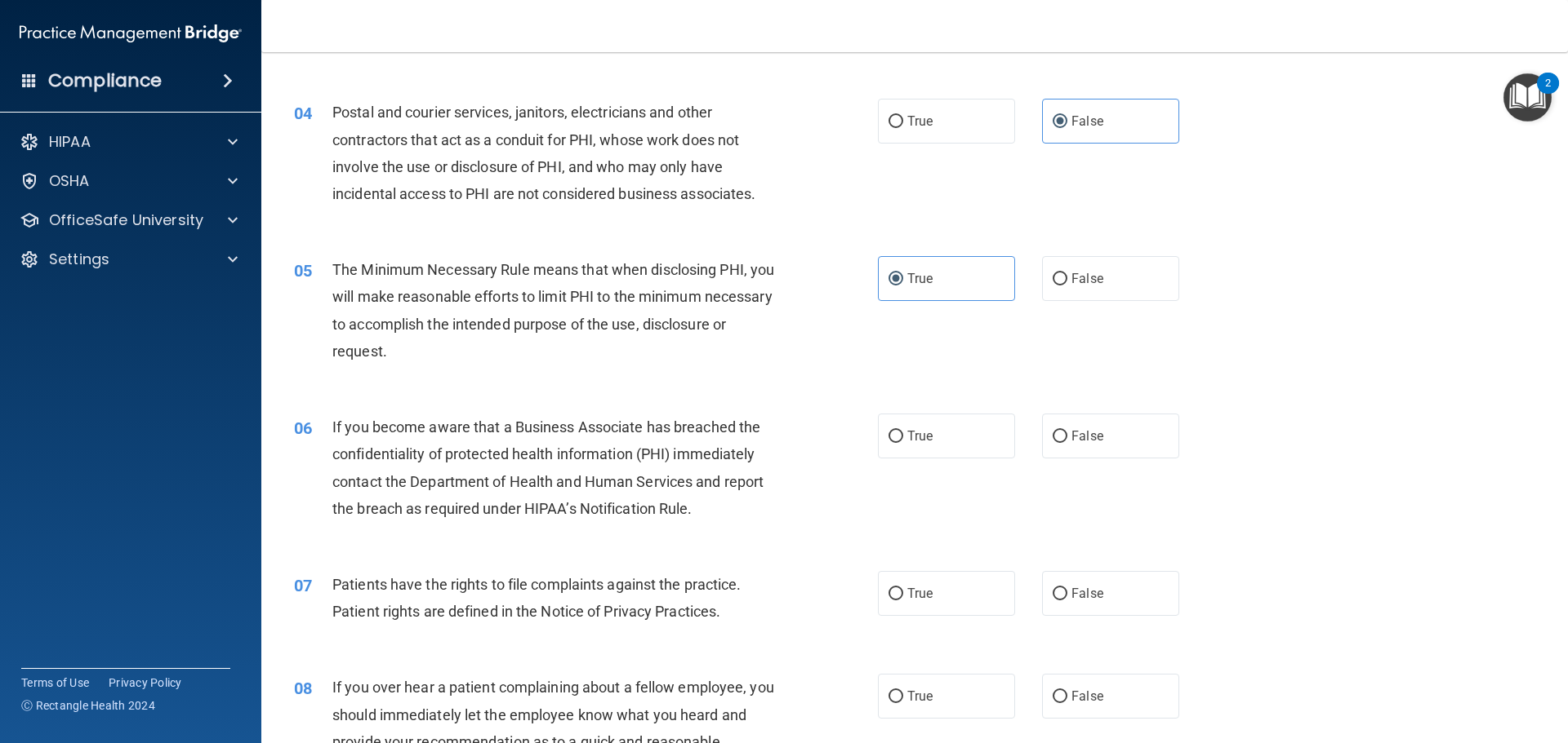
scroll to position [434, 0]
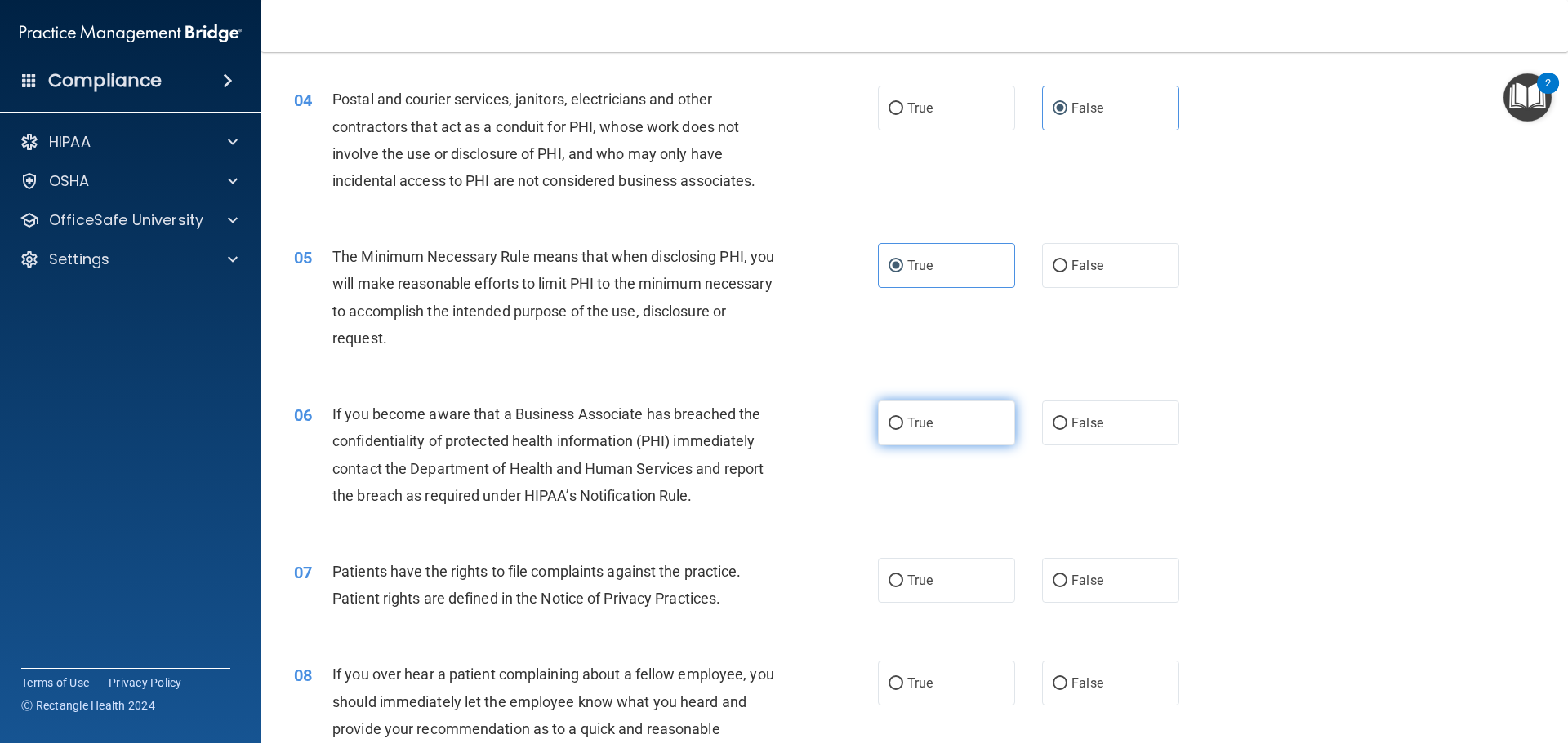
click at [948, 430] on label "True" at bounding box center [946, 423] width 137 height 45
click at [903, 430] on input "True" at bounding box center [896, 424] width 15 height 12
radio input "true"
click at [1082, 586] on span "False" at bounding box center [1087, 581] width 32 height 16
click at [1067, 586] on input "False" at bounding box center [1060, 581] width 15 height 12
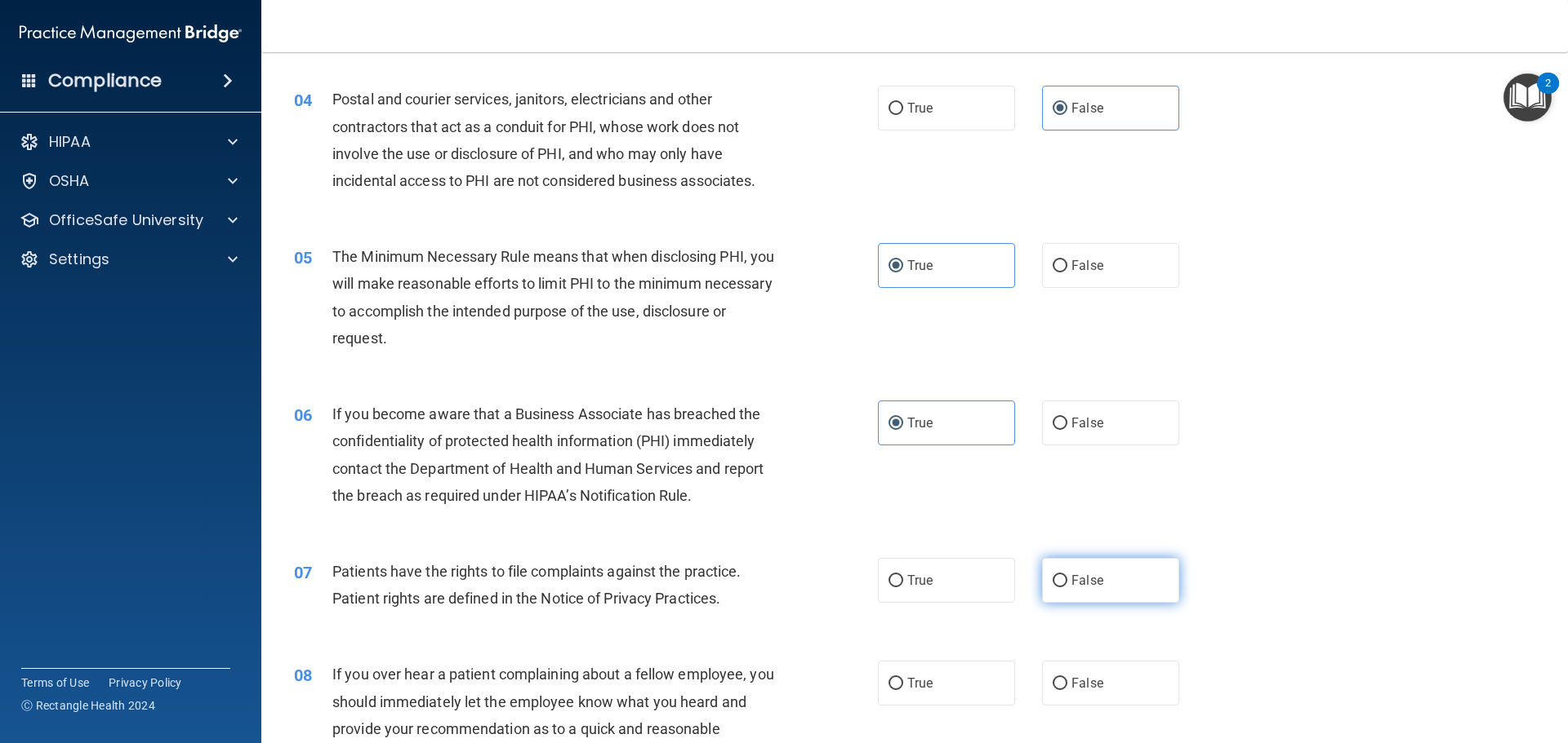
radio input "true"
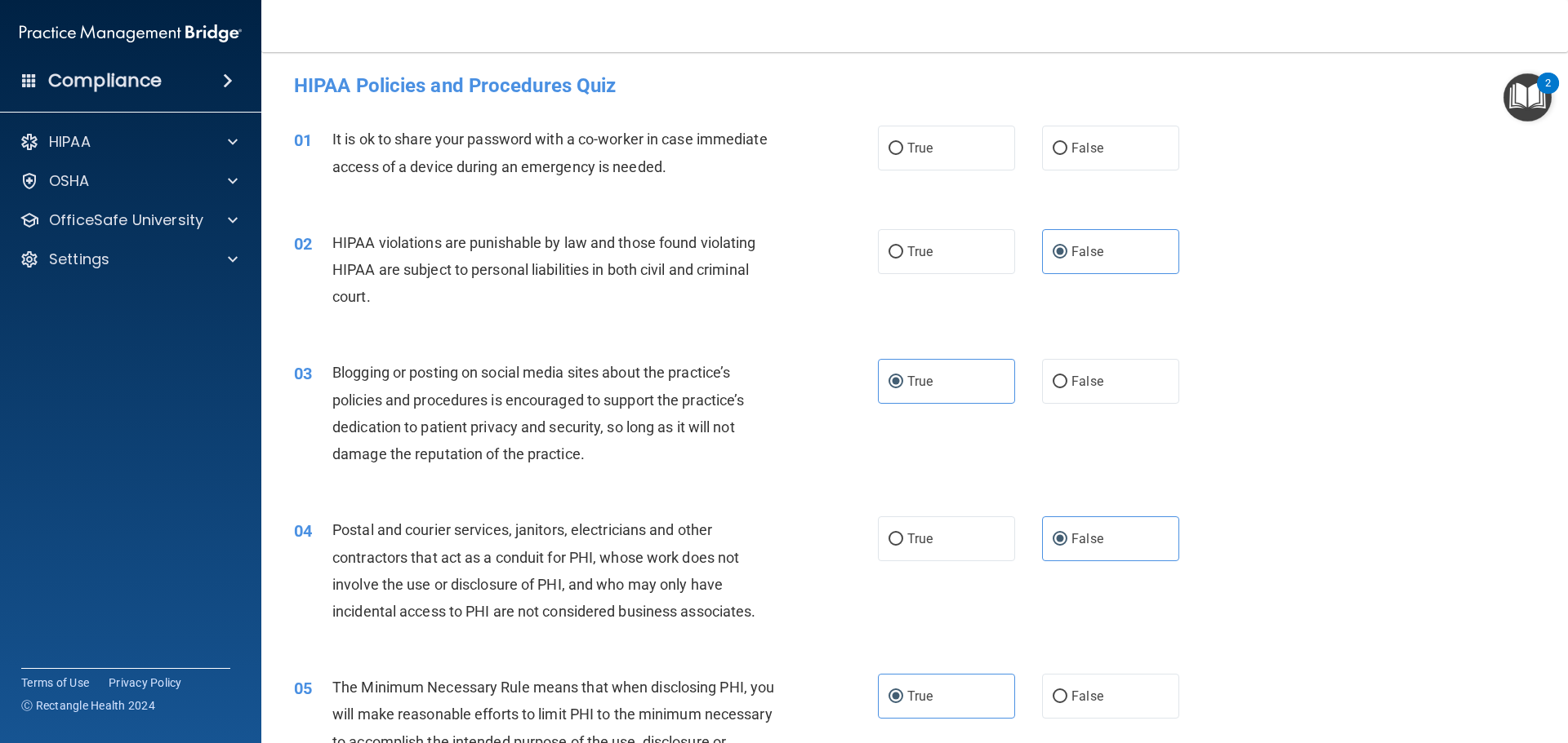
scroll to position [0, 0]
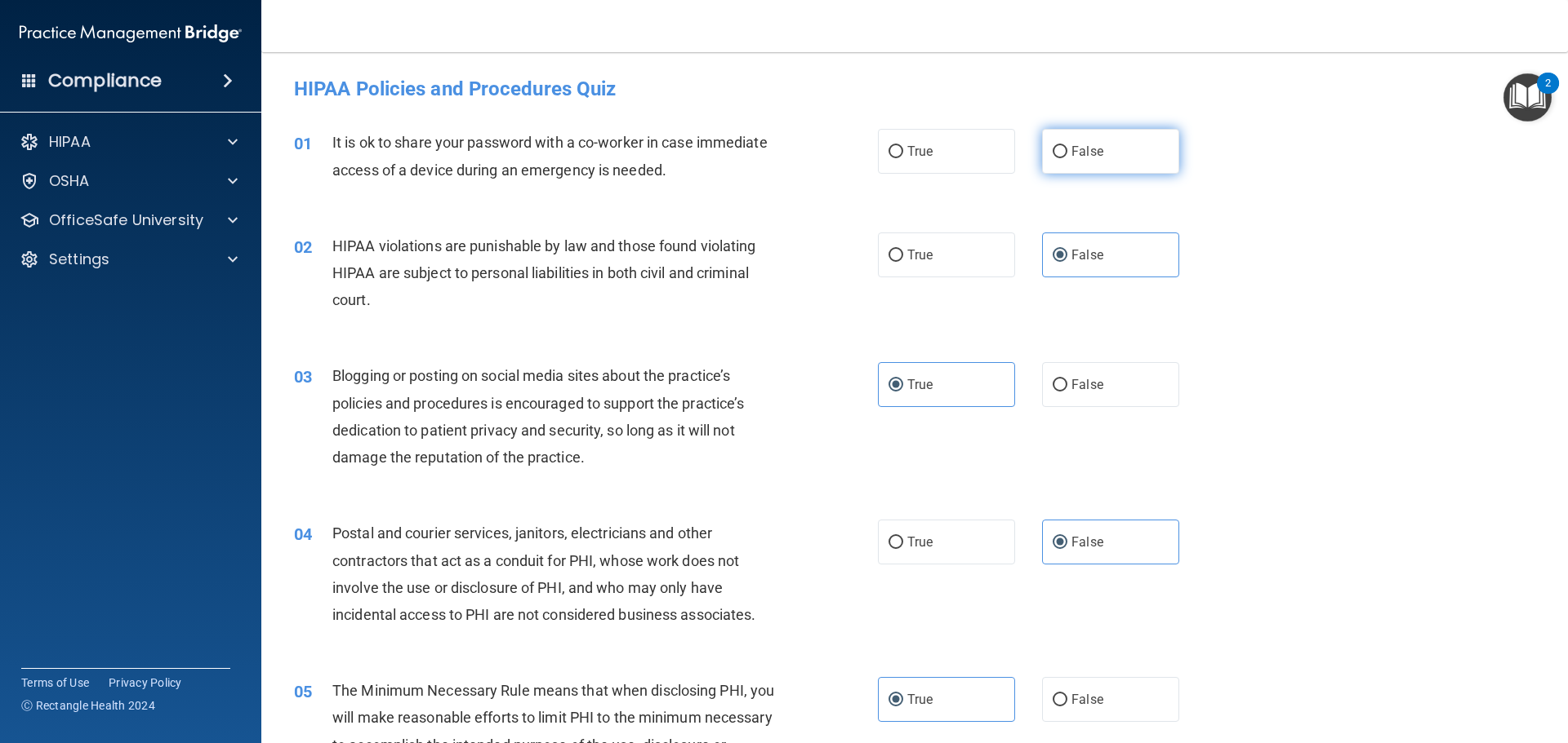
click at [1116, 145] on label "False" at bounding box center [1110, 151] width 137 height 45
click at [1067, 146] on input "False" at bounding box center [1060, 151] width 15 height 12
radio input "true"
click at [999, 246] on label "True" at bounding box center [946, 255] width 137 height 45
click at [903, 250] on input "True" at bounding box center [896, 256] width 15 height 12
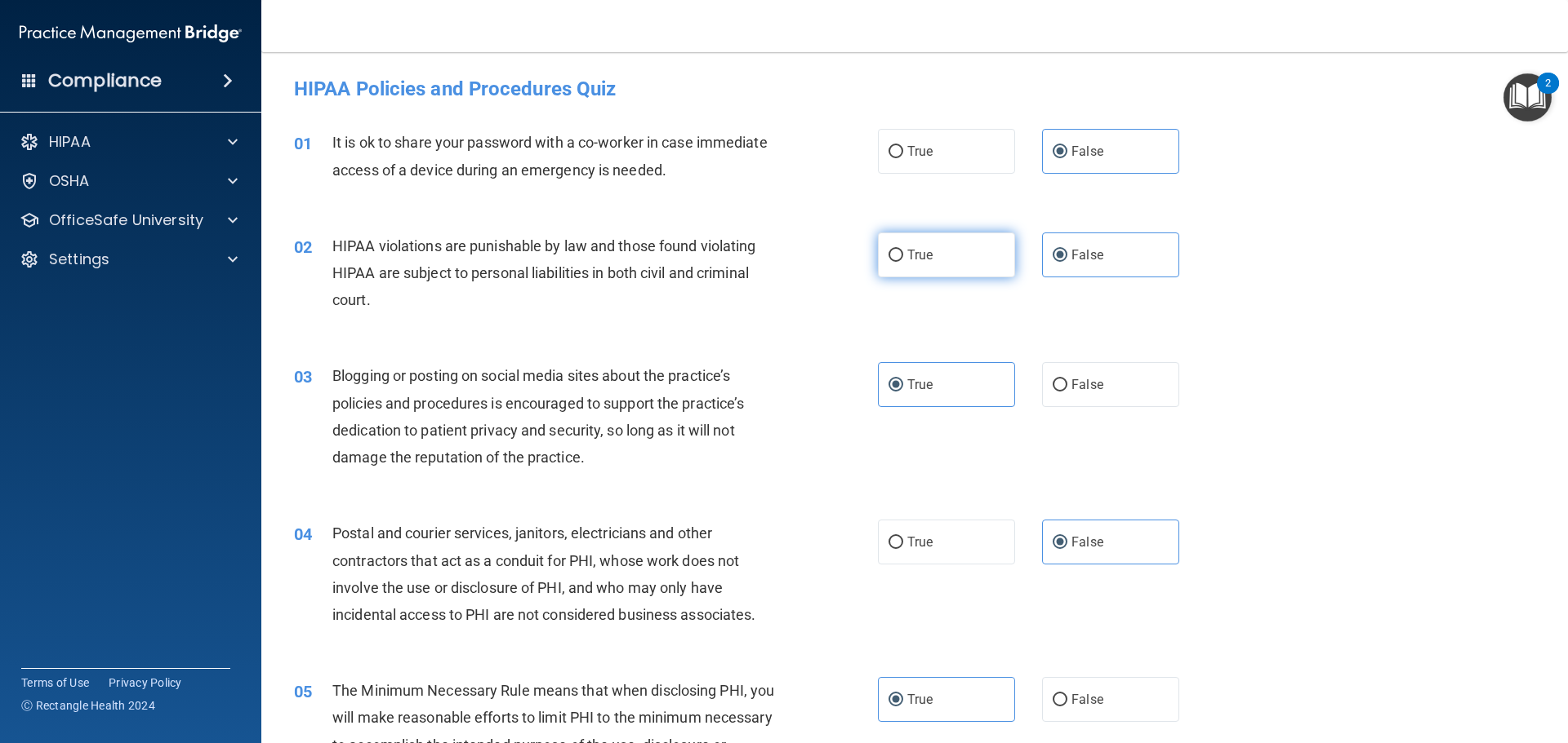
radio input "true"
radio input "false"
drag, startPoint x: 1064, startPoint y: 373, endPoint x: 1062, endPoint y: 417, distance: 44.0
click at [1067, 373] on label "False" at bounding box center [1110, 385] width 137 height 45
click at [1067, 380] on input "False" at bounding box center [1060, 386] width 15 height 12
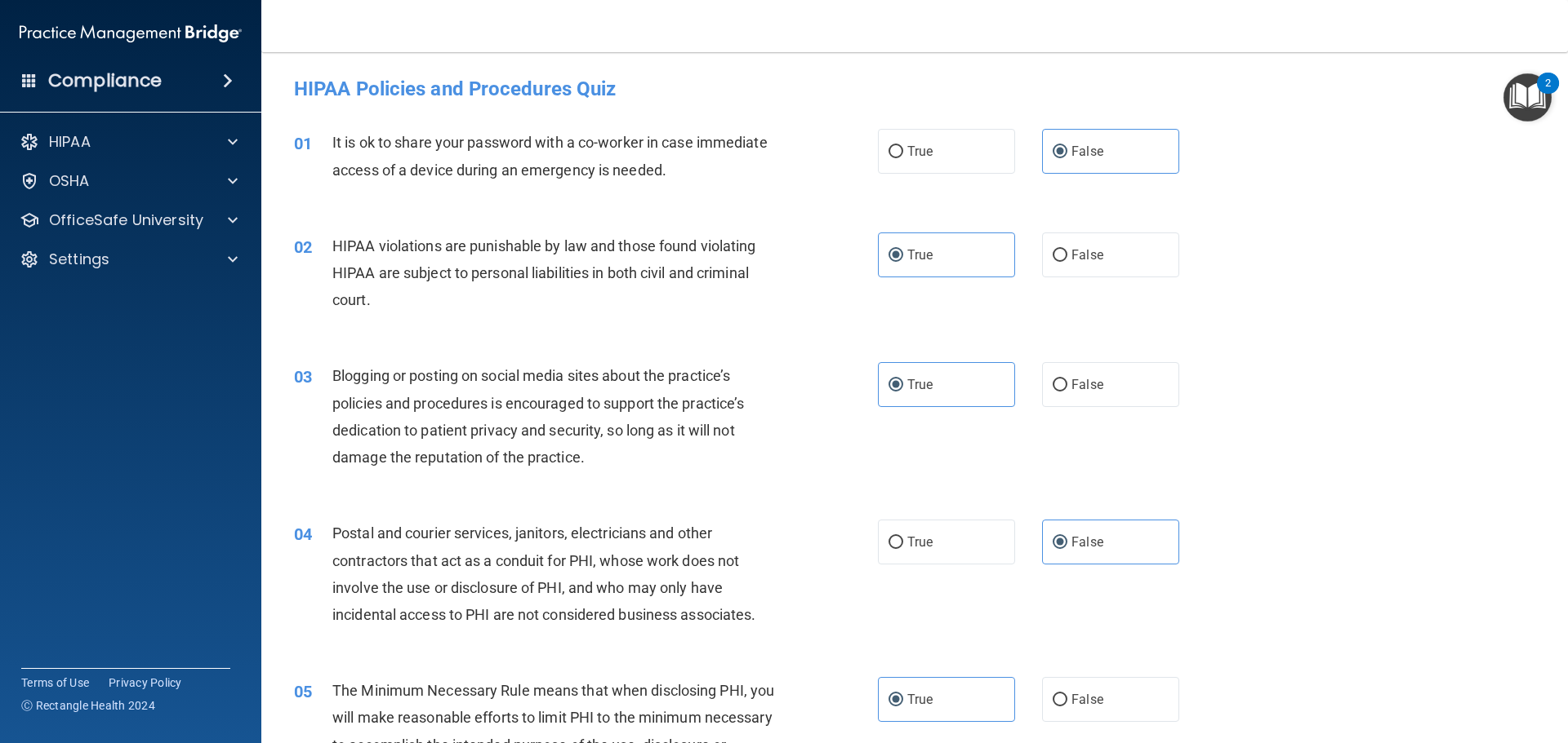
radio input "true"
radio input "false"
click at [978, 534] on label "True" at bounding box center [946, 542] width 137 height 45
click at [903, 537] on input "True" at bounding box center [896, 542] width 15 height 12
radio input "true"
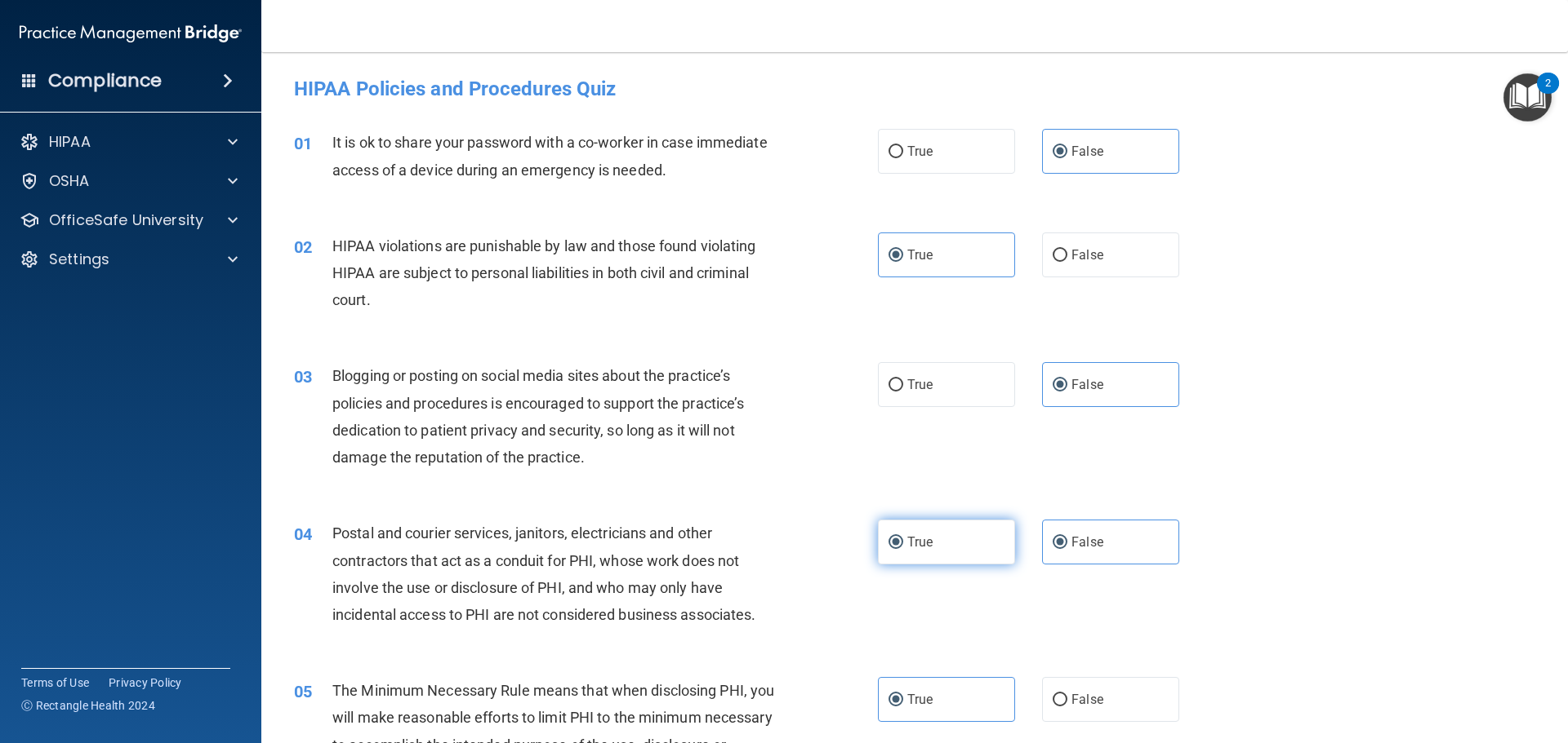
radio input "false"
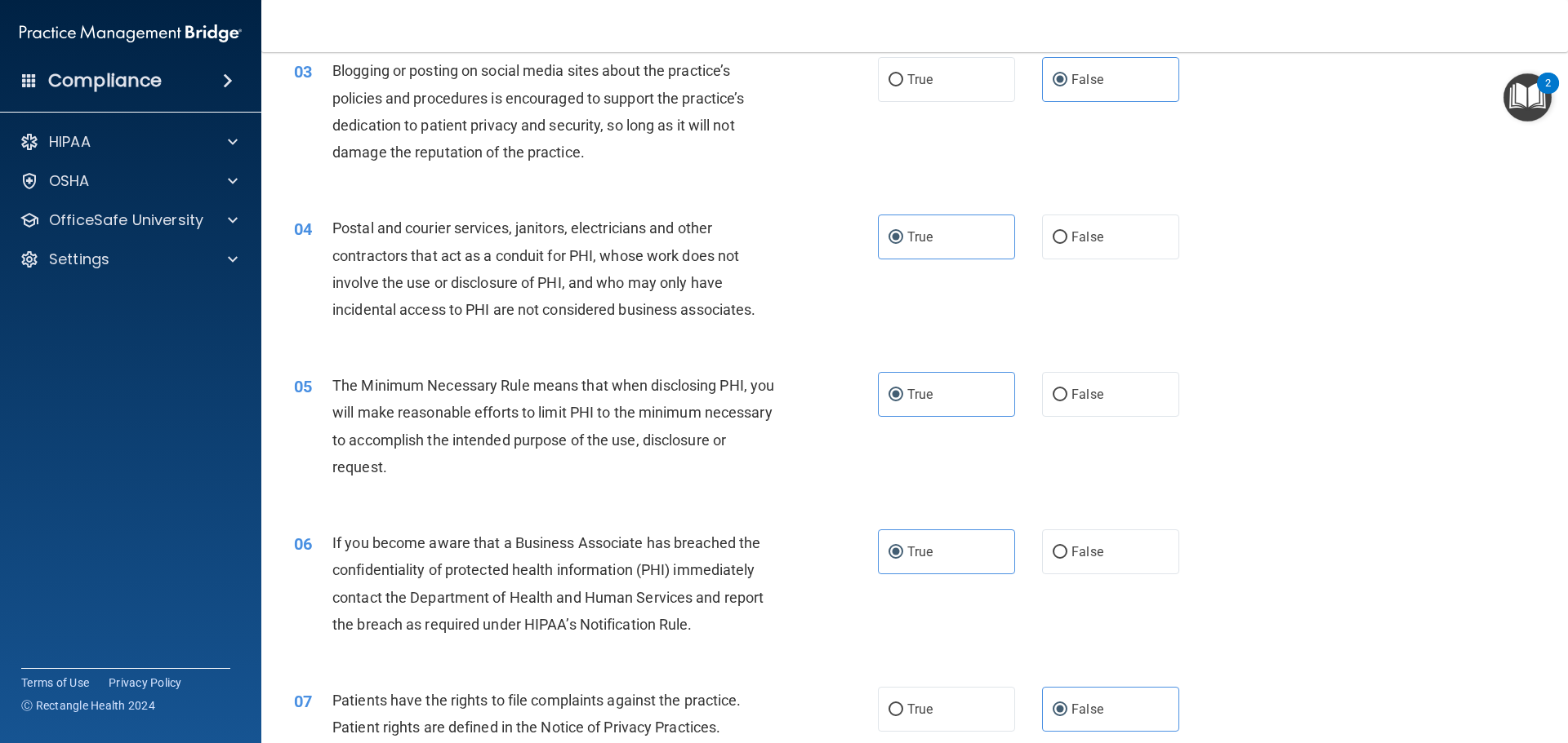
scroll to position [327, 0]
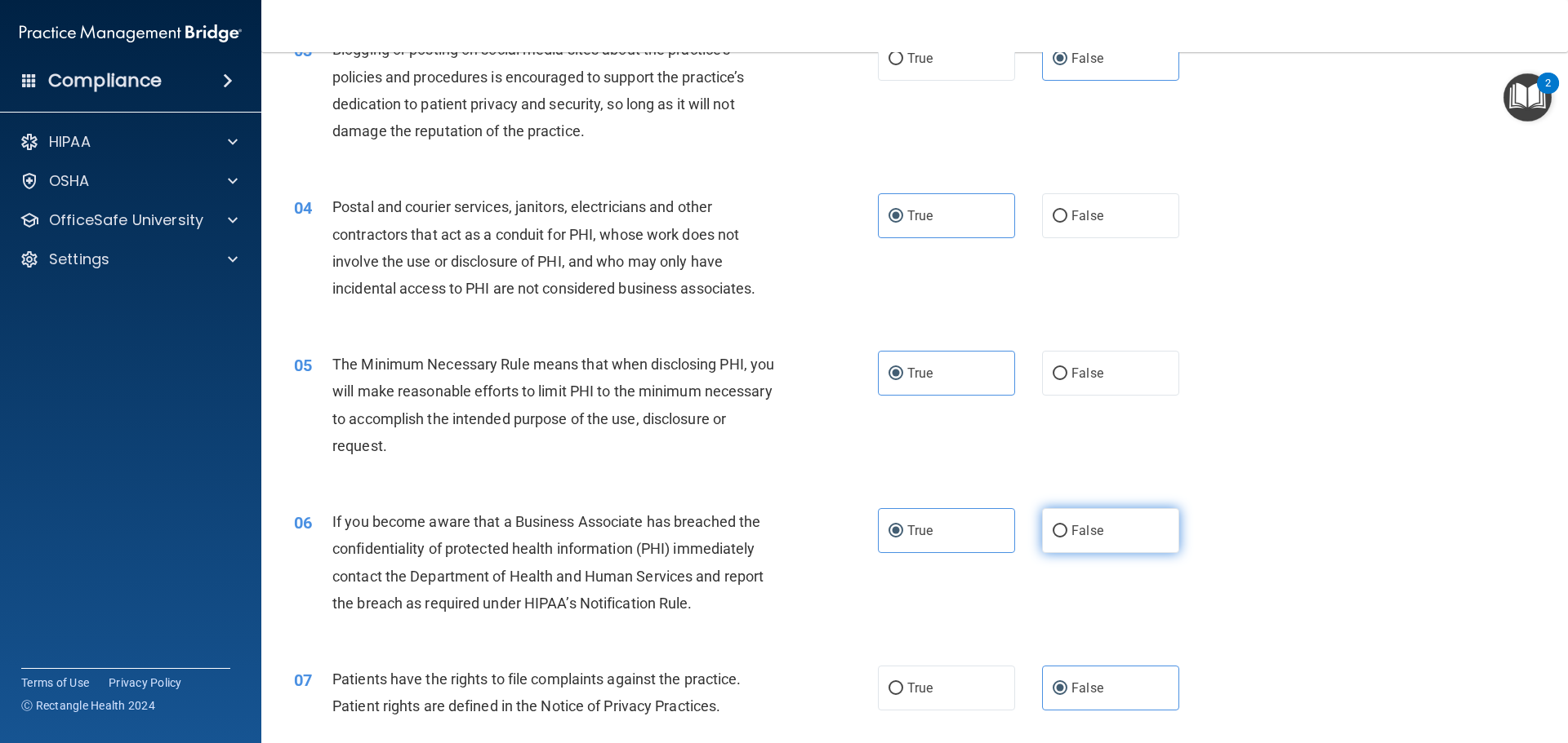
click at [1056, 534] on input "False" at bounding box center [1060, 531] width 15 height 12
radio input "true"
radio input "false"
click at [971, 677] on label "True" at bounding box center [946, 688] width 137 height 45
click at [903, 683] on input "True" at bounding box center [896, 689] width 15 height 12
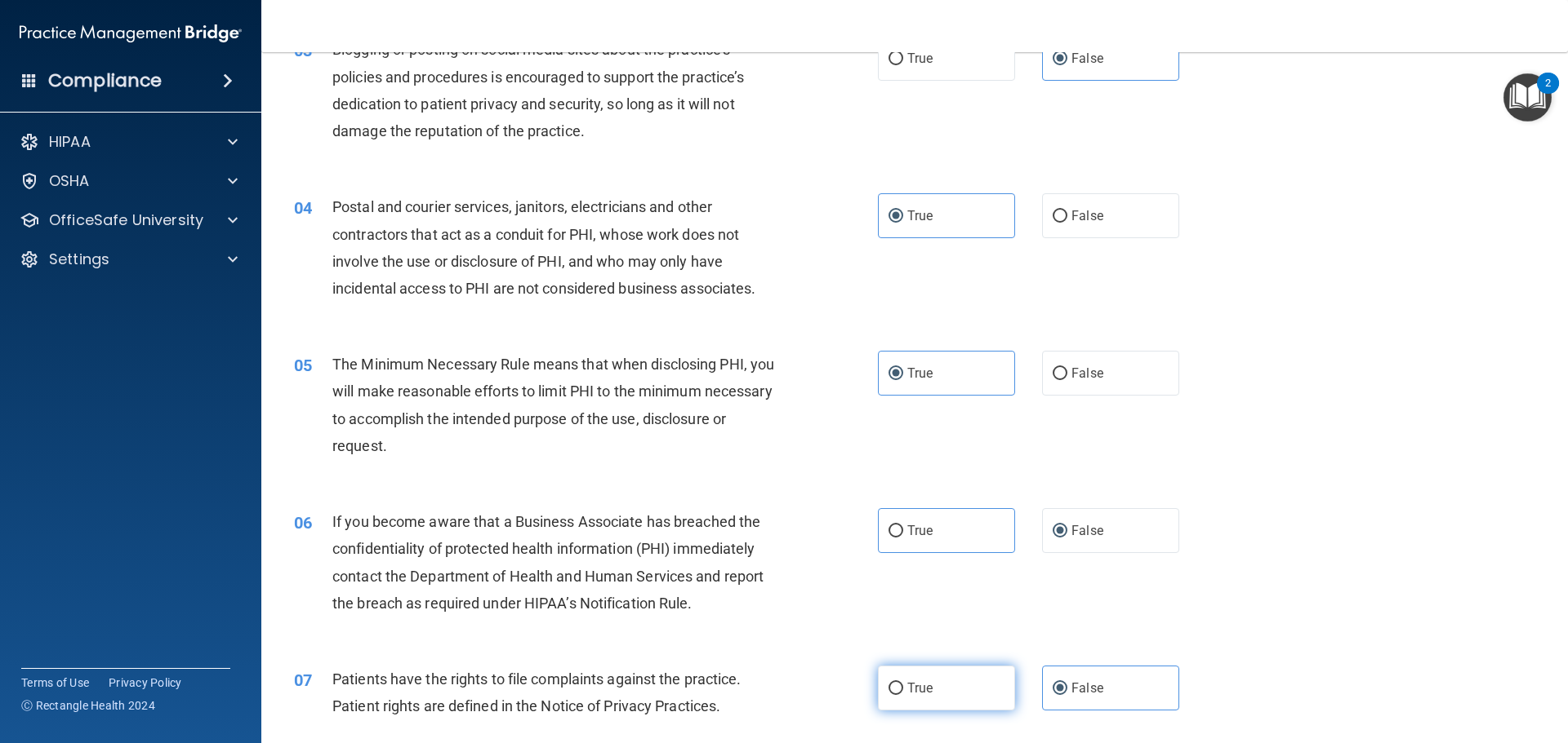
radio input "true"
radio input "false"
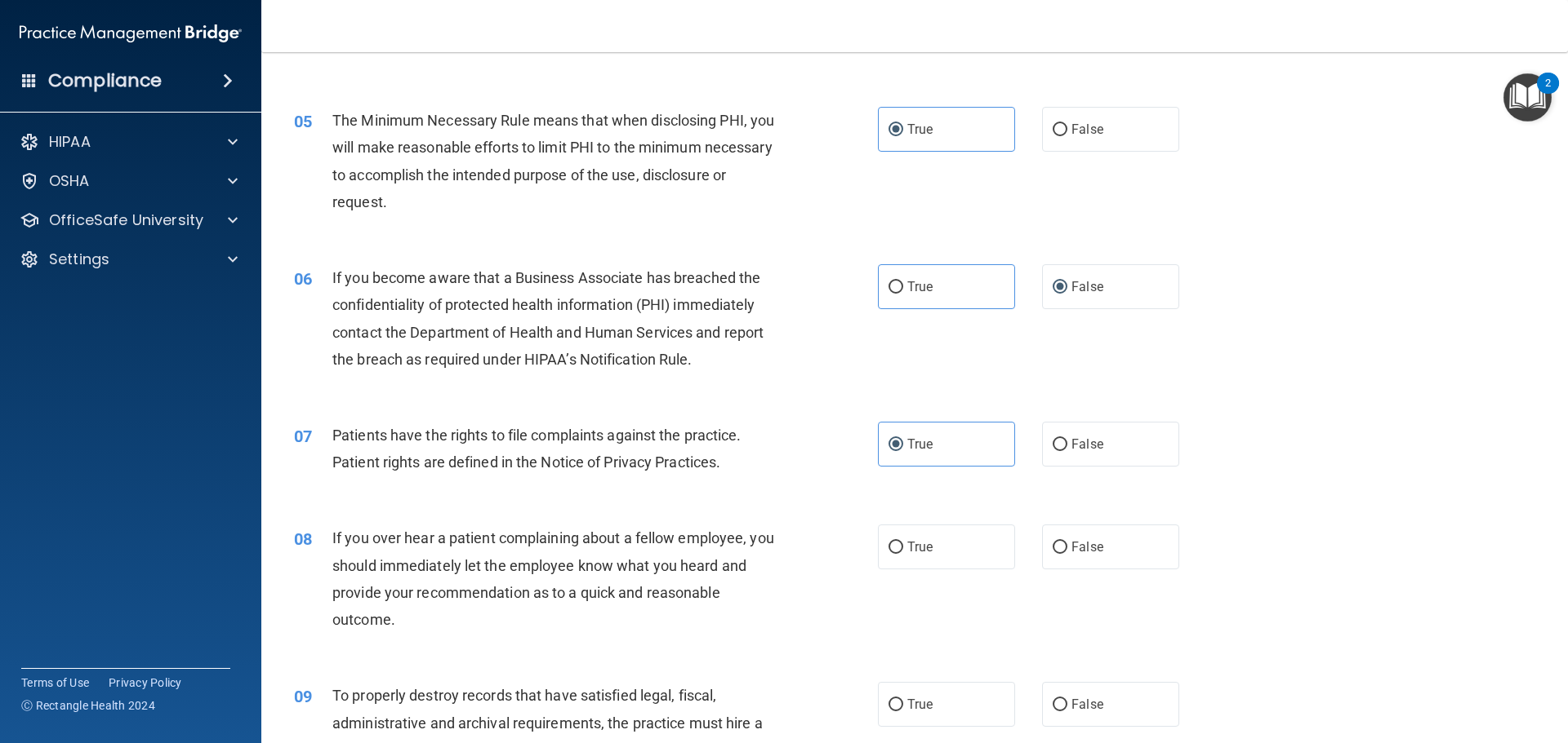
scroll to position [571, 0]
click at [1060, 548] on label "False" at bounding box center [1110, 546] width 137 height 45
click at [1060, 548] on input "False" at bounding box center [1060, 547] width 15 height 12
radio input "true"
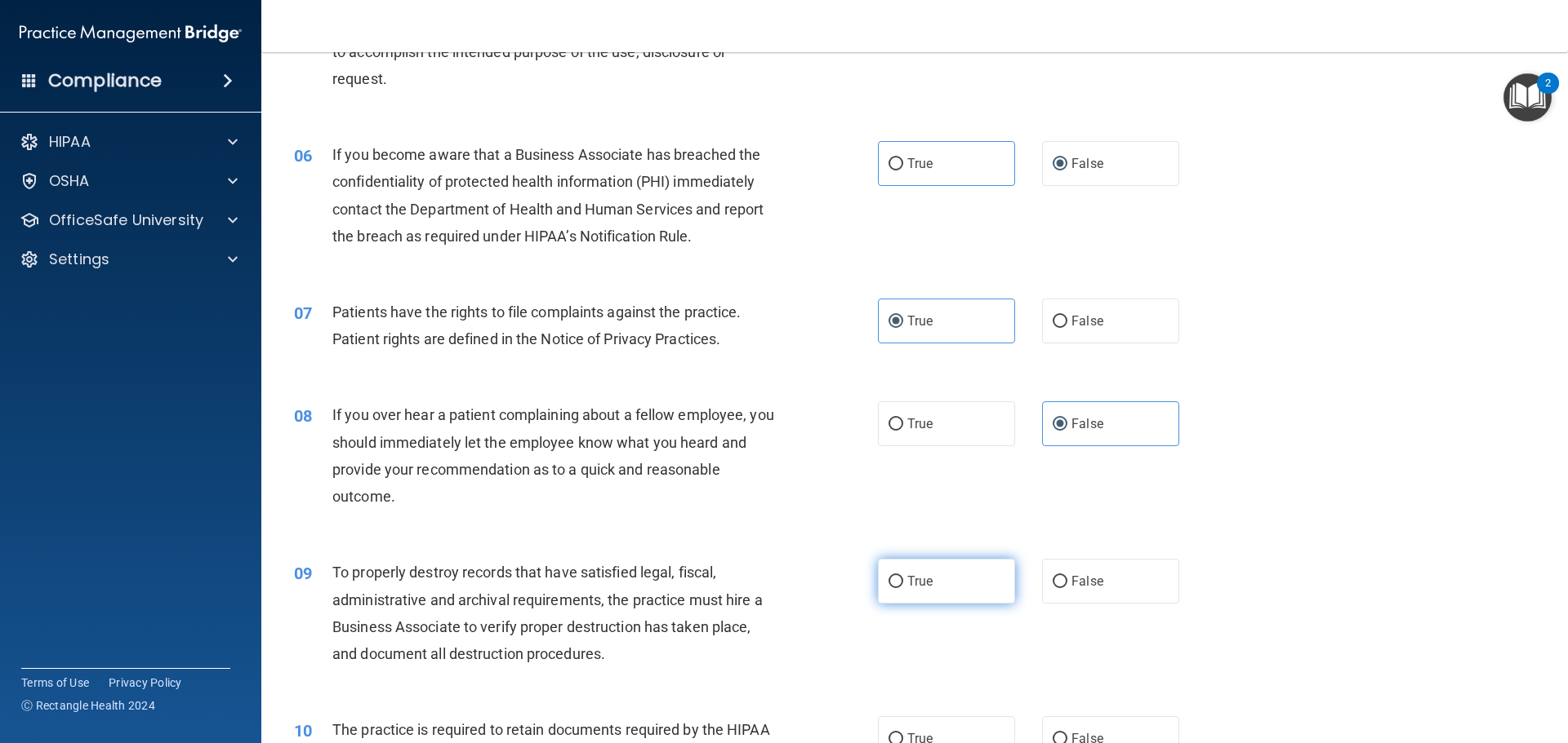
scroll to position [735, 0]
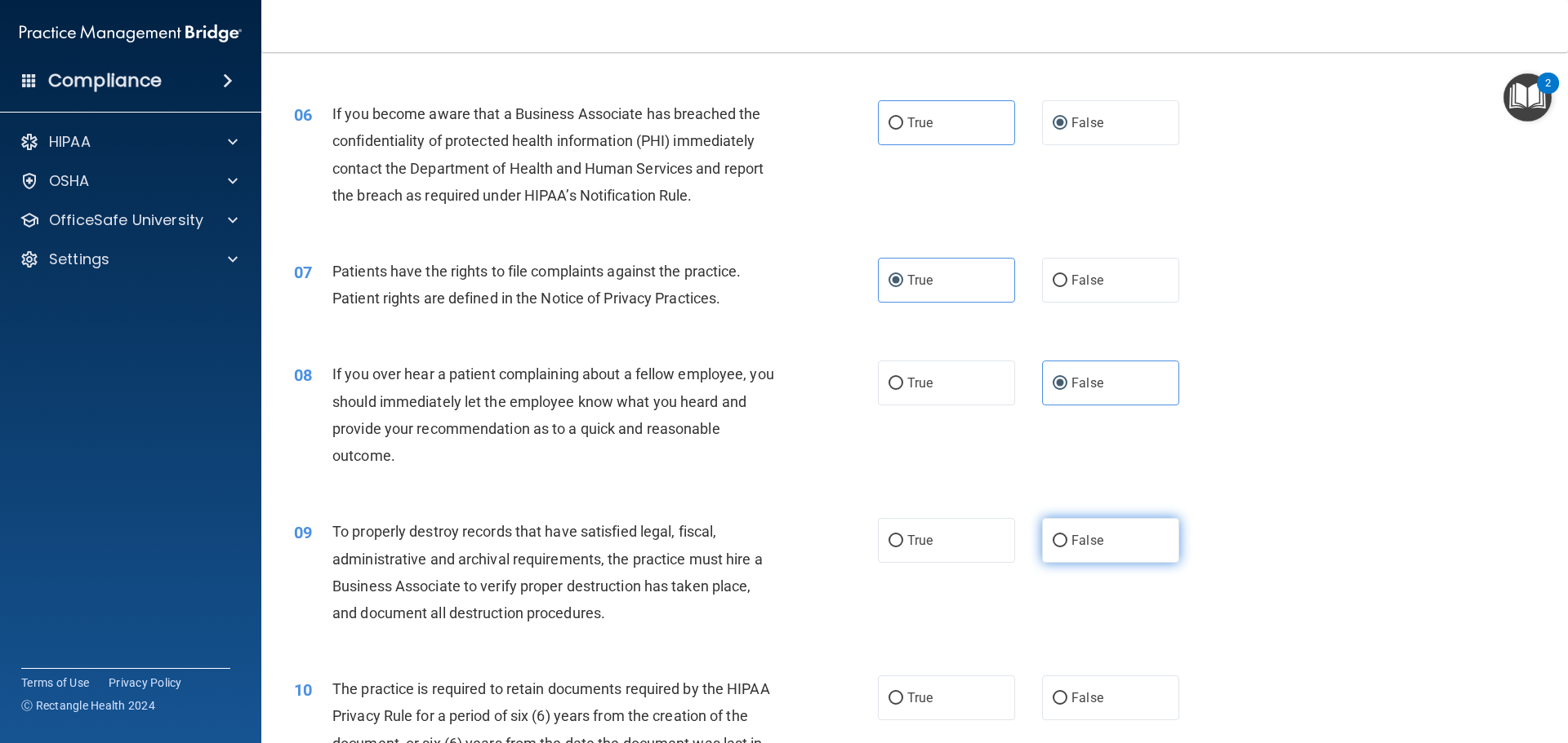
click at [1139, 562] on label "False" at bounding box center [1110, 540] width 137 height 45
click at [1067, 548] on input "False" at bounding box center [1060, 541] width 15 height 12
radio input "true"
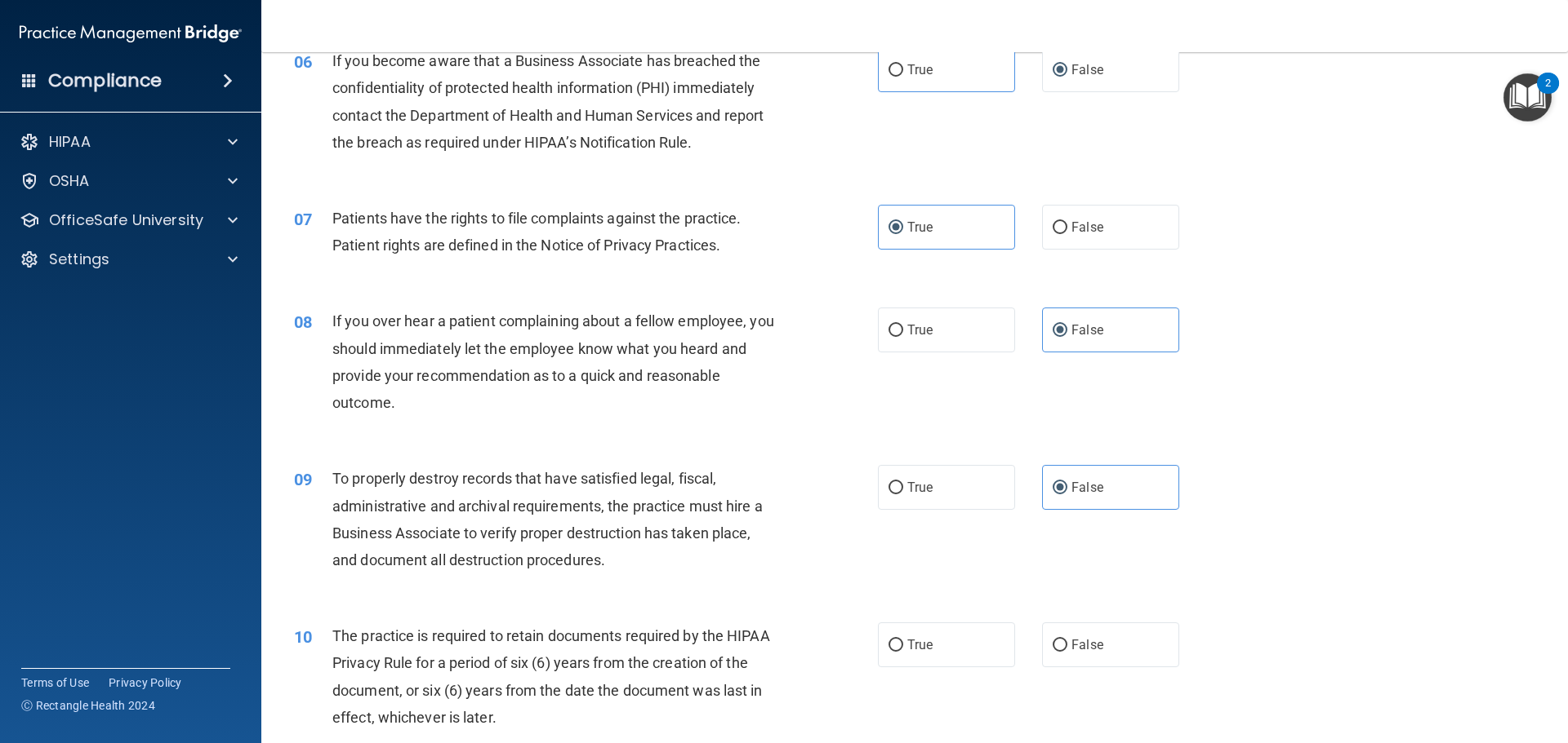
scroll to position [816, 0]
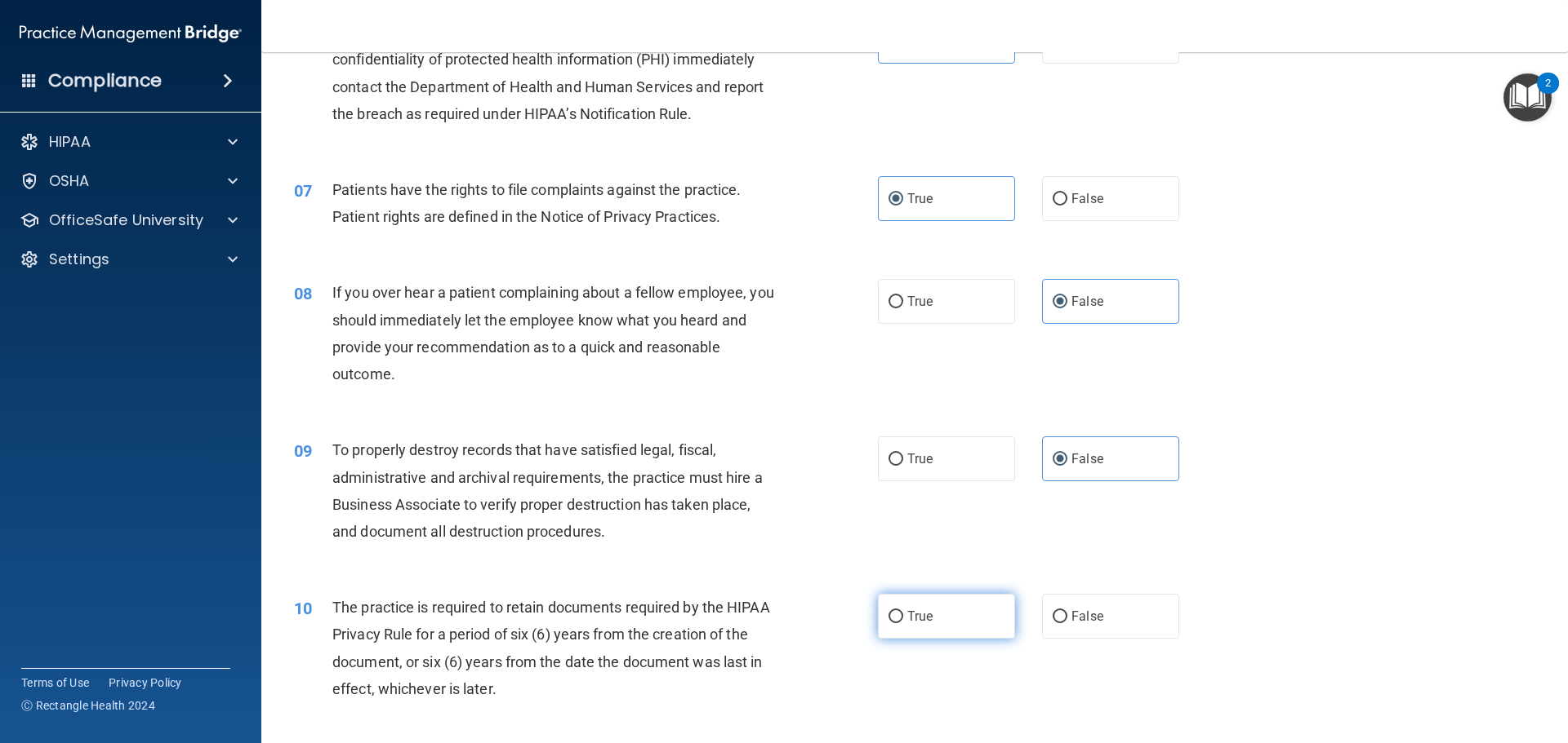
click at [981, 633] on label "True" at bounding box center [946, 616] width 137 height 45
click at [903, 624] on input "True" at bounding box center [896, 617] width 15 height 12
radio input "true"
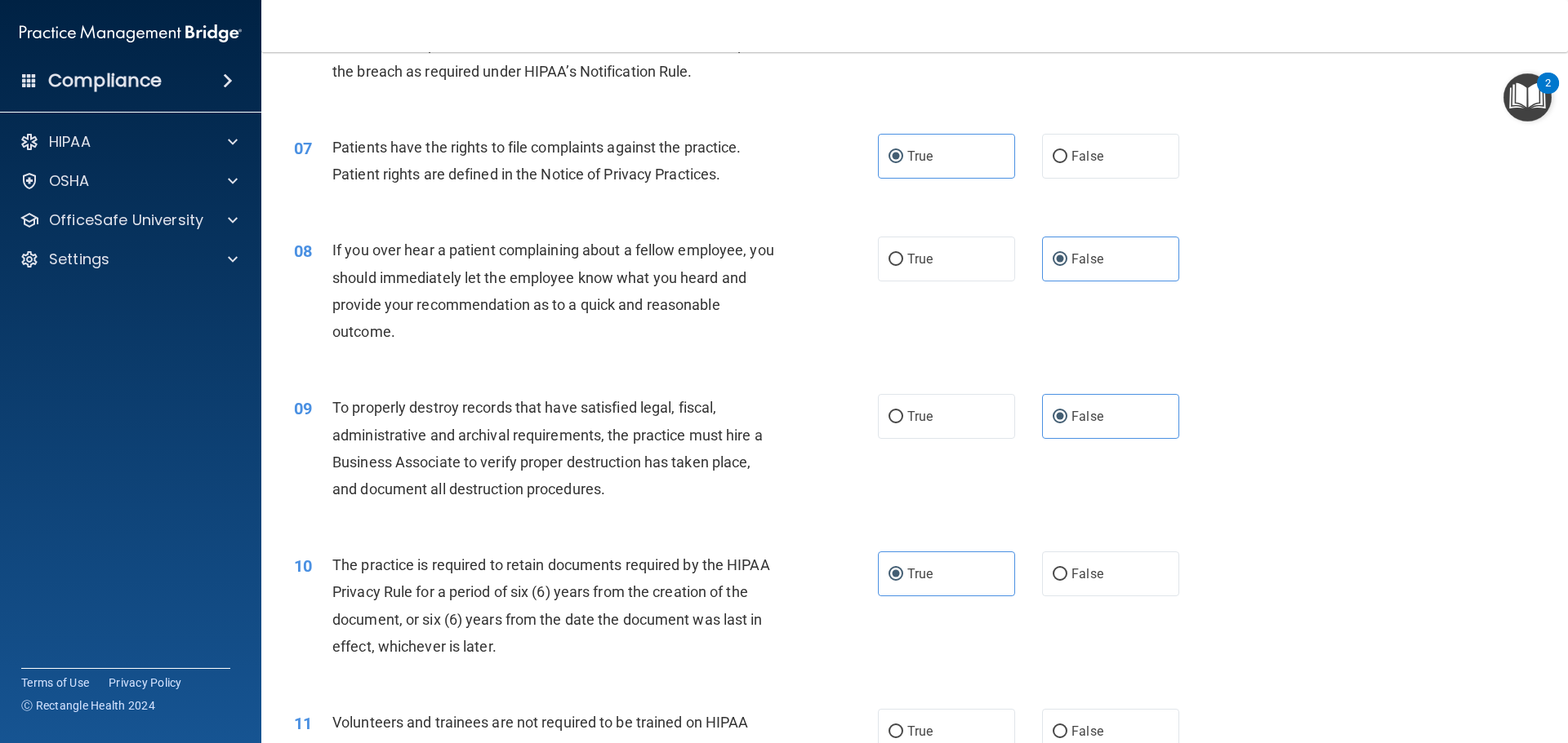
scroll to position [898, 0]
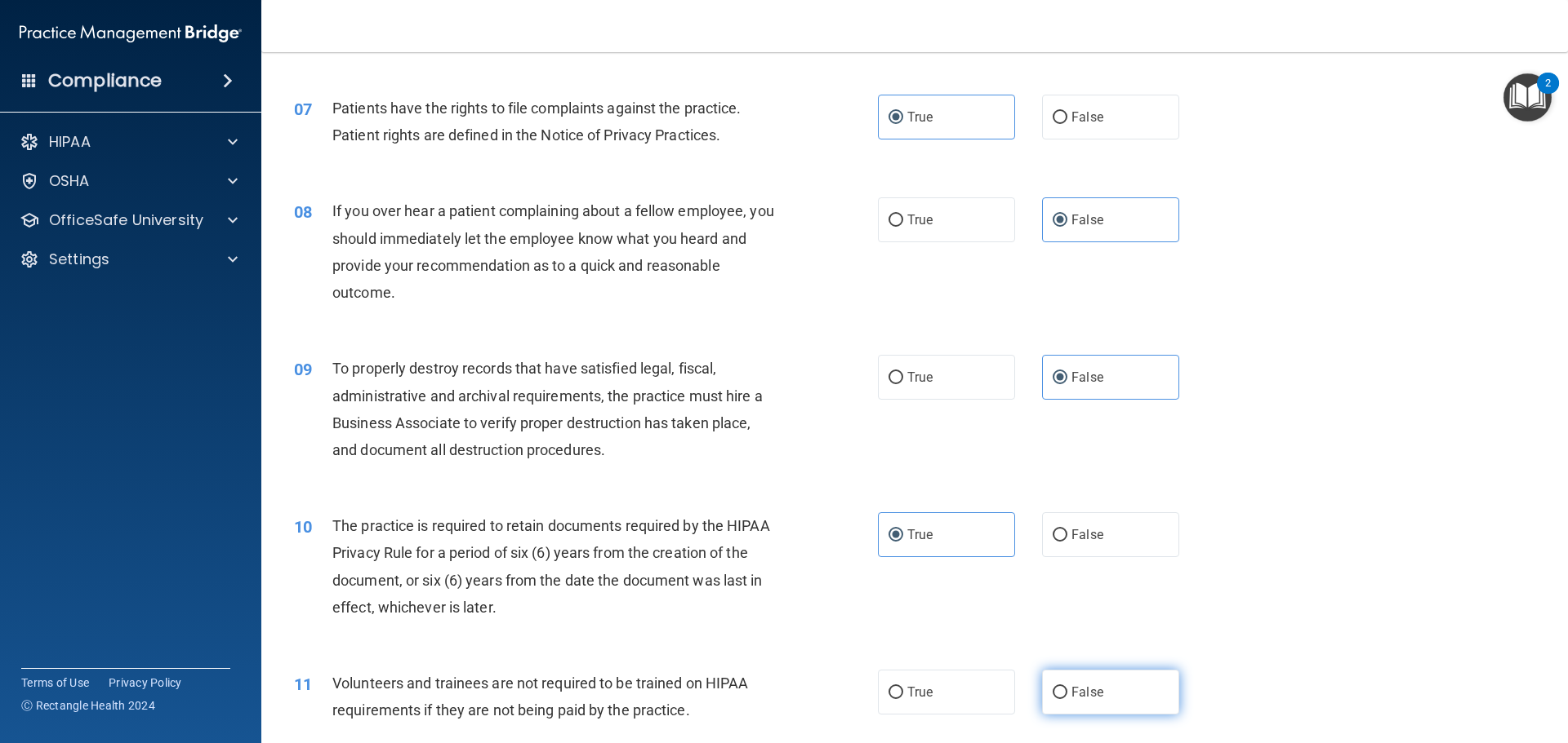
click at [1097, 694] on label "False" at bounding box center [1110, 693] width 137 height 45
click at [1067, 694] on input "False" at bounding box center [1060, 693] width 15 height 12
radio input "true"
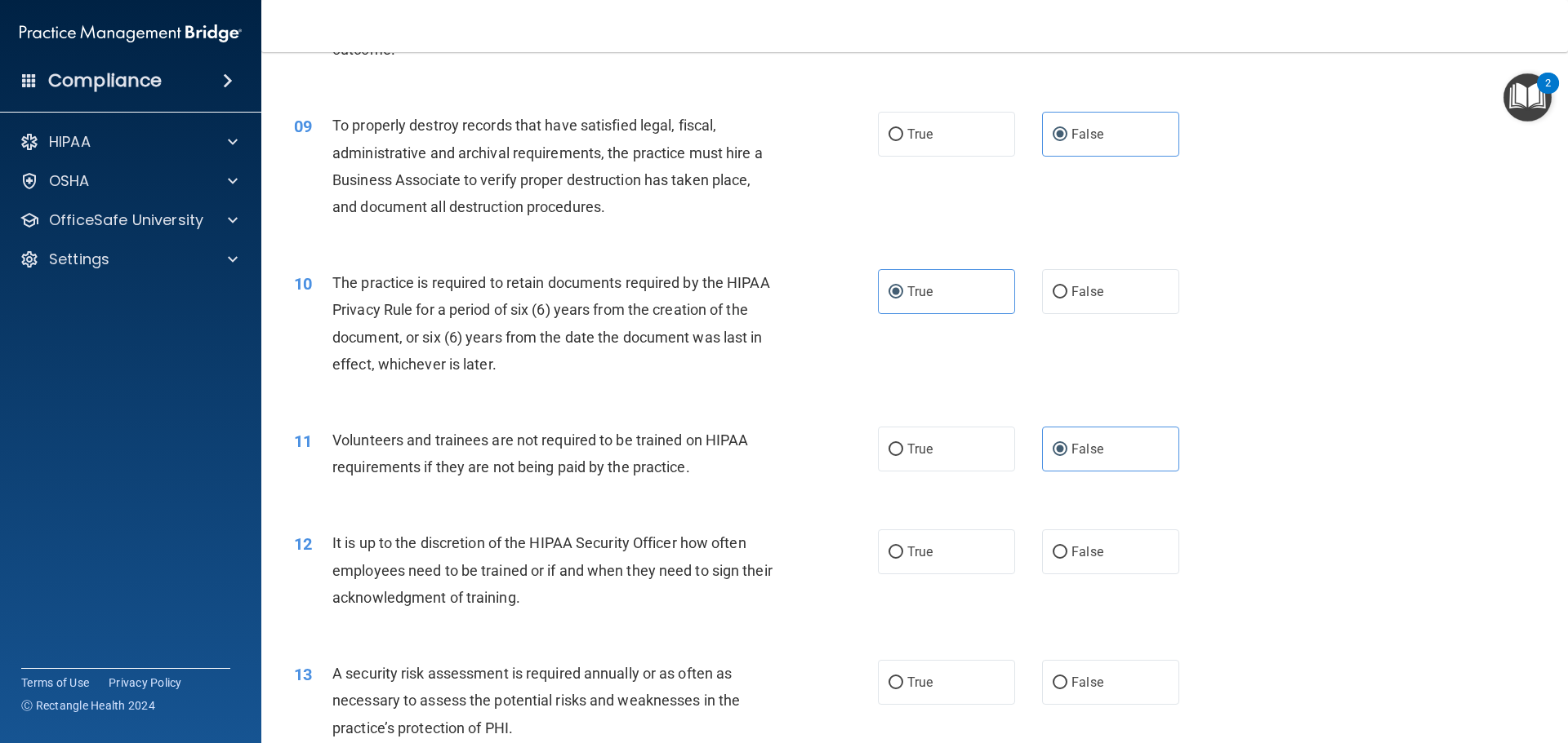
scroll to position [1143, 0]
click at [1088, 554] on span "False" at bounding box center [1087, 550] width 32 height 16
click at [1067, 554] on input "False" at bounding box center [1060, 551] width 15 height 12
radio input "true"
click at [956, 677] on label "True" at bounding box center [946, 681] width 137 height 45
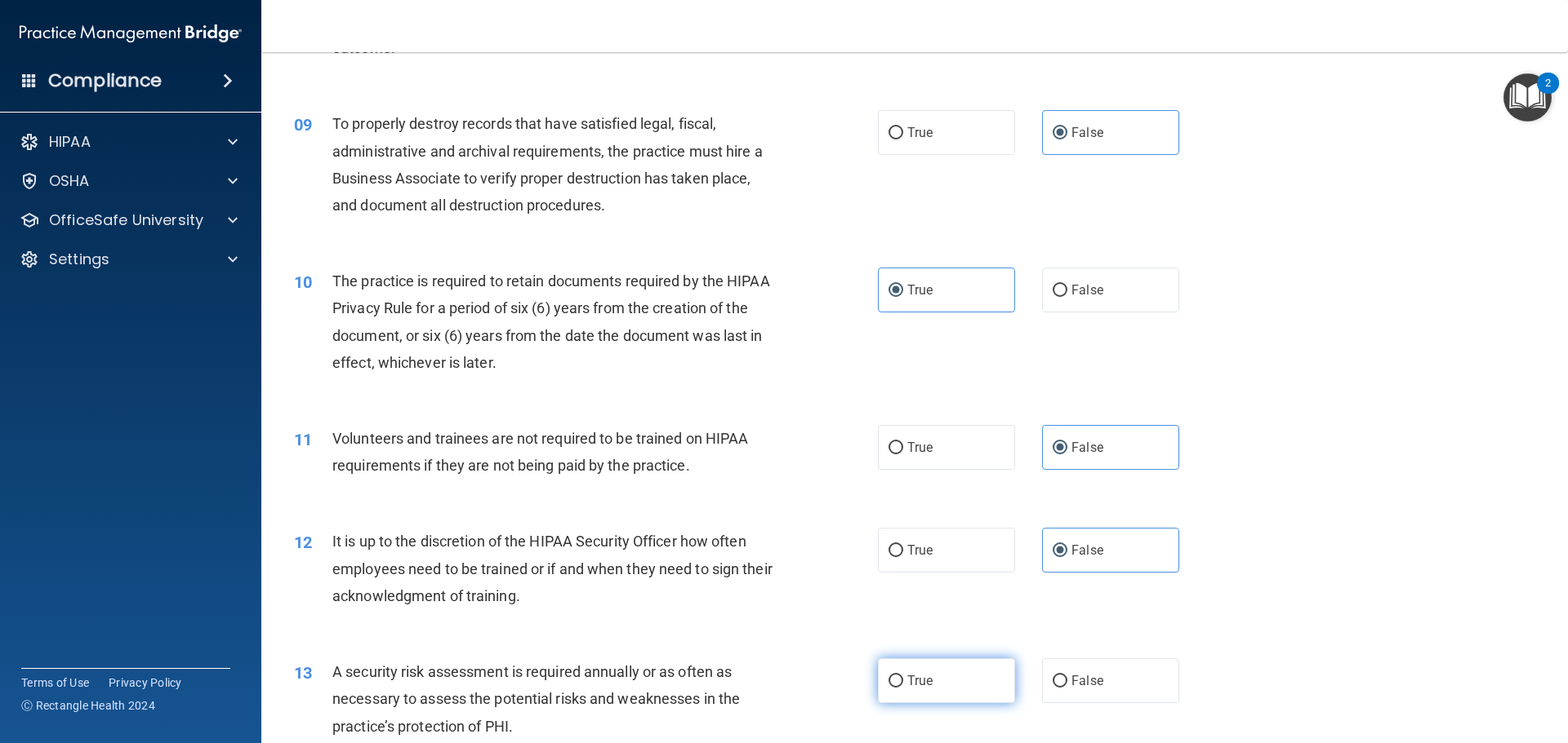
click at [903, 677] on input "True" at bounding box center [896, 681] width 15 height 12
radio input "true"
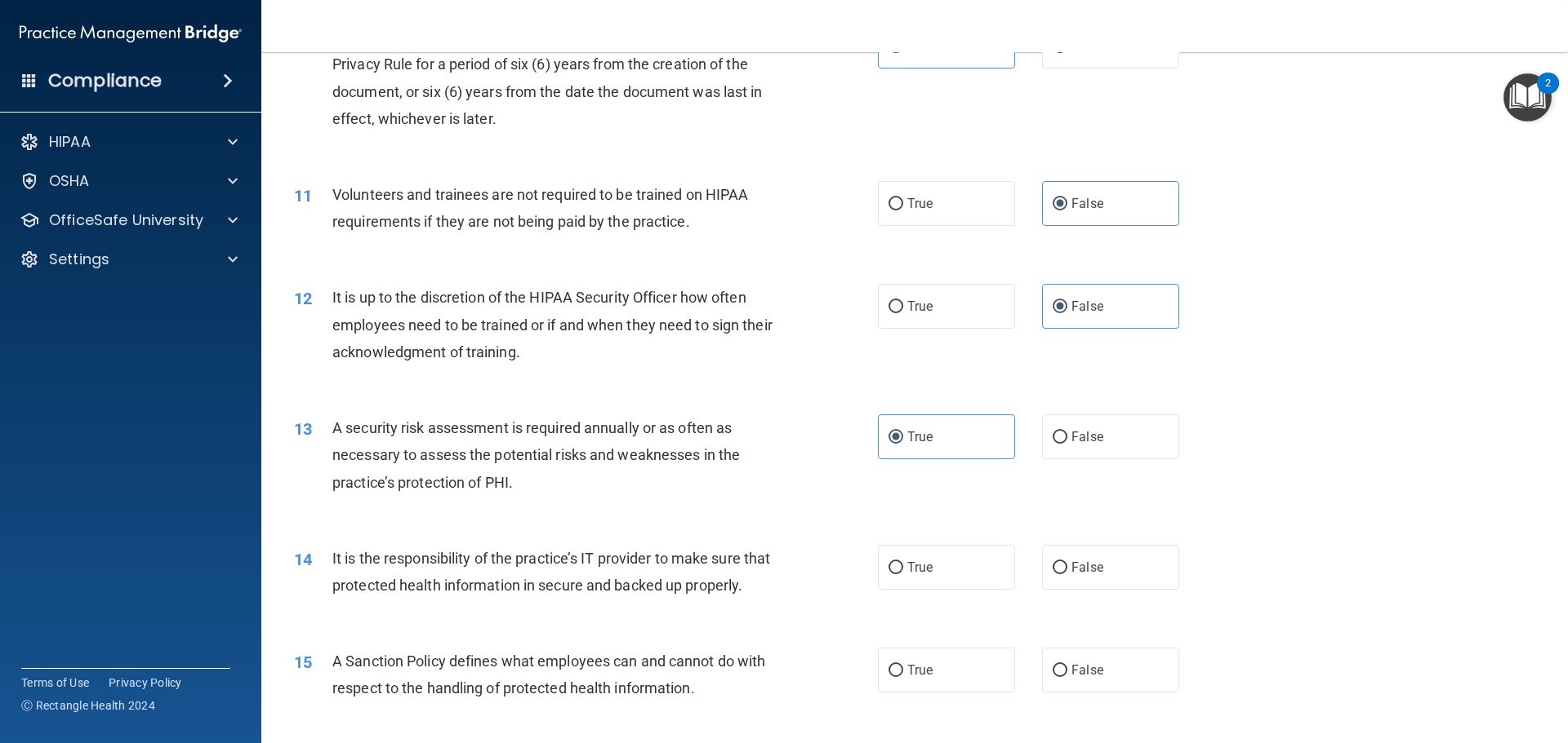
scroll to position [1387, 0]
click at [1071, 570] on span "False" at bounding box center [1087, 567] width 32 height 16
click at [1064, 570] on input "False" at bounding box center [1060, 568] width 15 height 12
radio input "true"
click at [1052, 677] on input "False" at bounding box center [1060, 670] width 15 height 12
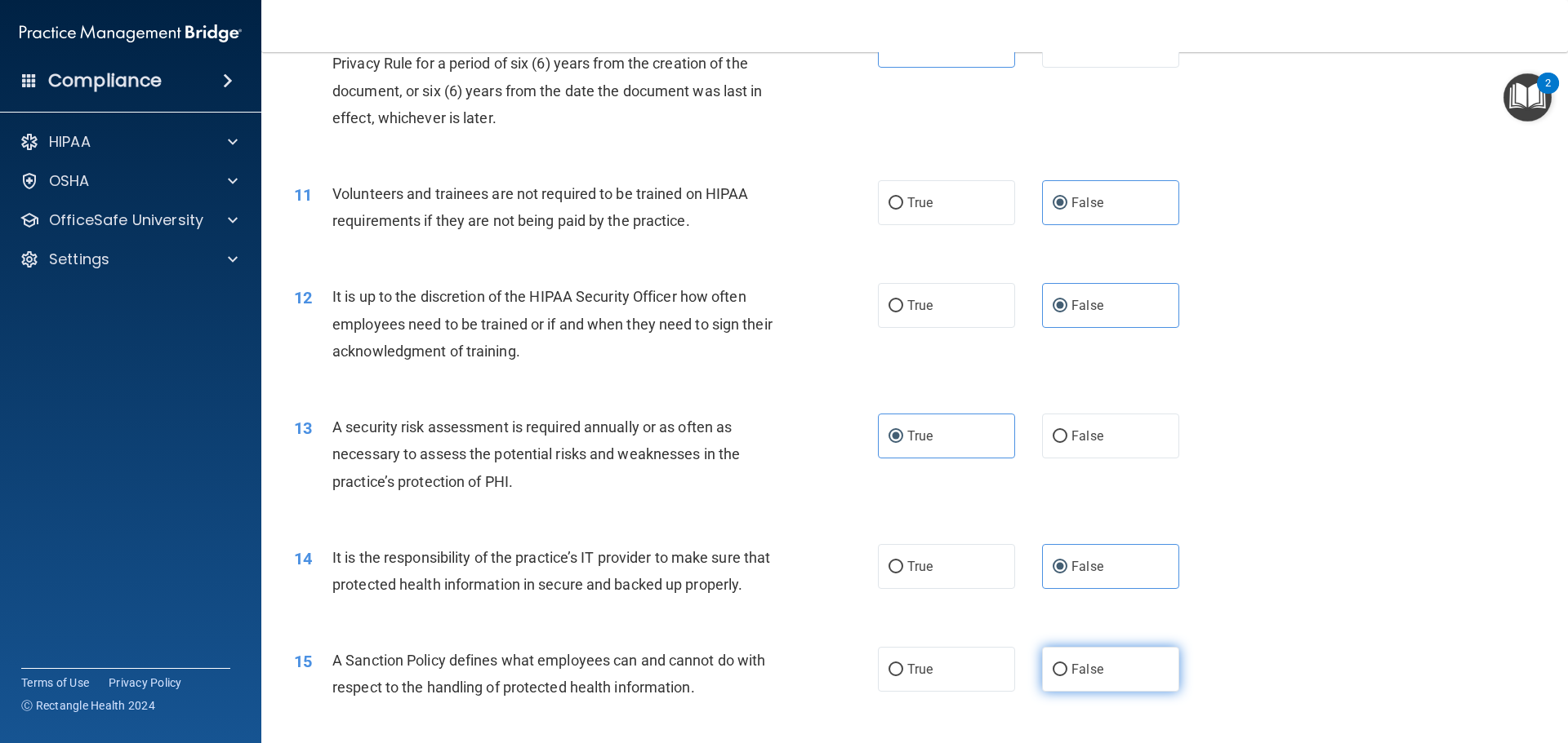
radio input "true"
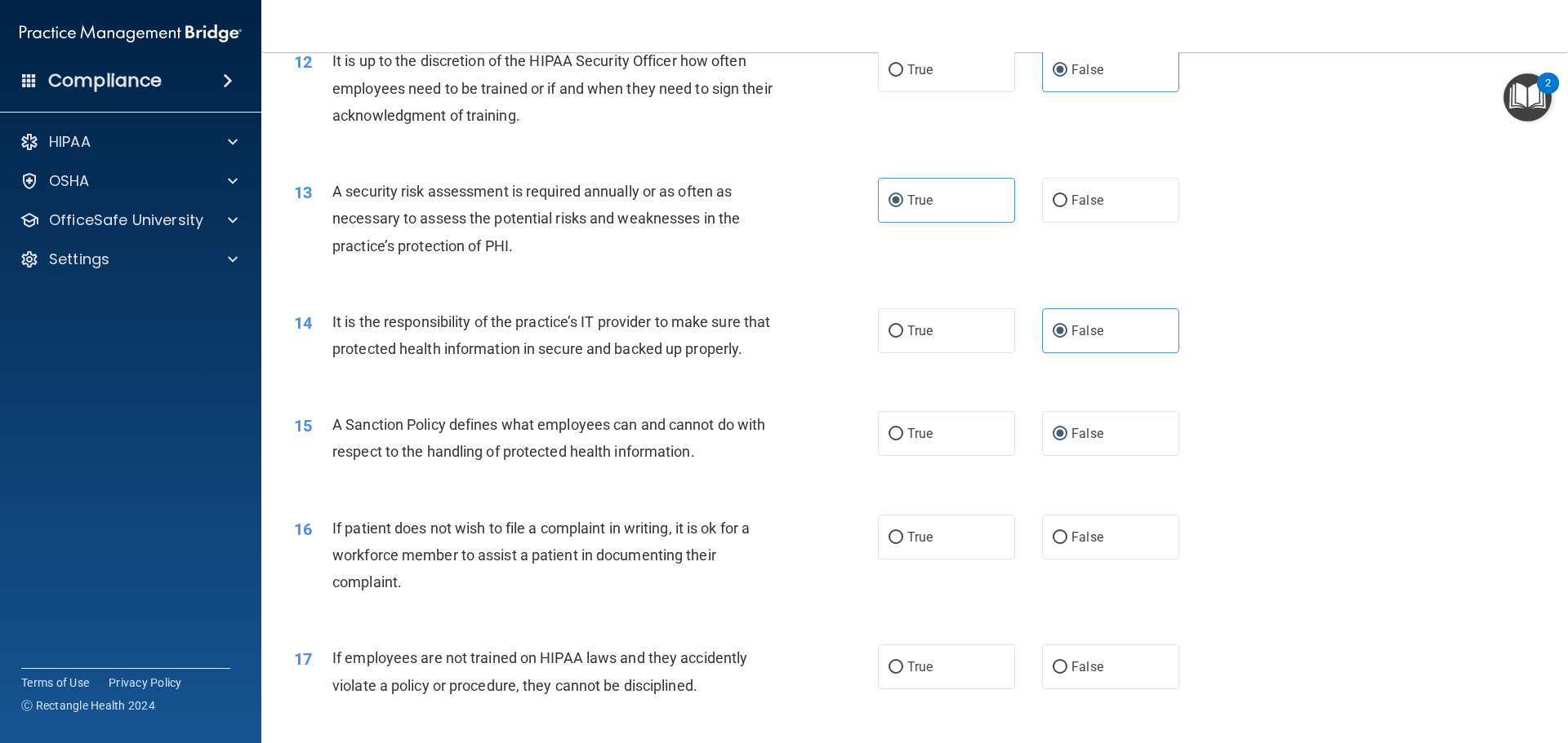
scroll to position [1633, 0]
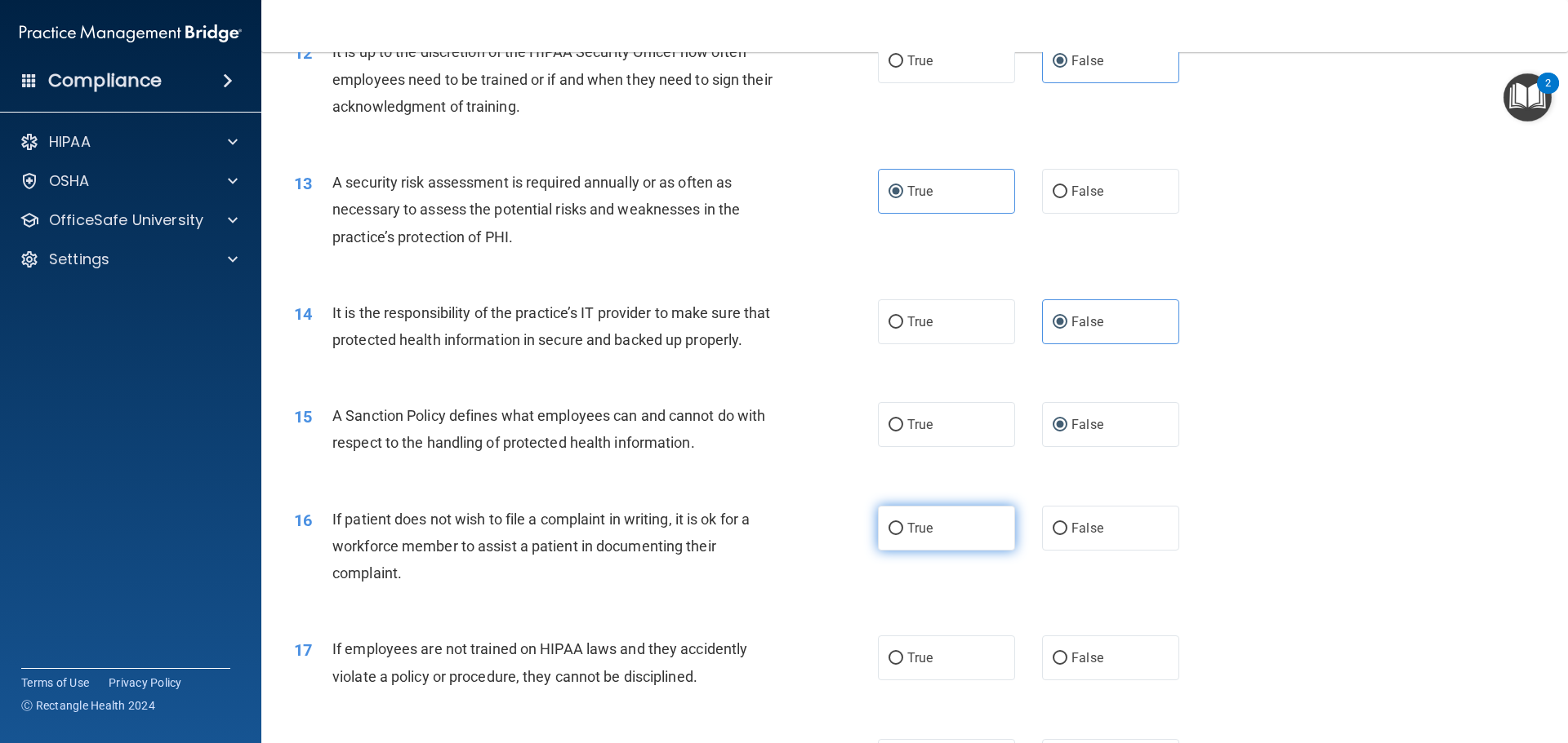
click at [962, 548] on label "True" at bounding box center [946, 528] width 137 height 45
click at [903, 536] on input "True" at bounding box center [896, 528] width 15 height 12
radio input "true"
click at [1094, 666] on span "False" at bounding box center [1087, 658] width 32 height 16
click at [1067, 666] on input "False" at bounding box center [1060, 658] width 15 height 12
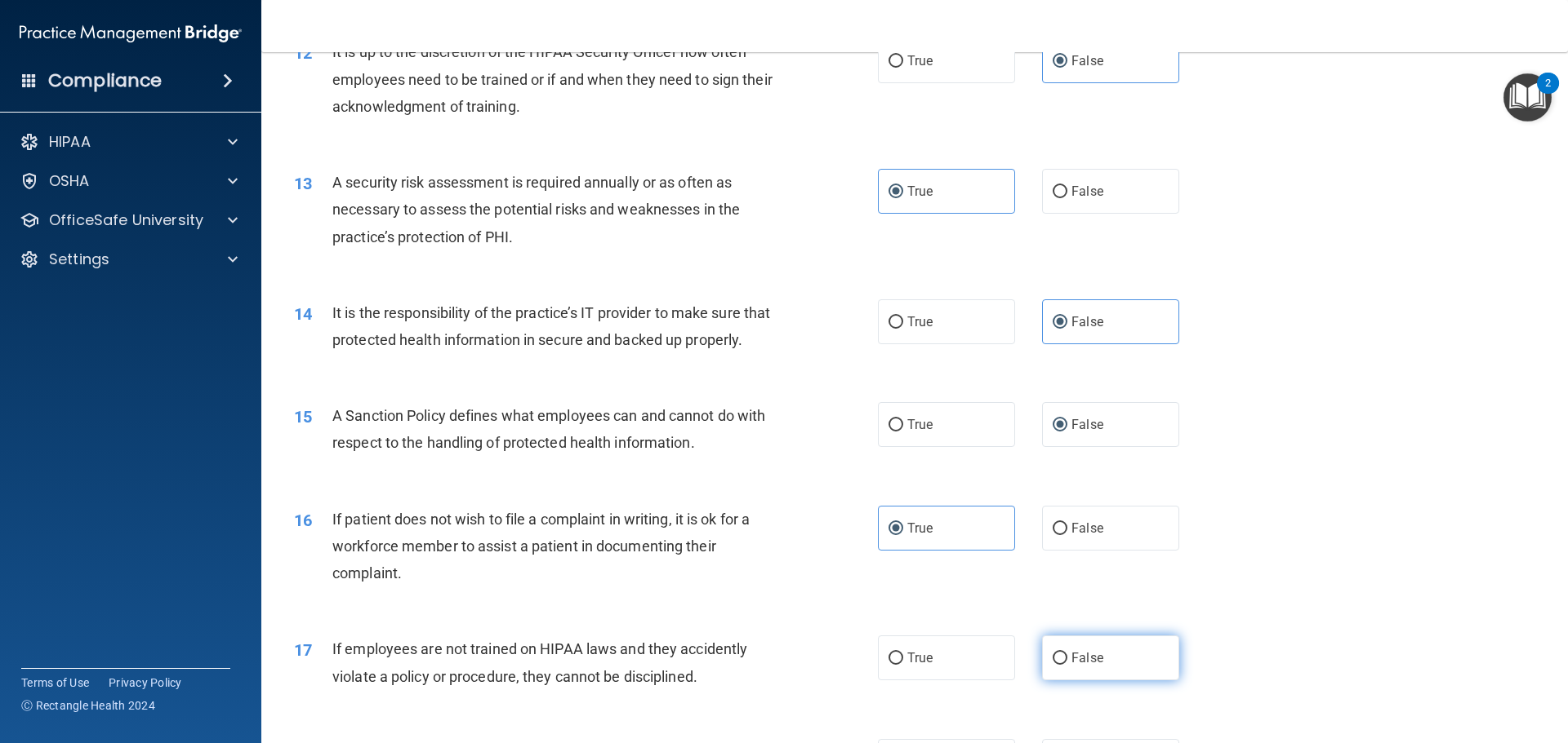
radio input "true"
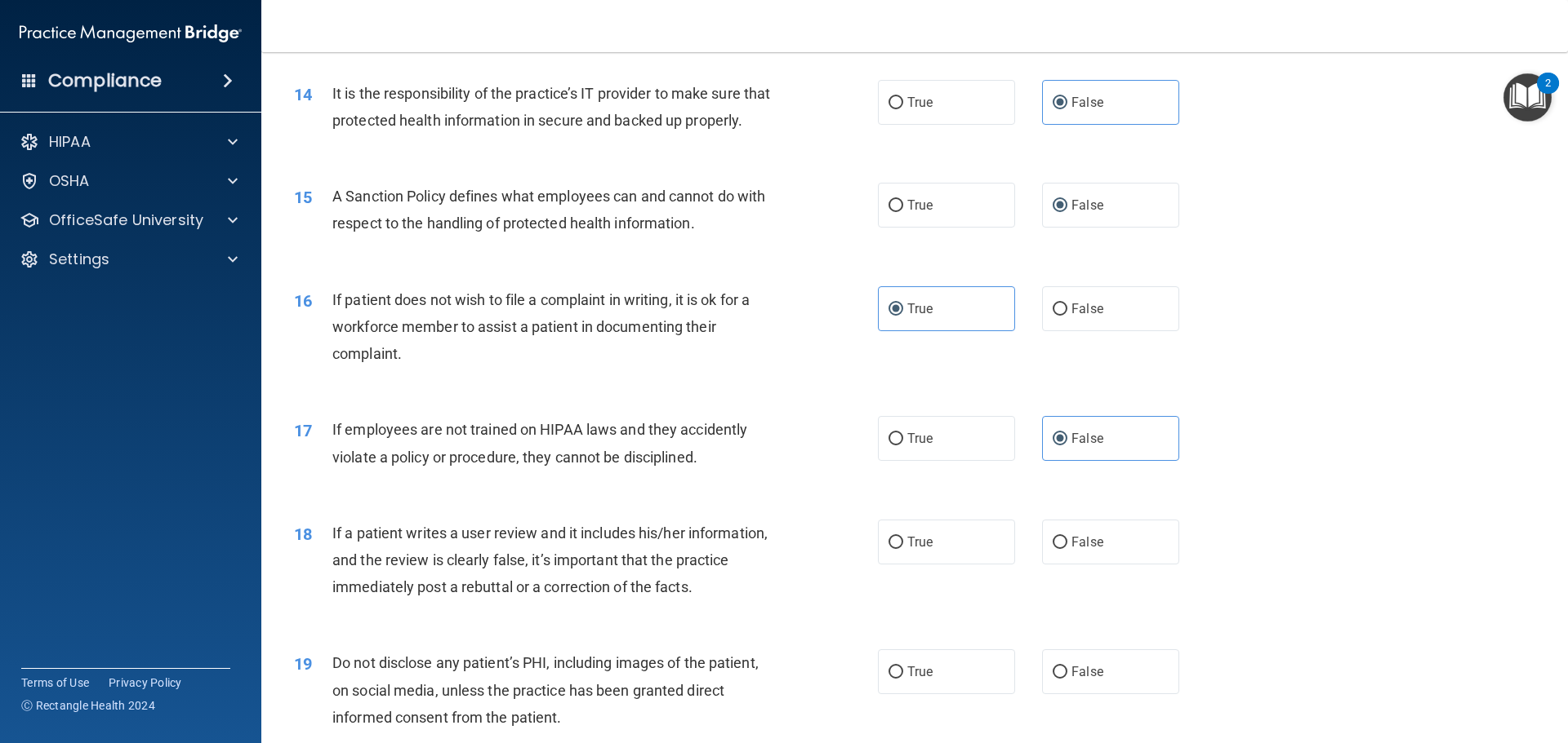
scroll to position [1877, 0]
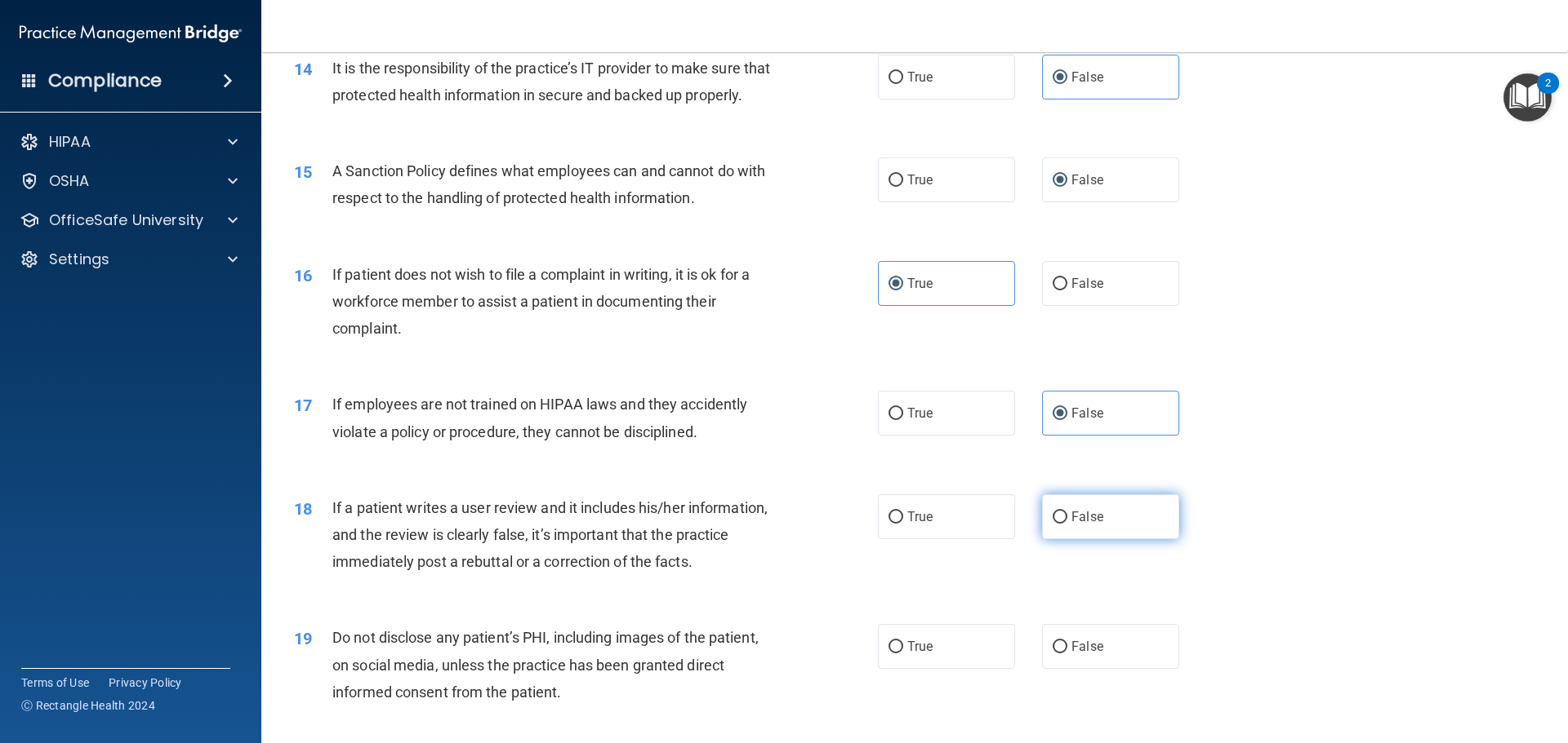
click at [1089, 525] on span "False" at bounding box center [1087, 517] width 32 height 16
click at [1067, 524] on input "False" at bounding box center [1060, 517] width 15 height 12
radio input "true"
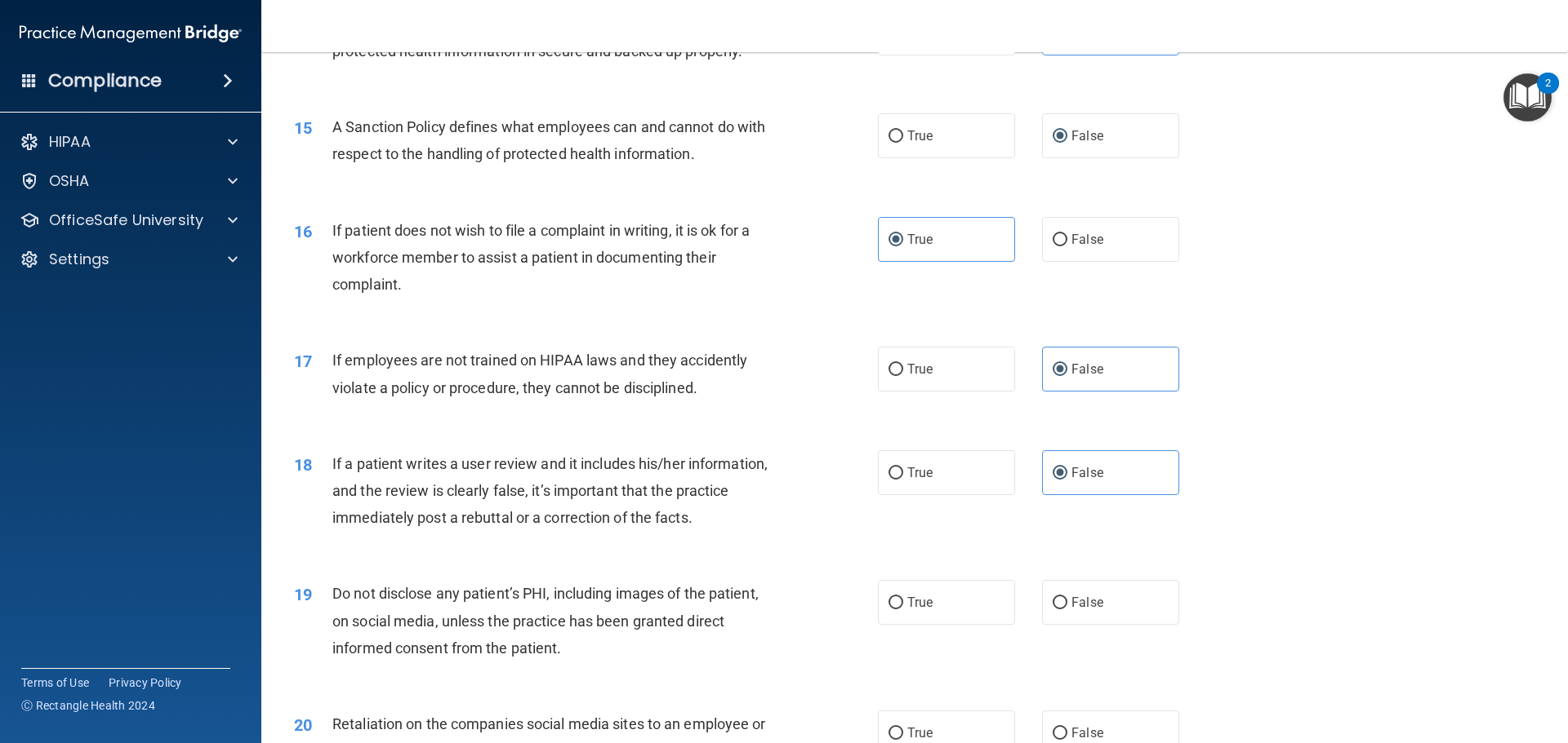
scroll to position [1958, 0]
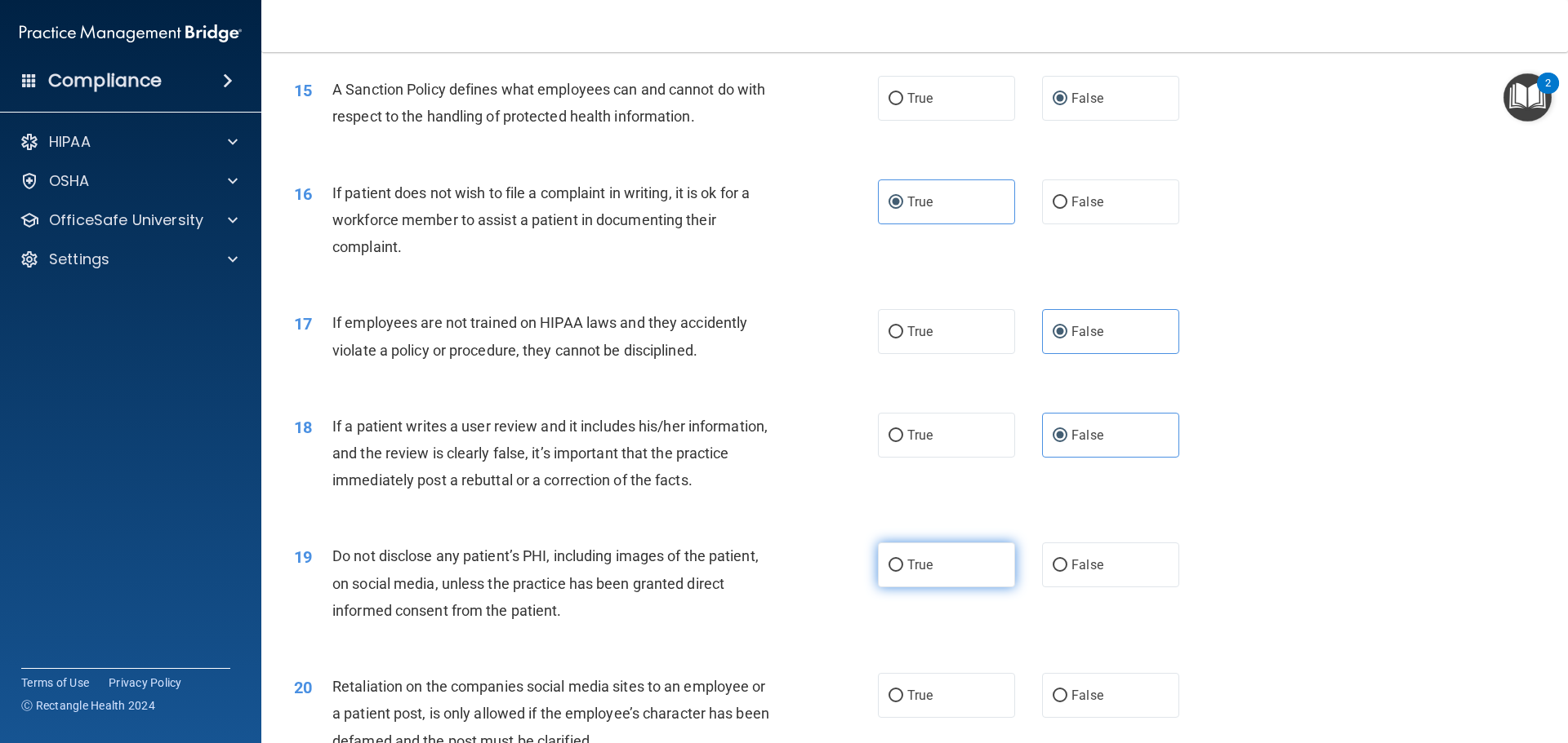
click at [962, 587] on label "True" at bounding box center [946, 565] width 137 height 45
click at [903, 572] on input "True" at bounding box center [896, 566] width 15 height 12
radio input "true"
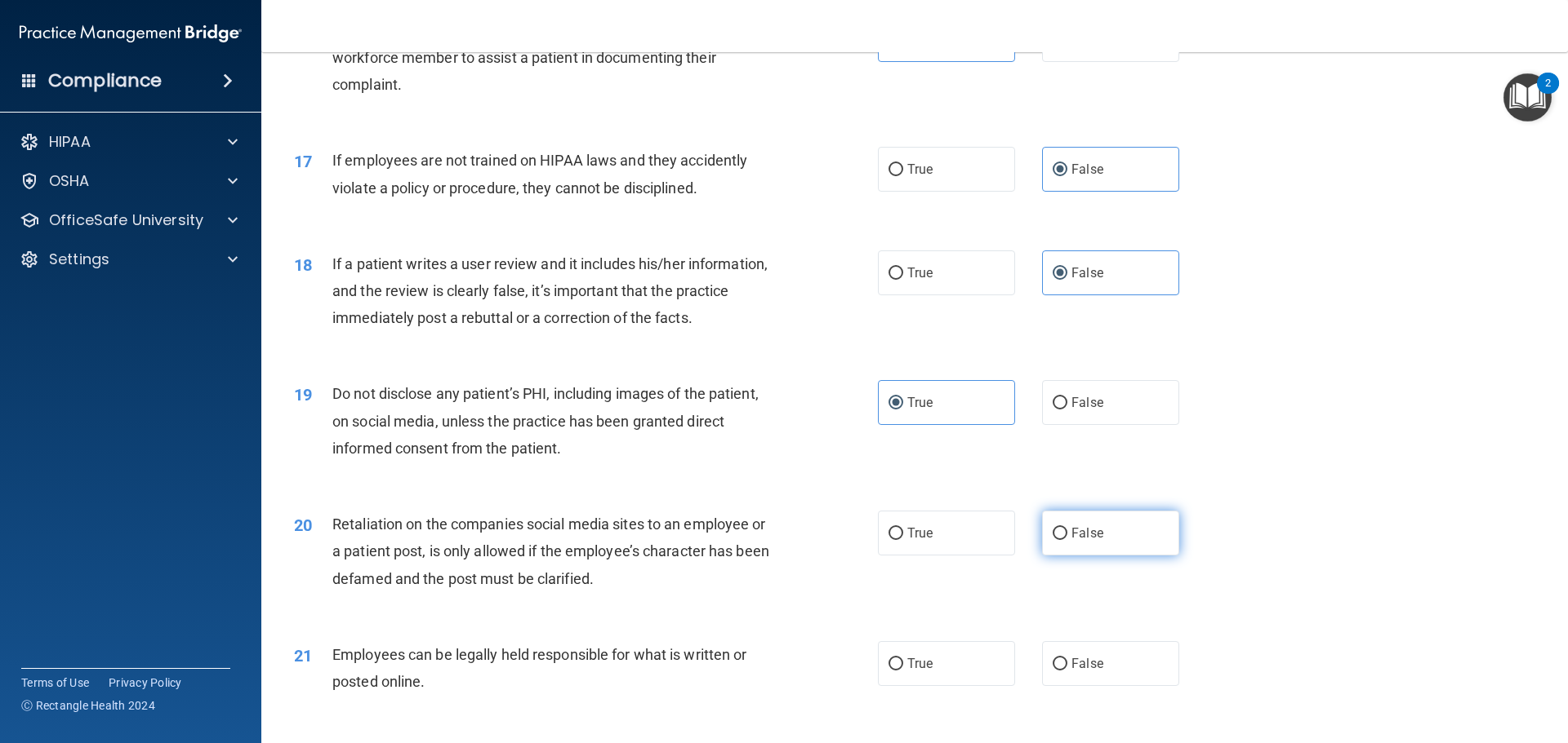
scroll to position [2122, 0]
click at [1080, 540] on span "False" at bounding box center [1087, 532] width 32 height 16
click at [1067, 540] on input "False" at bounding box center [1060, 533] width 15 height 12
radio input "true"
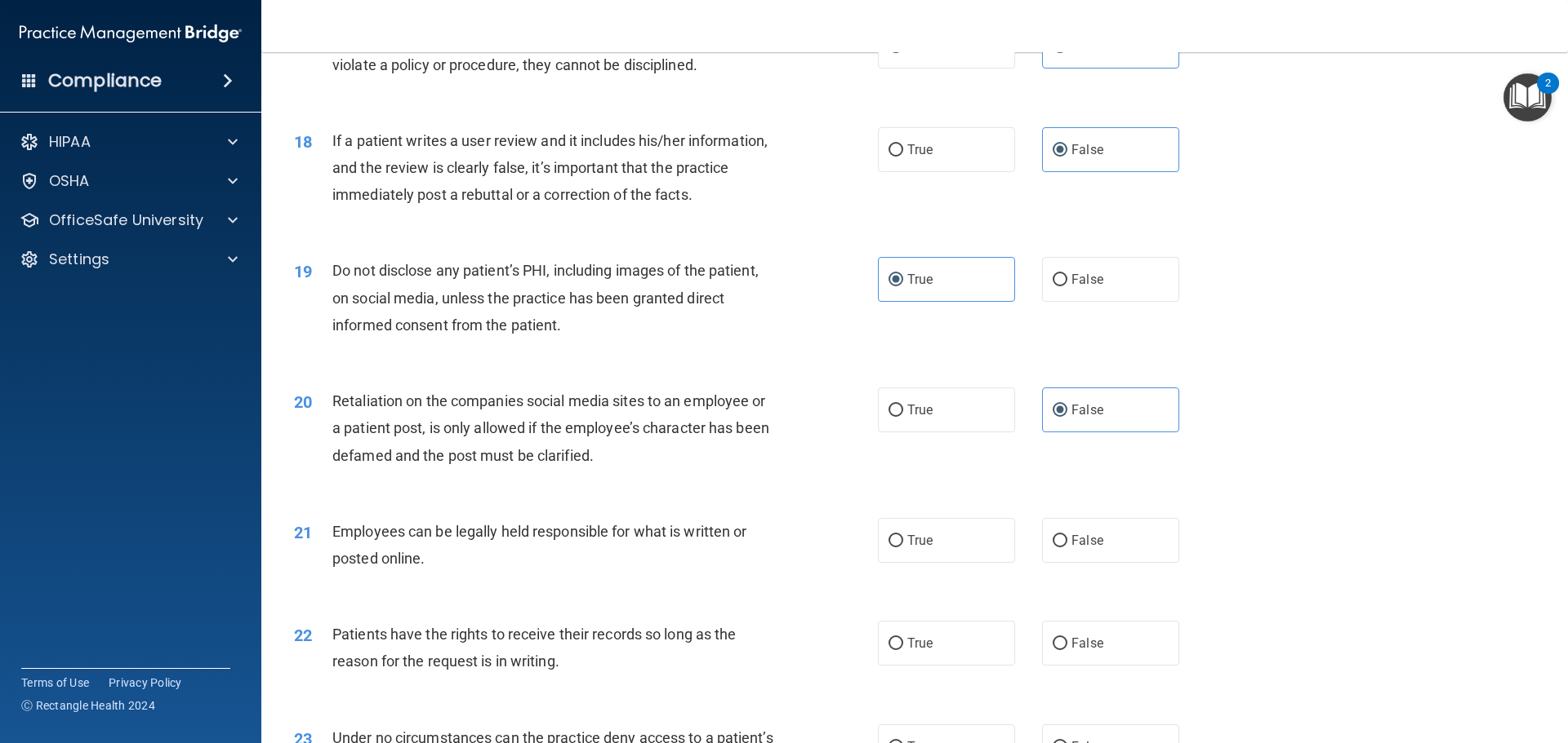
scroll to position [2285, 0]
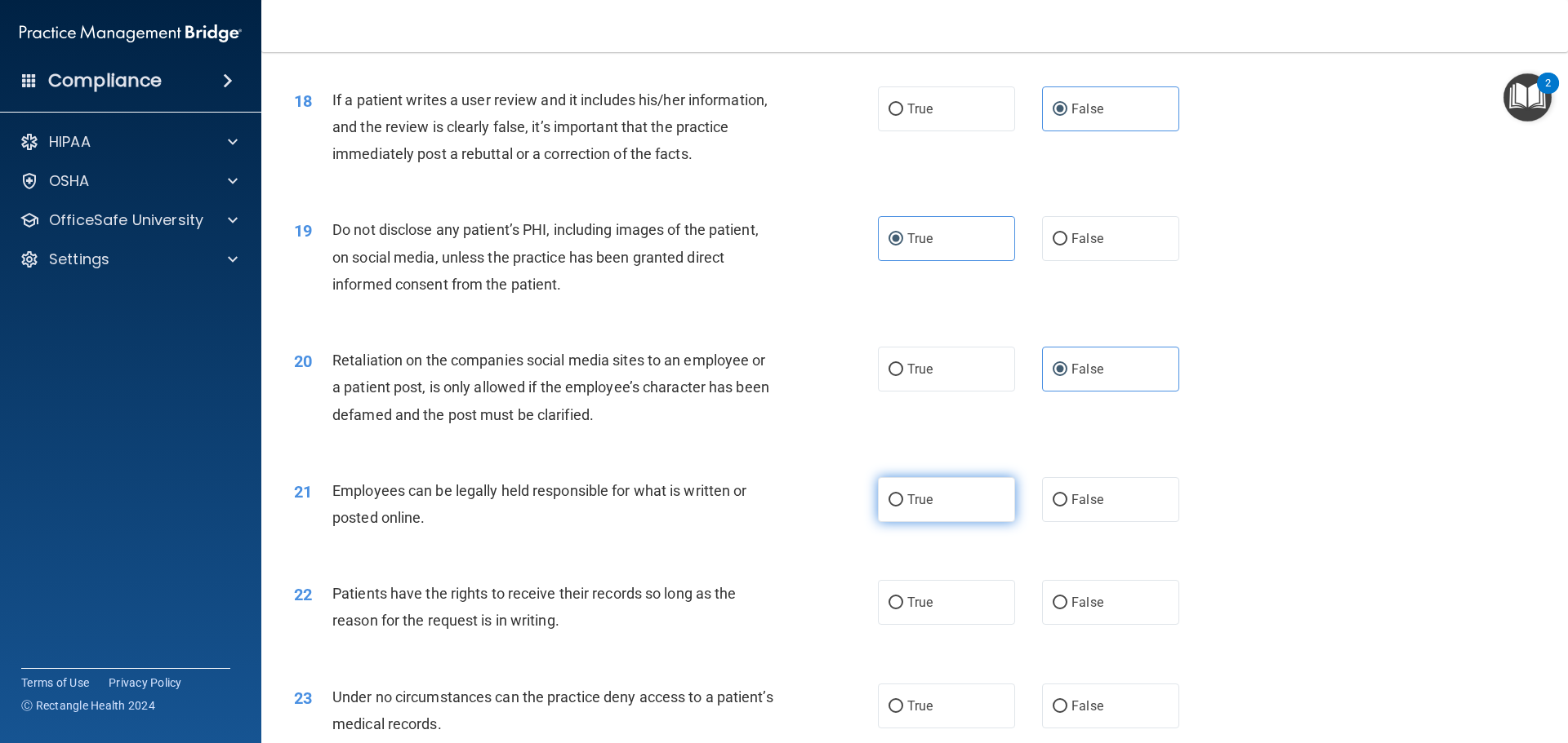
click at [973, 523] on label "True" at bounding box center [946, 499] width 137 height 45
click at [903, 507] on input "True" at bounding box center [896, 500] width 15 height 12
radio input "true"
click at [1095, 610] on span "False" at bounding box center [1087, 602] width 32 height 16
click at [1067, 610] on input "False" at bounding box center [1060, 603] width 15 height 12
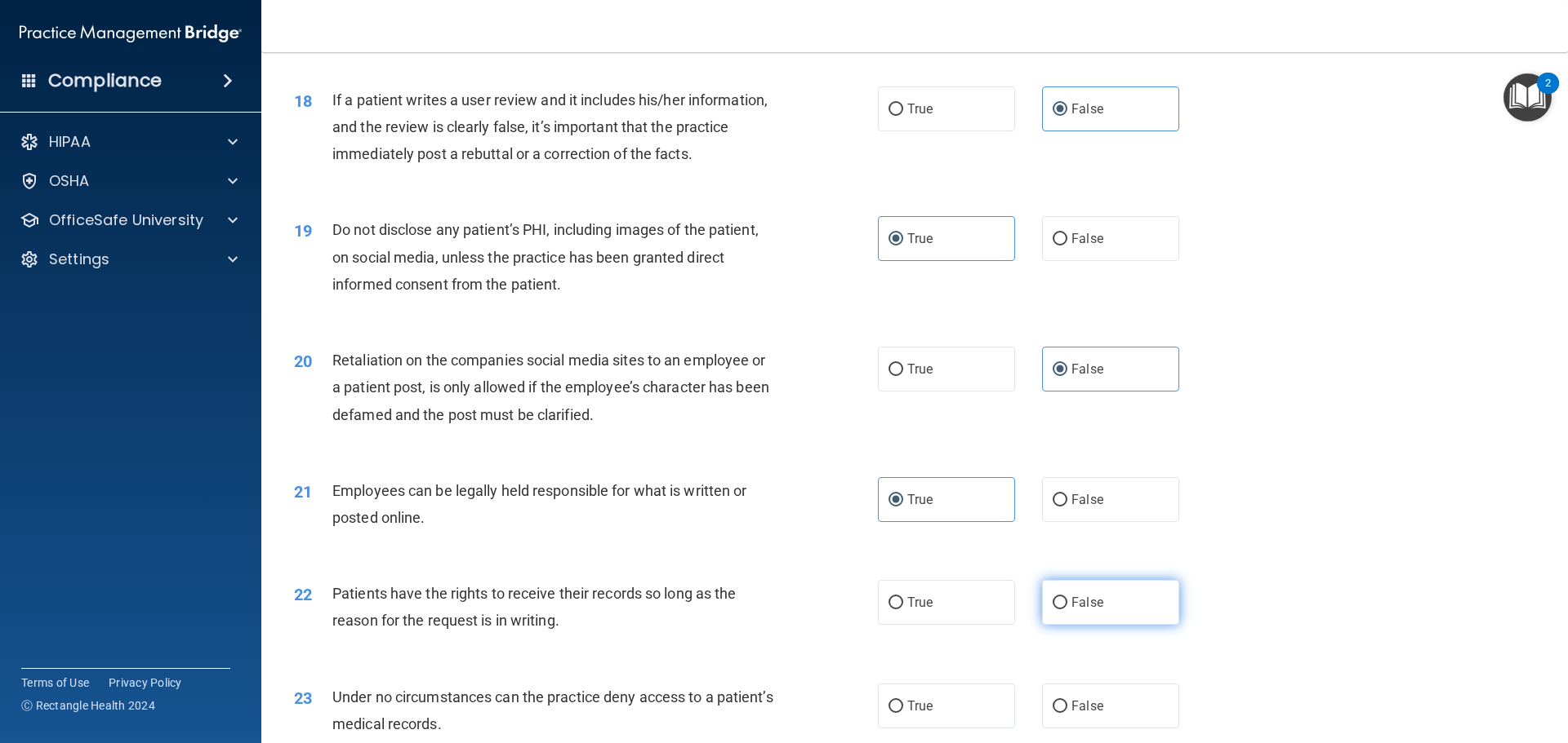
radio input "true"
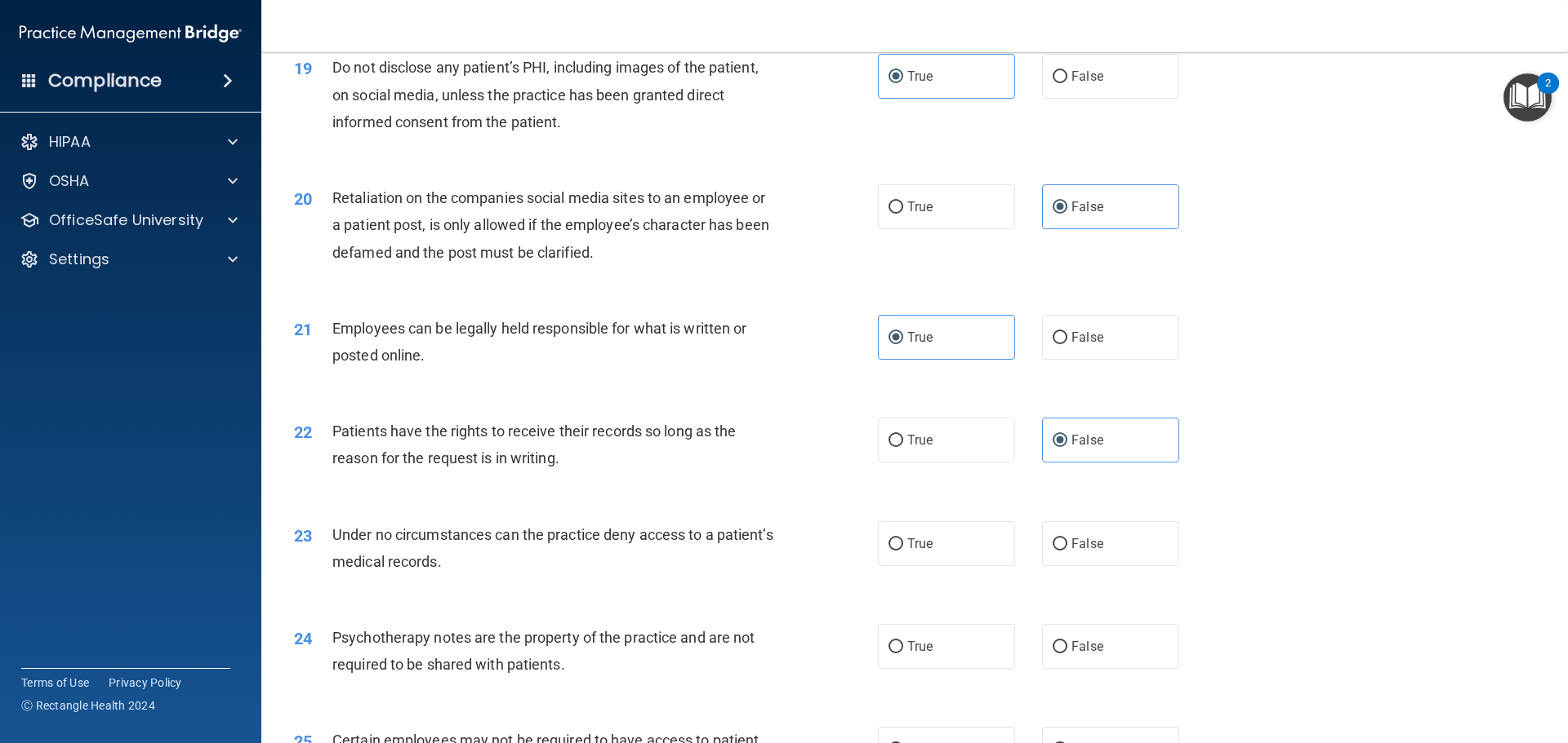
scroll to position [2448, 0]
click at [1084, 551] on span "False" at bounding box center [1087, 543] width 32 height 16
click at [1067, 550] on input "False" at bounding box center [1060, 543] width 15 height 12
radio input "true"
click at [984, 667] on label "True" at bounding box center [946, 646] width 137 height 45
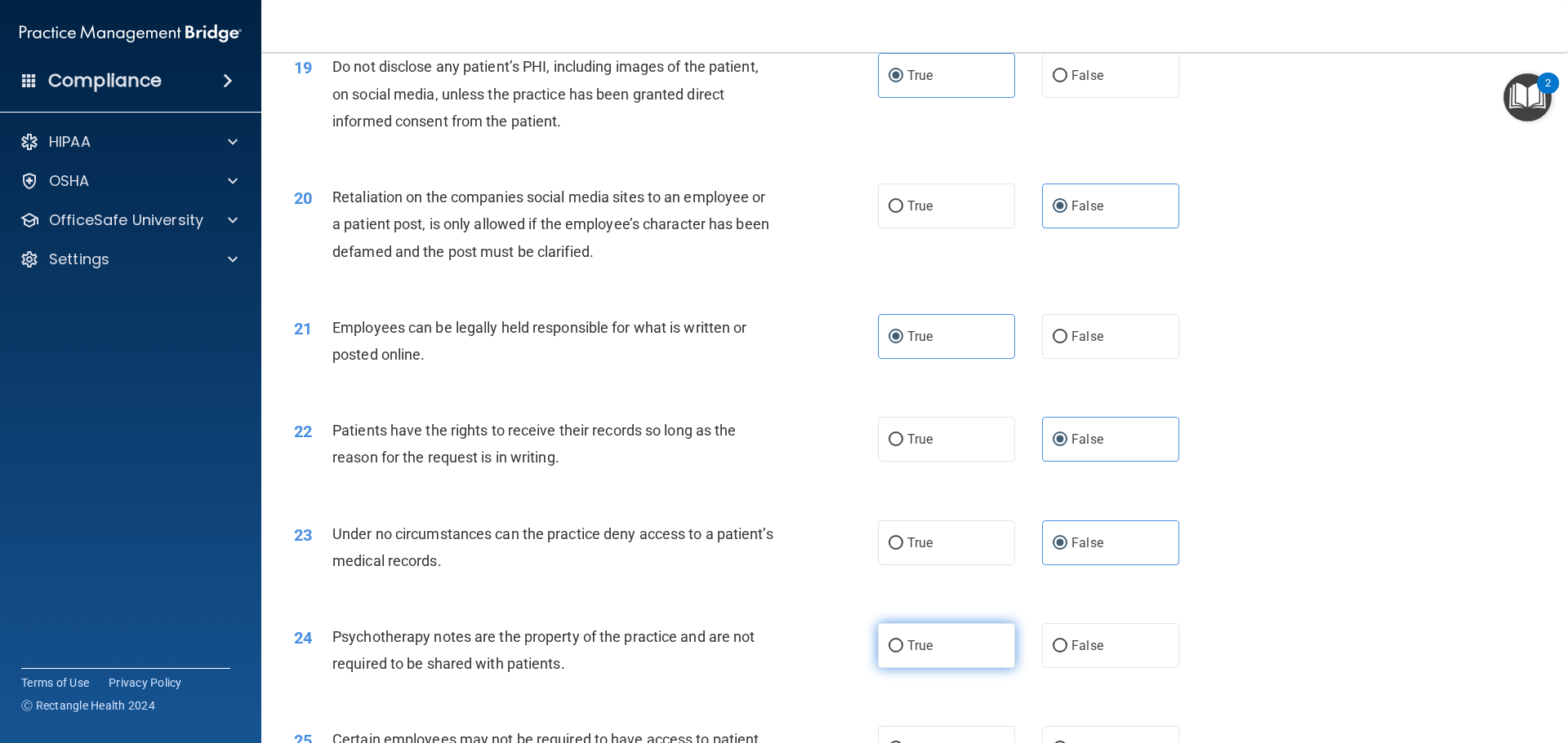
click at [903, 652] on input "True" at bounding box center [896, 646] width 15 height 12
radio input "true"
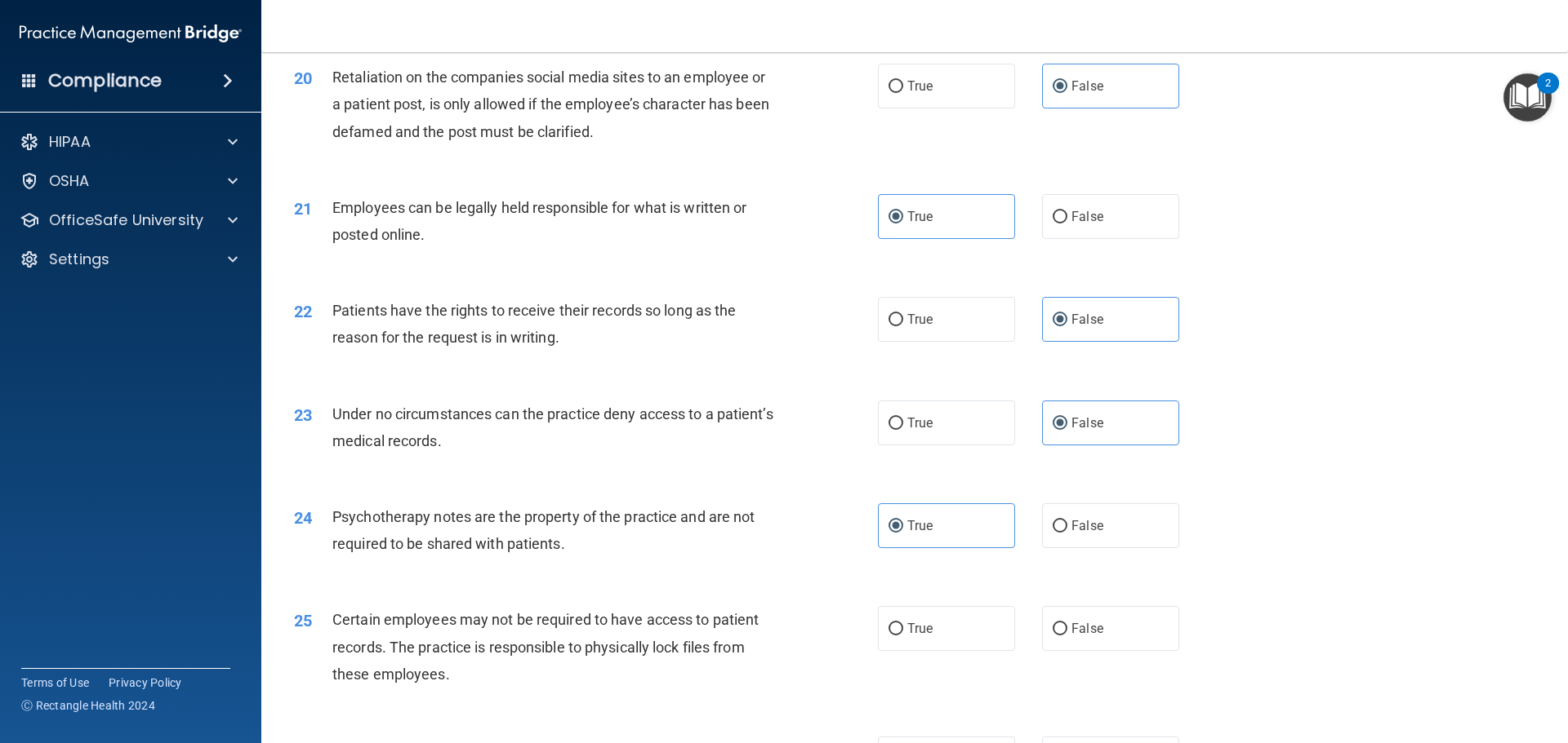
scroll to position [2612, 0]
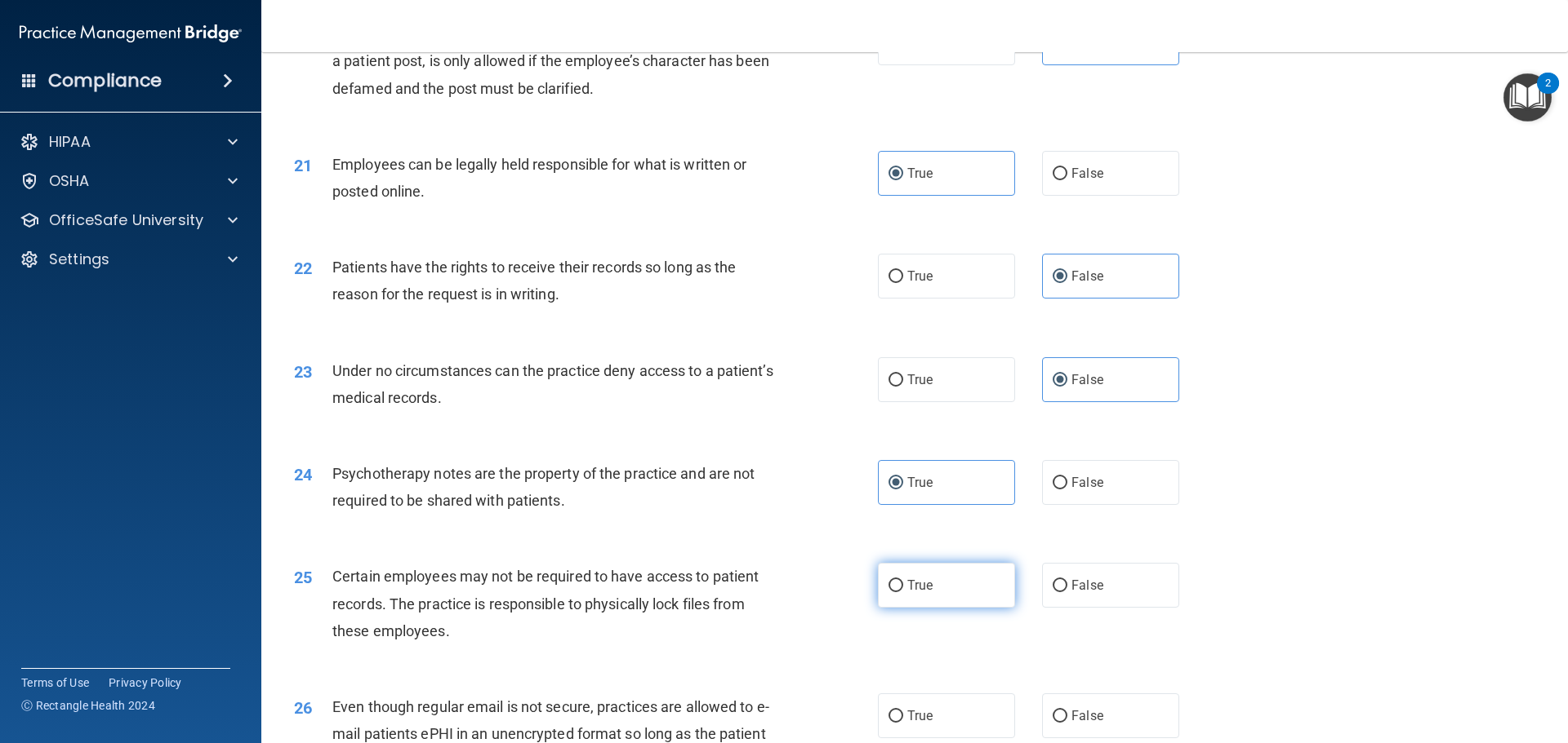
click at [963, 608] on label "True" at bounding box center [946, 585] width 137 height 45
click at [903, 593] on input "True" at bounding box center [896, 586] width 15 height 12
radio input "true"
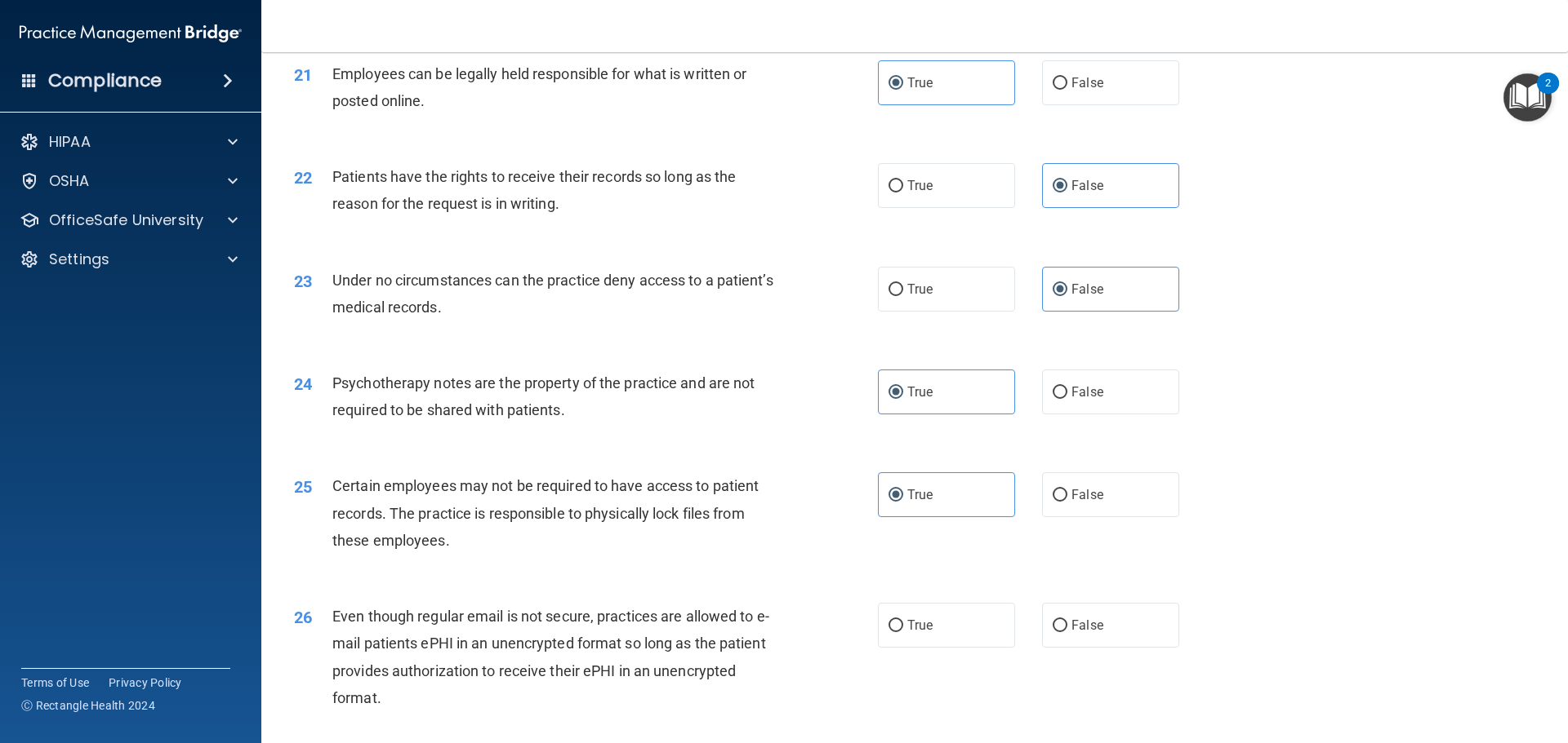
scroll to position [2856, 0]
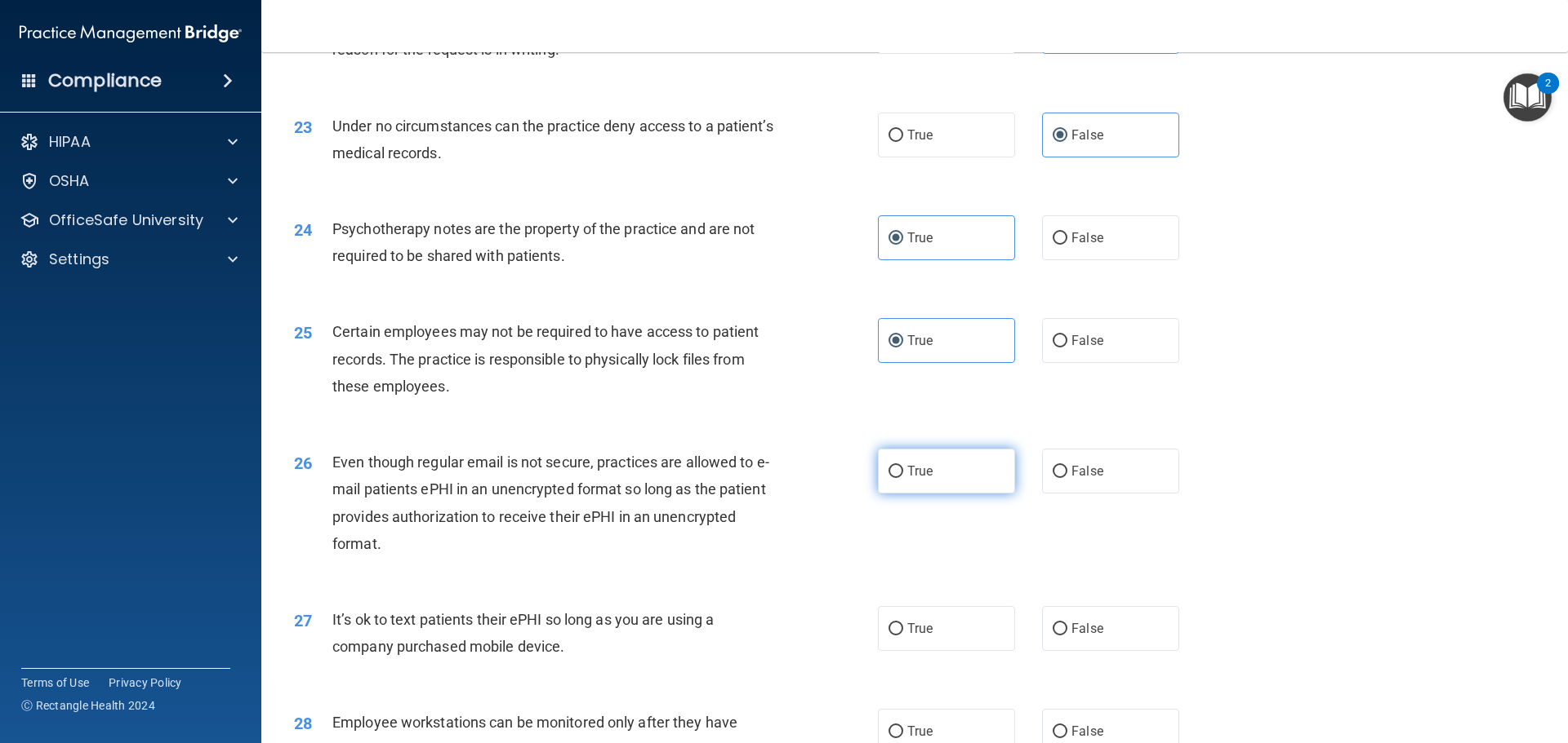
click at [953, 477] on label "True" at bounding box center [946, 471] width 137 height 45
click at [903, 477] on input "True" at bounding box center [896, 471] width 15 height 12
radio input "true"
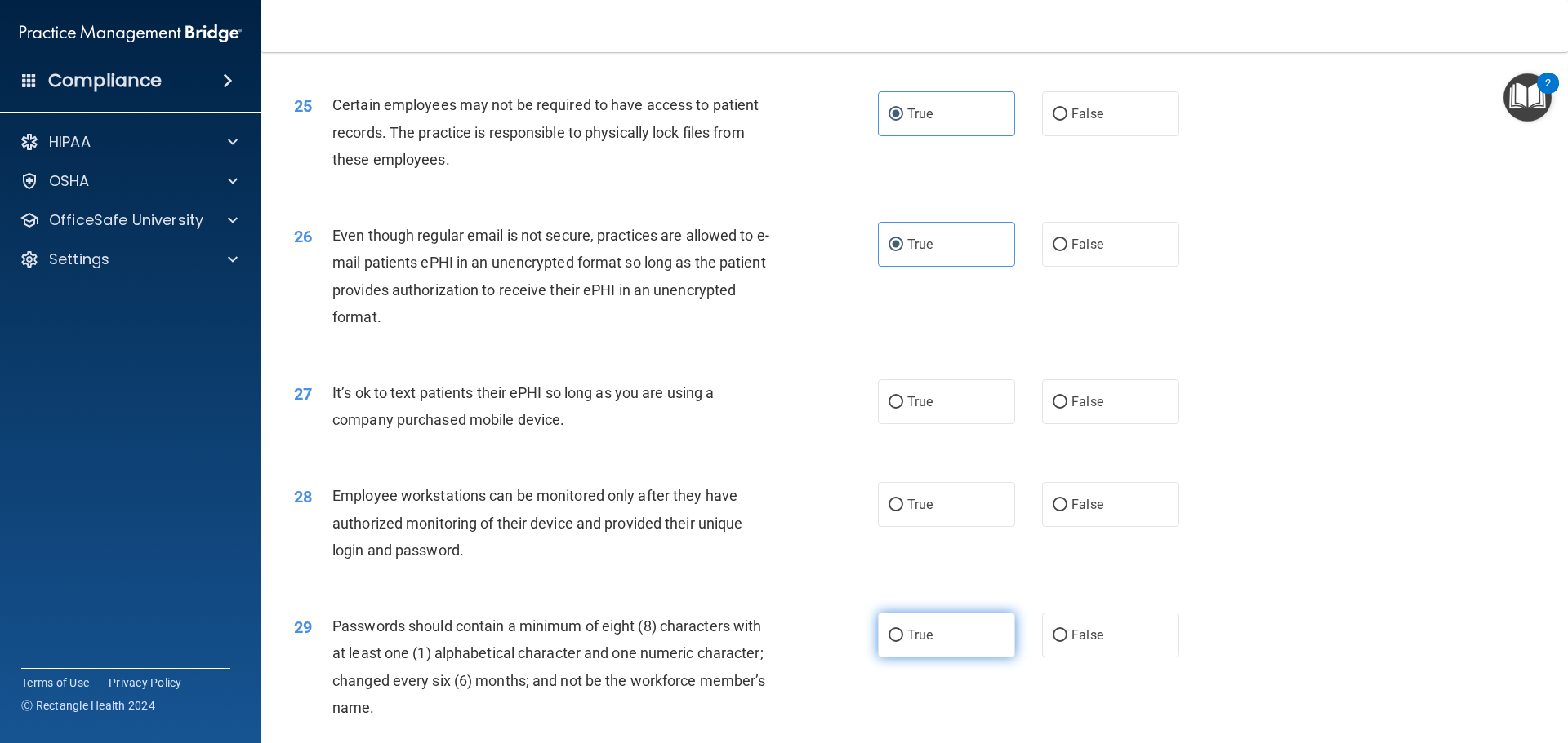
scroll to position [3183, 0]
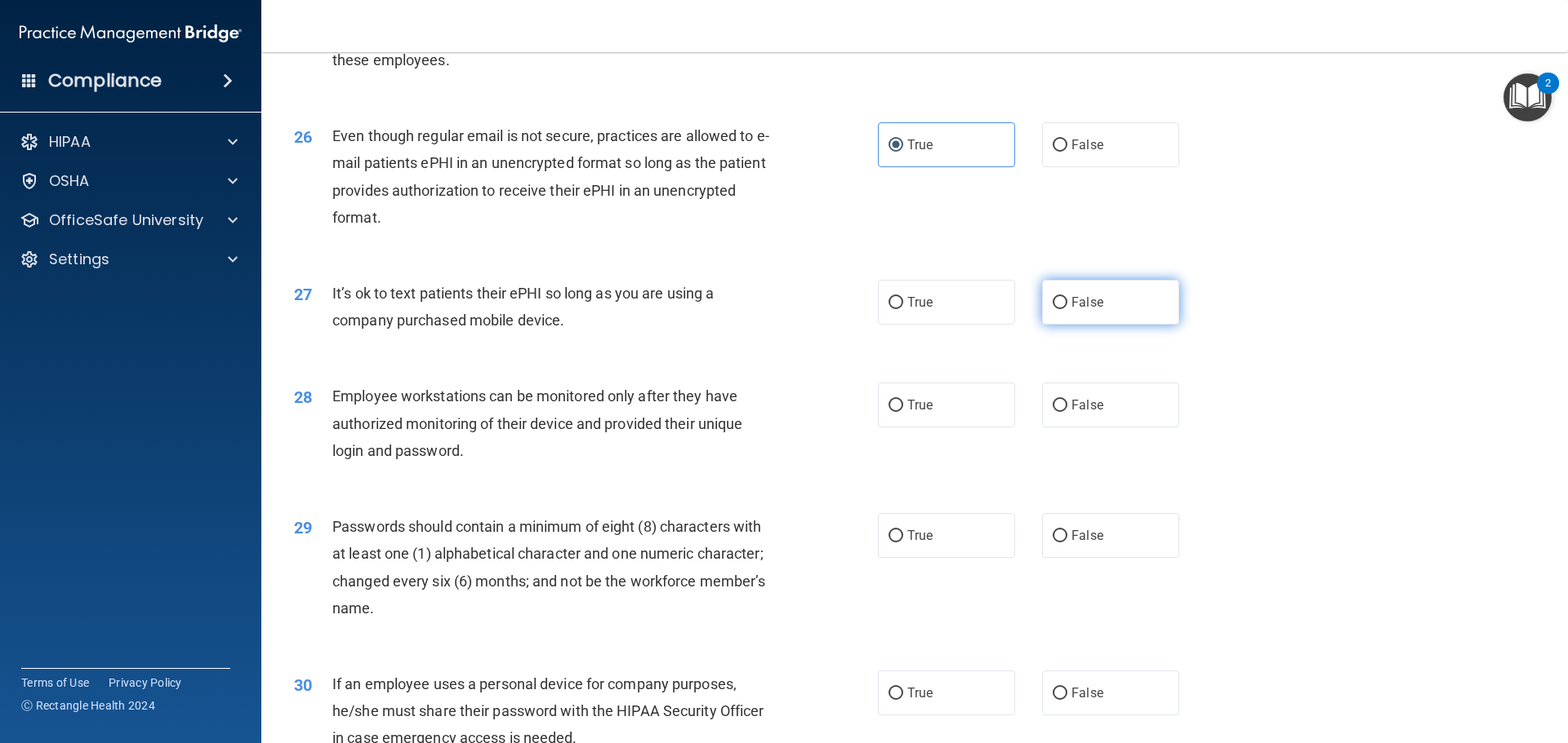
click at [1085, 313] on label "False" at bounding box center [1110, 302] width 137 height 45
click at [1067, 309] on input "False" at bounding box center [1060, 302] width 15 height 12
radio input "true"
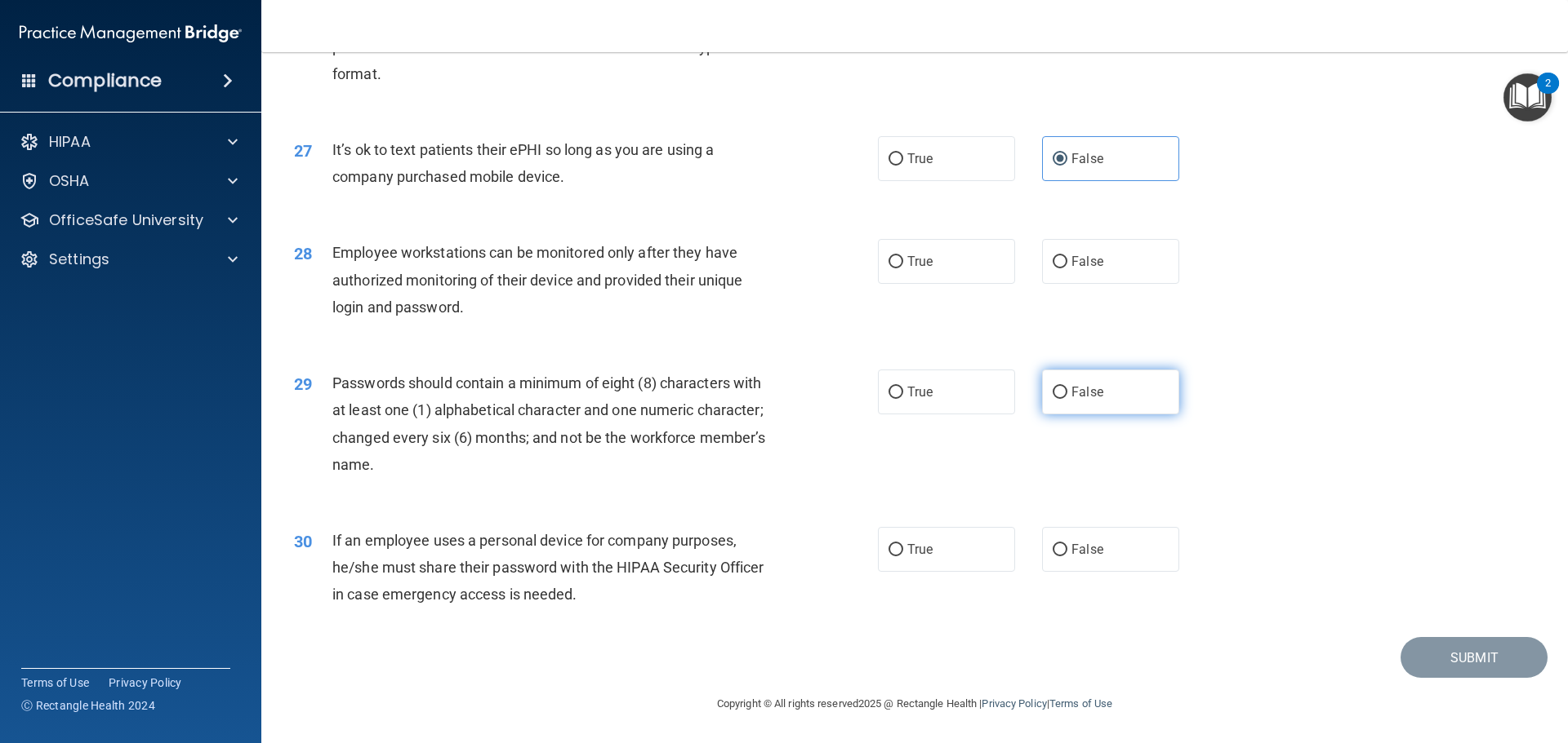
scroll to position [3346, 0]
click at [1133, 284] on label "False" at bounding box center [1110, 261] width 137 height 45
click at [1067, 269] on input "False" at bounding box center [1060, 262] width 15 height 12
radio input "true"
click at [953, 393] on label "True" at bounding box center [946, 392] width 137 height 45
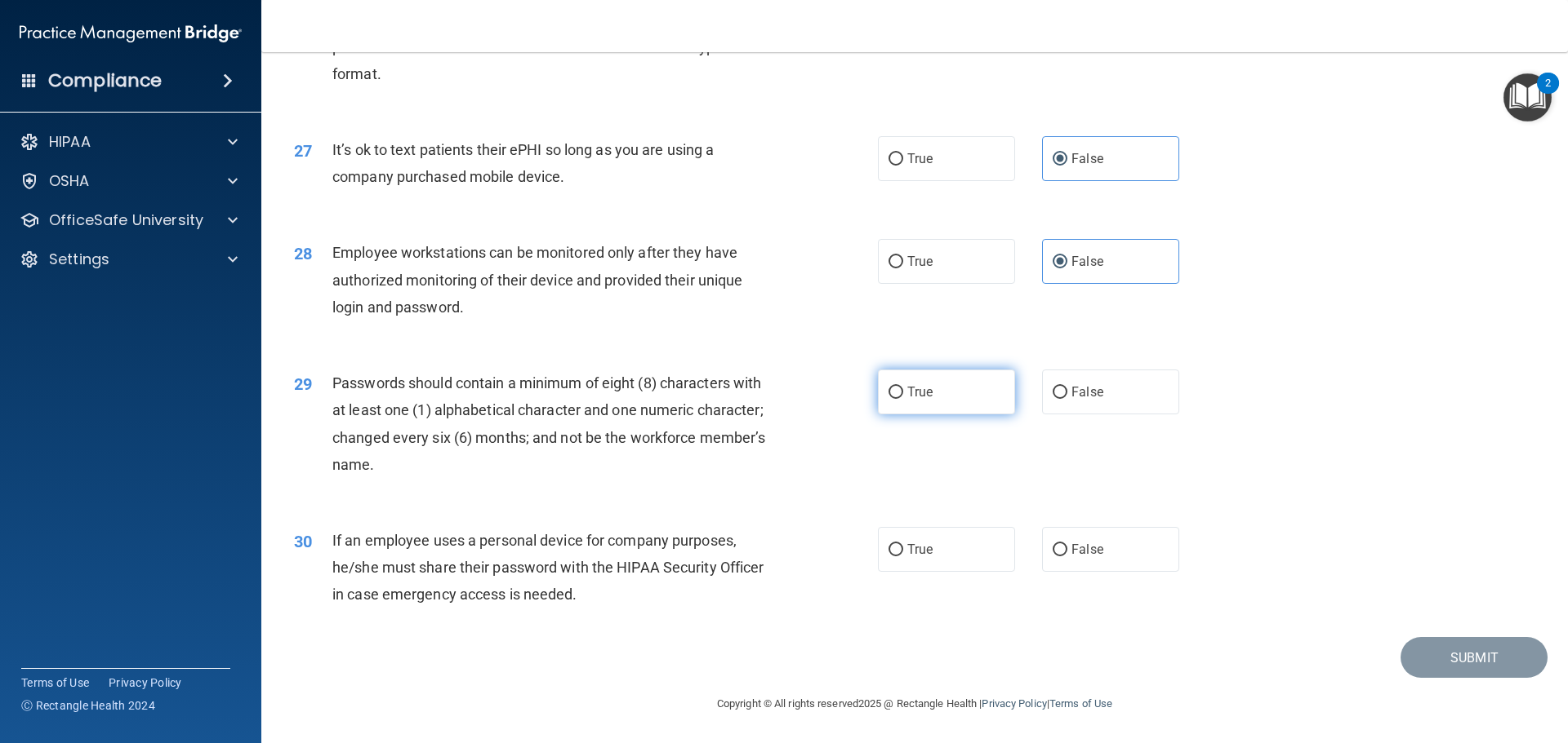
click at [903, 393] on input "True" at bounding box center [896, 392] width 15 height 12
radio input "true"
click at [1126, 555] on label "False" at bounding box center [1110, 550] width 137 height 45
click at [1067, 555] on input "False" at bounding box center [1060, 550] width 15 height 12
radio input "true"
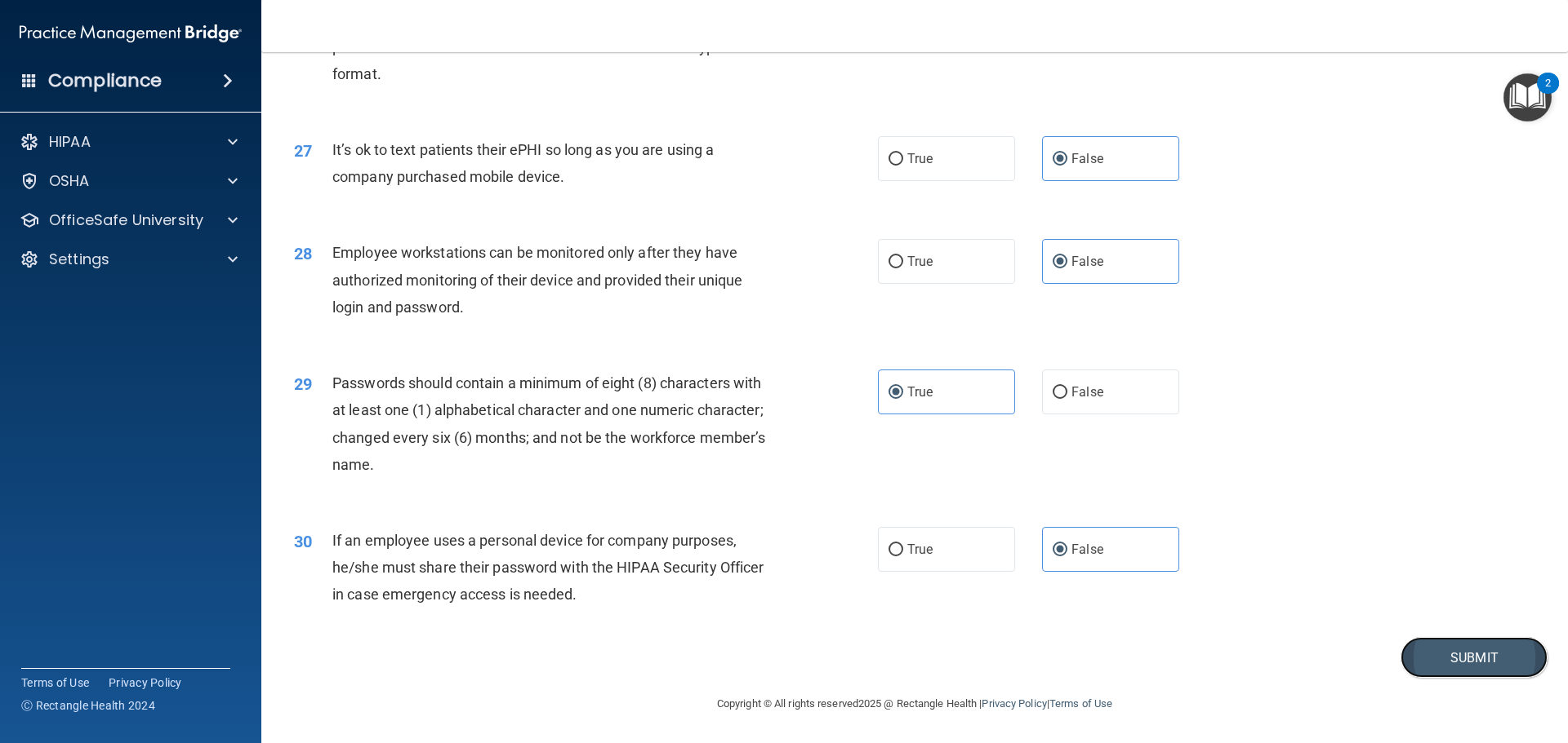
click at [1465, 659] on button "Submit" at bounding box center [1473, 658] width 147 height 42
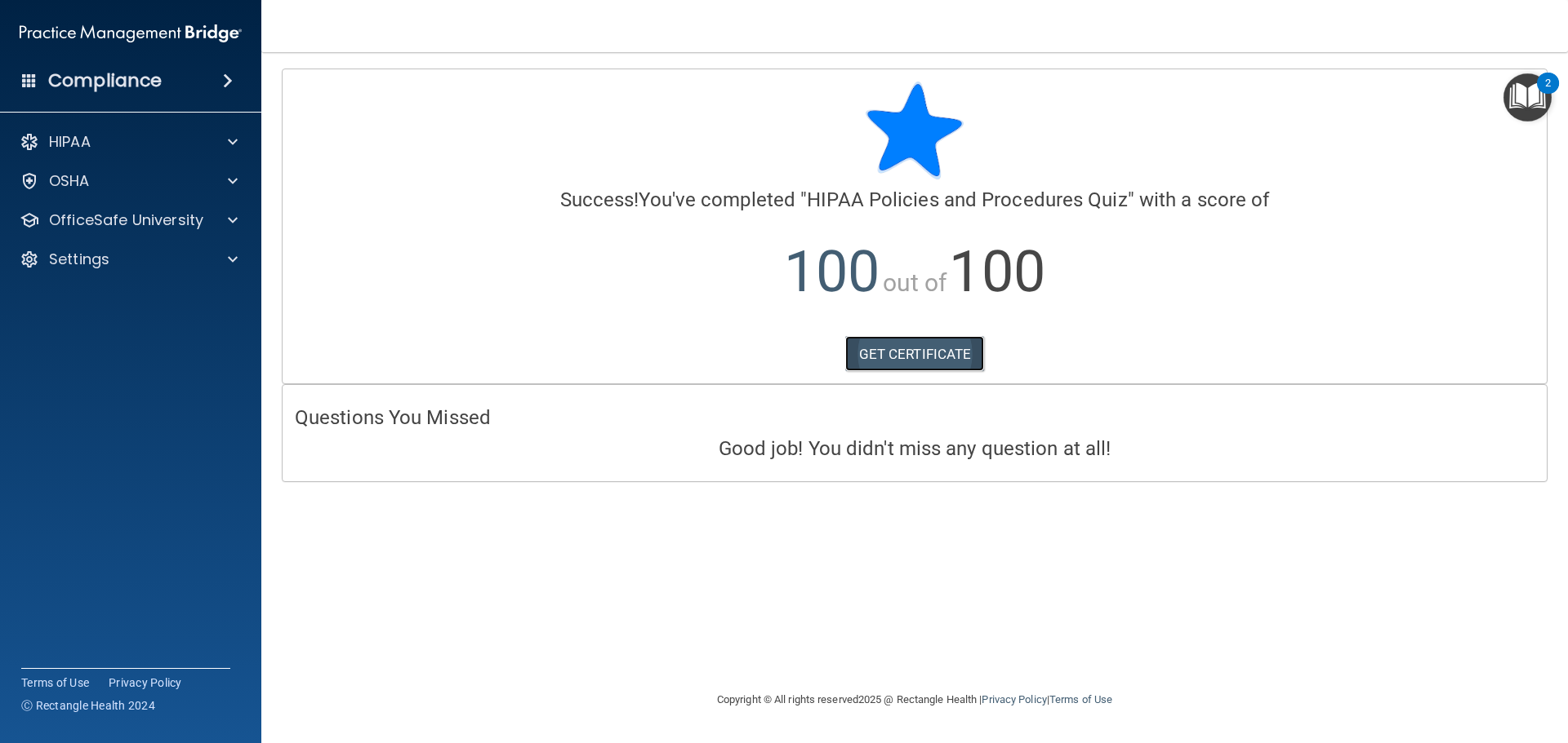
click at [871, 356] on link "GET CERTIFICATE" at bounding box center [915, 354] width 140 height 35
click at [133, 224] on p "OfficeSafe University" at bounding box center [125, 220] width 154 height 20
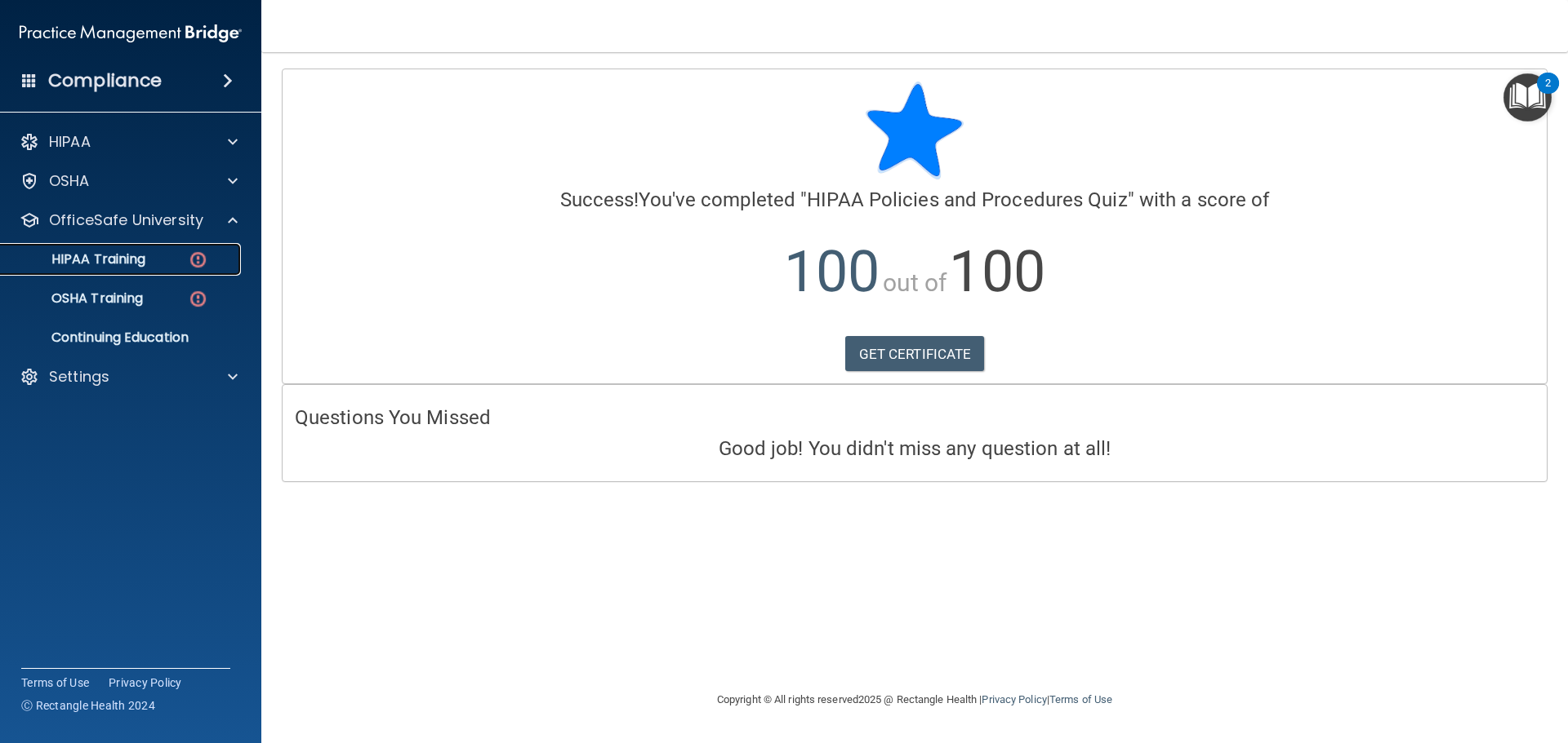
click at [159, 275] on link "HIPAA Training" at bounding box center [112, 259] width 257 height 33
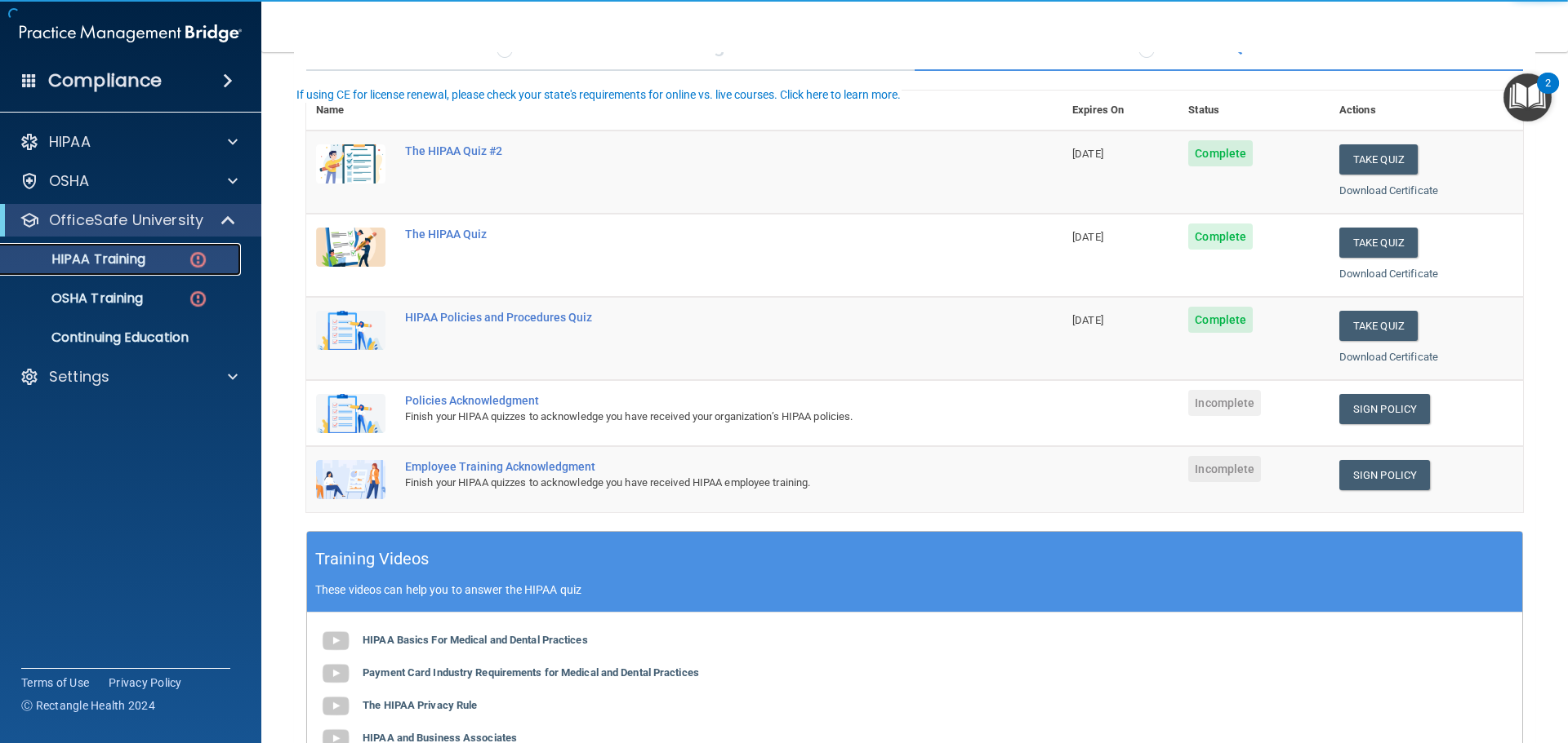
scroll to position [163, 0]
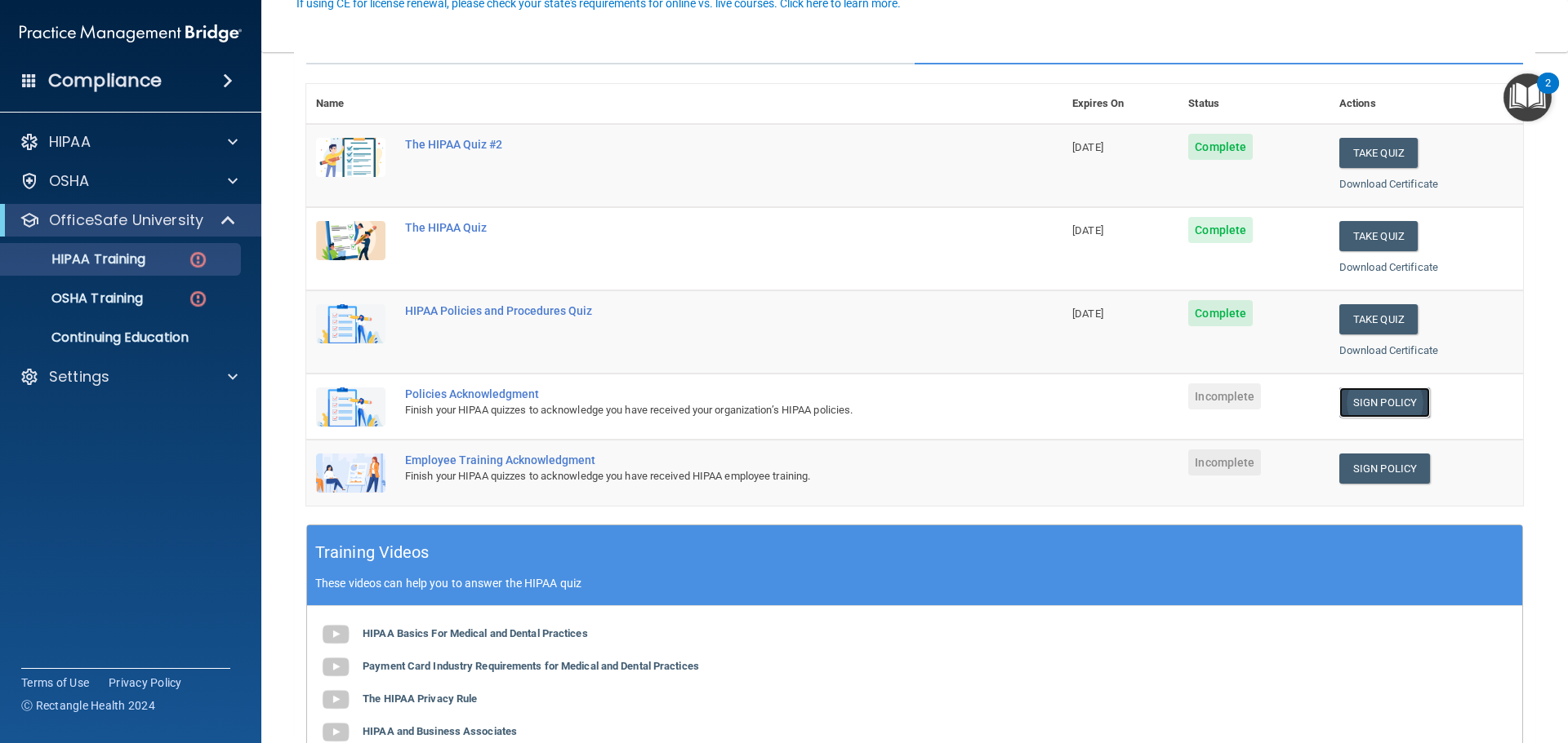
click at [1407, 400] on link "Sign Policy" at bounding box center [1384, 402] width 91 height 30
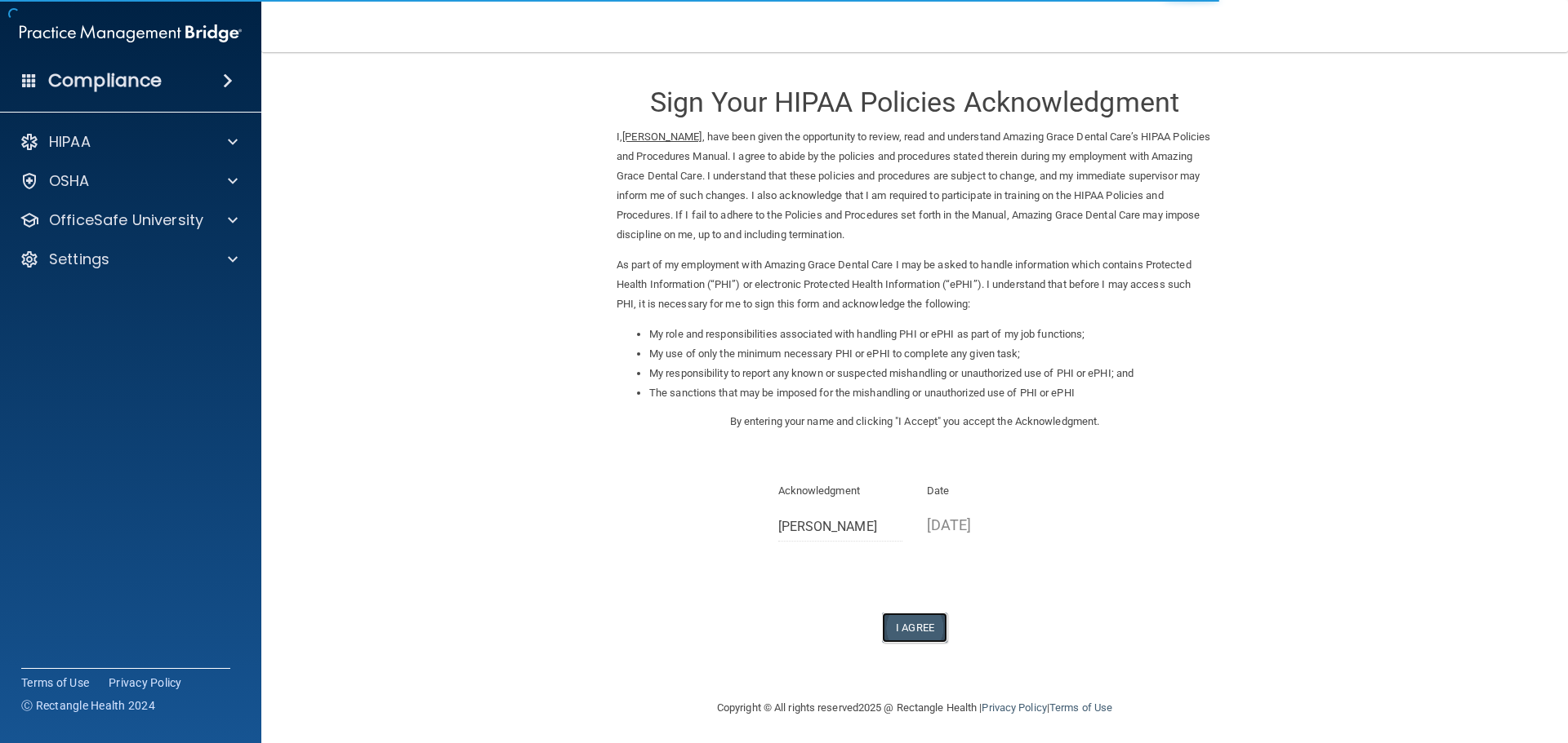
click at [927, 615] on button "I Agree" at bounding box center [914, 628] width 65 height 30
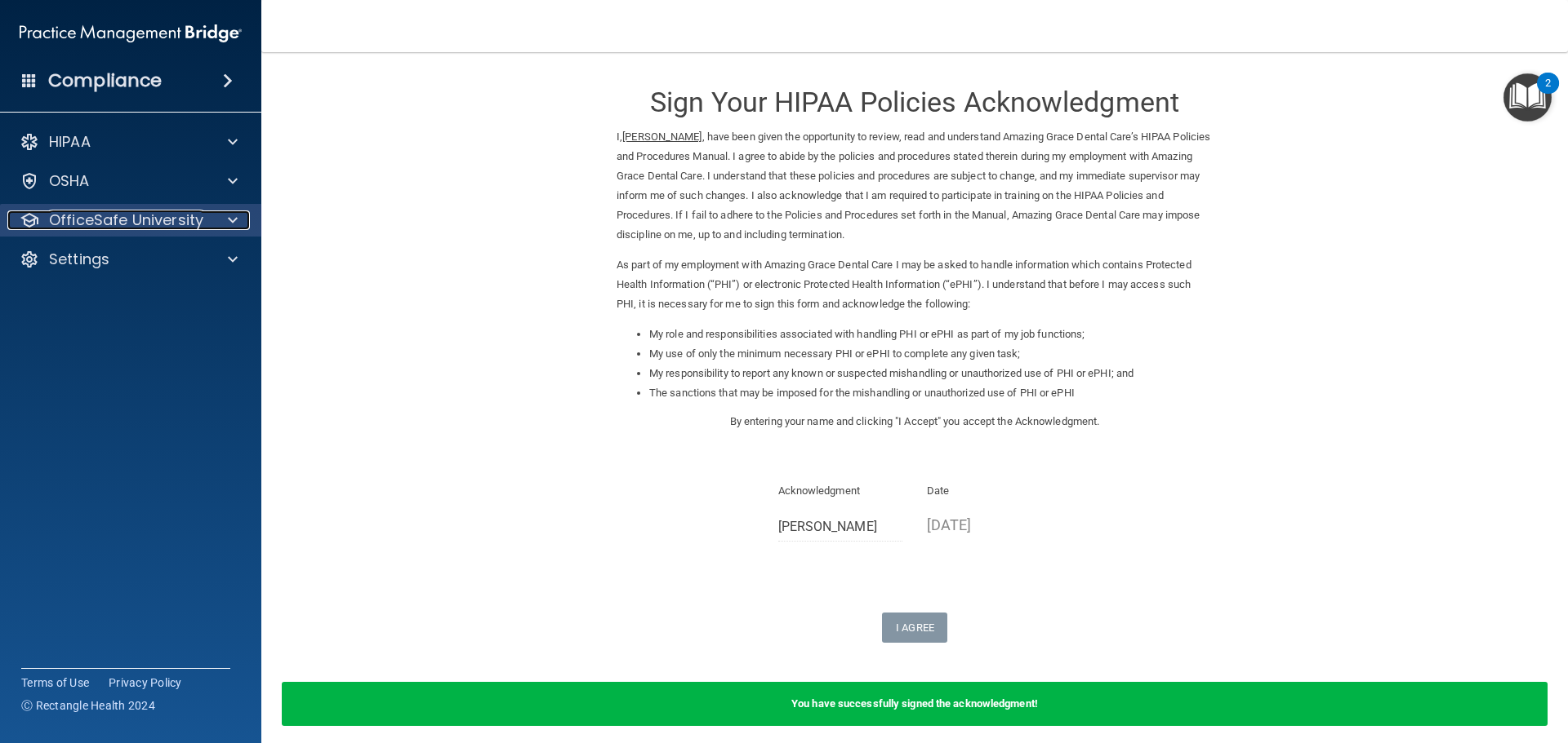
click at [191, 228] on p "OfficeSafe University" at bounding box center [125, 220] width 154 height 20
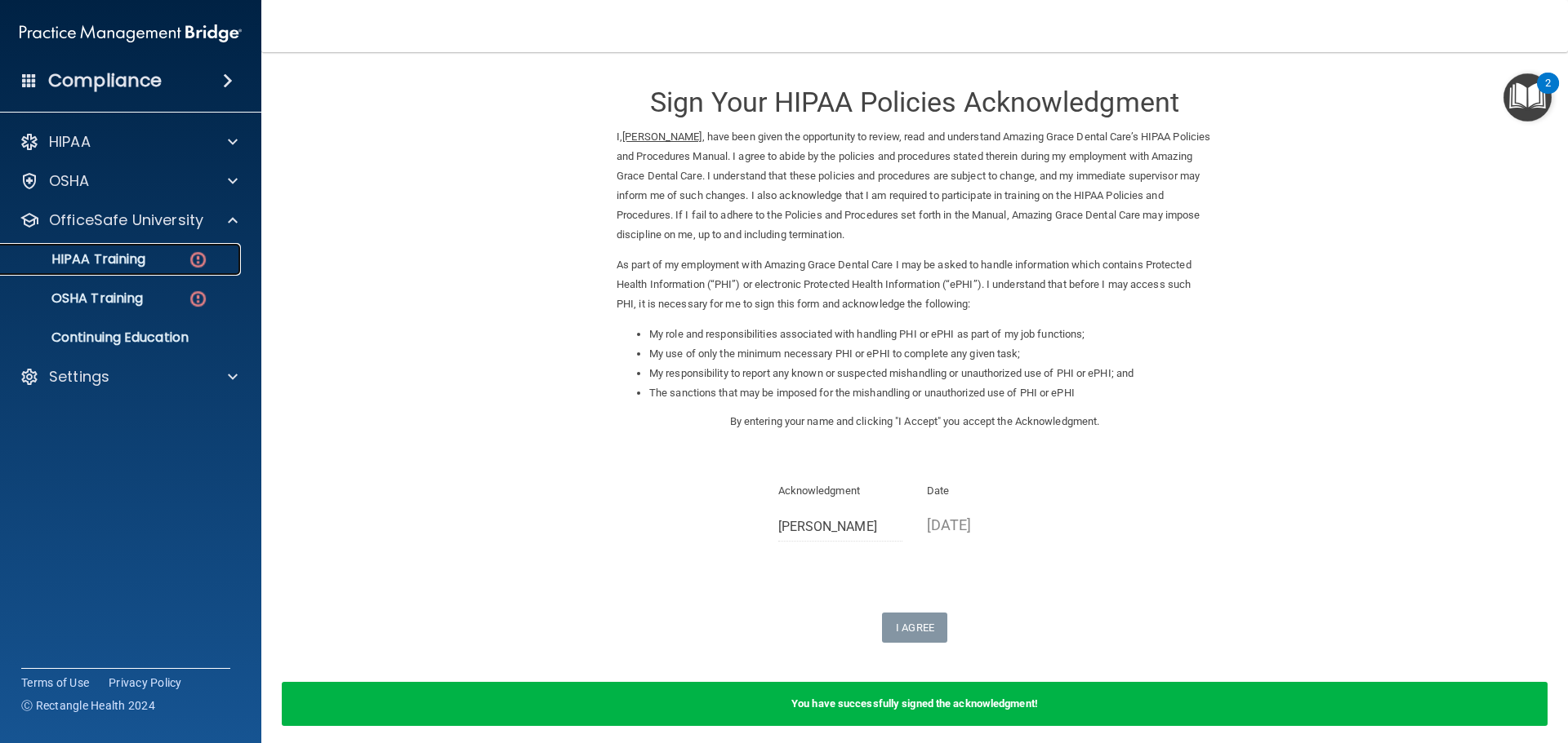
click at [168, 266] on div "HIPAA Training" at bounding box center [121, 259] width 223 height 16
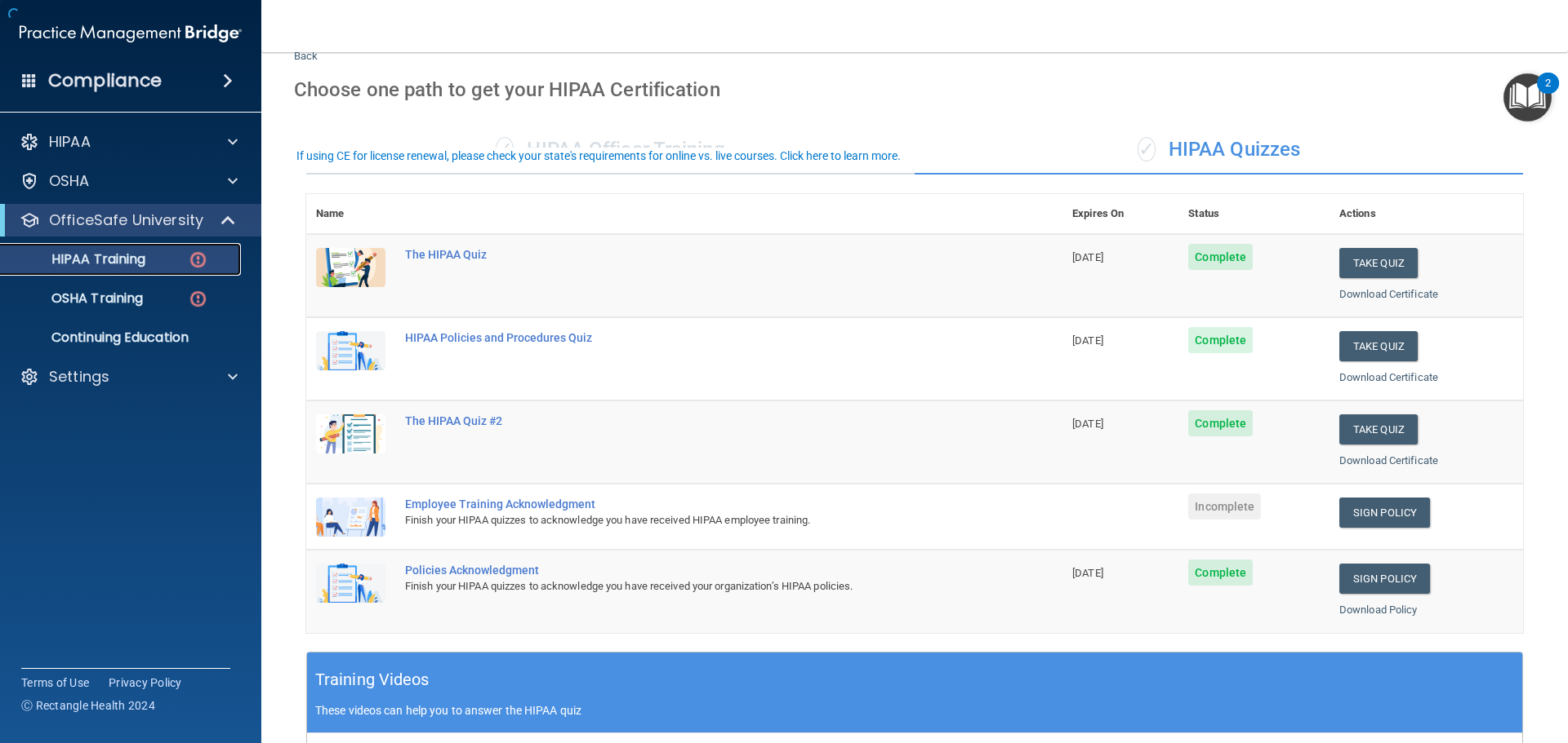
scroll to position [163, 0]
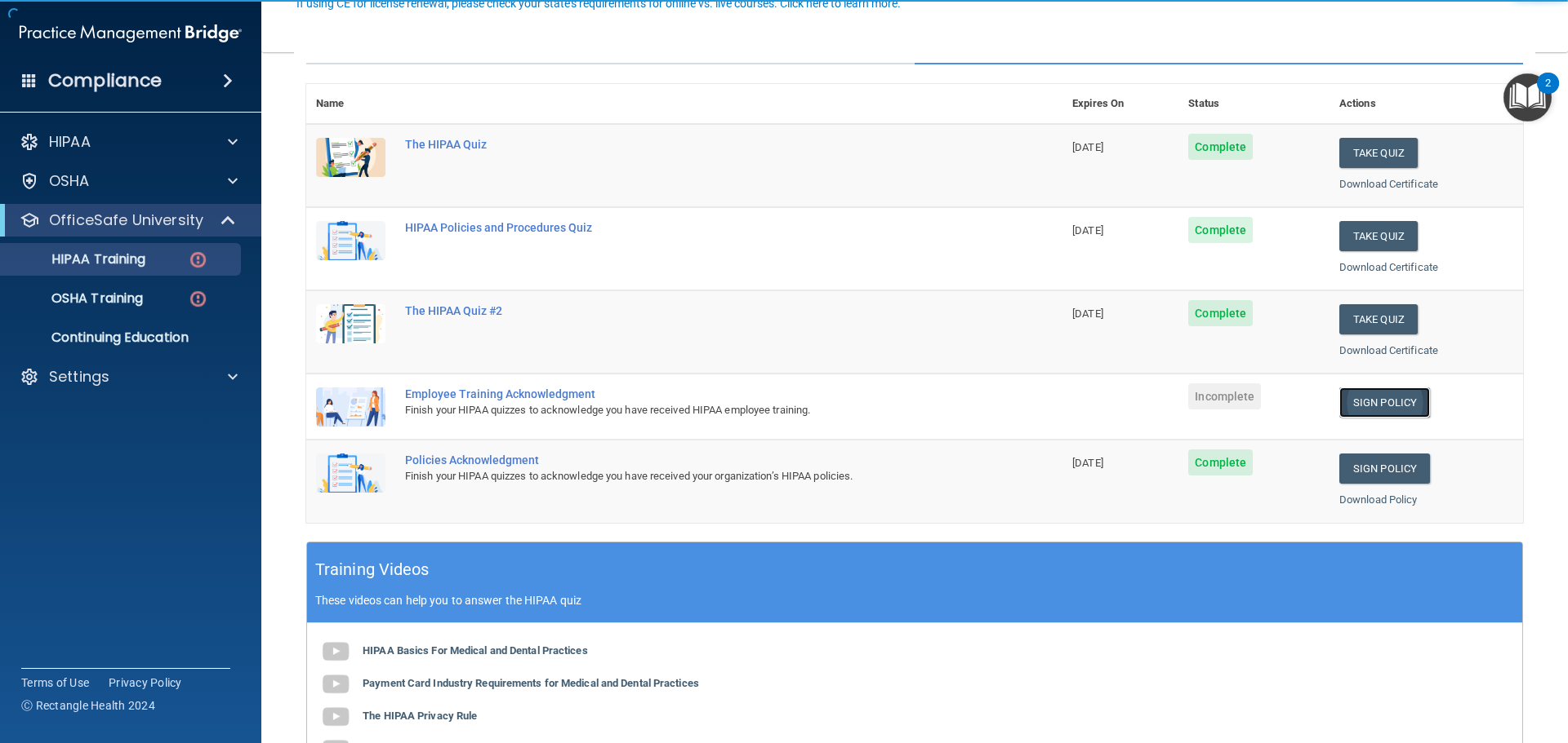
click at [1390, 400] on link "Sign Policy" at bounding box center [1384, 402] width 91 height 30
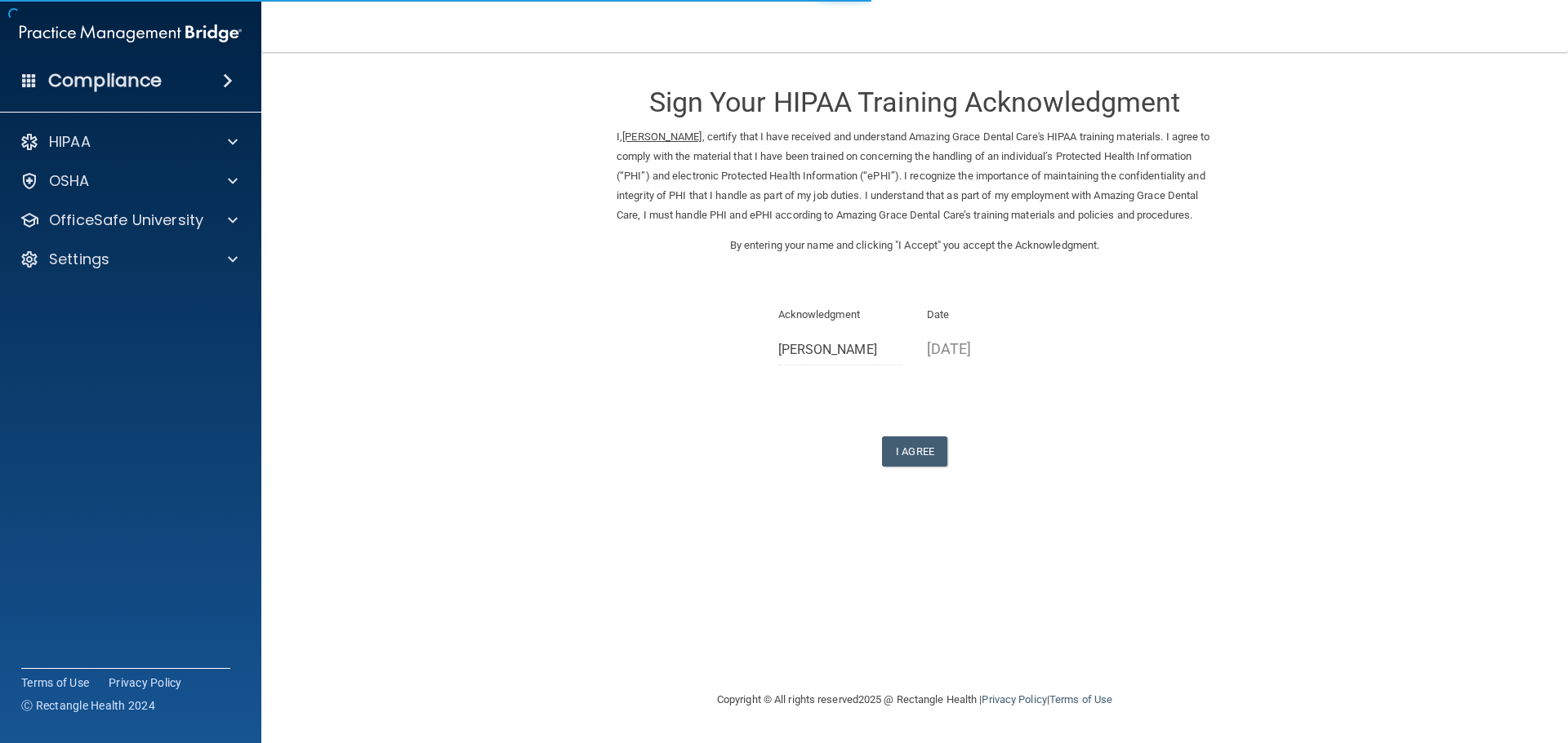
click at [961, 467] on div "I Agree" at bounding box center [914, 452] width 596 height 30
click at [928, 467] on button "I Agree" at bounding box center [914, 452] width 65 height 30
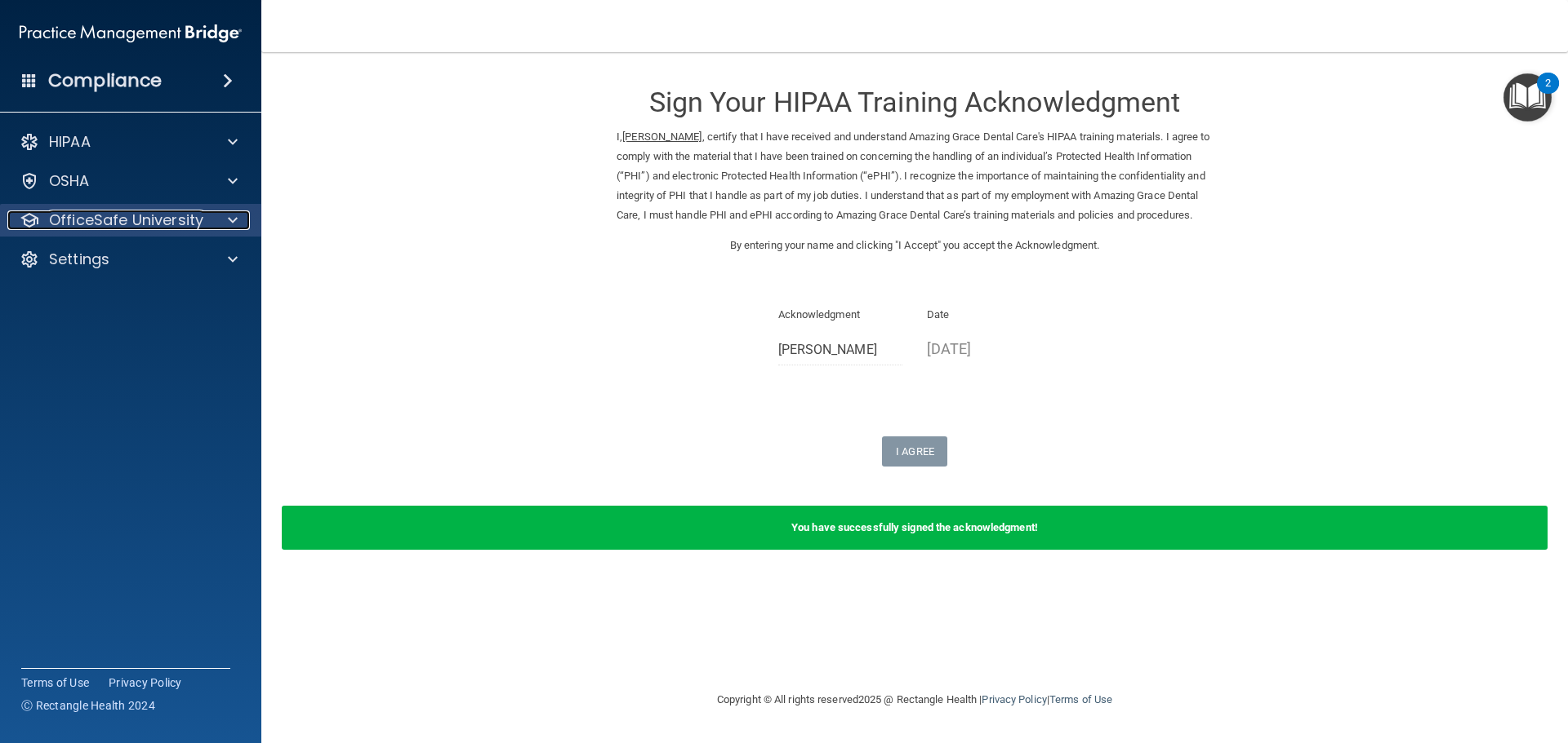
click at [109, 223] on p "OfficeSafe University" at bounding box center [125, 220] width 154 height 20
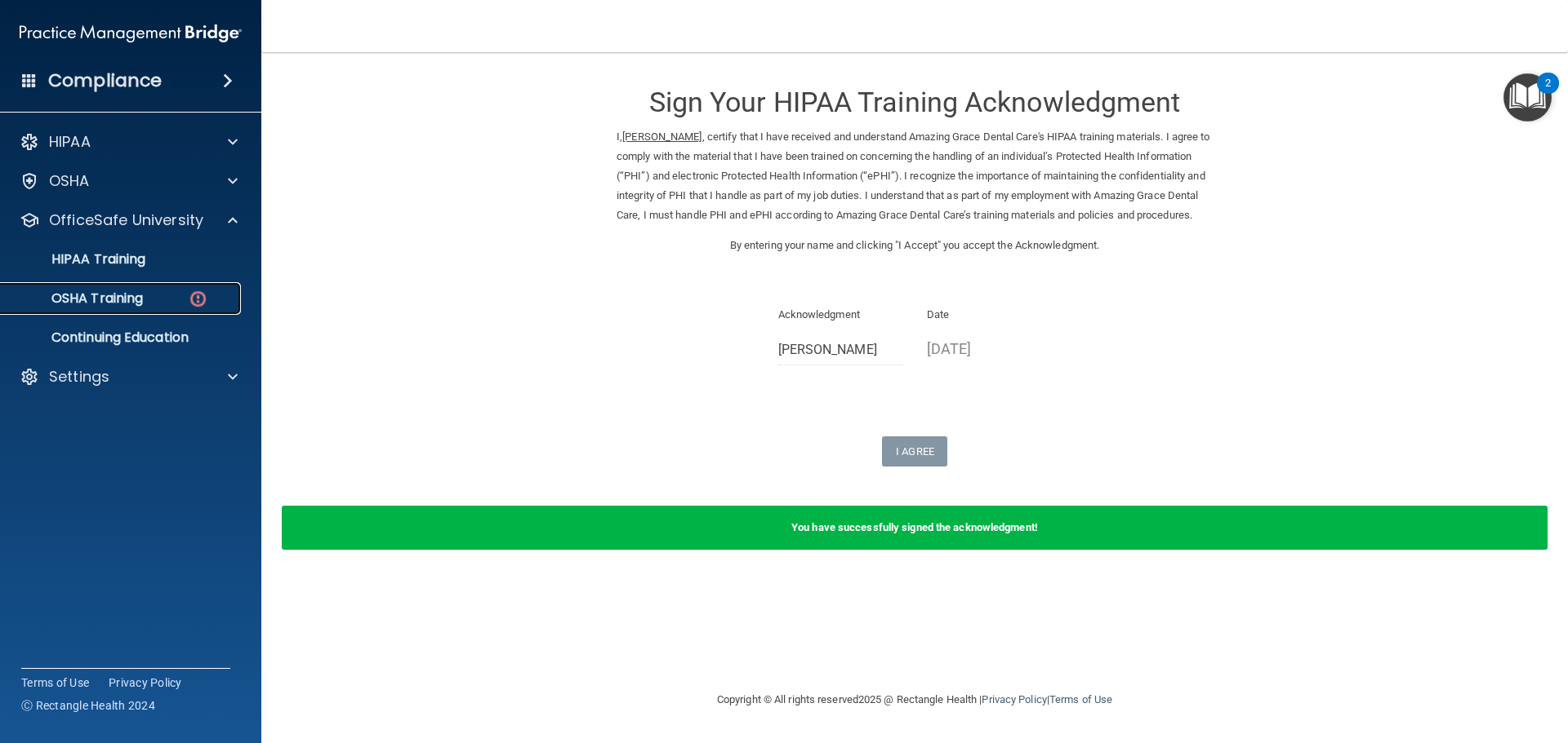
click at [122, 292] on p "OSHA Training" at bounding box center [77, 298] width 133 height 16
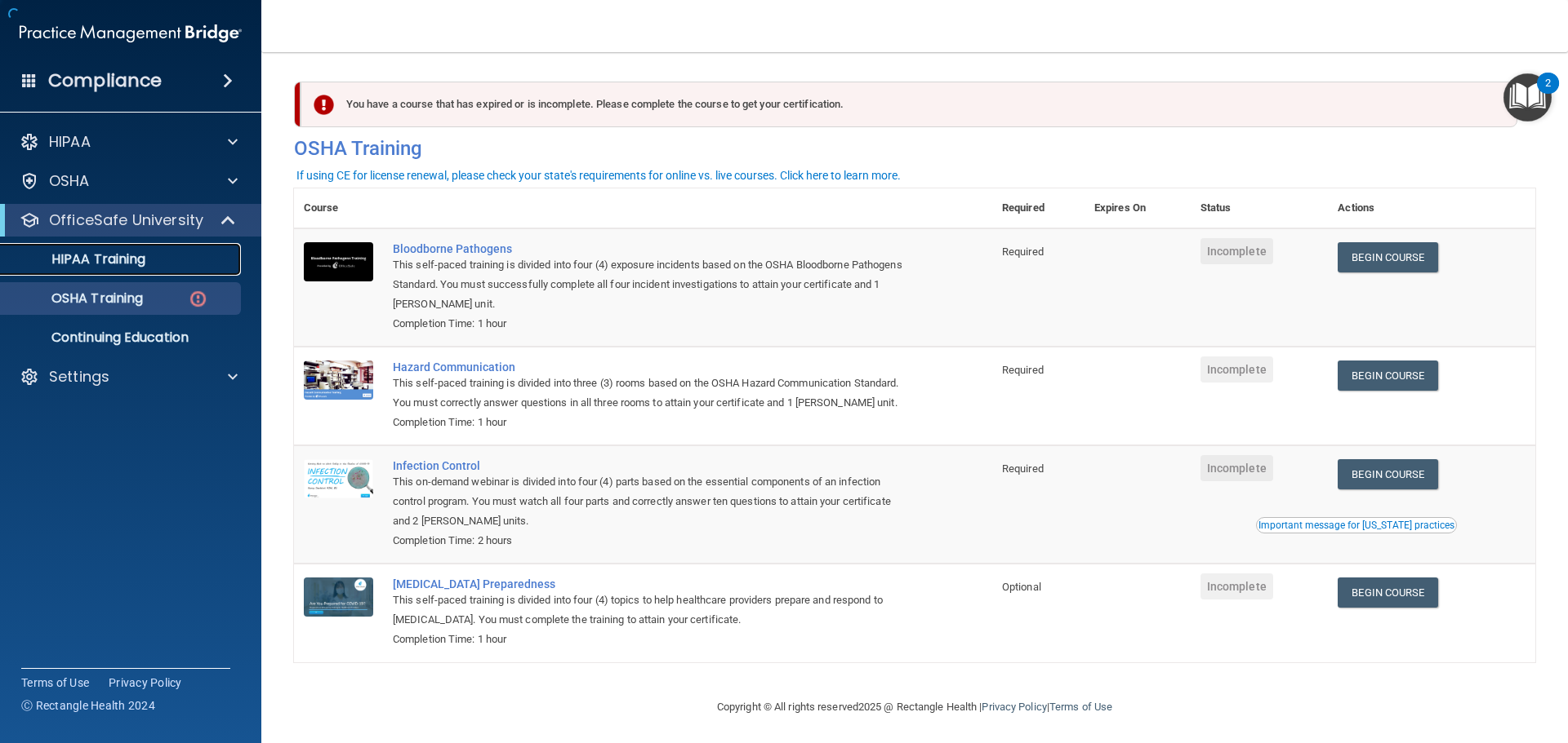
click at [128, 262] on p "HIPAA Training" at bounding box center [78, 259] width 134 height 16
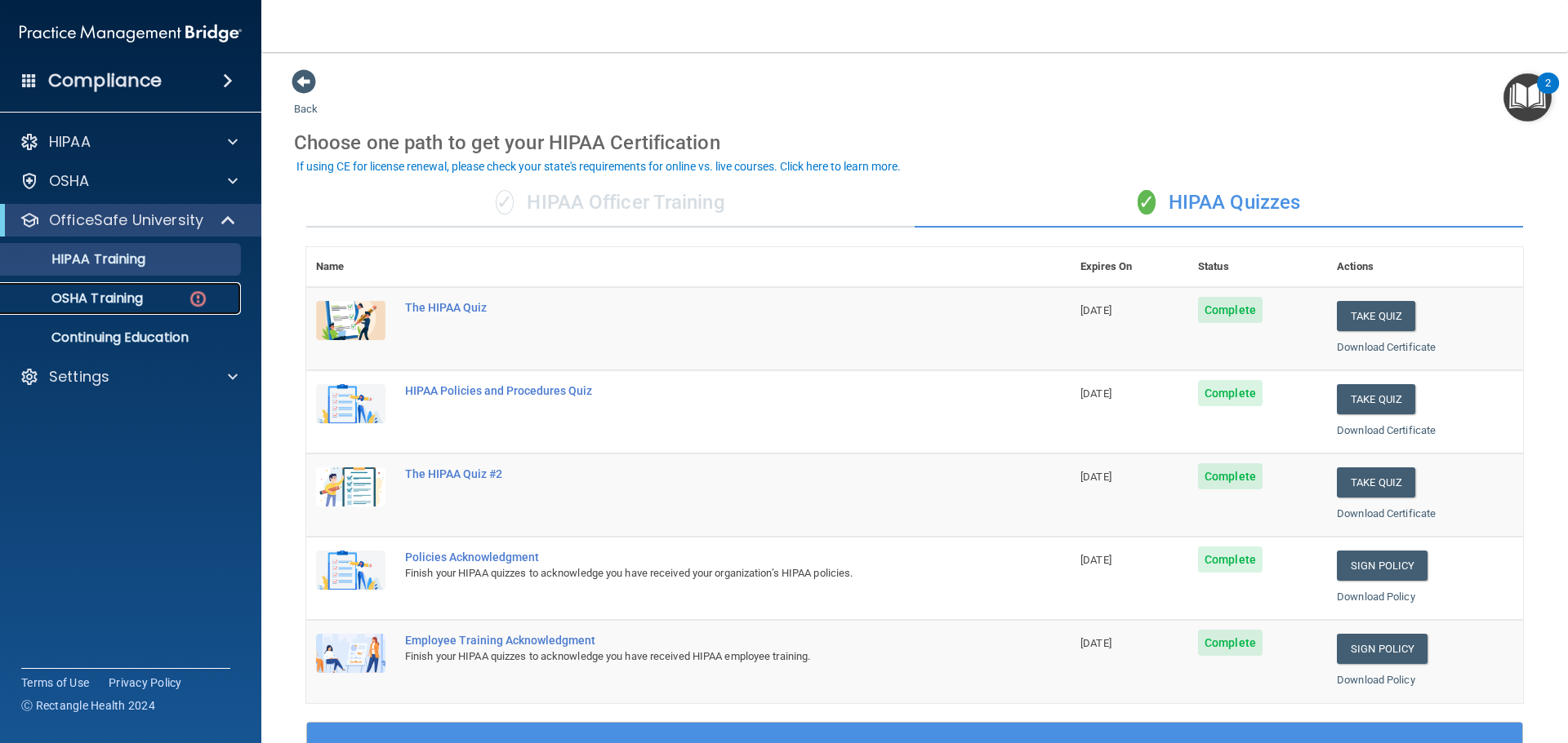
click at [185, 297] on div "OSHA Training" at bounding box center [121, 298] width 223 height 16
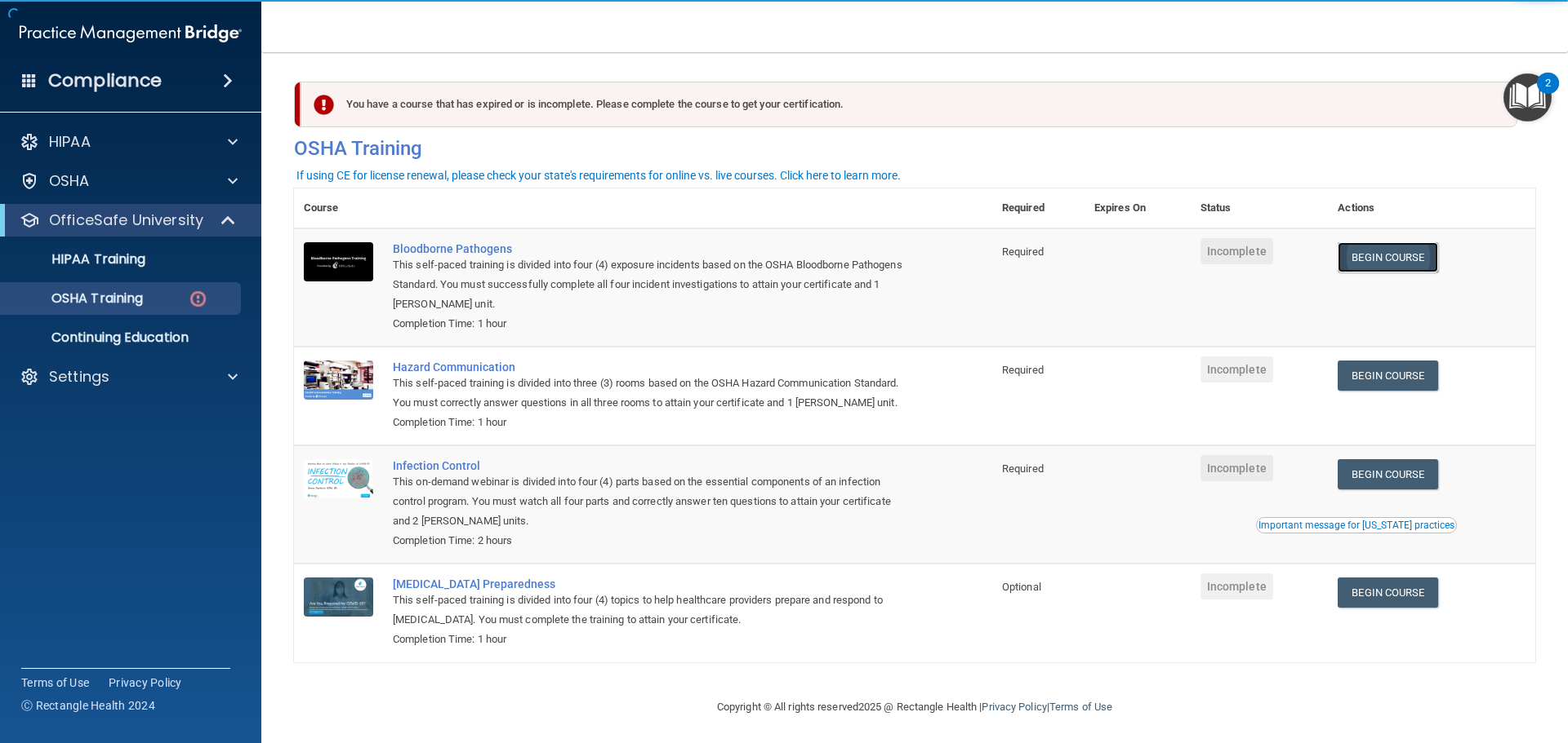
click at [1412, 254] on link "Begin Course" at bounding box center [1387, 258] width 100 height 30
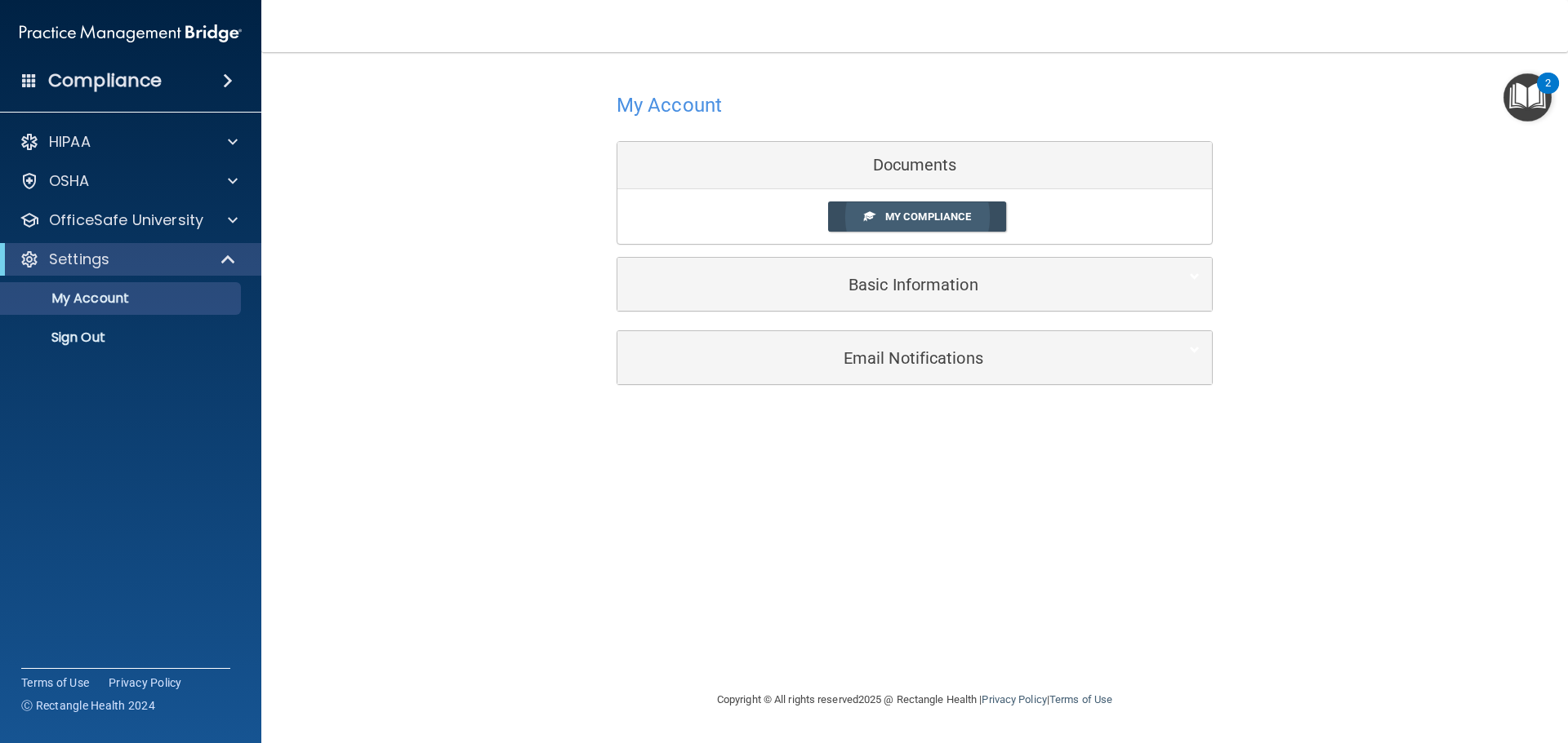
click at [944, 213] on span "My Compliance" at bounding box center [928, 217] width 86 height 12
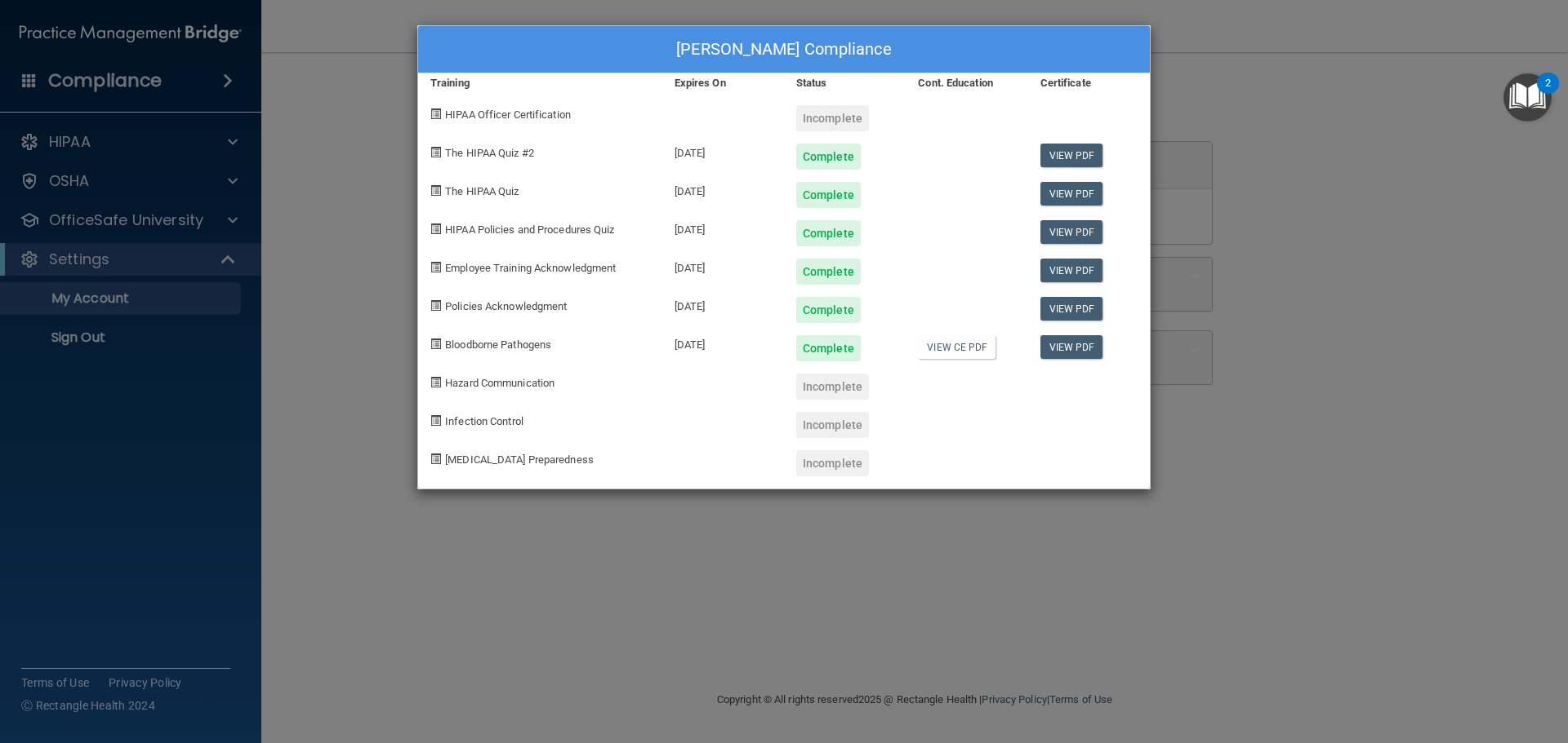
click at [566, 112] on span "HIPAA Officer Certification" at bounding box center [507, 114] width 126 height 12
click at [841, 118] on div "Incomplete" at bounding box center [832, 119] width 73 height 26
click at [247, 274] on div "[PERSON_NAME] Compliance Training Expires On Status Cont. Education Certificate…" at bounding box center [784, 372] width 1568 height 743
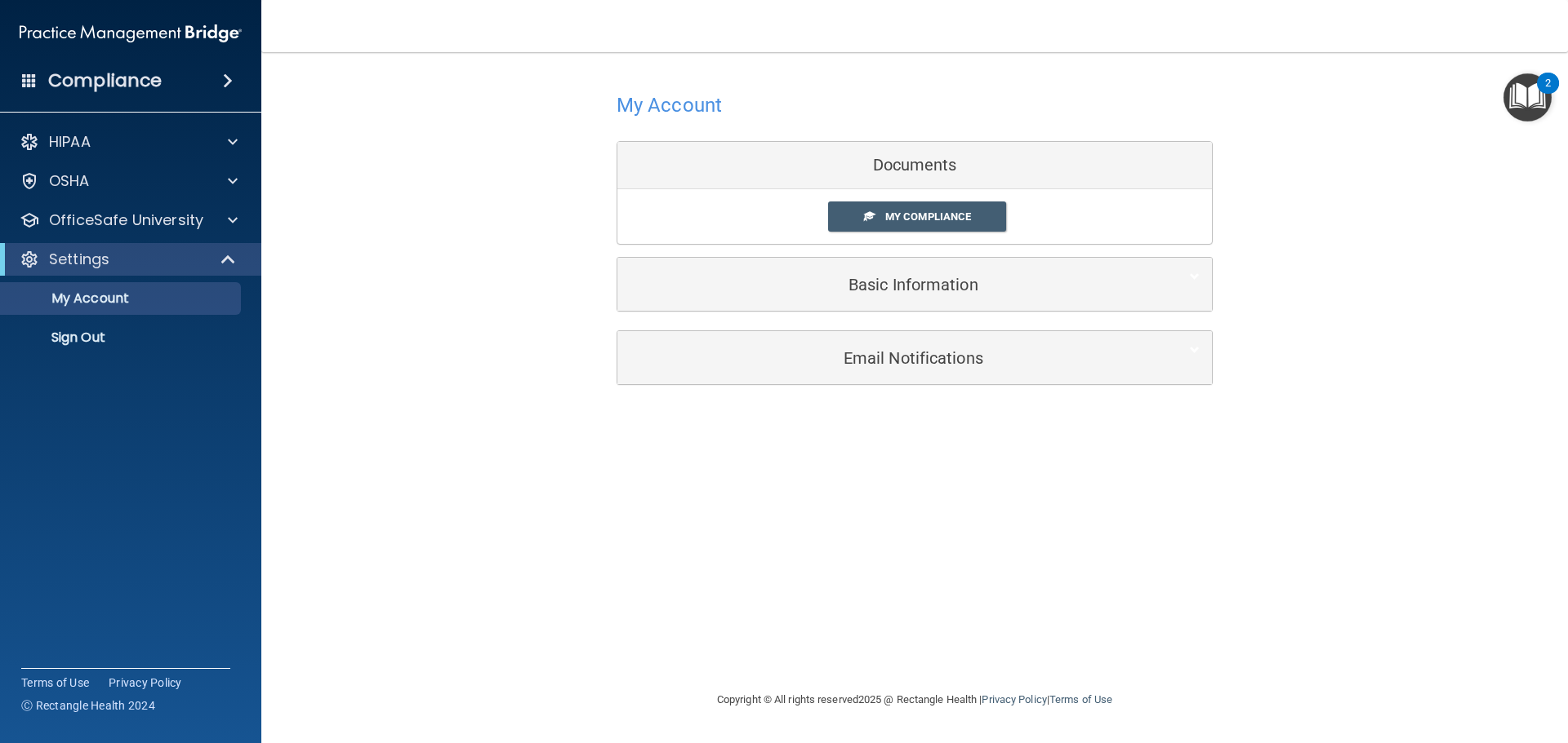
click at [191, 277] on ul "My Account My Users Services Sign Out" at bounding box center [132, 315] width 295 height 78
click at [183, 223] on p "OfficeSafe University" at bounding box center [125, 220] width 154 height 20
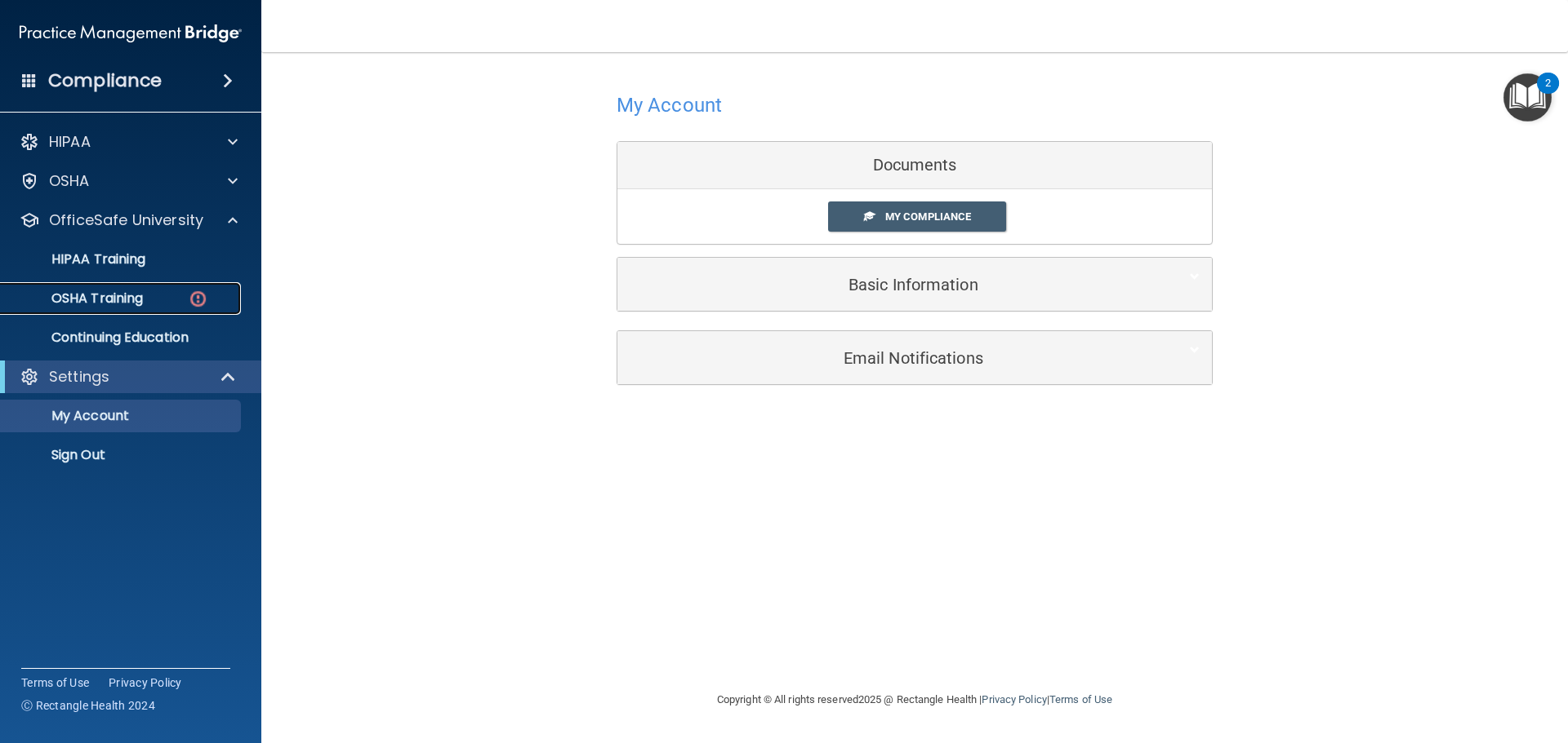
click at [142, 302] on p "OSHA Training" at bounding box center [77, 298] width 133 height 16
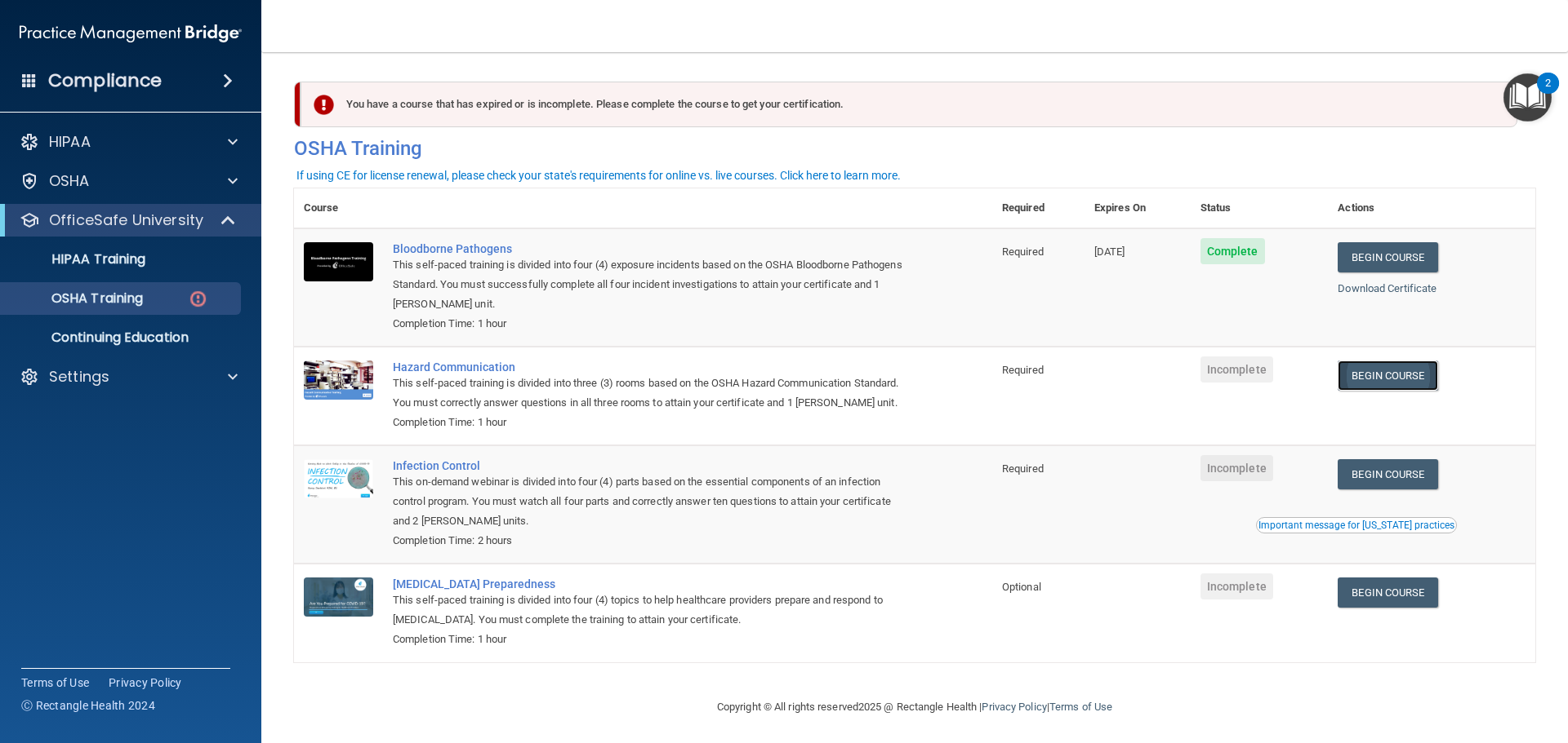
click at [1402, 376] on link "Begin Course" at bounding box center [1387, 375] width 100 height 30
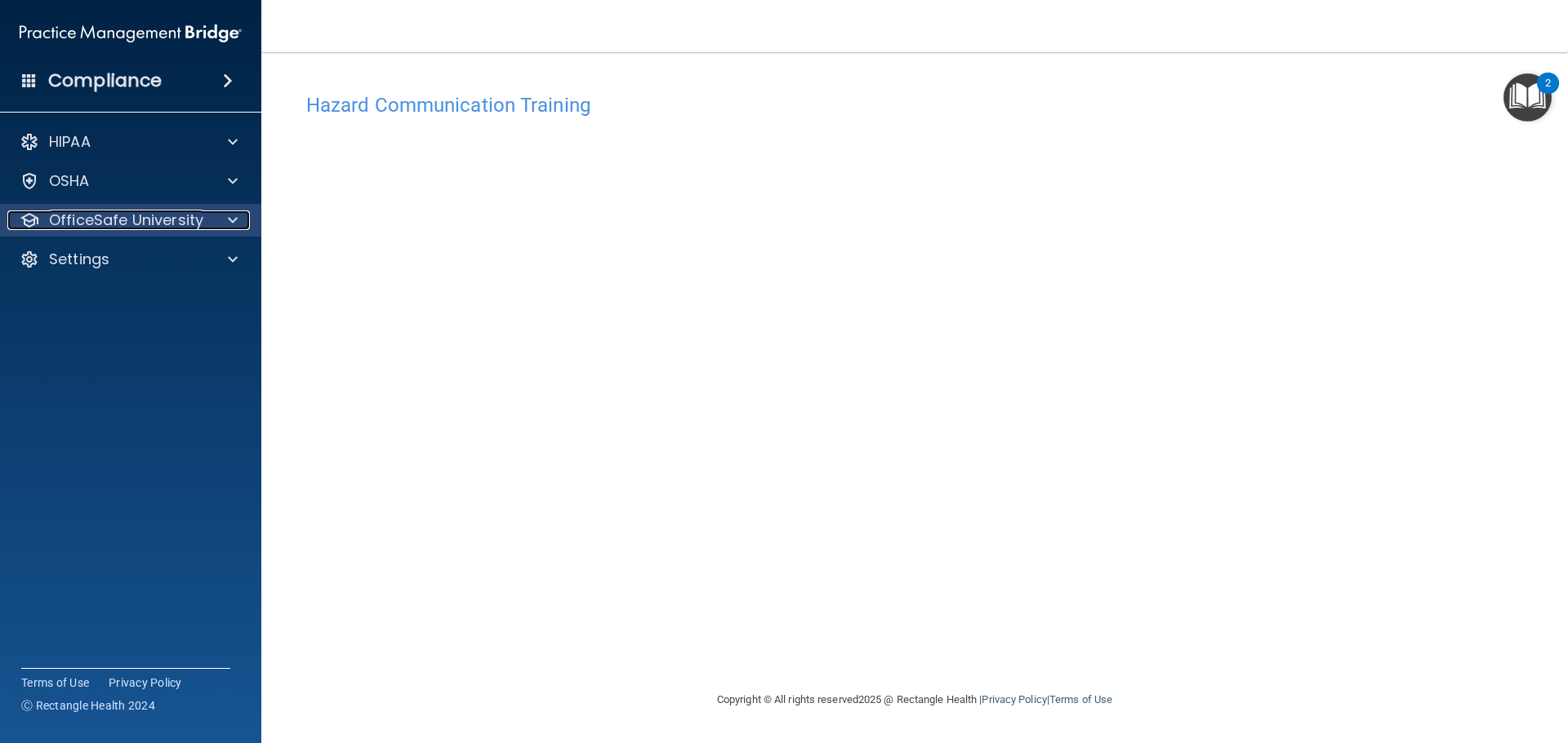
click at [206, 223] on div "OfficeSafe University" at bounding box center [108, 220] width 203 height 20
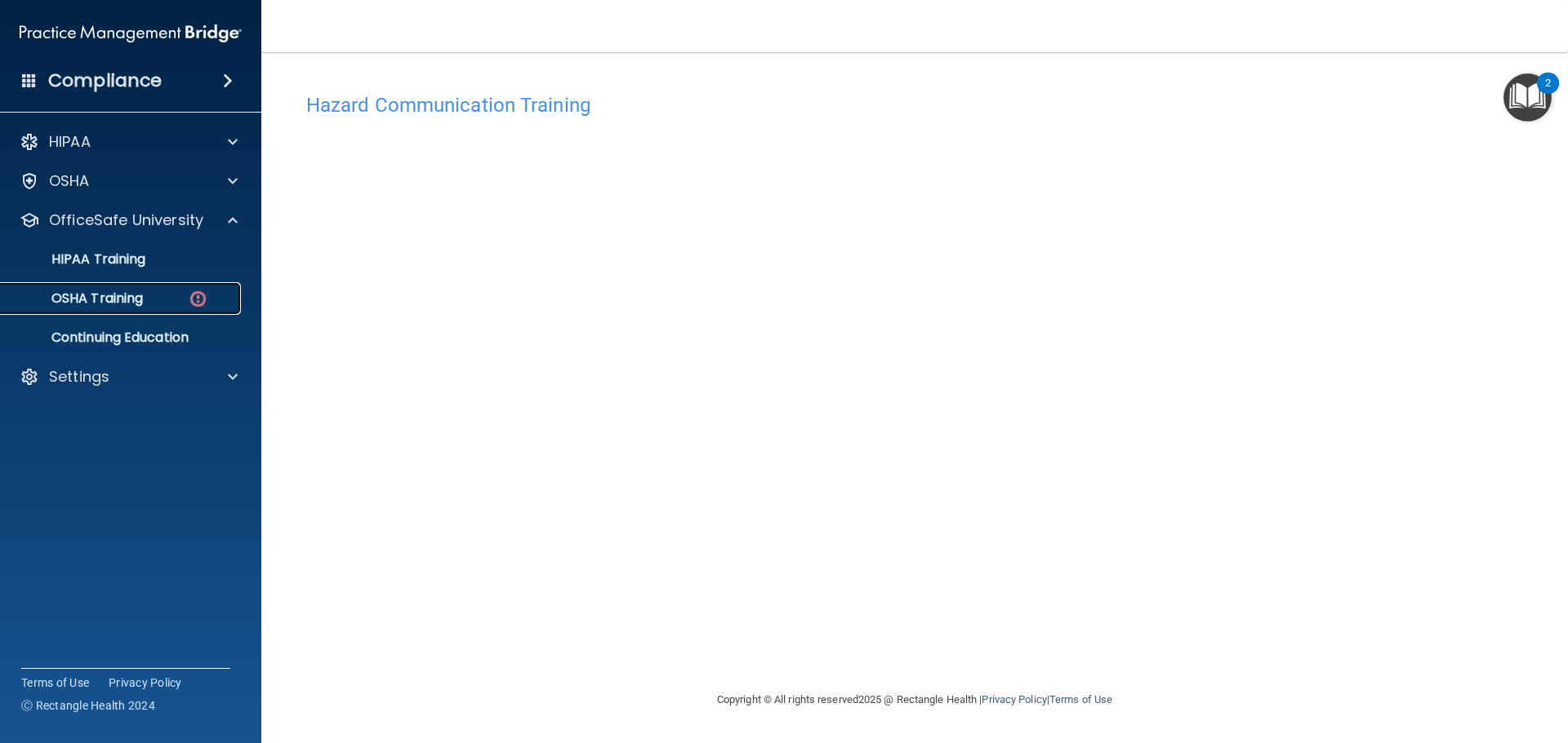
click at [141, 297] on p "OSHA Training" at bounding box center [77, 298] width 133 height 16
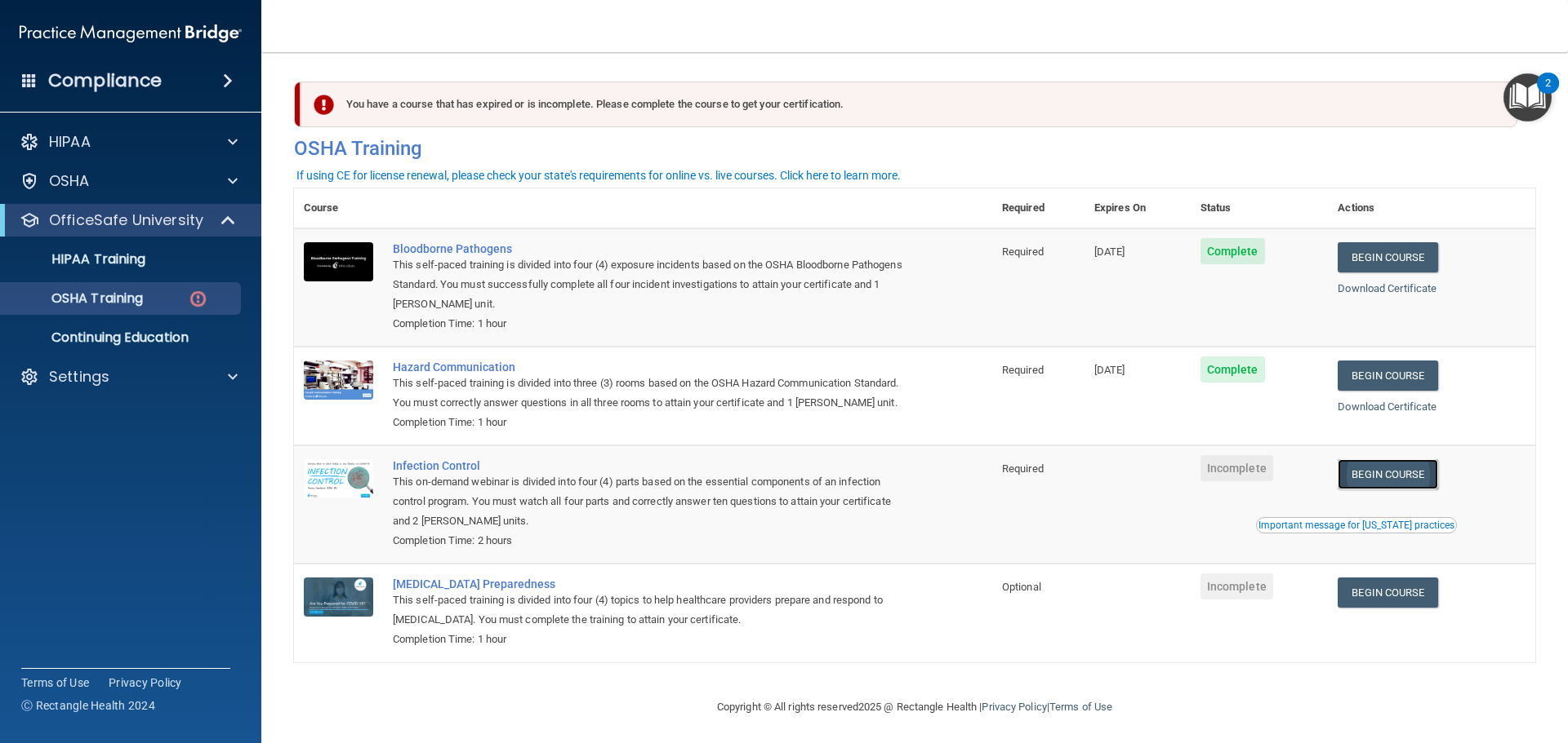
click at [1387, 490] on link "Begin Course" at bounding box center [1387, 474] width 100 height 30
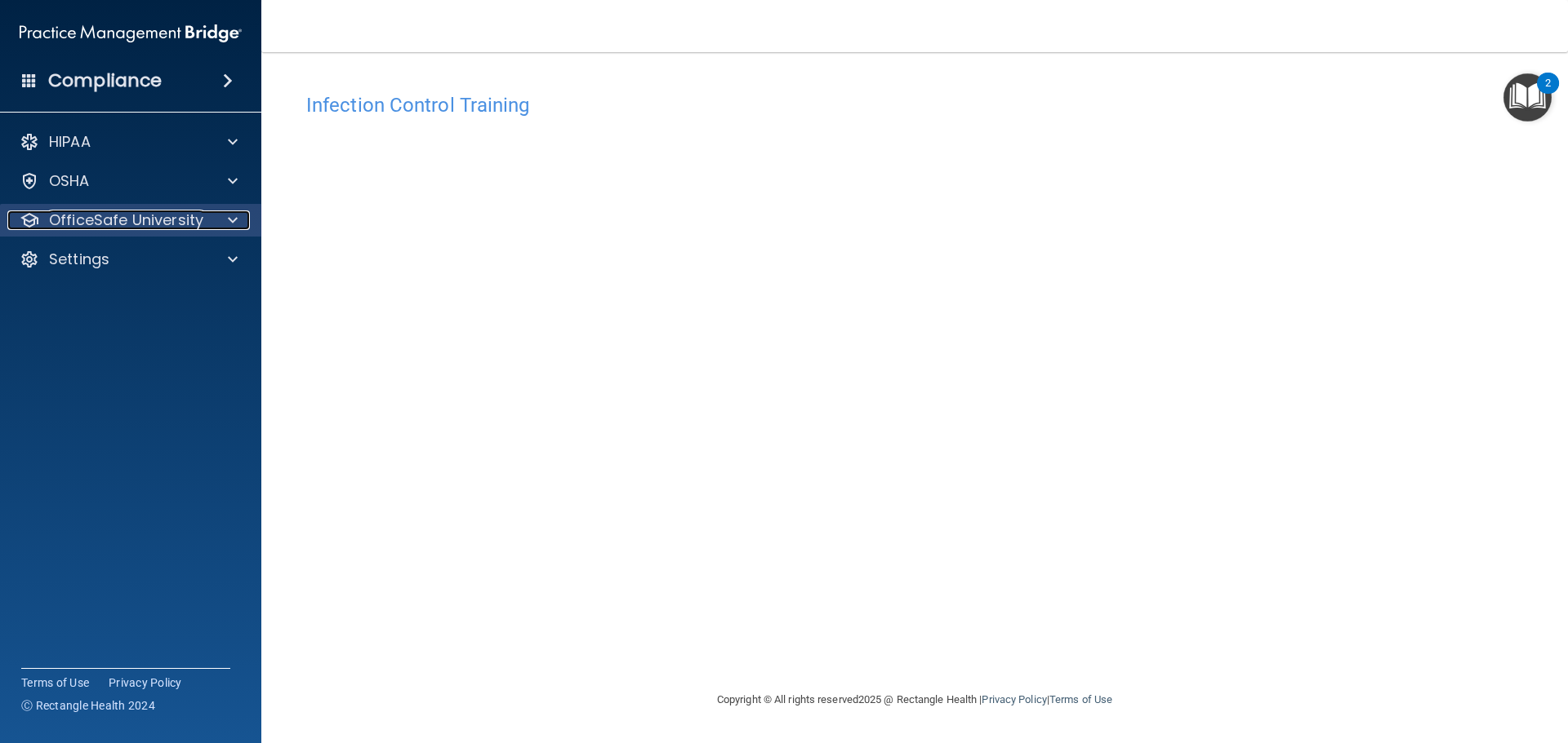
click at [129, 213] on p "OfficeSafe University" at bounding box center [125, 220] width 154 height 20
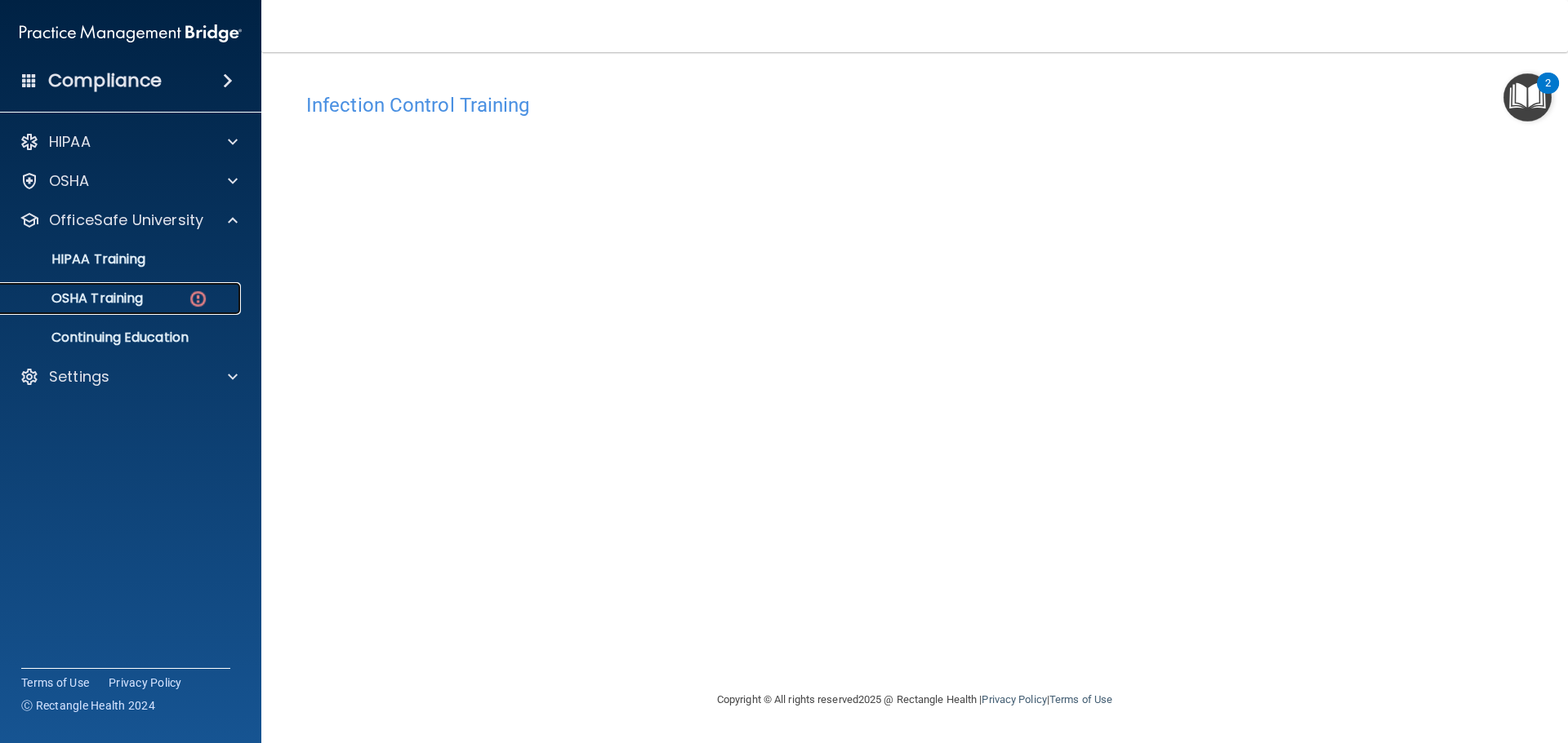
click at [140, 301] on p "OSHA Training" at bounding box center [77, 298] width 133 height 16
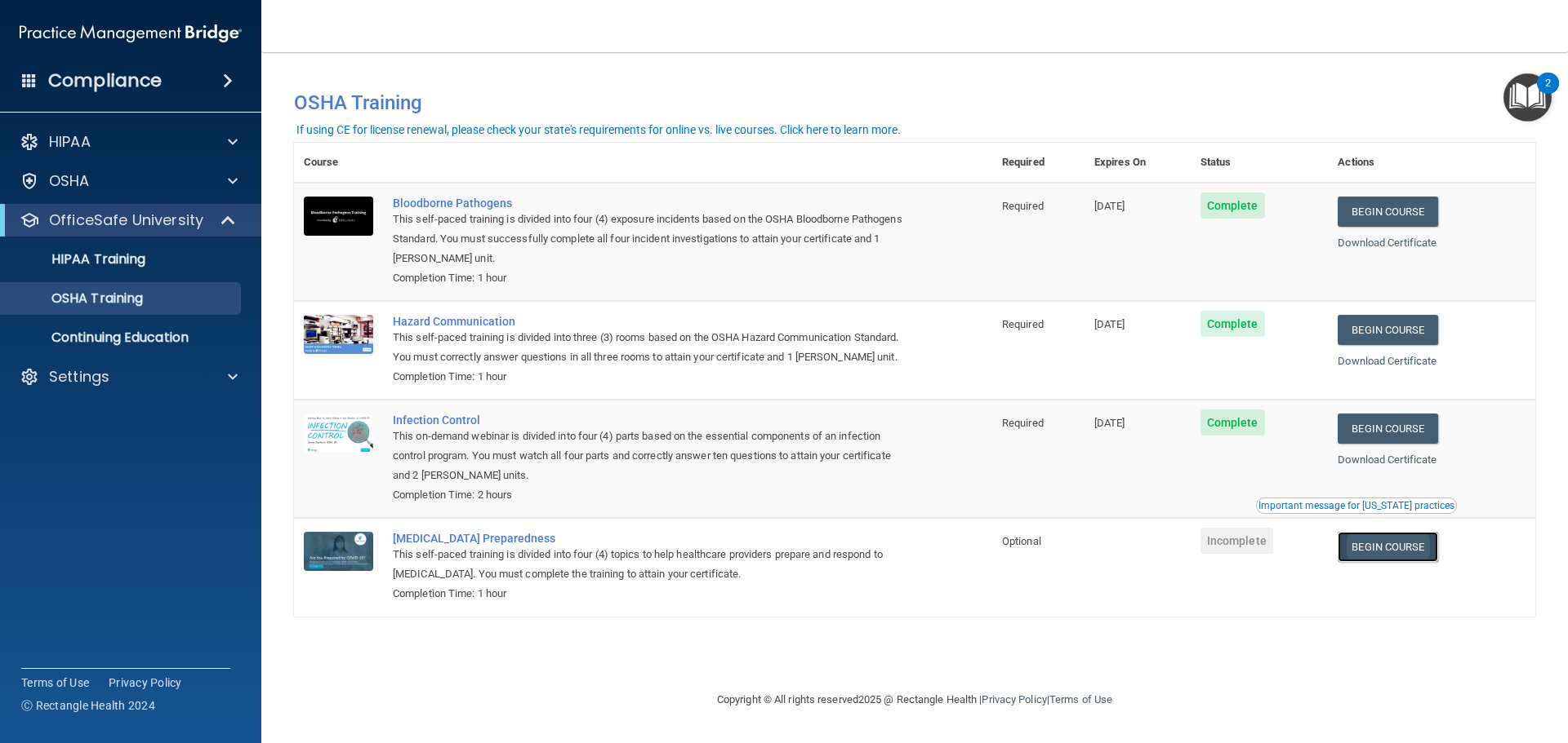
click at [1393, 542] on link "Begin Course" at bounding box center [1387, 547] width 100 height 30
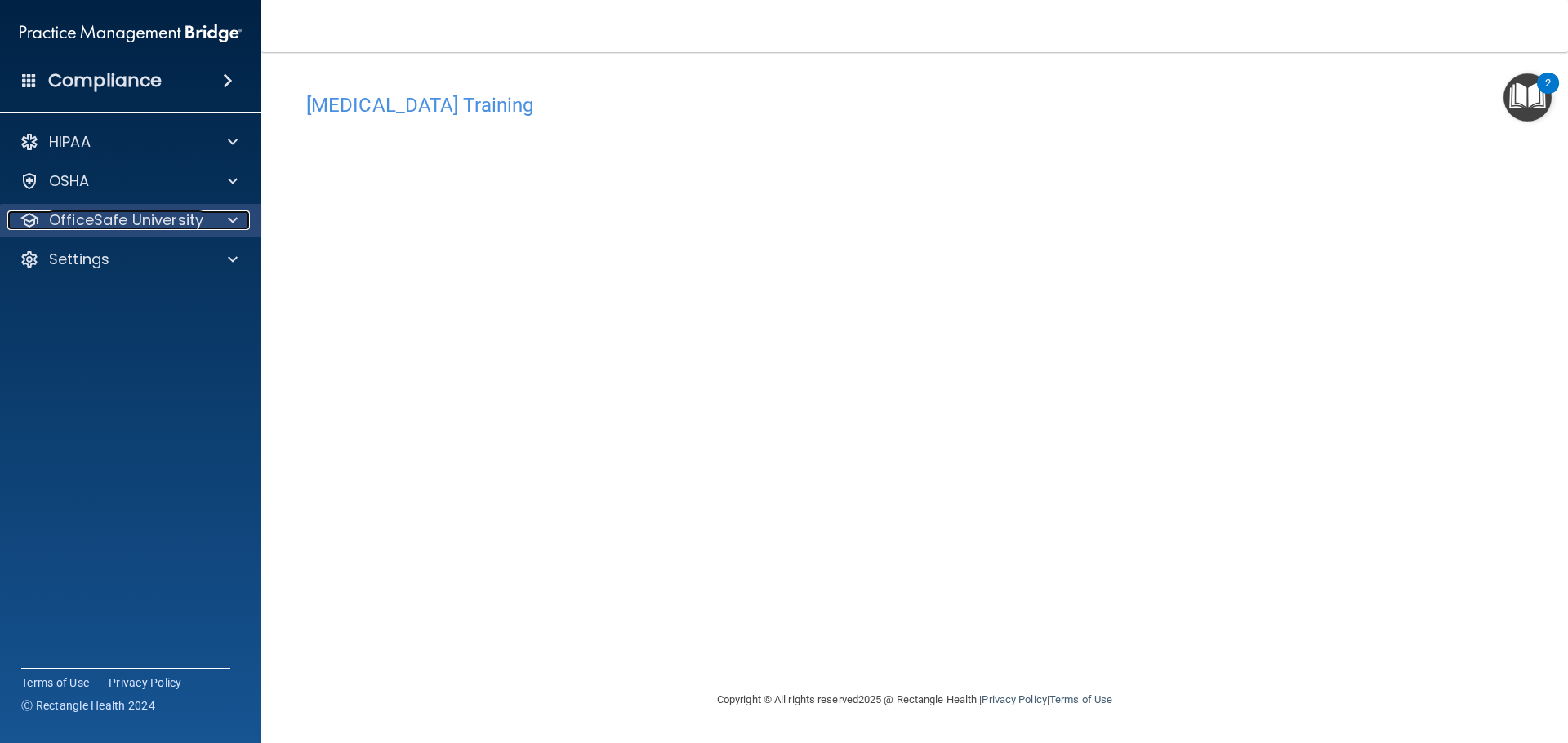
click at [148, 218] on p "OfficeSafe University" at bounding box center [125, 220] width 154 height 20
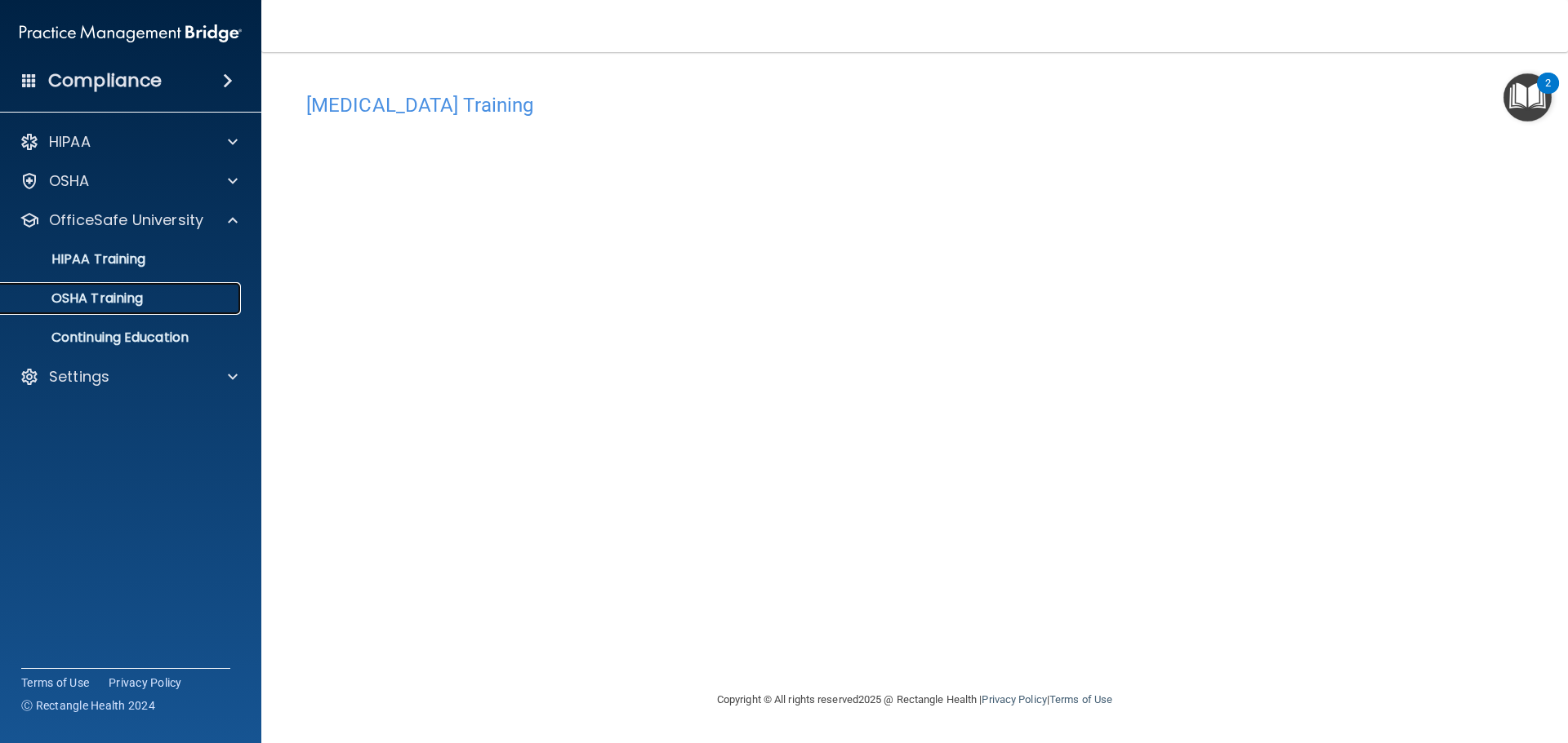
click at [148, 301] on div "OSHA Training" at bounding box center [121, 298] width 223 height 16
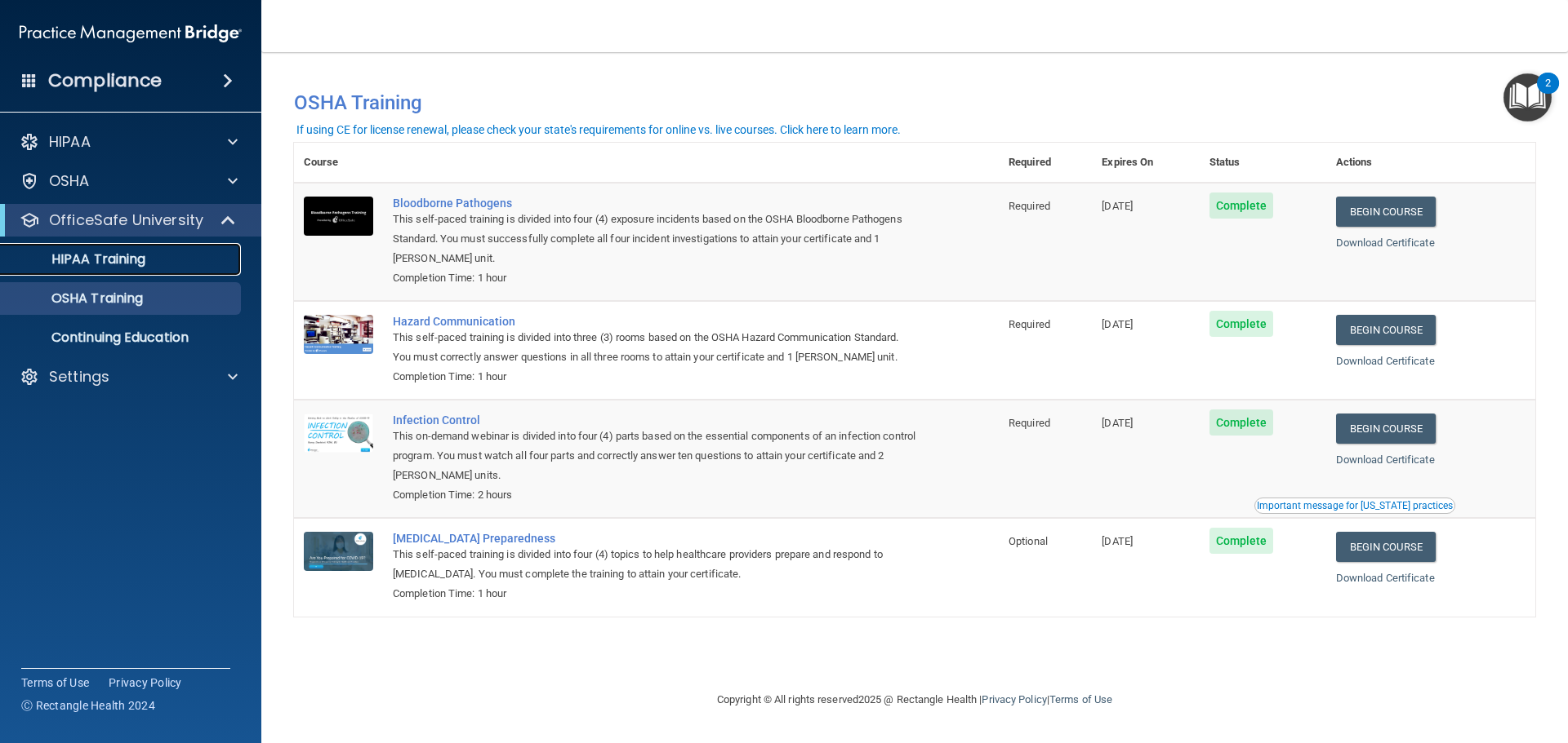
click at [125, 251] on p "HIPAA Training" at bounding box center [78, 259] width 134 height 16
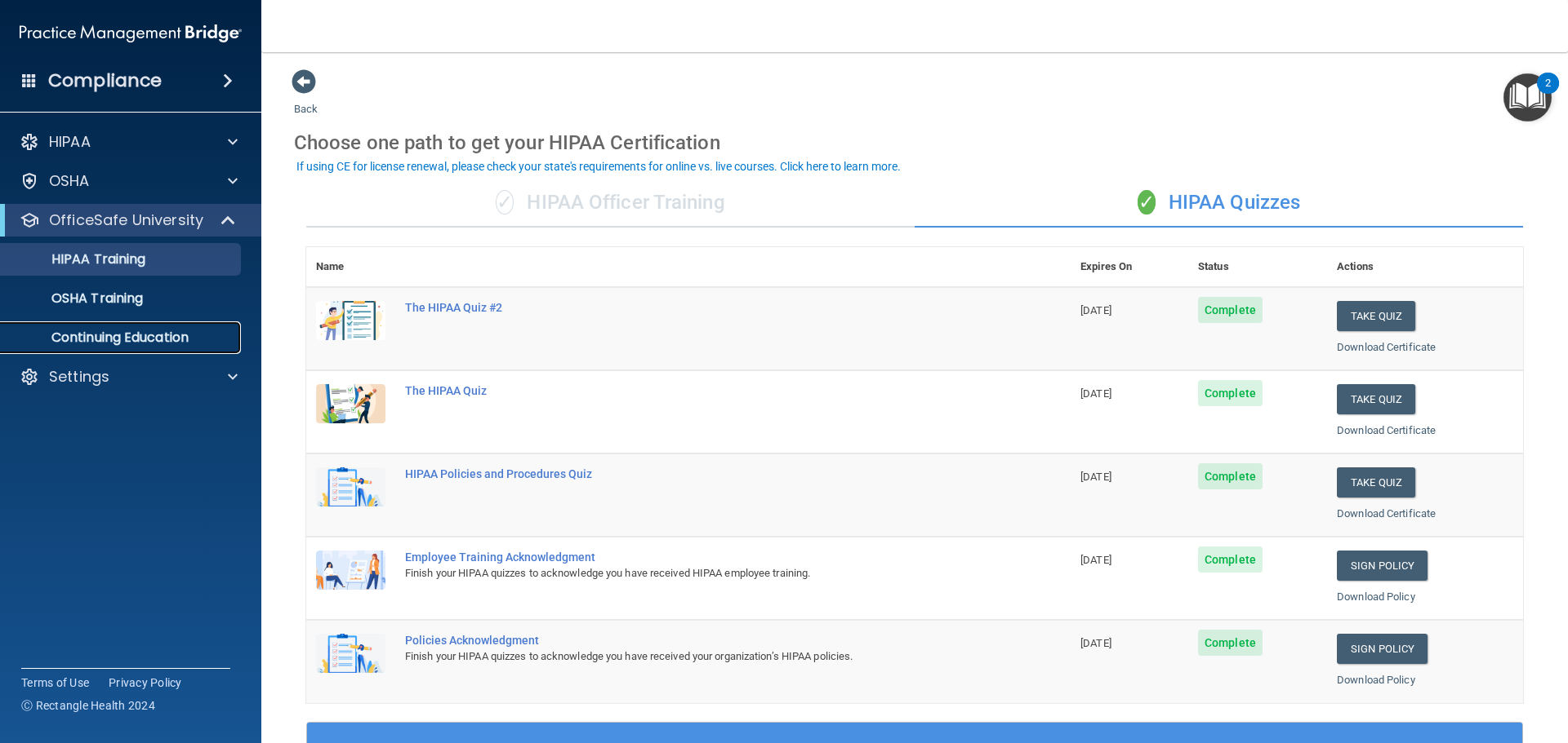
click at [164, 335] on p "Continuing Education" at bounding box center [121, 337] width 223 height 16
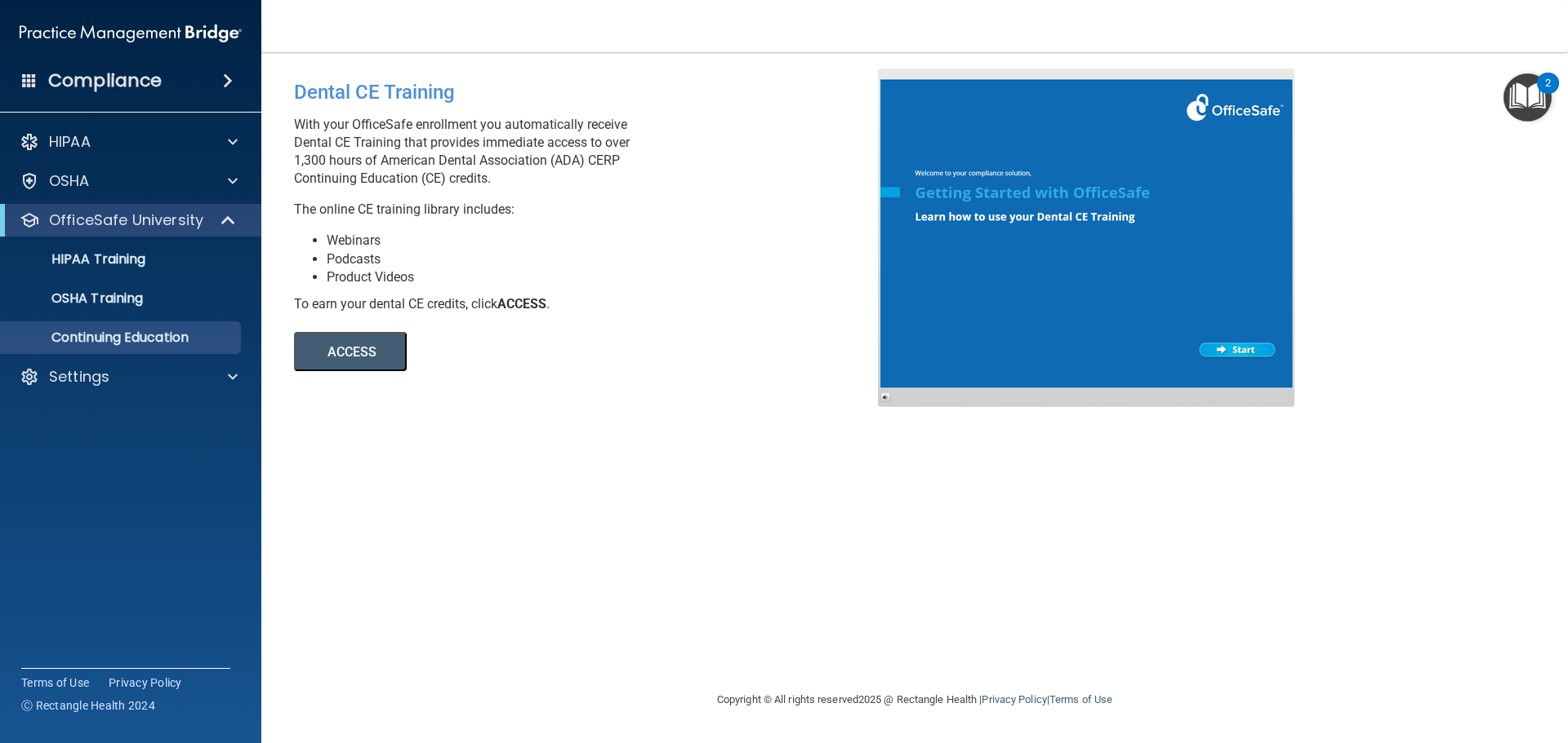
click at [375, 340] on button "ACCESS" at bounding box center [350, 352] width 113 height 39
